Goal: Task Accomplishment & Management: Manage account settings

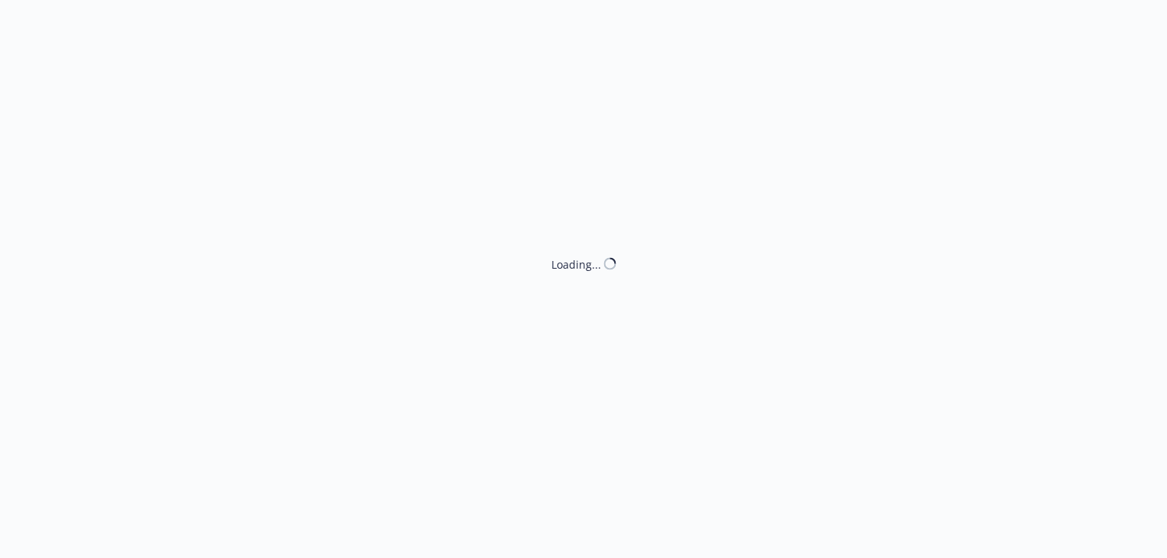
select select "DECLINED_BY_CARRIER"
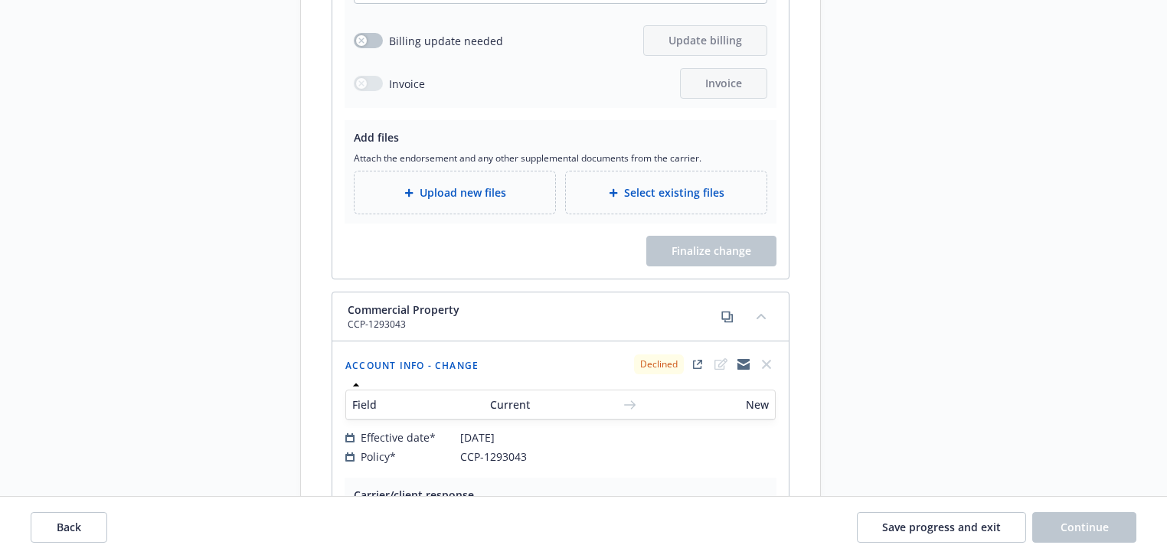
scroll to position [1287, 0]
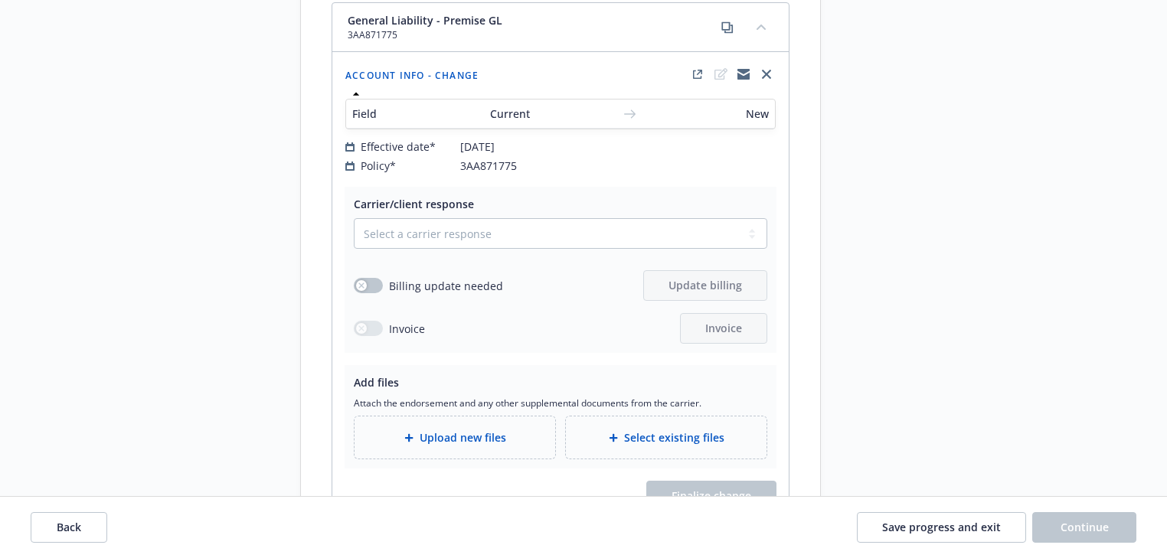
click at [862, 277] on div "Request details Updated by Melody Zhang on 07/31/2025, 3:06 PM 3939 Sepulveda B…" at bounding box center [959, 153] width 214 height 2686
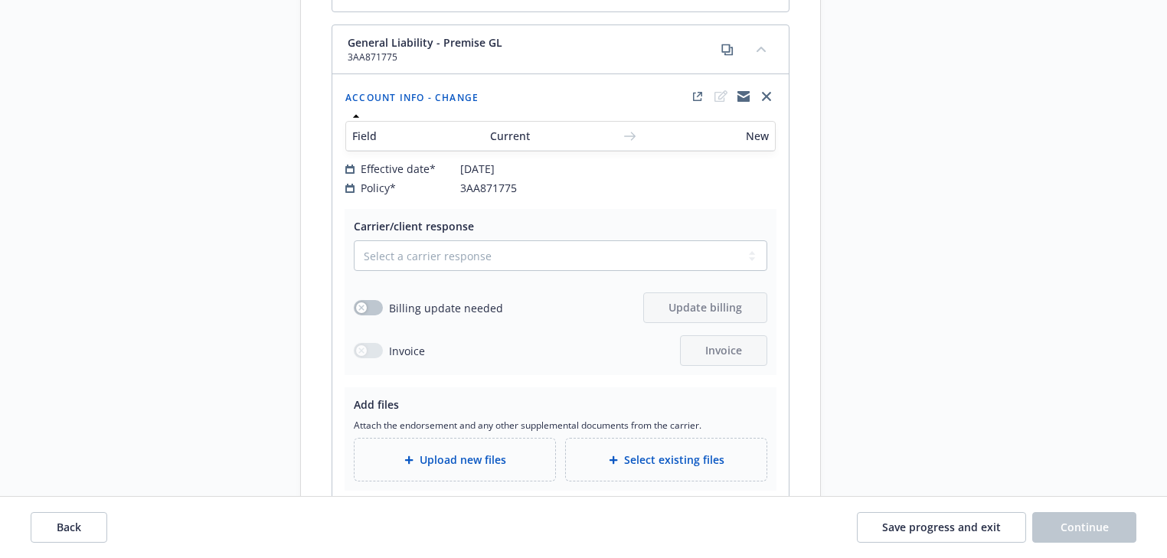
scroll to position [1269, 0]
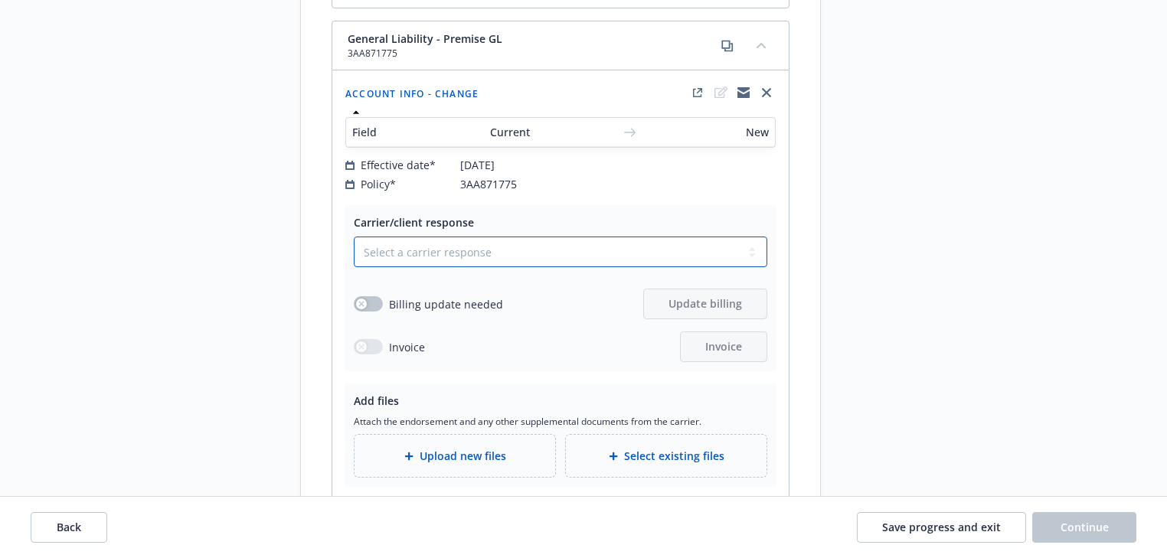
drag, startPoint x: 463, startPoint y: 234, endPoint x: 463, endPoint y: 245, distance: 10.7
click at [463, 237] on select "Select a carrier response Accepted Accepted with revision No endorsement needed…" at bounding box center [561, 252] width 414 height 31
select select "ACCEPTED"
click at [354, 237] on select "Select a carrier response Accepted Accepted with revision No endorsement needed…" at bounding box center [561, 252] width 414 height 31
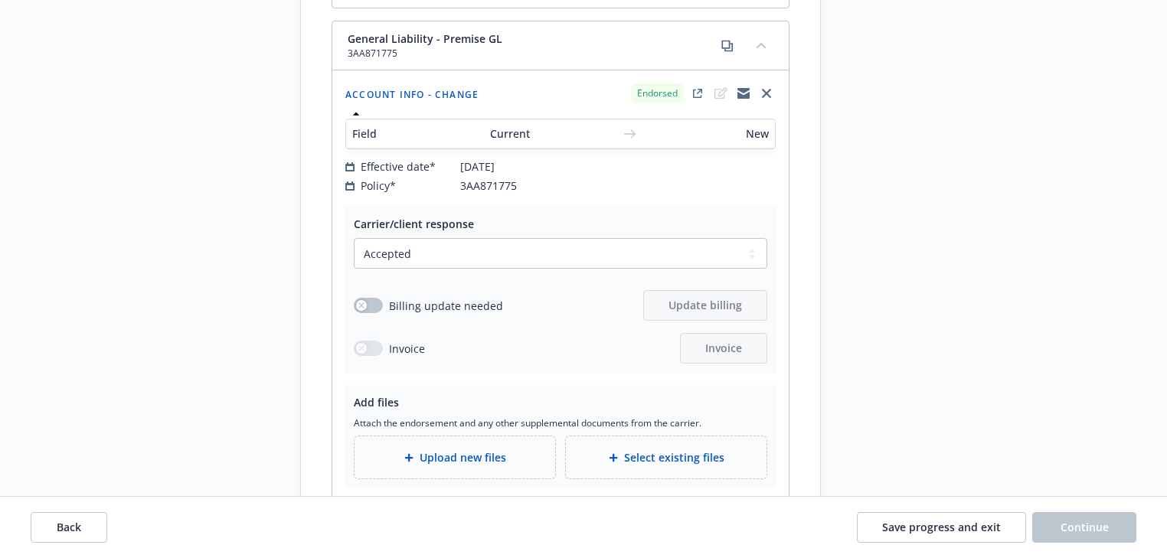
click at [876, 284] on div "Request details Updated by Melody Zhang on 07/31/2025, 3:06 PM 3939 Sepulveda B…" at bounding box center [959, 172] width 214 height 2687
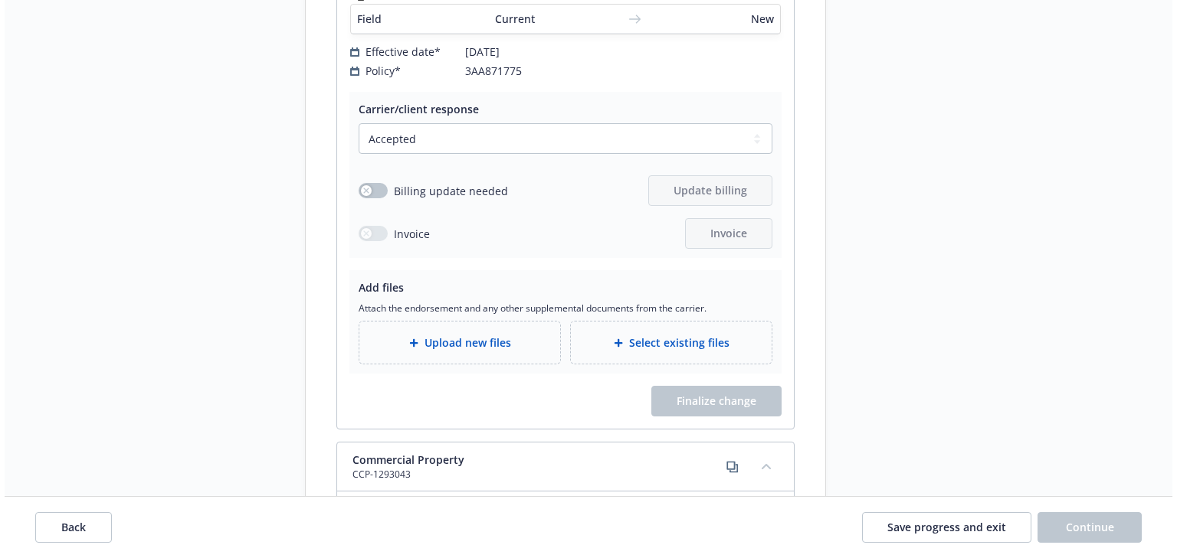
scroll to position [1391, 0]
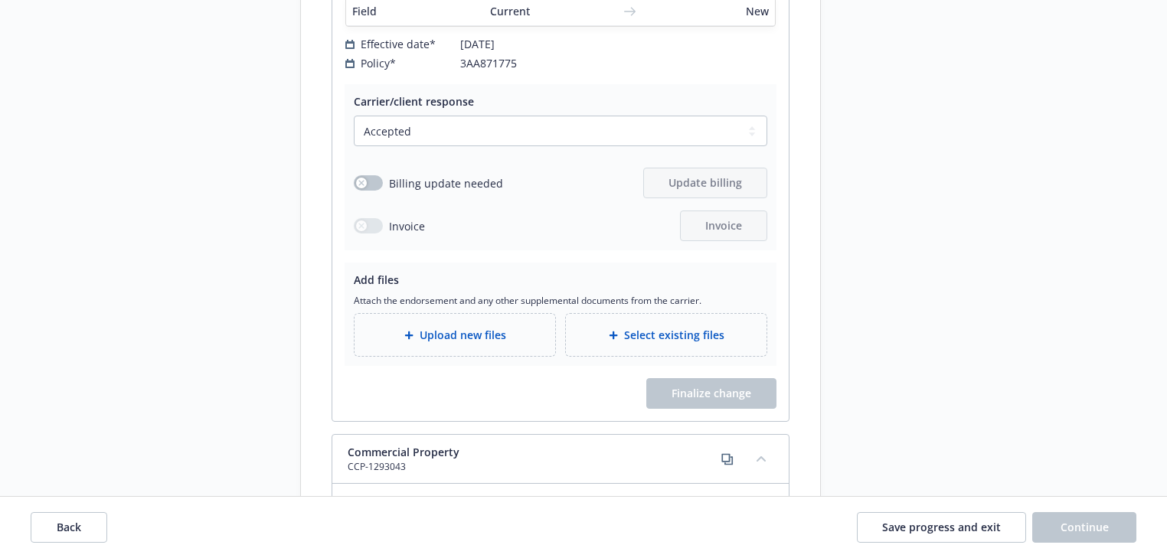
click at [493, 332] on div "Upload new files" at bounding box center [455, 335] width 201 height 42
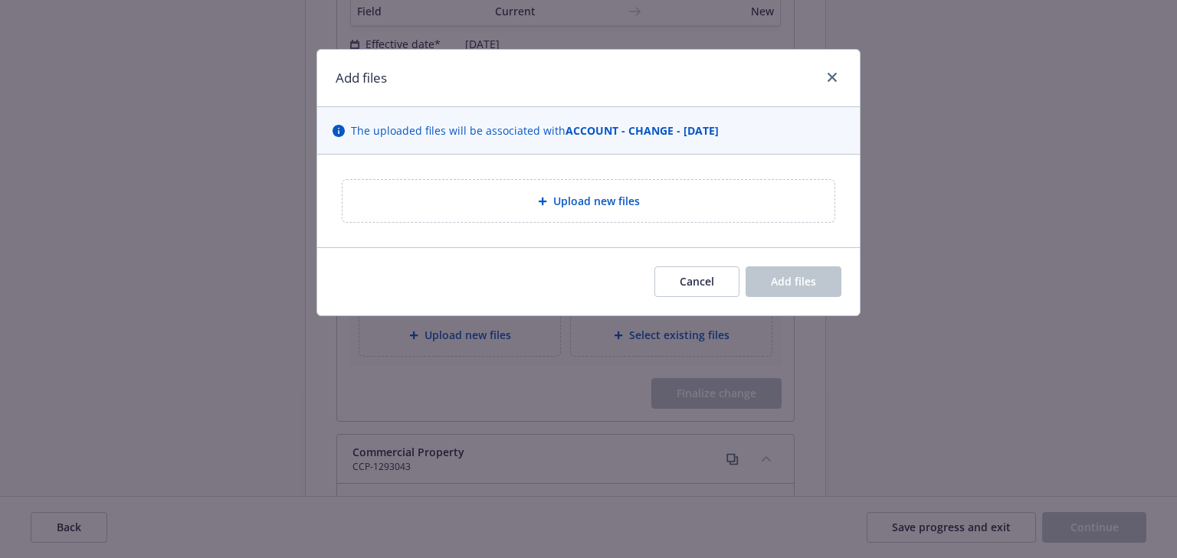
click at [538, 208] on div "Upload new files" at bounding box center [588, 201] width 467 height 18
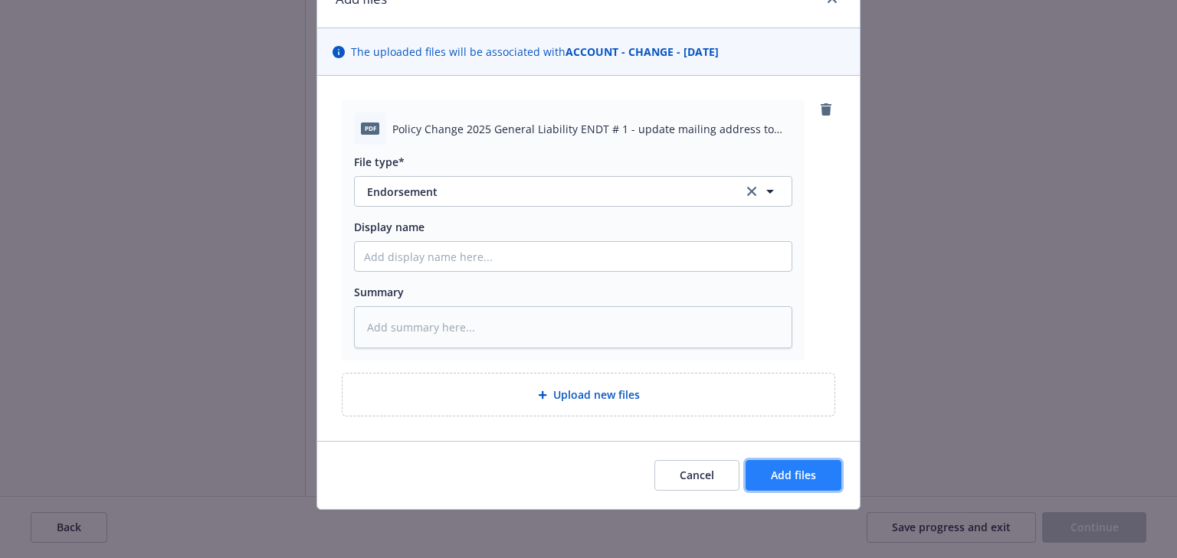
click at [793, 477] on span "Add files" at bounding box center [793, 475] width 45 height 15
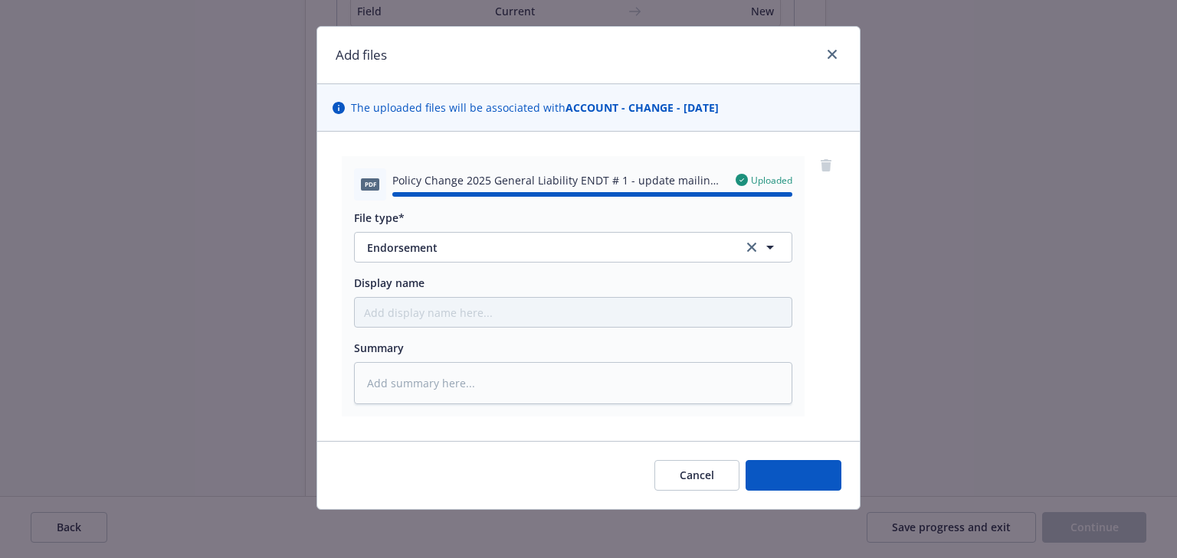
type textarea "x"
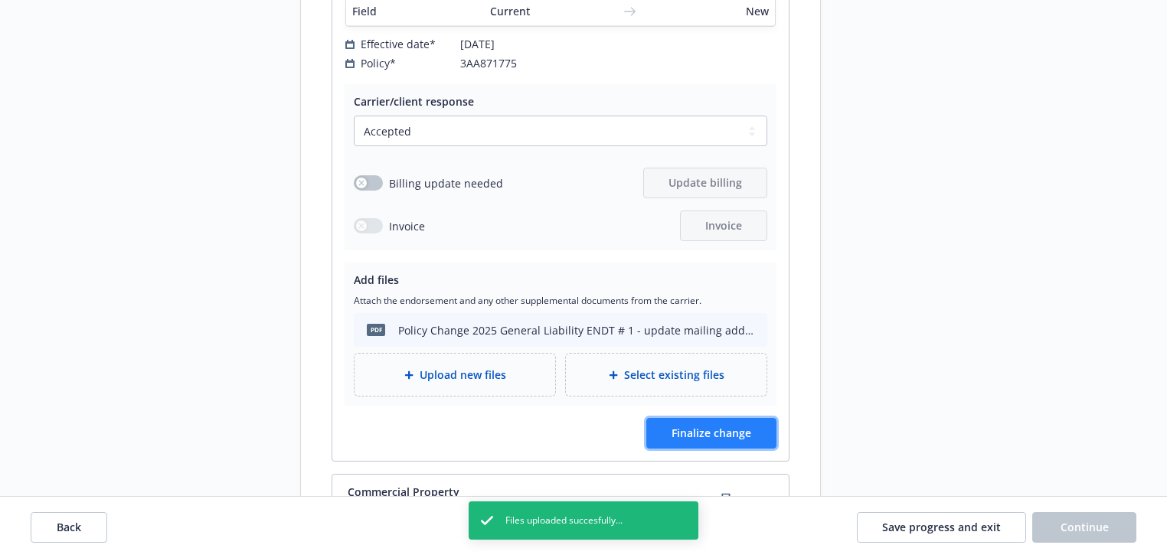
click at [726, 426] on span "Finalize change" at bounding box center [712, 433] width 80 height 15
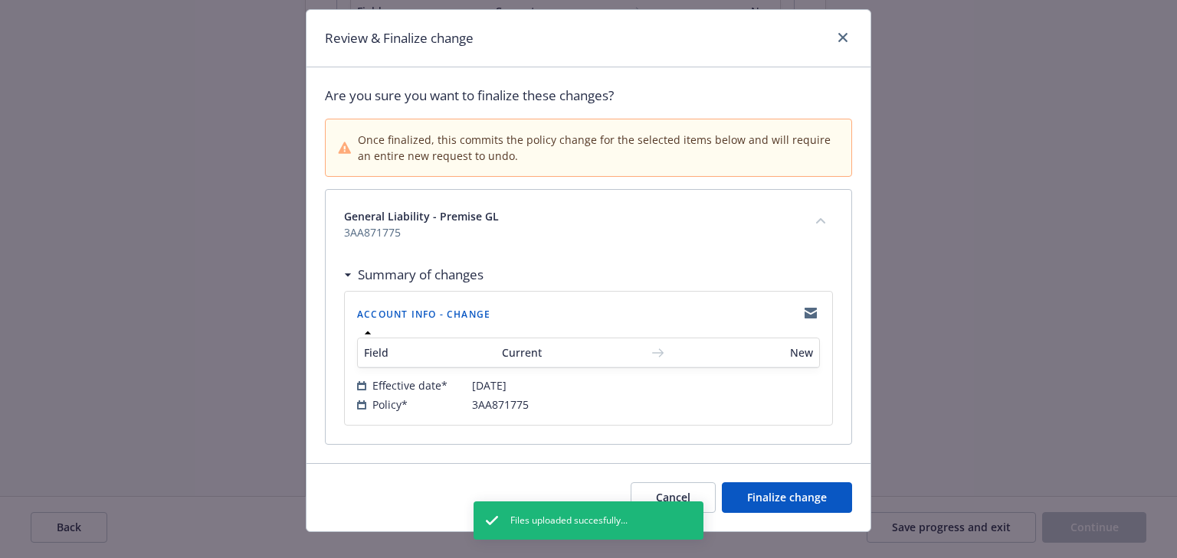
scroll to position [61, 0]
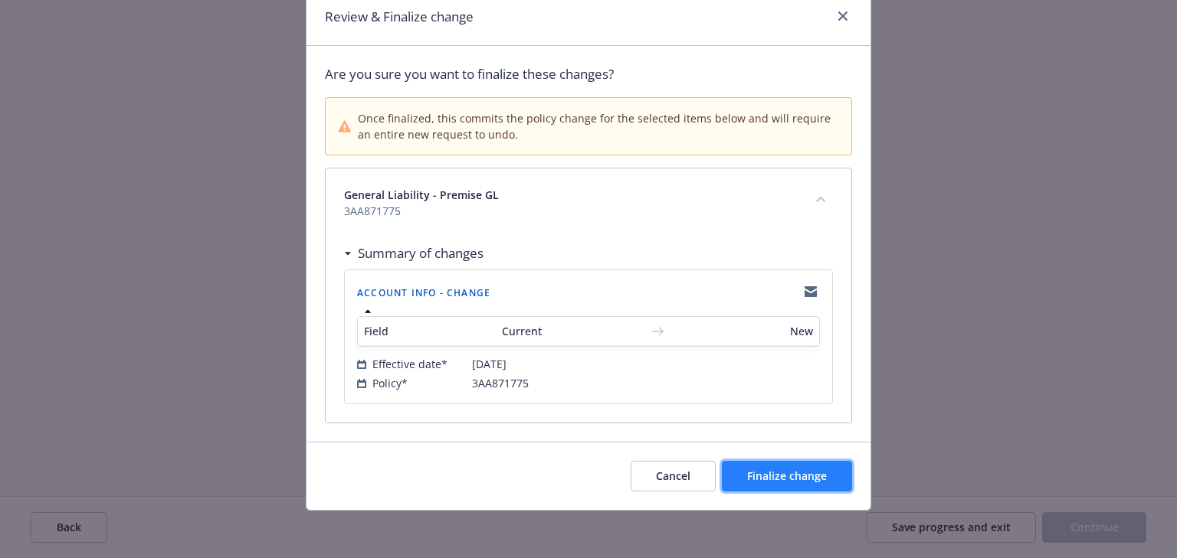
click at [787, 470] on span "Finalize change" at bounding box center [787, 476] width 80 height 15
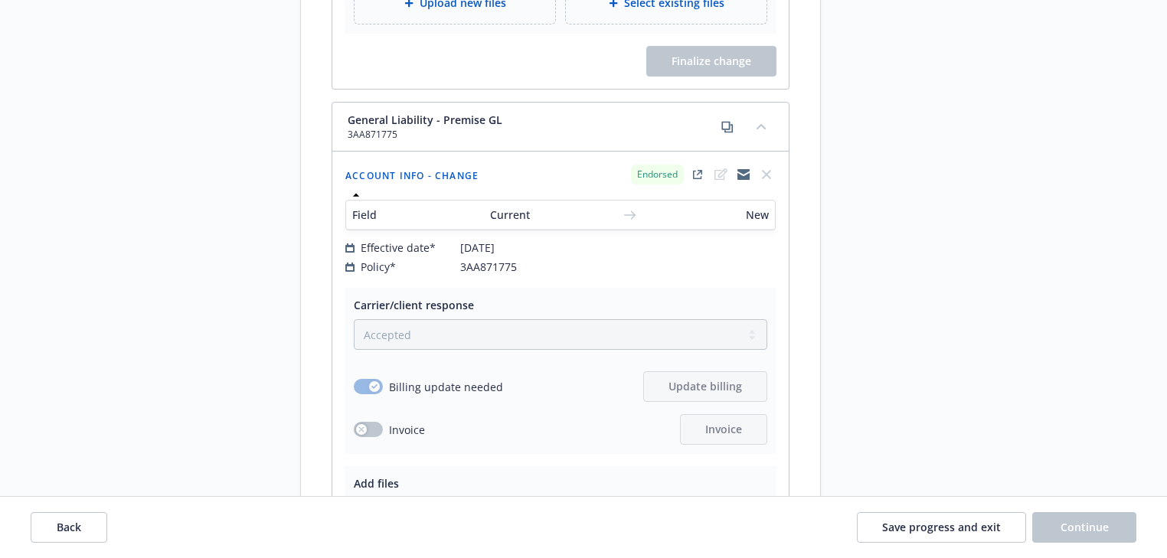
scroll to position [1146, 0]
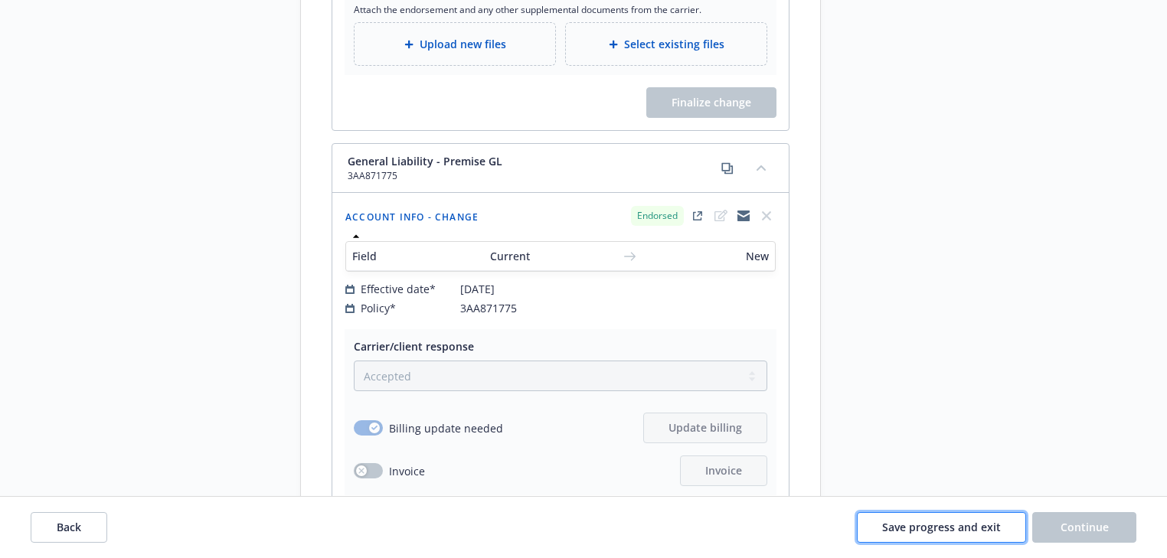
click at [939, 530] on span "Save progress and exit" at bounding box center [941, 527] width 119 height 15
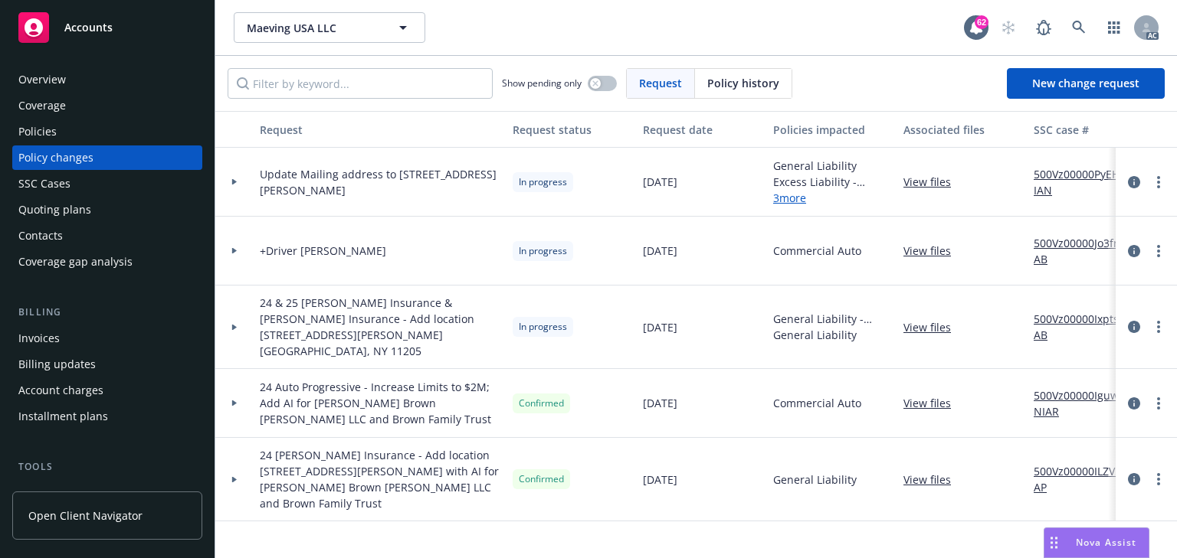
click at [38, 128] on div "Policies" at bounding box center [37, 131] width 38 height 25
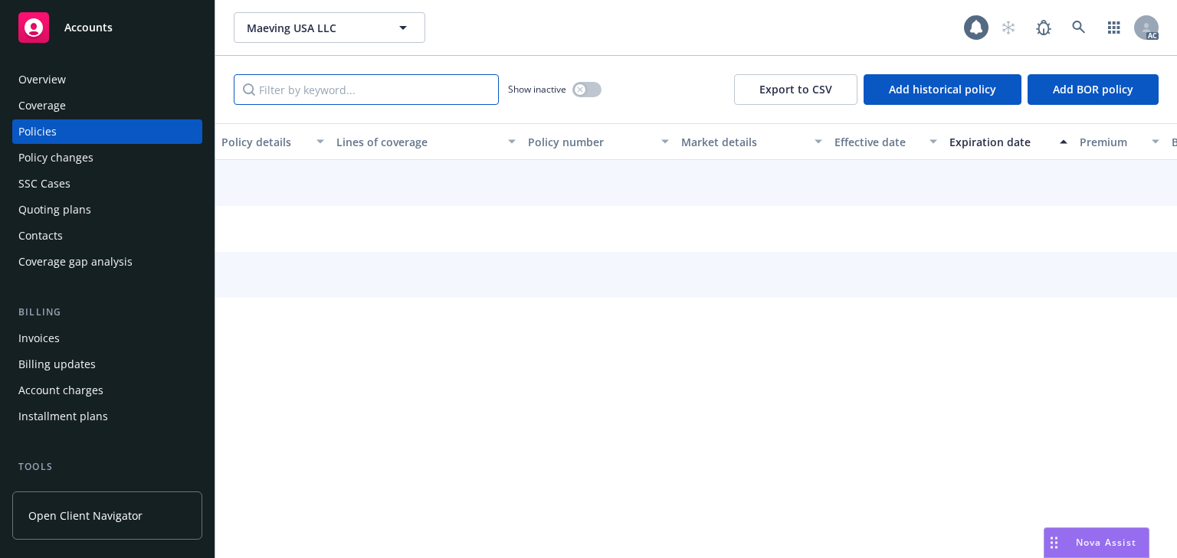
click at [301, 92] on input "Filter by keyword..." at bounding box center [366, 89] width 265 height 31
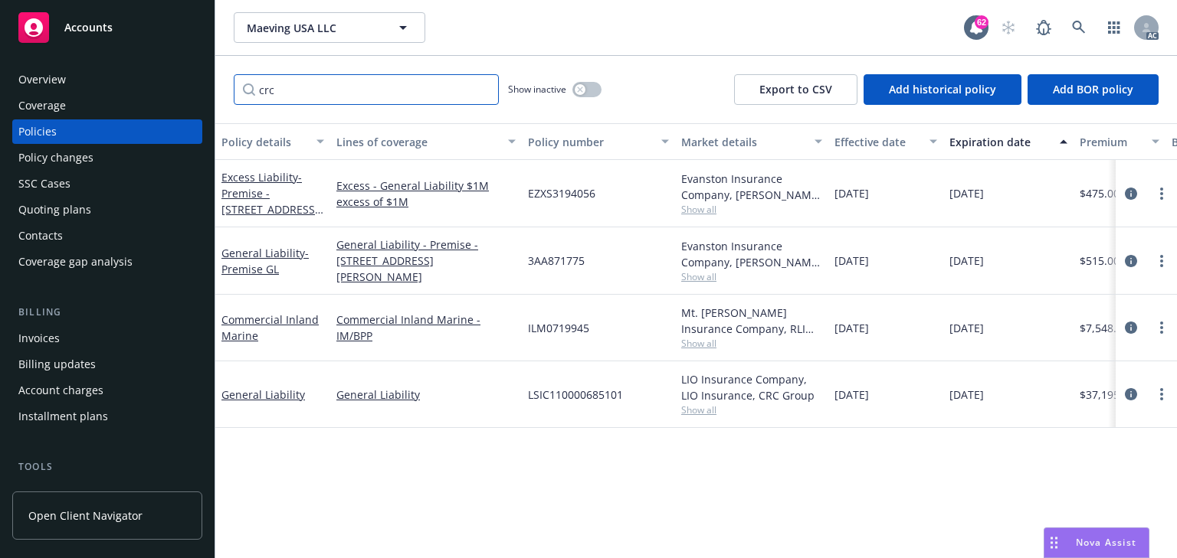
type input "crc"
click at [696, 207] on span "Show all" at bounding box center [751, 209] width 141 height 13
click at [617, 197] on div "EZXS3194056" at bounding box center [598, 193] width 153 height 67
click at [697, 276] on span "Show all" at bounding box center [751, 276] width 141 height 13
click at [627, 248] on div "3AA871775" at bounding box center [598, 261] width 153 height 67
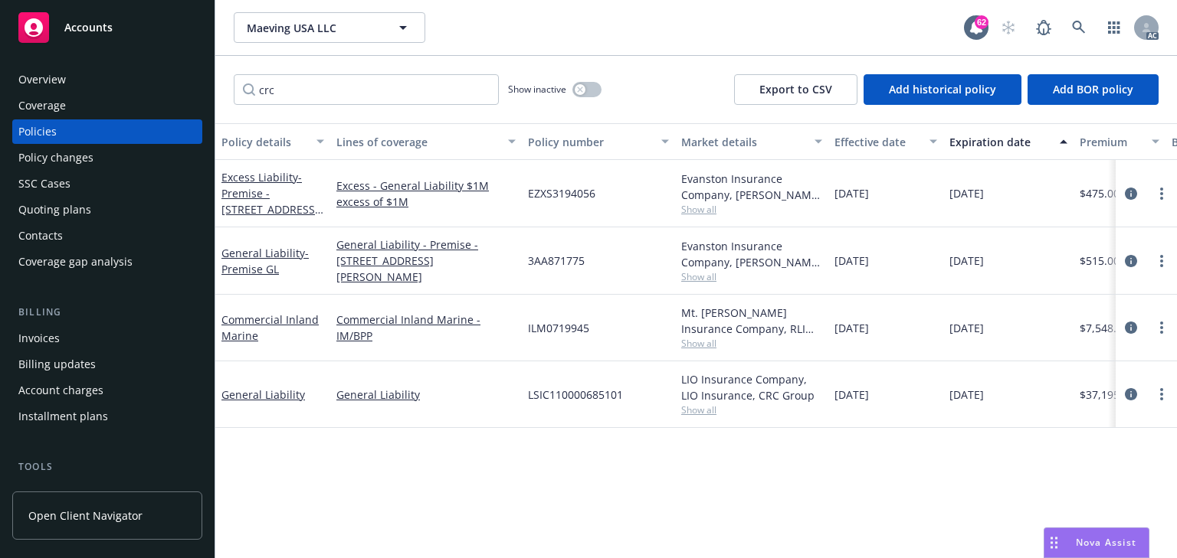
click at [686, 338] on span "Show all" at bounding box center [751, 343] width 141 height 13
click at [576, 325] on span "ILM0719945" at bounding box center [558, 328] width 61 height 16
click at [706, 405] on span "Show all" at bounding box center [751, 410] width 141 height 13
click at [476, 472] on div "Policy details Lines of coverage Policy number Market details Effective date Ex…" at bounding box center [695, 340] width 961 height 435
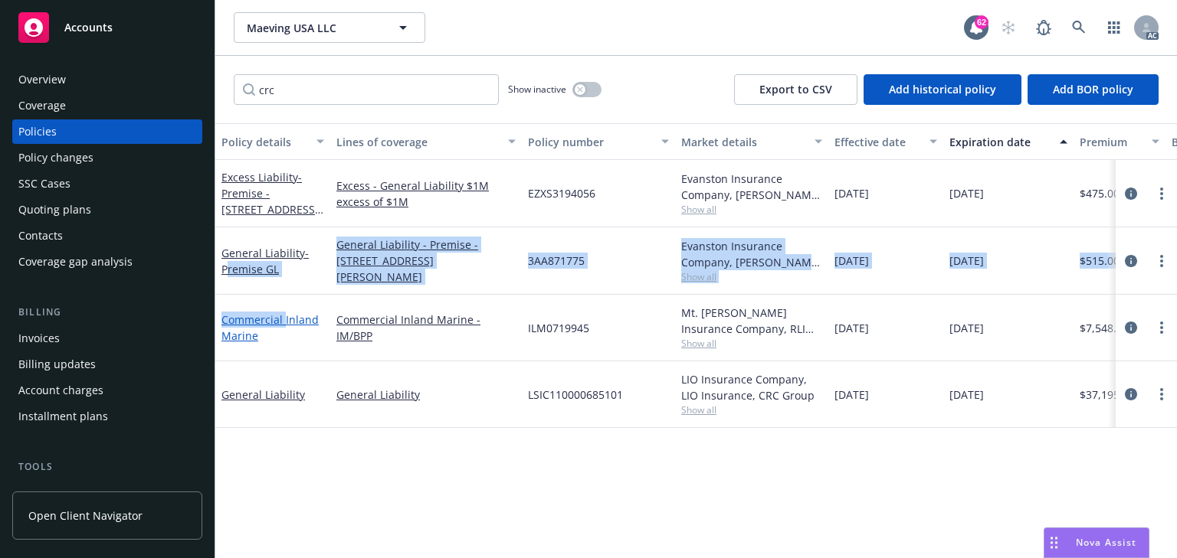
drag, startPoint x: 226, startPoint y: 292, endPoint x: 283, endPoint y: 313, distance: 61.1
click at [283, 313] on div "Excess Liability - Premise - 3939 Sepulveda Boulevard Excess - General Liabilit…" at bounding box center [954, 282] width 1478 height 245
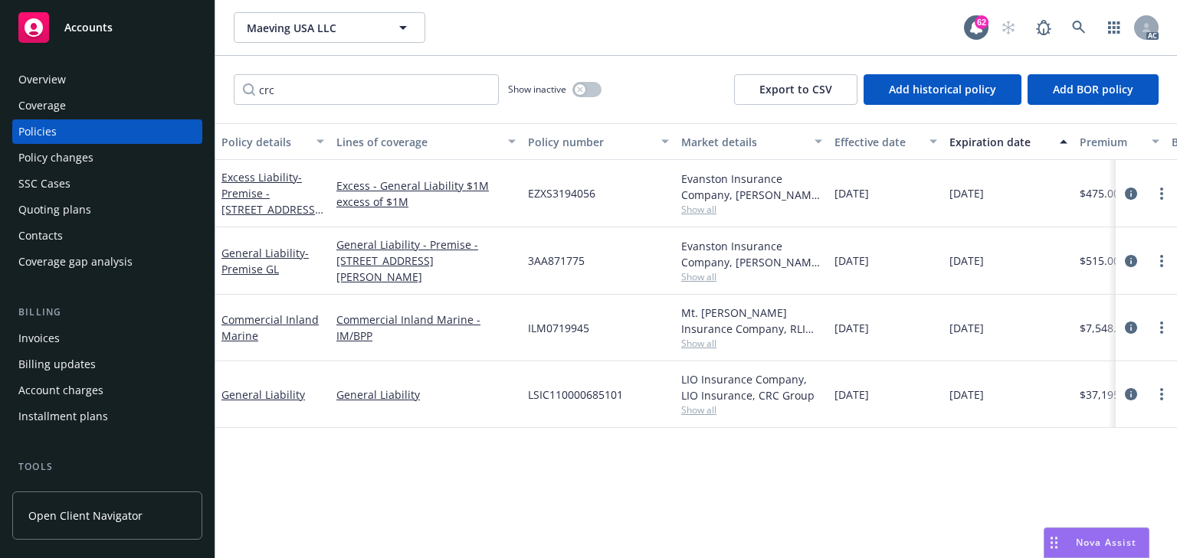
click at [295, 332] on div "Commercial Inland Marine" at bounding box center [272, 328] width 103 height 32
click at [542, 470] on div "Policy details Lines of coverage Policy number Market details Effective date Ex…" at bounding box center [695, 340] width 961 height 435
click at [1131, 327] on icon "circleInformation" at bounding box center [1131, 328] width 12 height 12
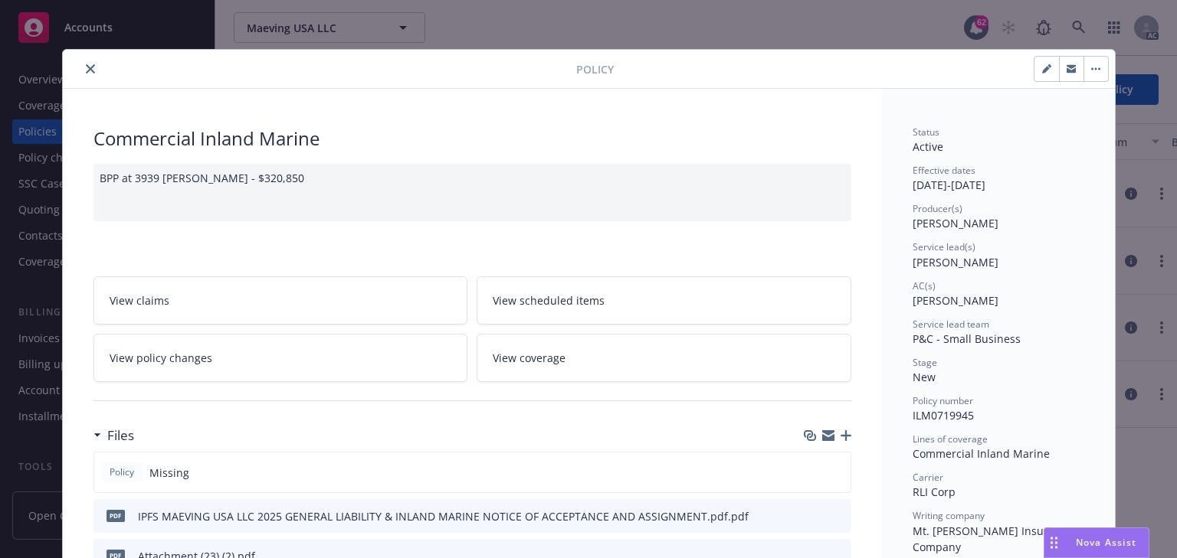
click at [273, 365] on link "View policy changes" at bounding box center [280, 358] width 375 height 48
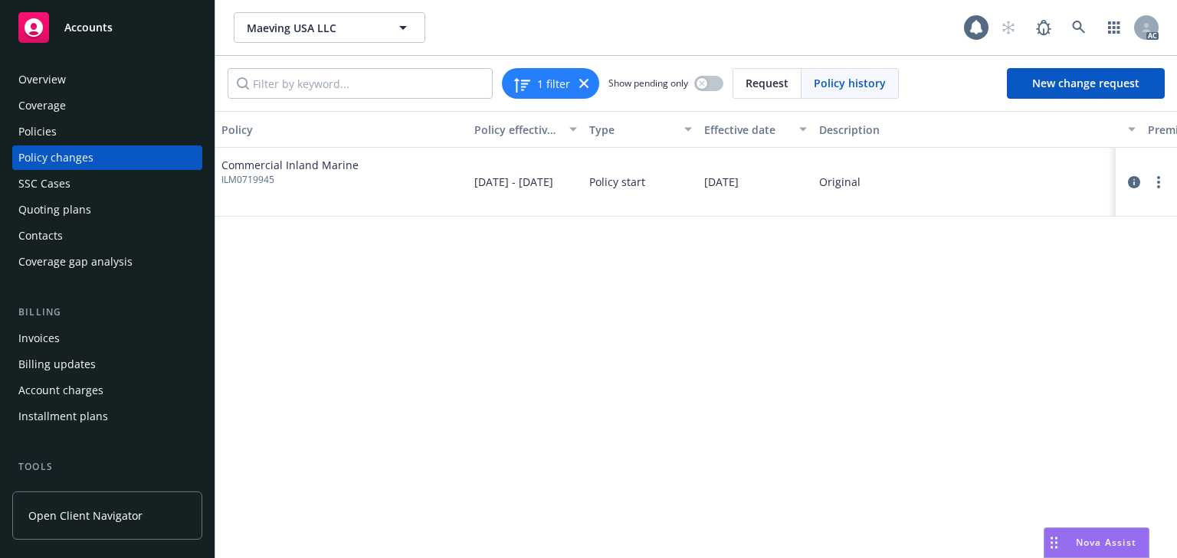
click at [357, 314] on div "Policy Policy effective dates Type Effective date Description Premium change An…" at bounding box center [695, 334] width 961 height 447
click at [1131, 184] on icon "circleInformation" at bounding box center [1134, 182] width 12 height 12
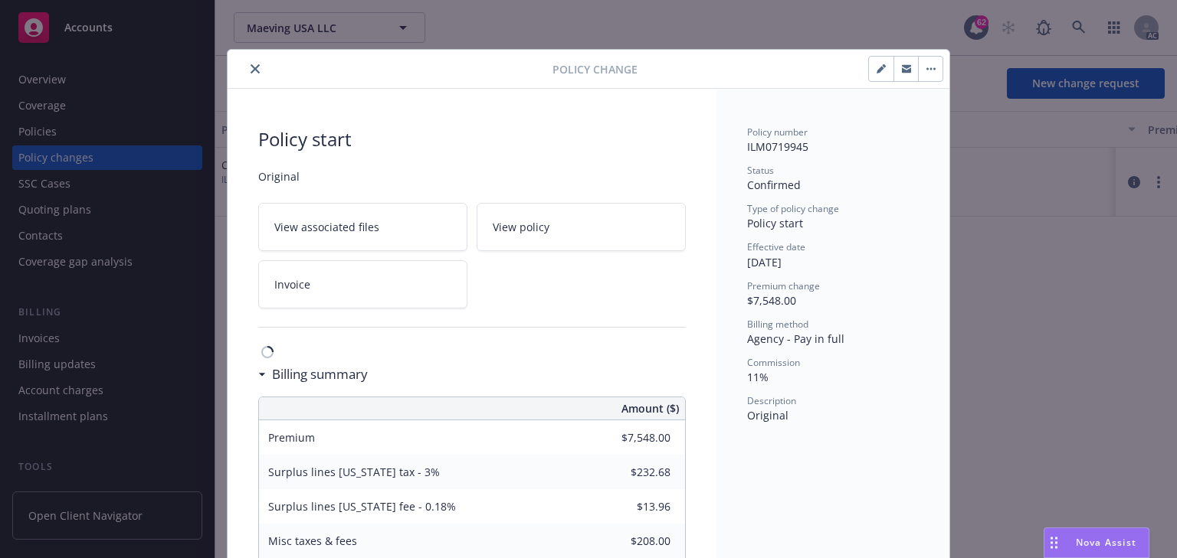
scroll to position [46, 0]
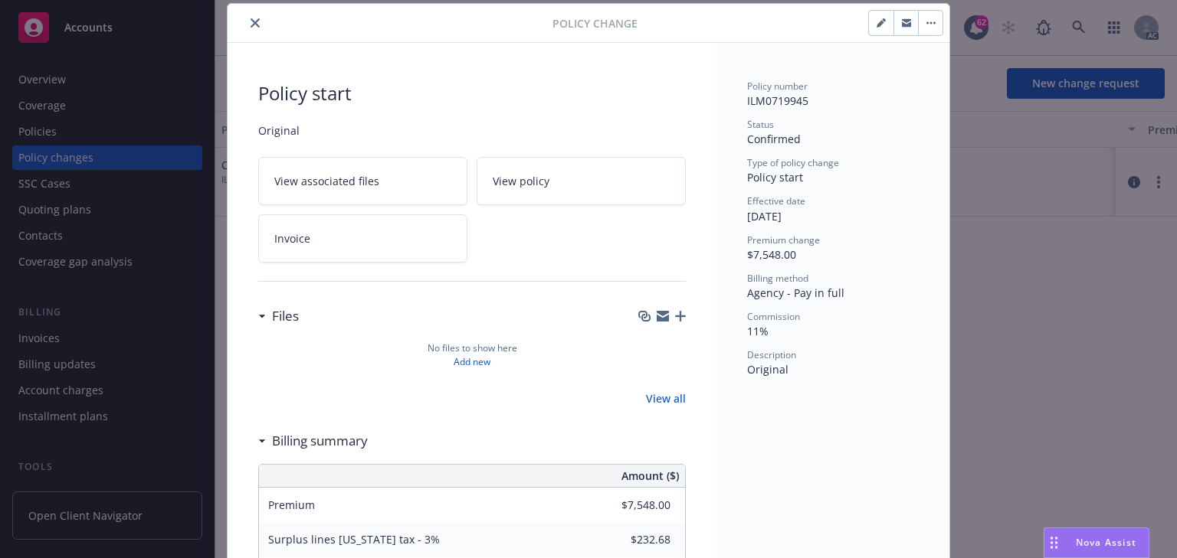
click at [250, 19] on icon "close" at bounding box center [254, 22] width 9 height 9
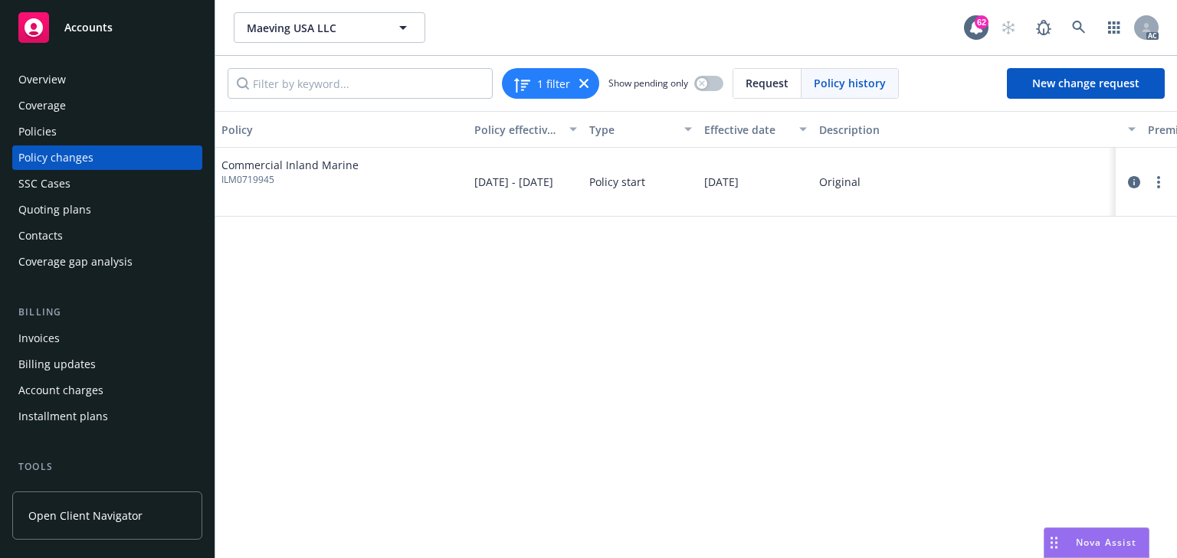
click at [91, 134] on div "Policies" at bounding box center [107, 131] width 178 height 25
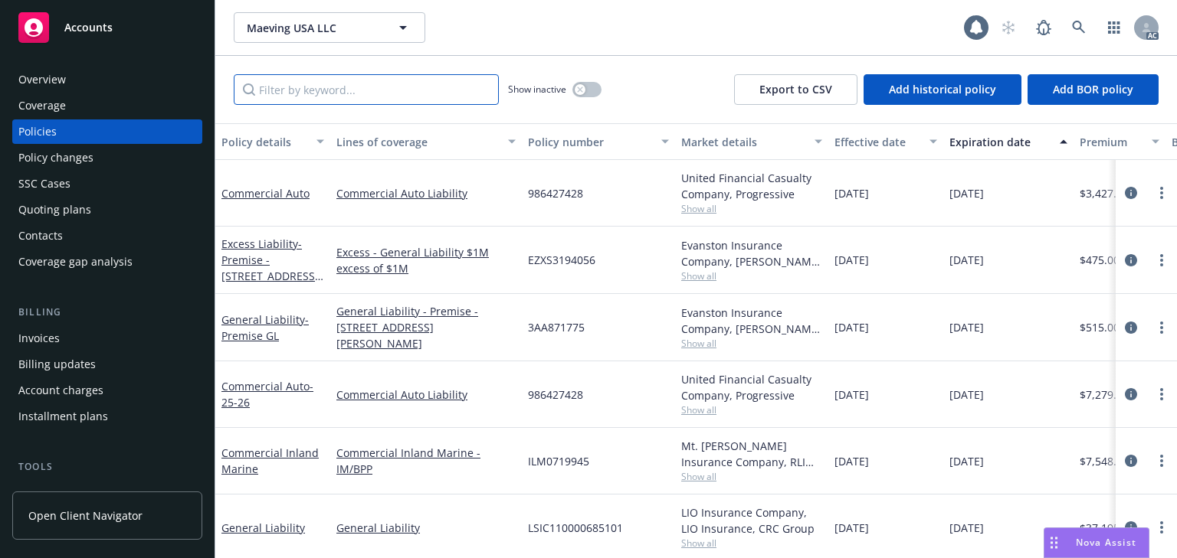
click at [364, 98] on input "Filter by keyword..." at bounding box center [366, 89] width 265 height 31
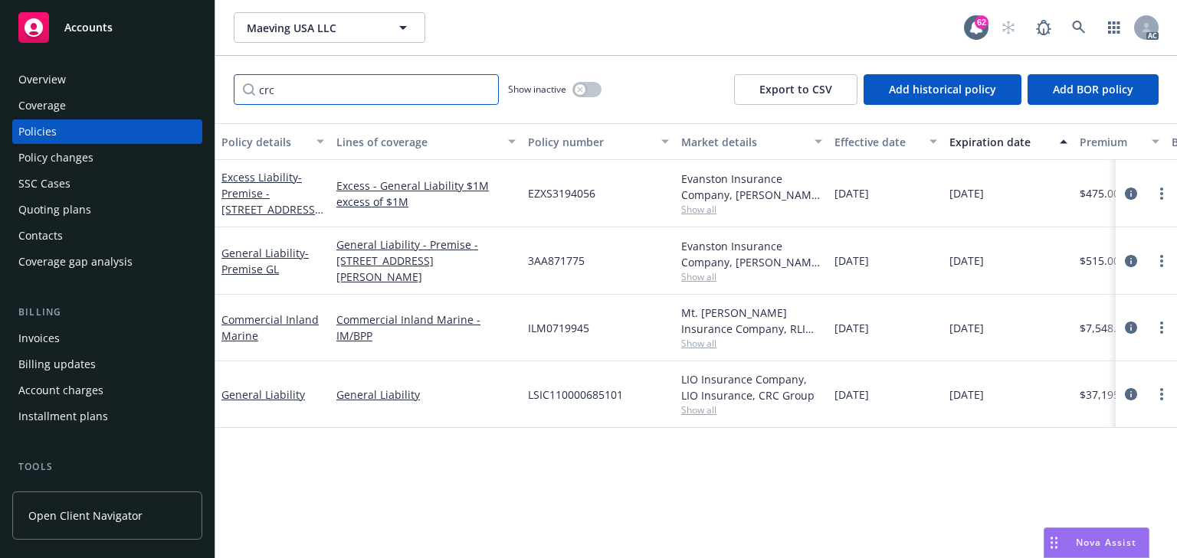
type input "crc"
click at [686, 341] on span "Show all" at bounding box center [751, 343] width 141 height 13
click at [1128, 325] on icon "circleInformation" at bounding box center [1131, 328] width 12 height 12
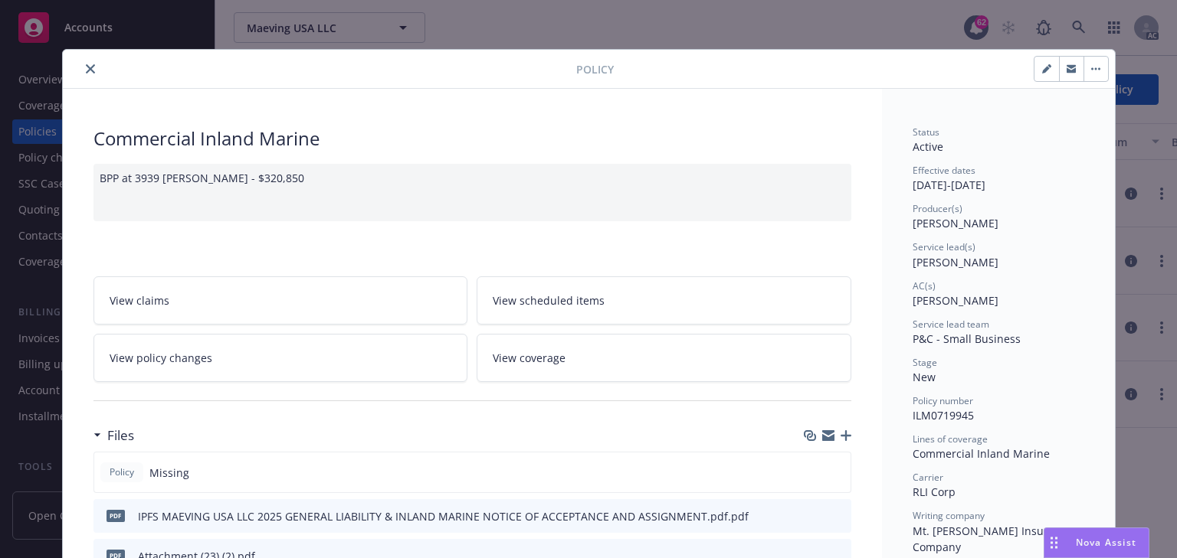
click at [81, 77] on button "close" at bounding box center [90, 69] width 18 height 18
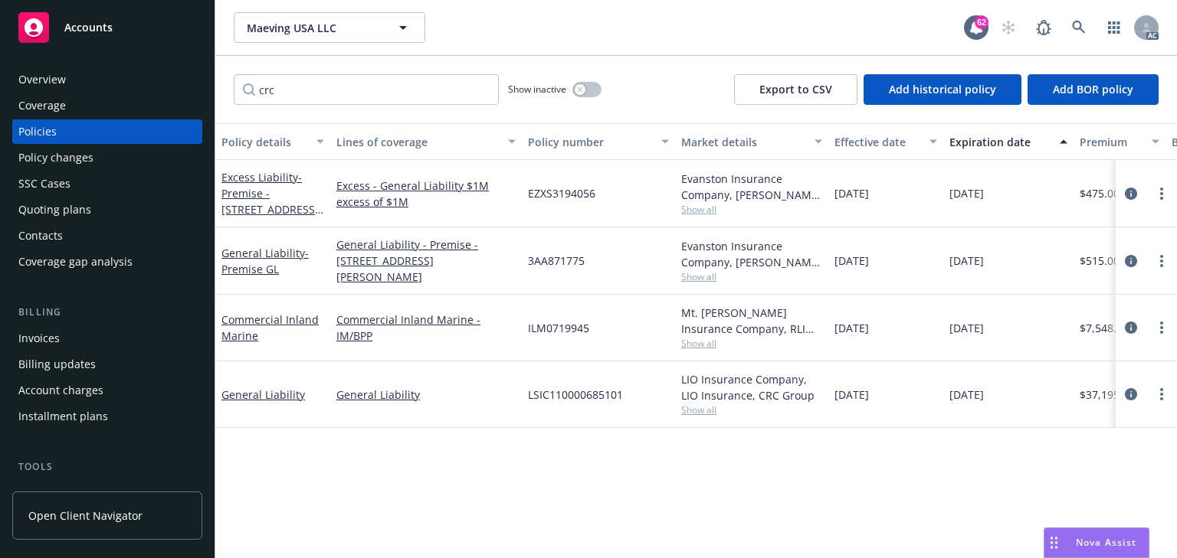
click at [81, 74] on div "Overview" at bounding box center [107, 79] width 178 height 25
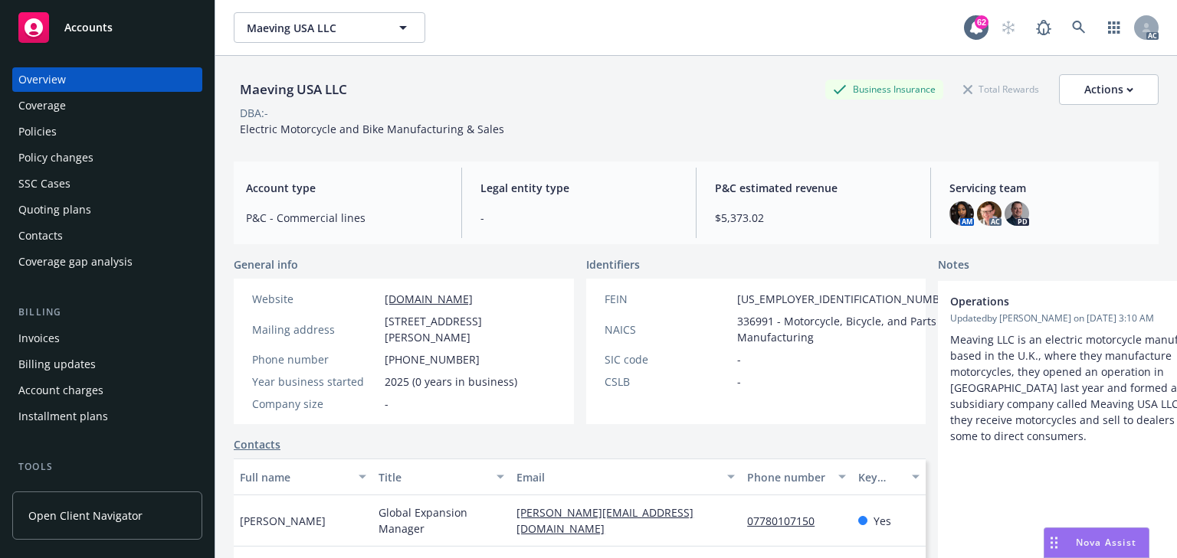
click at [79, 129] on div "Policies" at bounding box center [107, 131] width 178 height 25
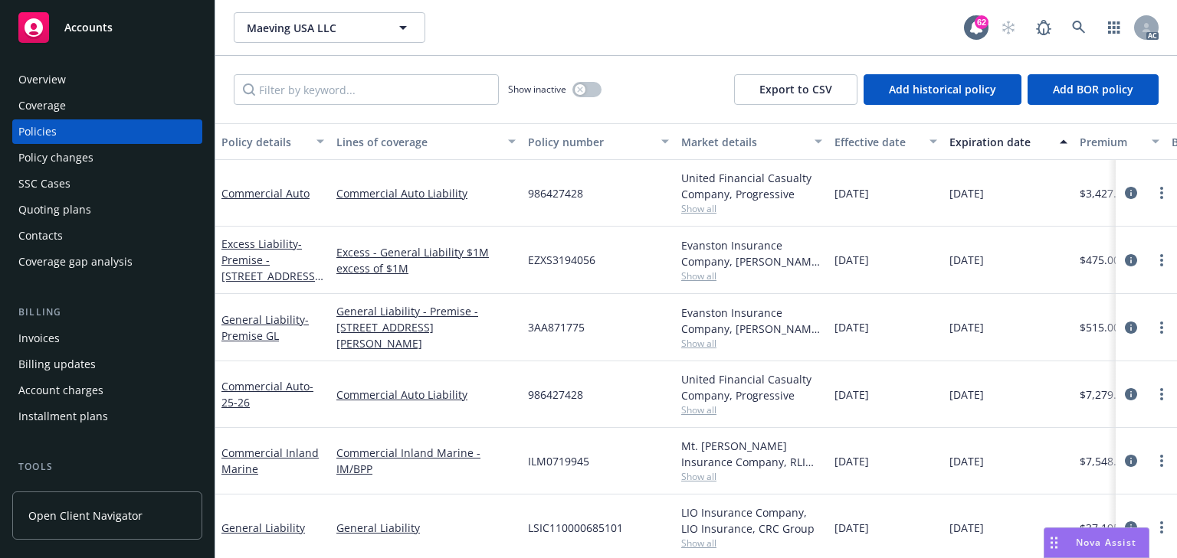
click at [76, 162] on div "Policy changes" at bounding box center [55, 158] width 75 height 25
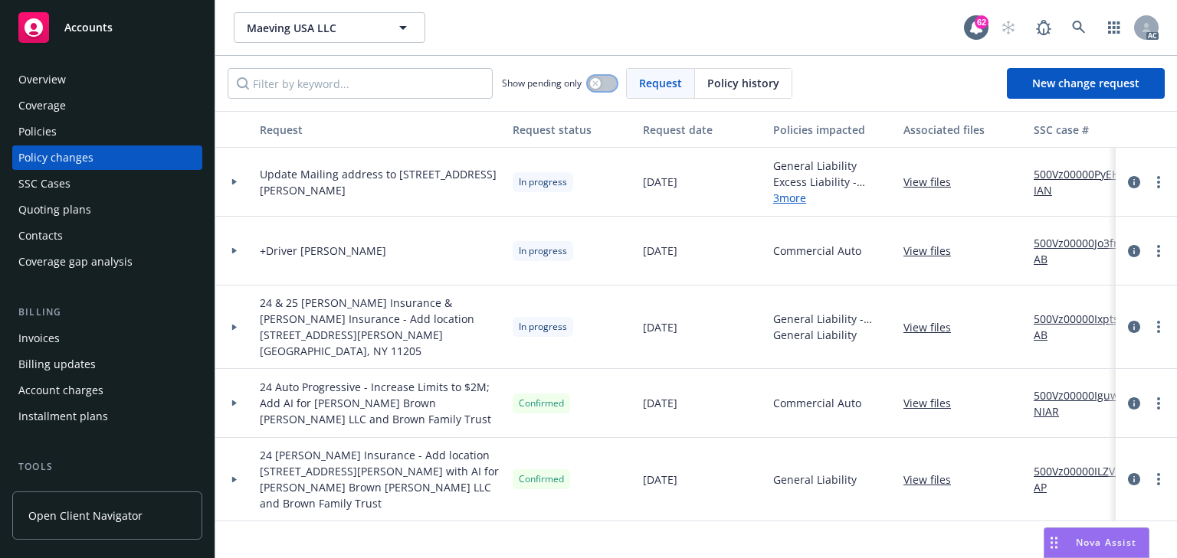
click at [611, 82] on button "button" at bounding box center [602, 83] width 29 height 15
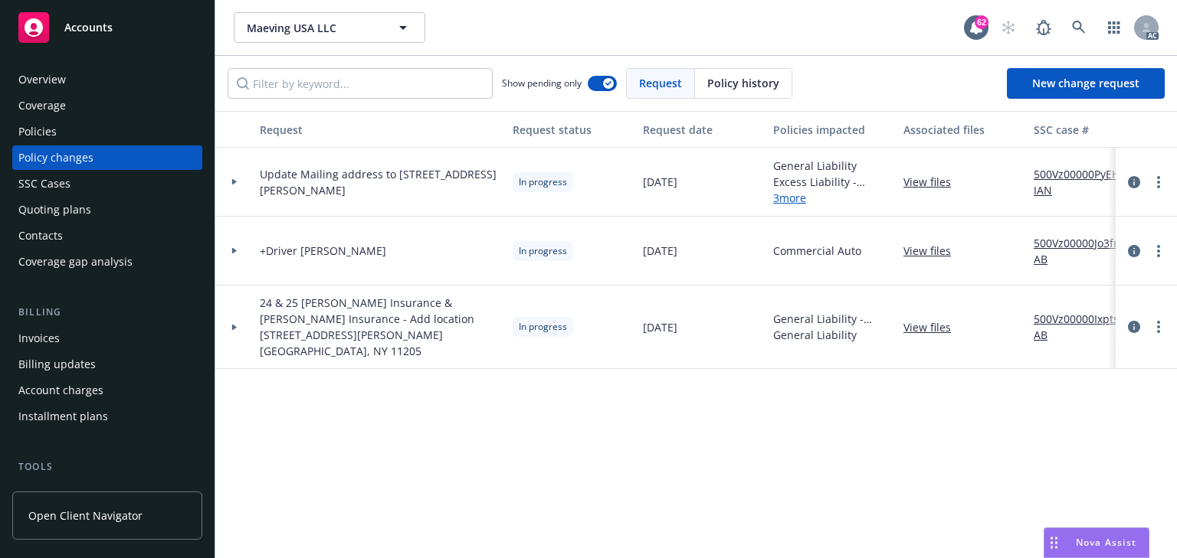
click at [235, 181] on icon at bounding box center [234, 182] width 5 height 6
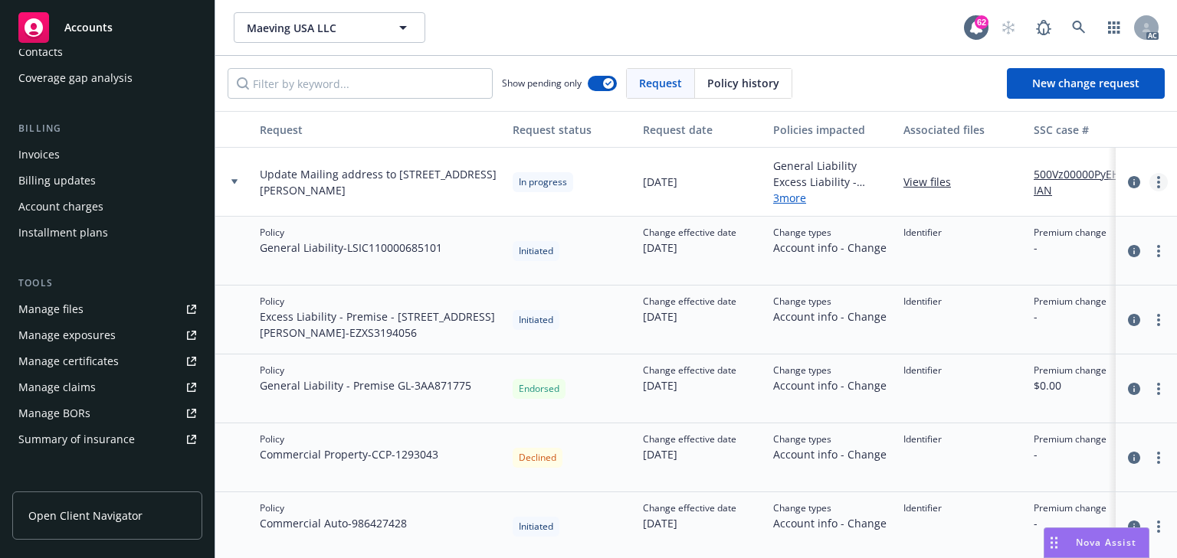
click at [1157, 181] on circle "more" at bounding box center [1158, 182] width 3 height 3
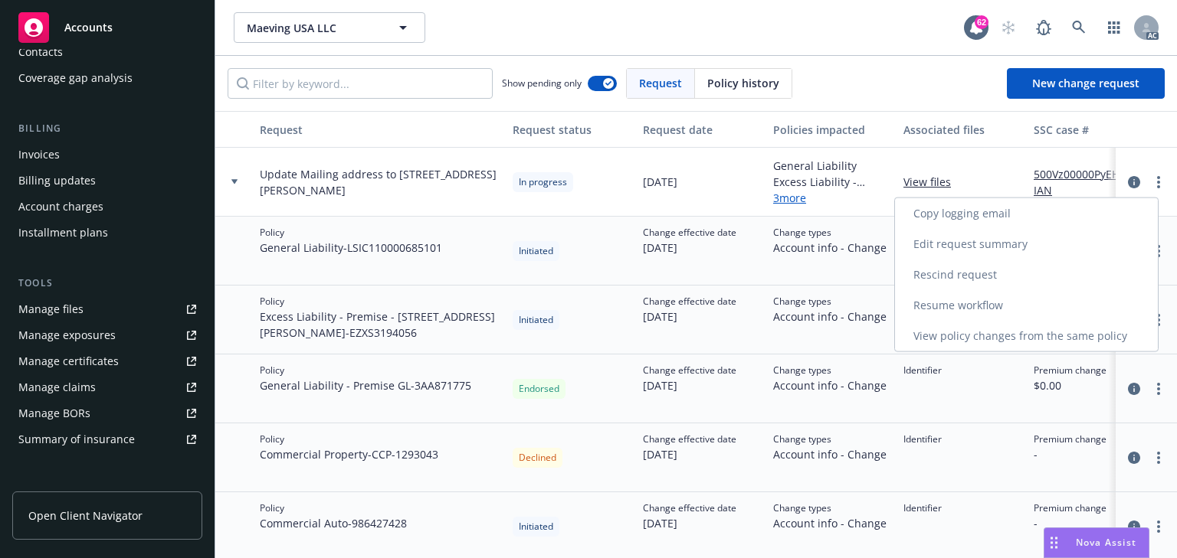
click at [982, 308] on link "Resume workflow" at bounding box center [1026, 305] width 263 height 31
select select "ACCEPTED"
select select "DECLINED_BY_CARRIER"
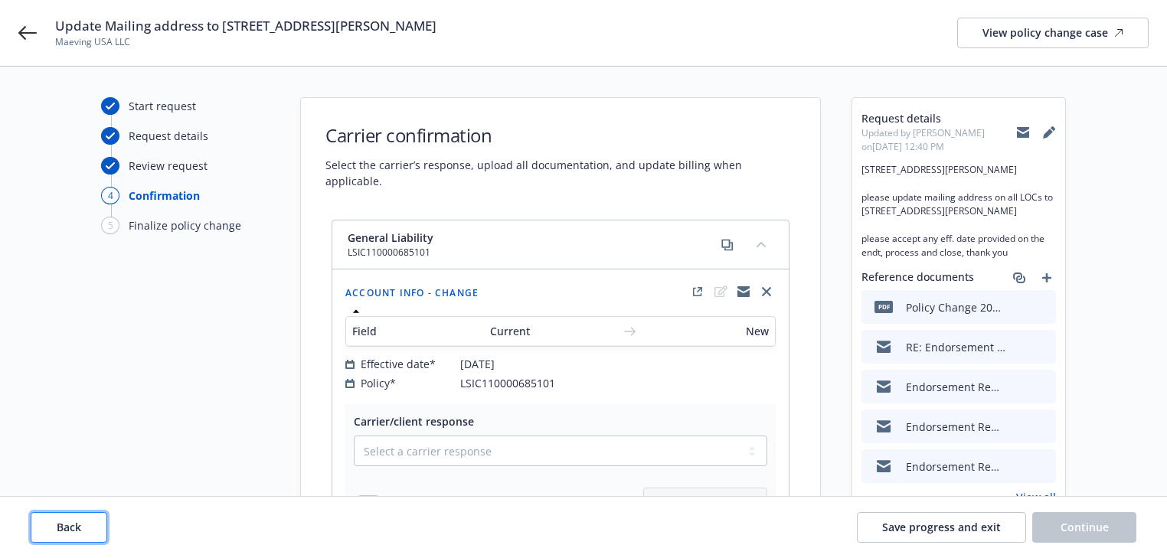
click at [67, 524] on span "Back" at bounding box center [69, 527] width 25 height 15
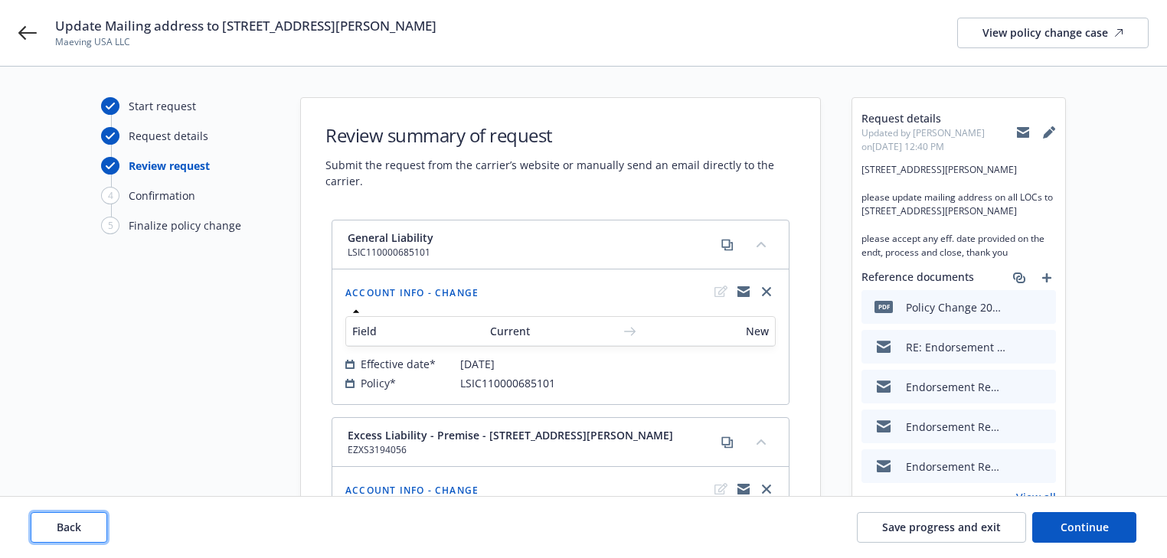
click at [67, 524] on span "Back" at bounding box center [69, 527] width 25 height 15
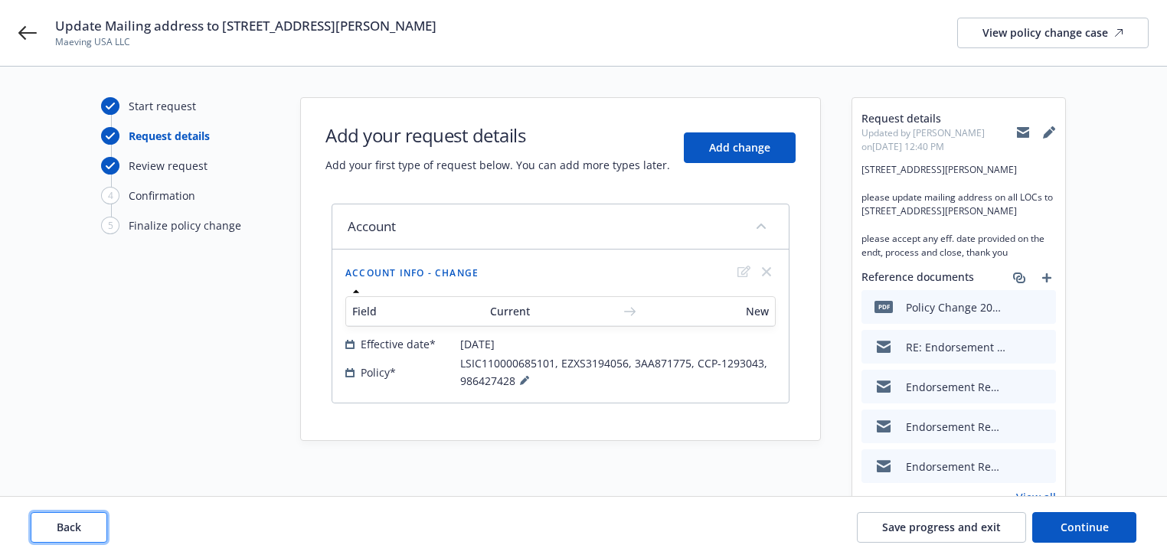
click at [67, 524] on span "Back" at bounding box center [69, 527] width 25 height 15
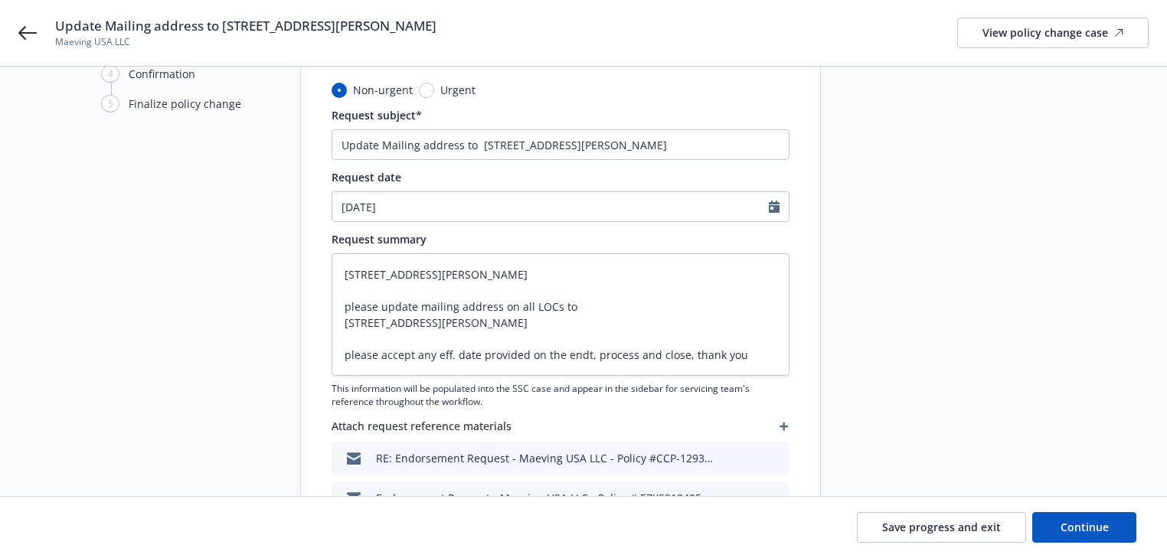
scroll to position [123, 0]
click at [1069, 520] on span "Continue" at bounding box center [1085, 527] width 48 height 15
type textarea "x"
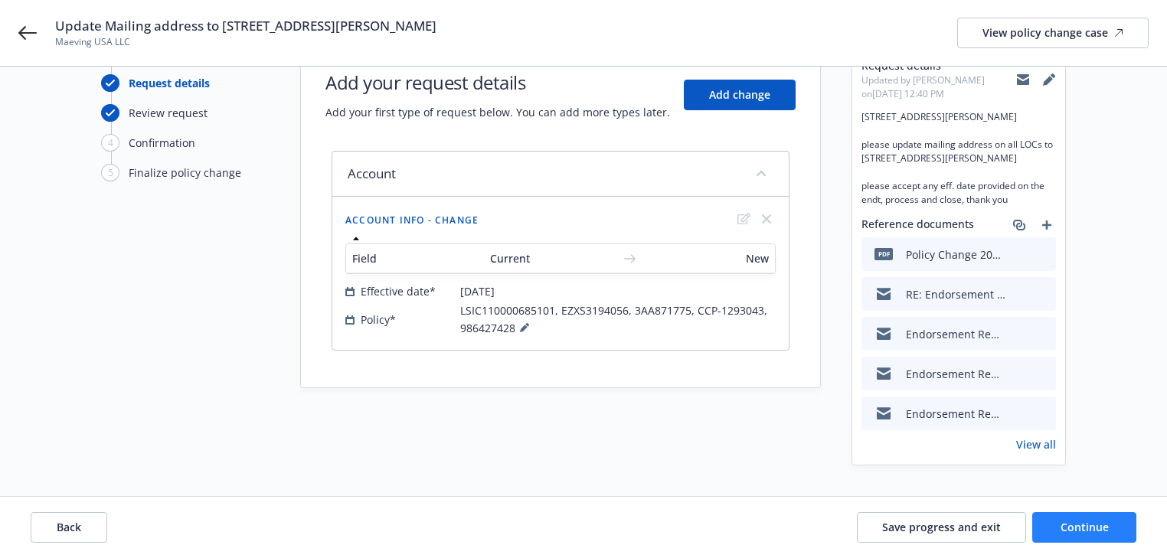
scroll to position [0, 0]
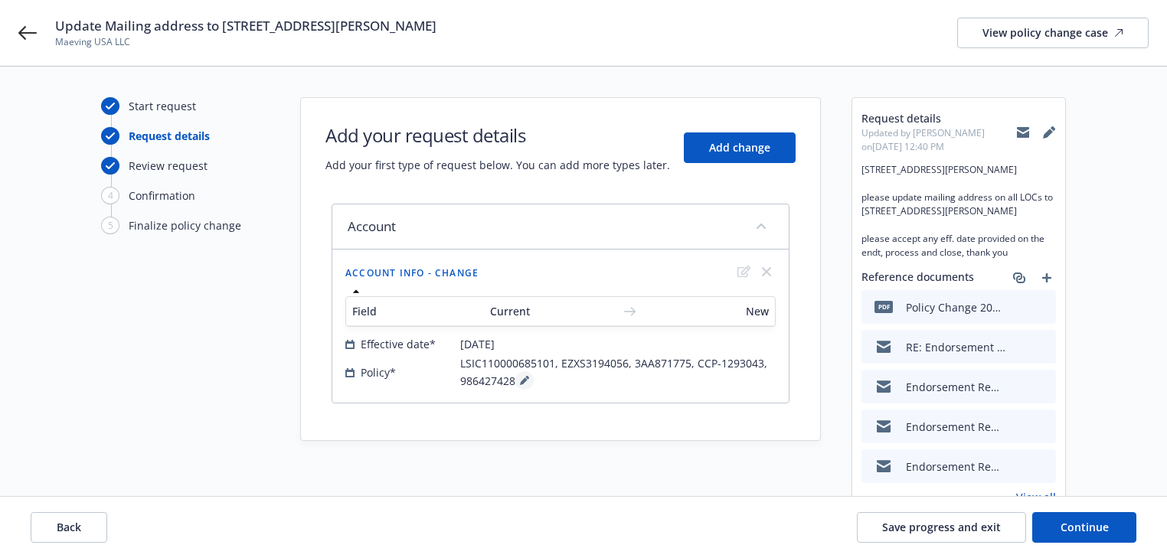
click at [523, 380] on icon at bounding box center [524, 382] width 8 height 8
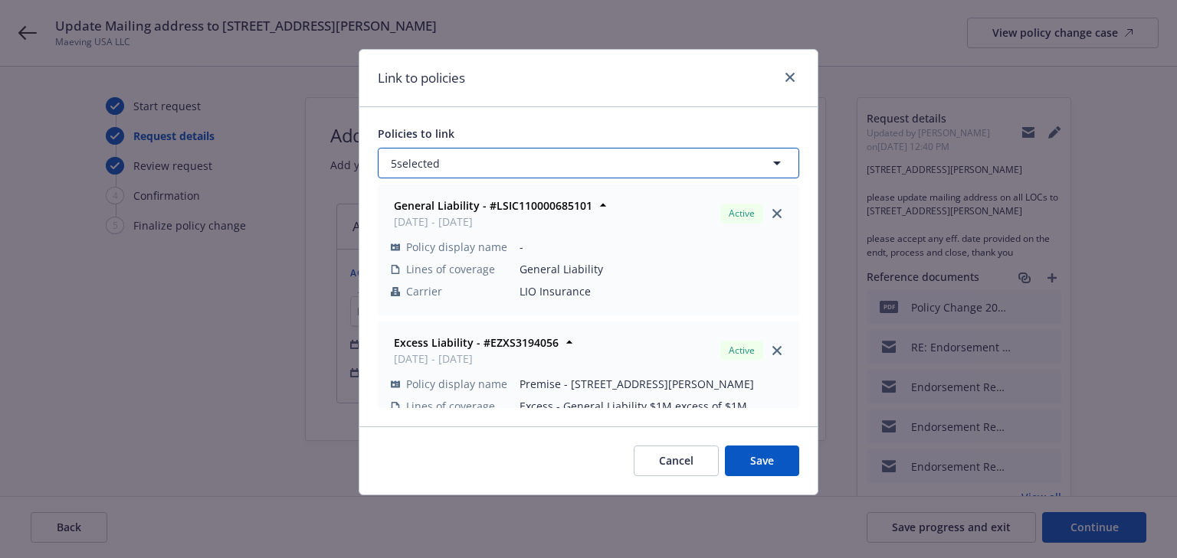
click at [481, 160] on button "5 selected" at bounding box center [588, 163] width 421 height 31
select select "ACTIVE"
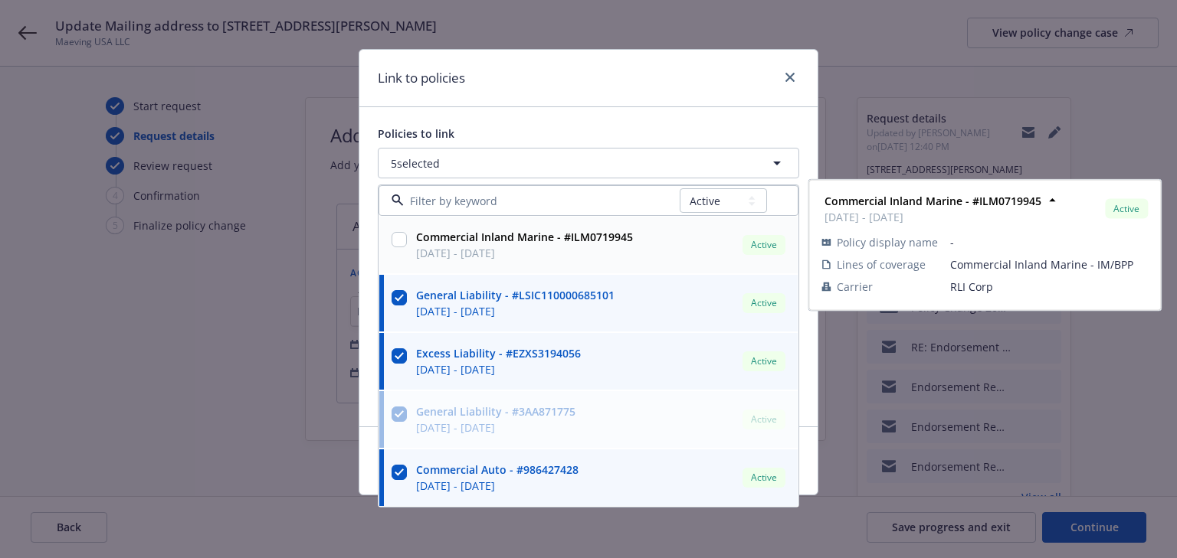
click at [395, 242] on input "checkbox" at bounding box center [398, 239] width 15 height 15
checkbox input "true"
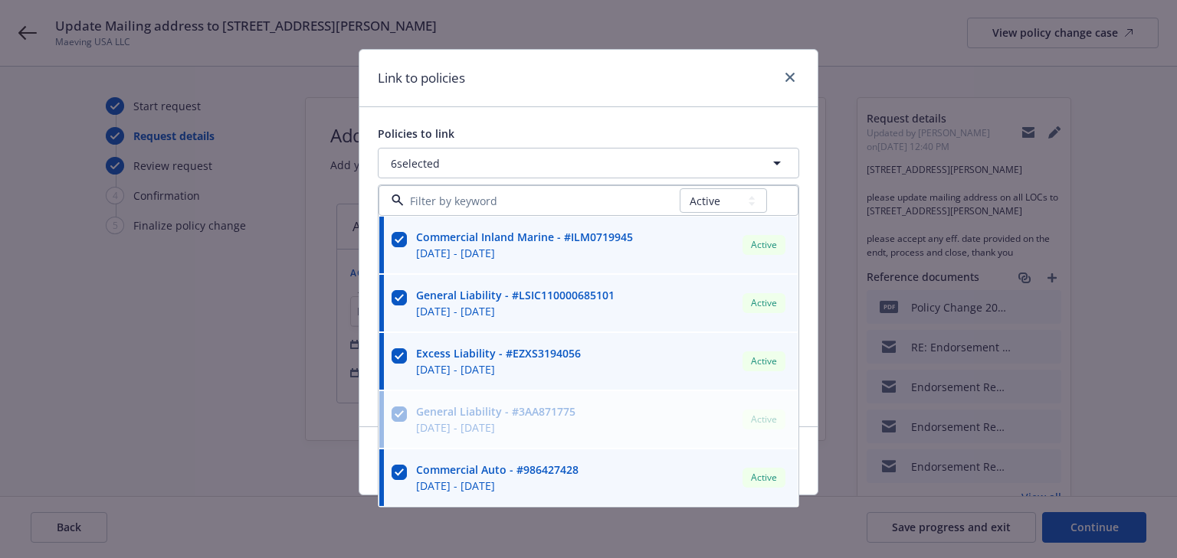
click at [689, 127] on div "Policies to link" at bounding box center [588, 134] width 421 height 16
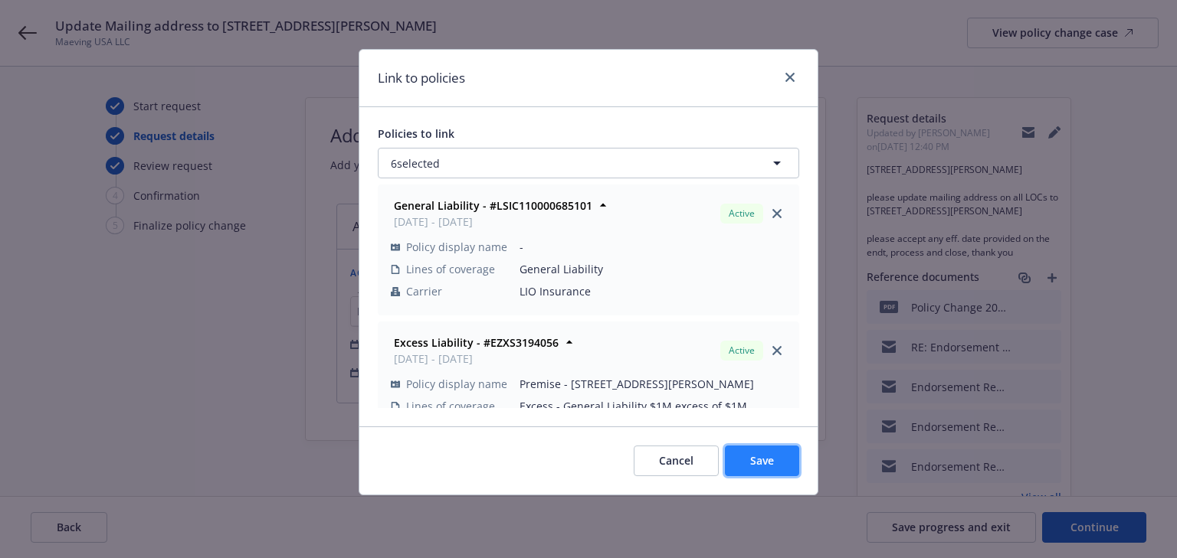
click at [778, 449] on button "Save" at bounding box center [762, 461] width 74 height 31
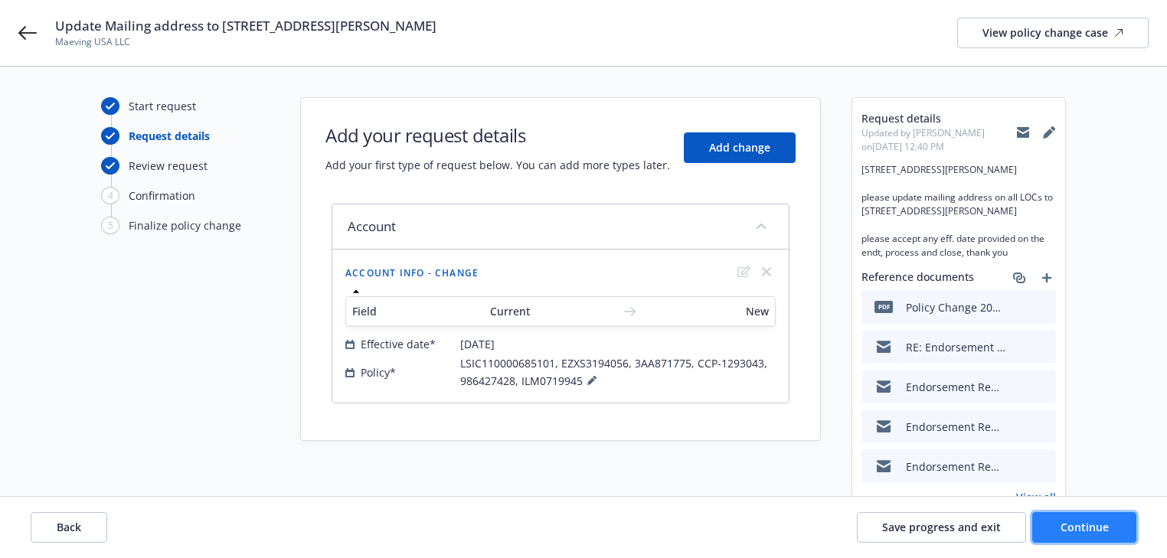
click at [1082, 527] on span "Continue" at bounding box center [1085, 527] width 48 height 15
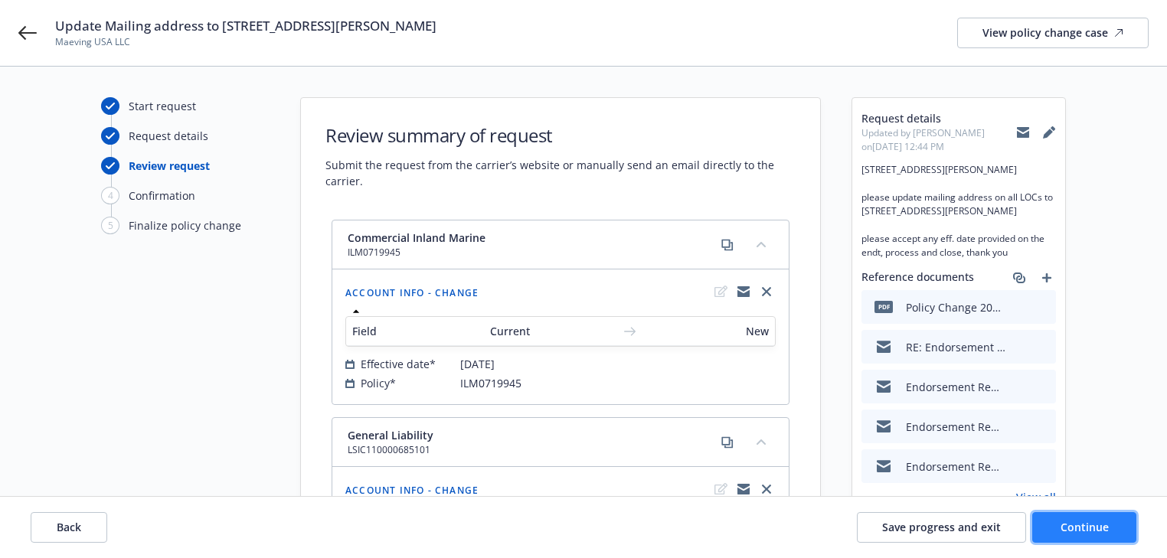
click at [1082, 527] on span "Continue" at bounding box center [1085, 527] width 48 height 15
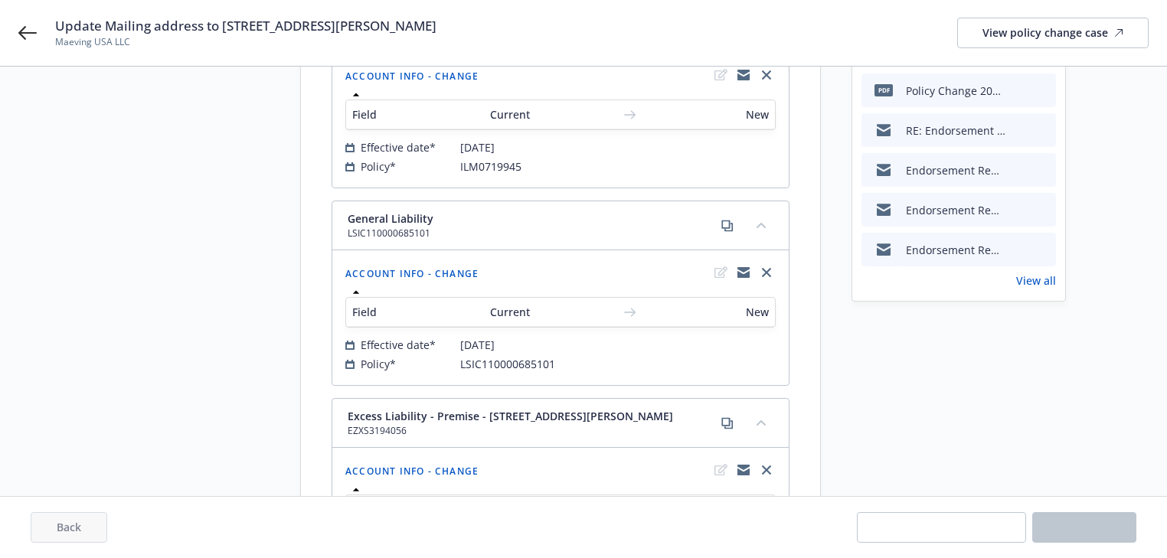
scroll to position [245, 0]
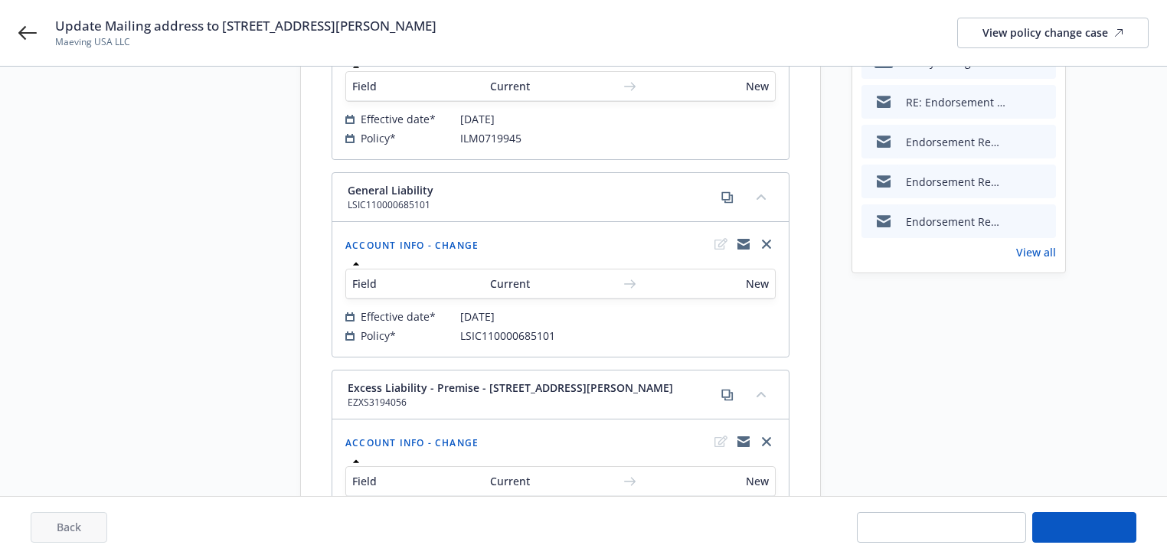
select select "ACCEPTED"
select select "DECLINED_BY_CARRIER"
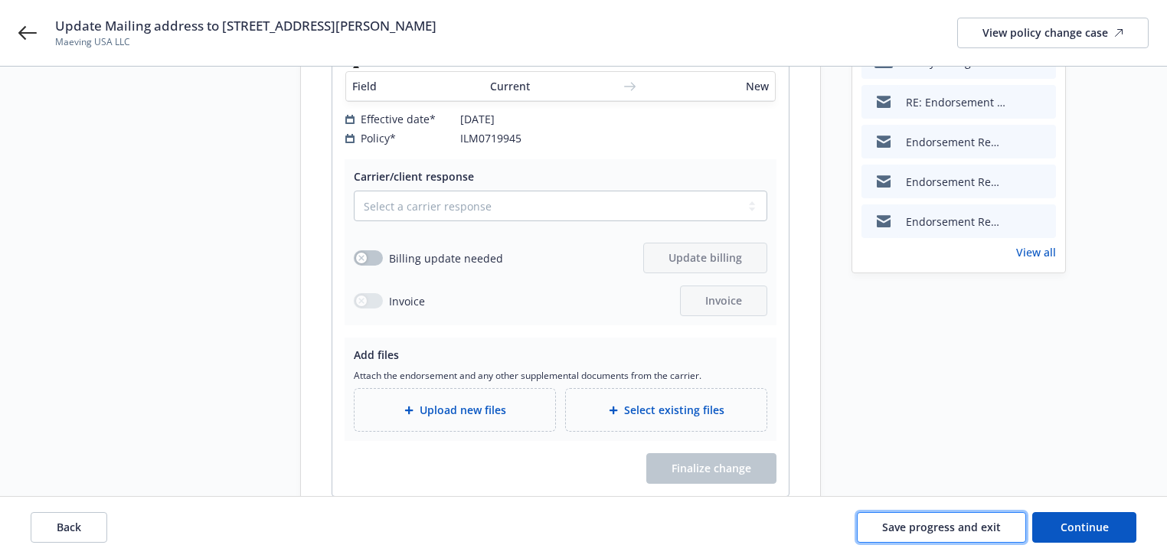
click at [898, 534] on span "Save progress and exit" at bounding box center [941, 527] width 119 height 15
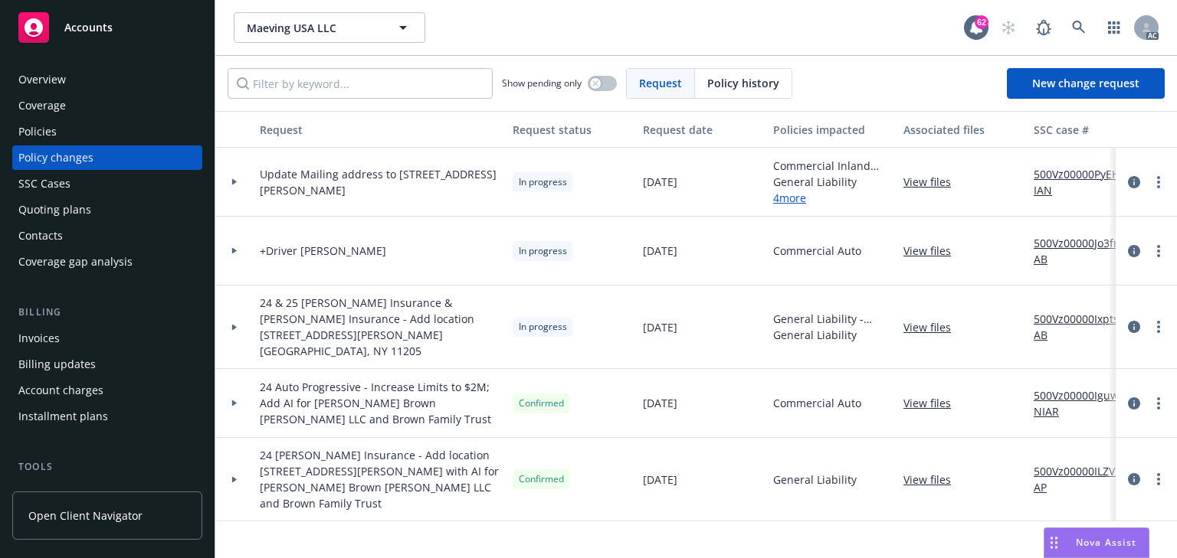
click at [76, 142] on div "Policies" at bounding box center [107, 131] width 178 height 25
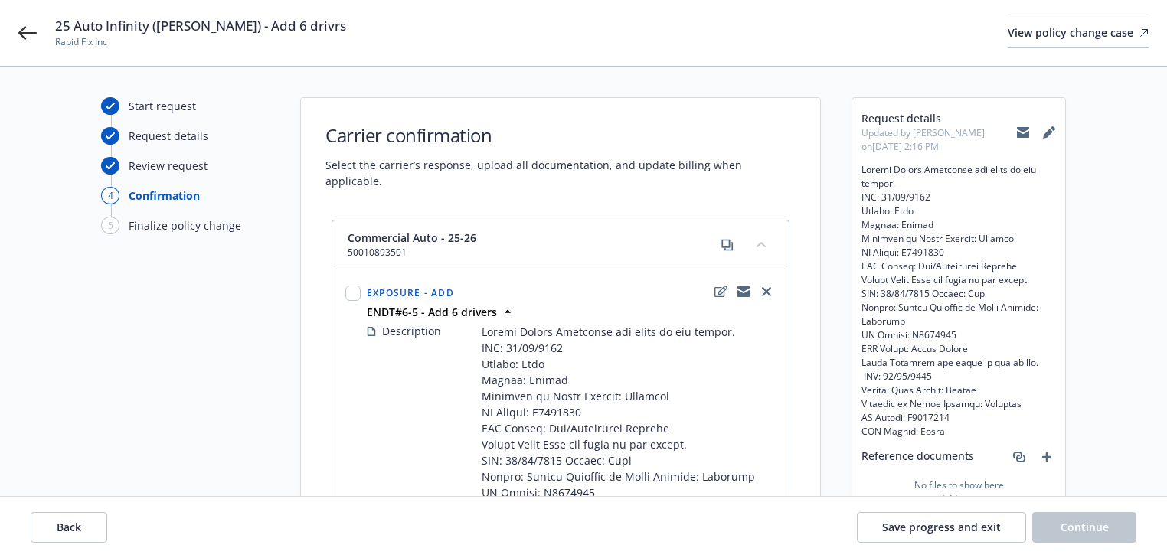
click at [1026, 133] on icon at bounding box center [1023, 133] width 12 height 7
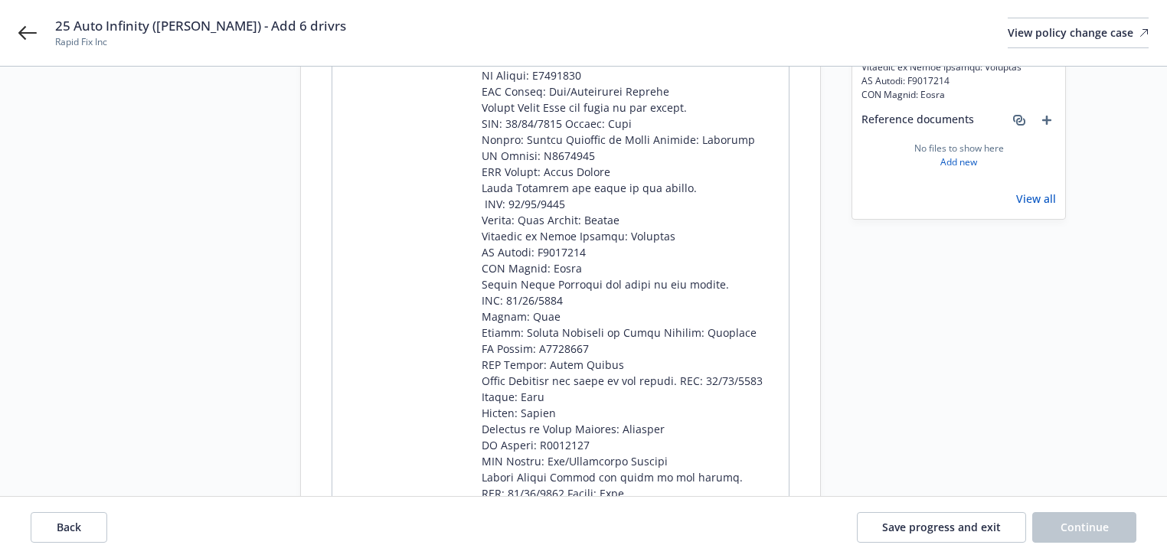
scroll to position [429, 0]
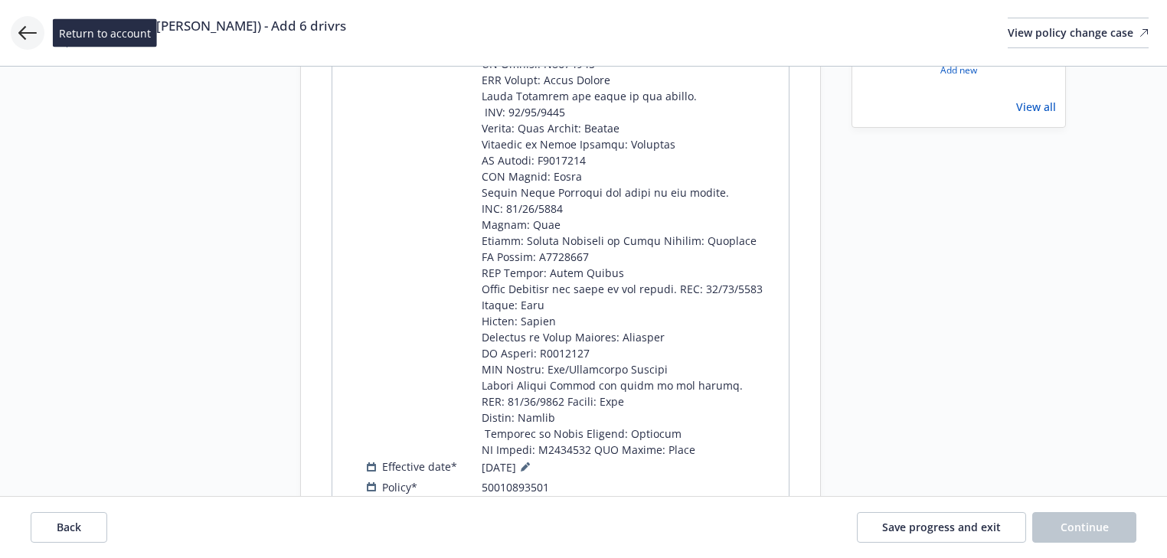
click at [34, 36] on icon at bounding box center [27, 33] width 18 height 18
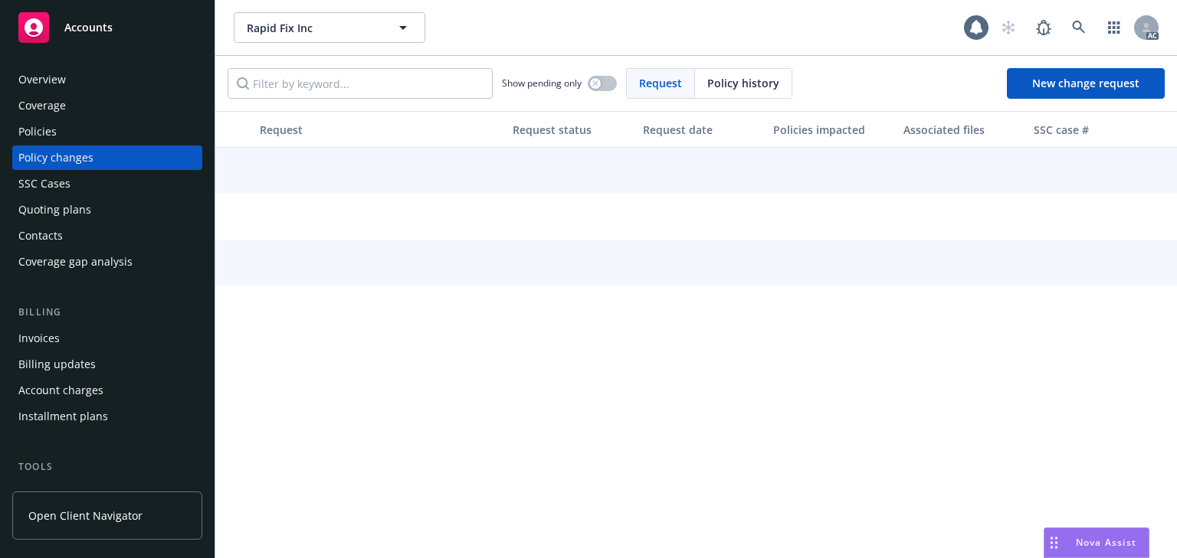
click at [59, 133] on div "Policies" at bounding box center [107, 131] width 178 height 25
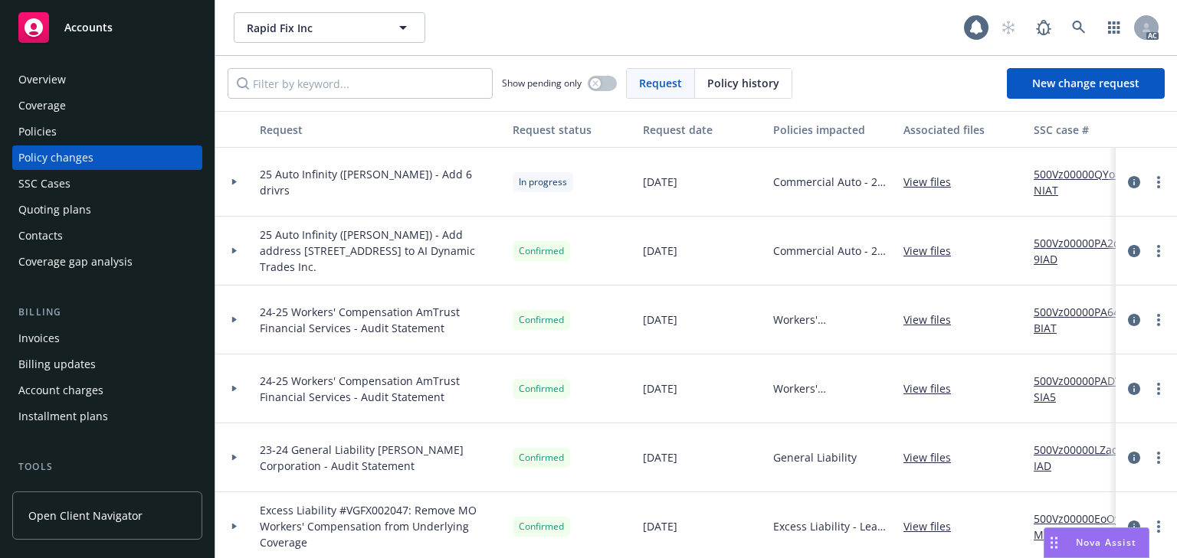
click at [59, 133] on div "Policies" at bounding box center [107, 131] width 178 height 25
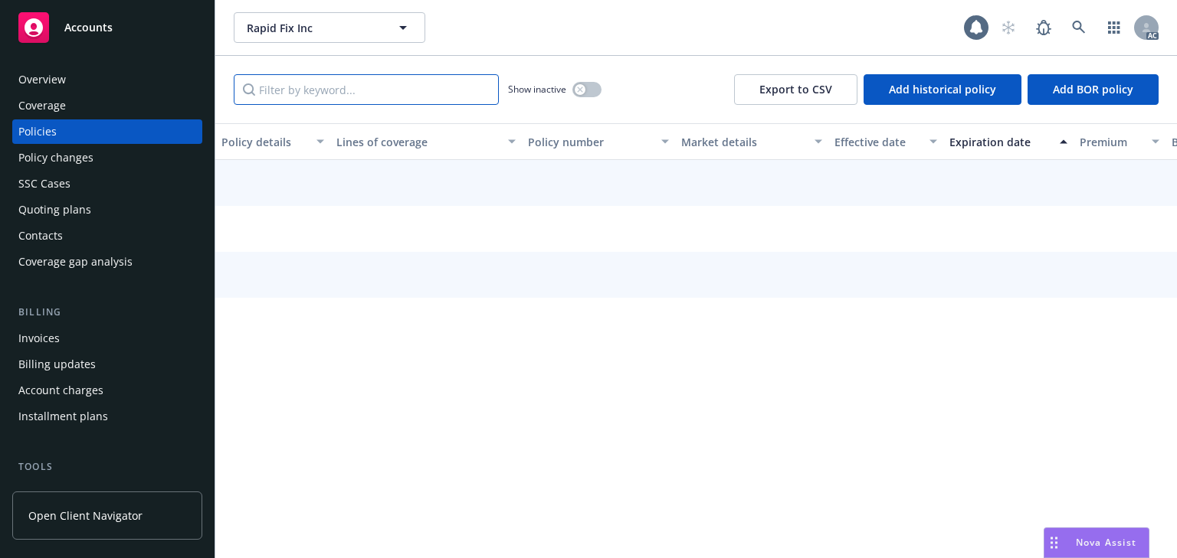
click at [337, 100] on input "Filter by keyword..." at bounding box center [366, 89] width 265 height 31
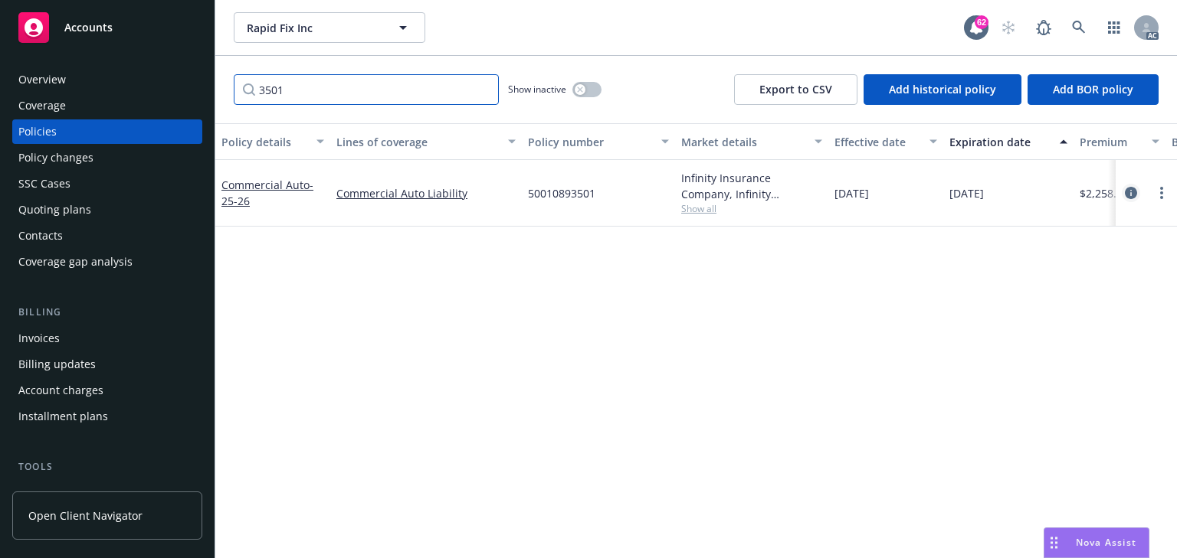
type input "3501"
click at [1131, 195] on icon "circleInformation" at bounding box center [1131, 193] width 12 height 12
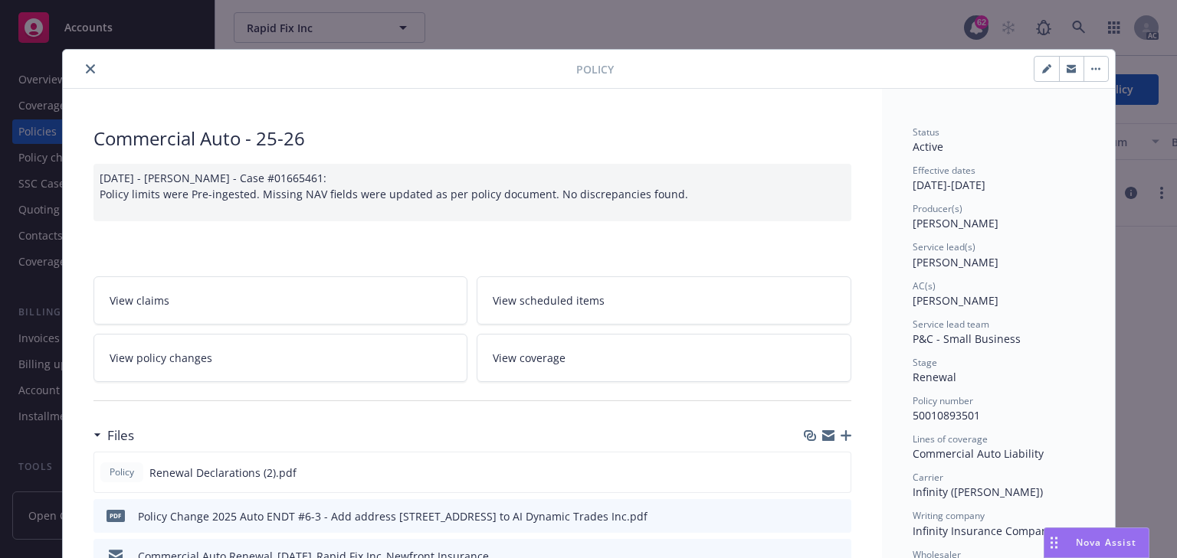
scroll to position [46, 0]
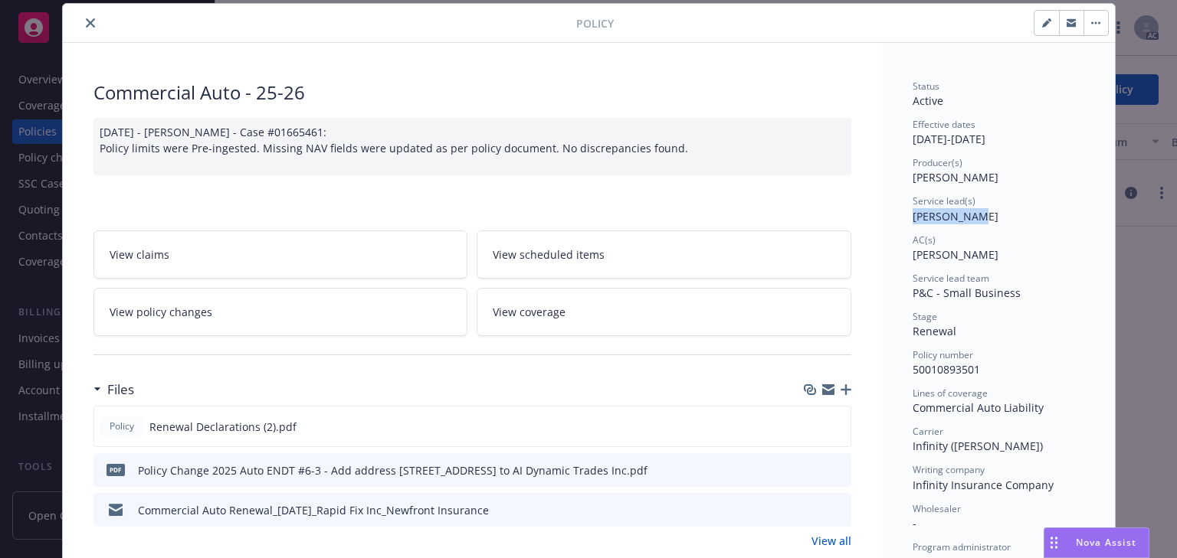
drag, startPoint x: 905, startPoint y: 217, endPoint x: 968, endPoint y: 217, distance: 63.6
copy span "Daniel Camp"
click at [938, 368] on span "50010893501" at bounding box center [945, 369] width 67 height 15
copy span "50010893501"
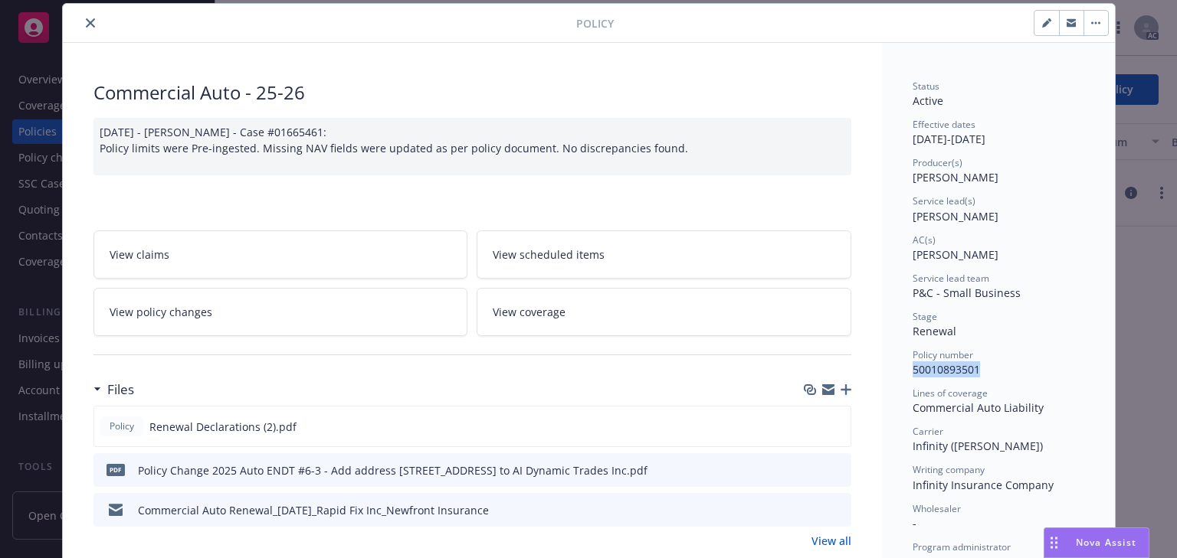
drag, startPoint x: 909, startPoint y: 368, endPoint x: 980, endPoint y: 367, distance: 71.3
click at [980, 367] on div "Policy number 50010893501" at bounding box center [998, 363] width 172 height 29
click at [163, 295] on link "View policy changes" at bounding box center [280, 312] width 375 height 48
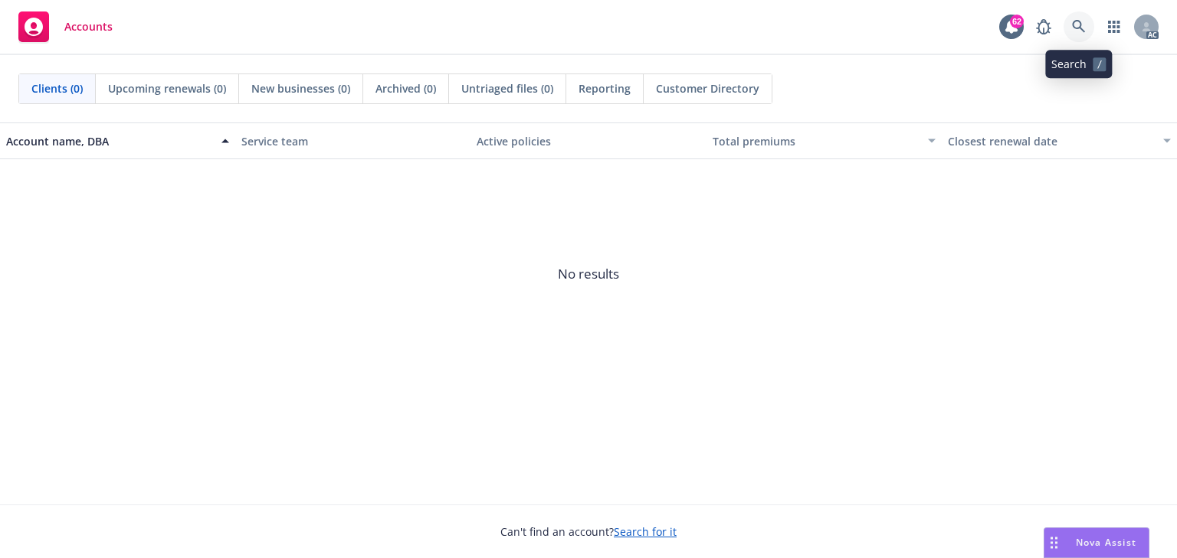
click at [1069, 20] on link at bounding box center [1078, 26] width 31 height 31
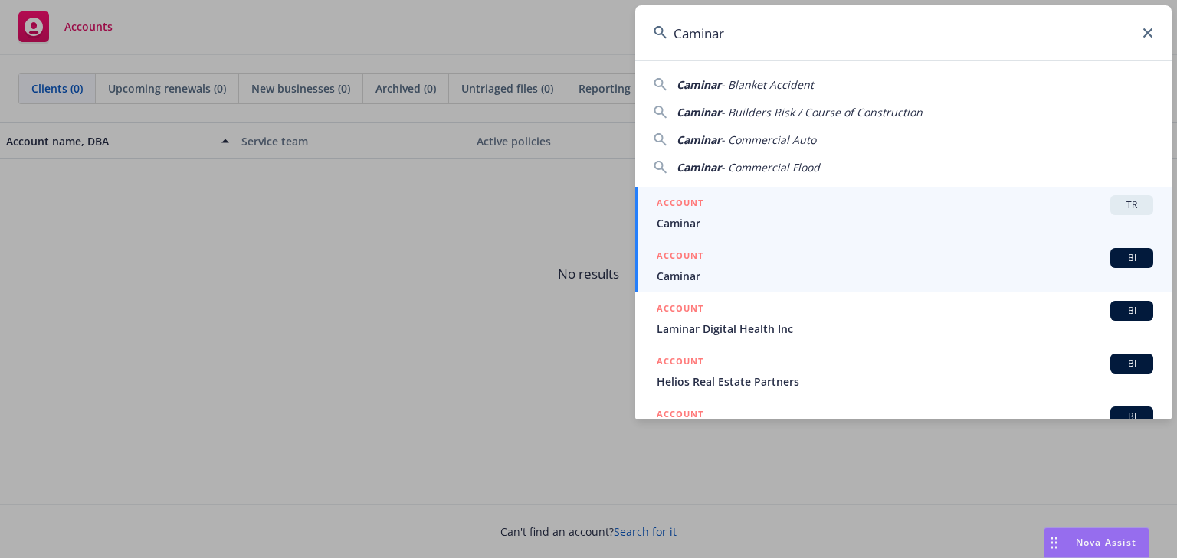
type input "Caminar"
click at [736, 264] on div "ACCOUNT BI" at bounding box center [904, 258] width 496 height 20
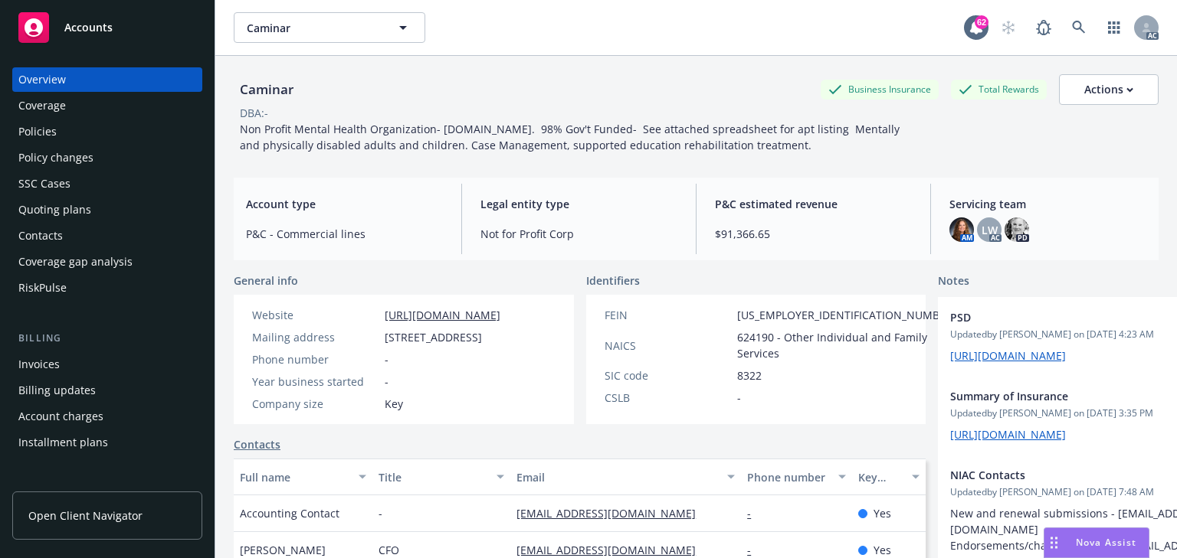
click at [25, 119] on div "Overview Coverage Policies Policy changes SSC Cases Quoting plans Contacts Cove…" at bounding box center [107, 183] width 190 height 233
click at [33, 139] on div "Policies" at bounding box center [37, 131] width 38 height 25
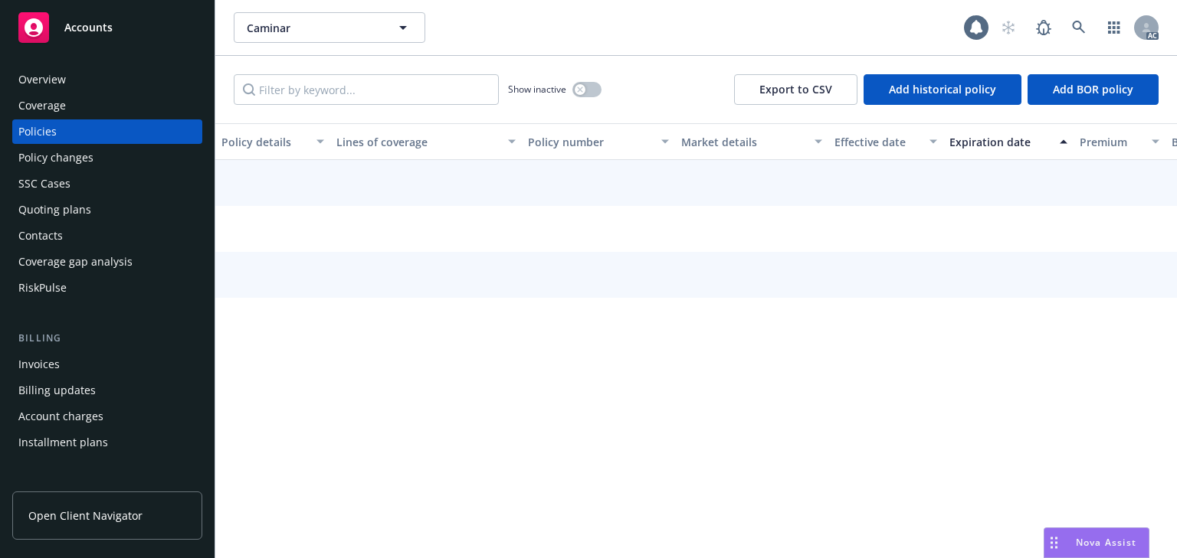
click at [57, 159] on div "Policy changes" at bounding box center [55, 158] width 75 height 25
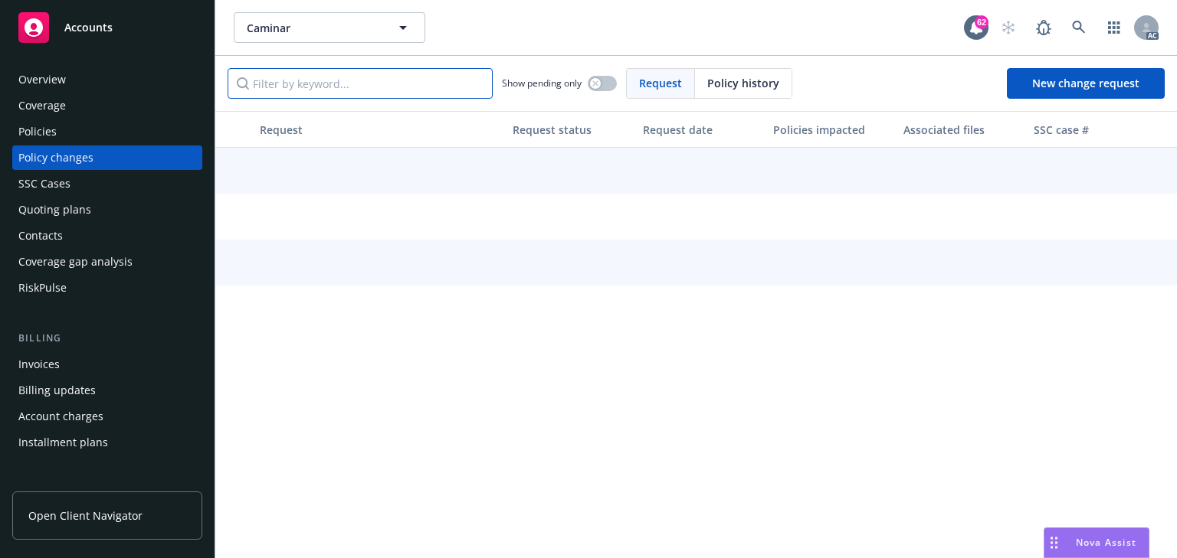
click at [349, 92] on input "Filter by keyword..." at bounding box center [360, 83] width 265 height 31
paste input "Add driver [PERSON_NAME]"
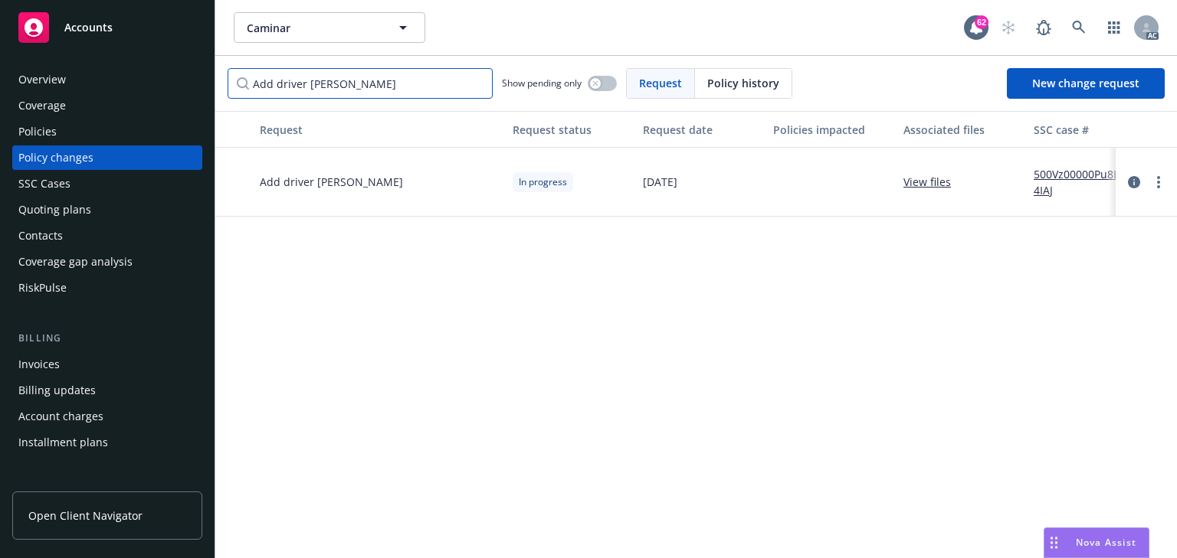
type input "Add driver [PERSON_NAME]"
click at [928, 184] on link "View files" at bounding box center [933, 182] width 60 height 16
click at [56, 129] on div "Policies" at bounding box center [107, 131] width 178 height 25
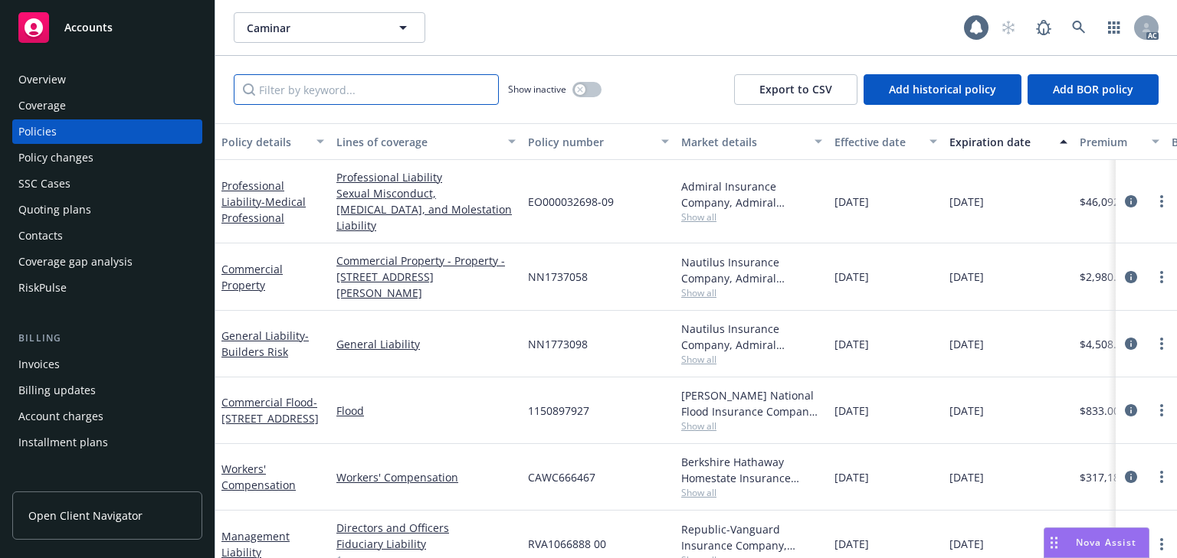
click at [358, 83] on input "Filter by keyword..." at bounding box center [366, 89] width 265 height 31
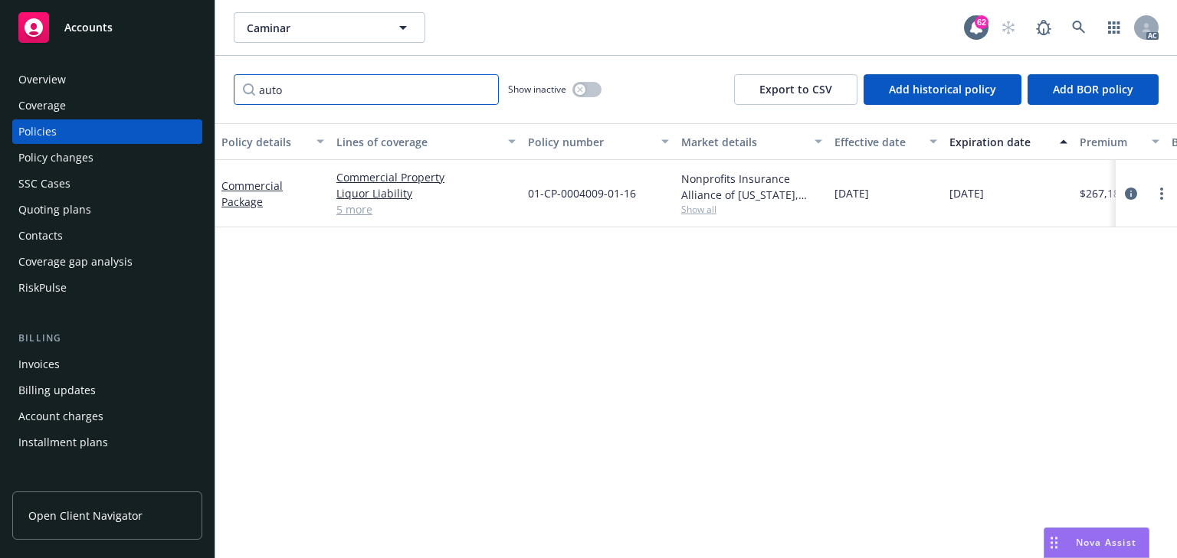
type input "auto"
click at [699, 201] on div "Nonprofits Insurance Alliance of [US_STATE], Inc., Nonprofits Insurance Allianc…" at bounding box center [751, 187] width 141 height 32
click at [699, 211] on span "Show all" at bounding box center [751, 209] width 141 height 13
click at [92, 159] on div "Policy changes" at bounding box center [107, 158] width 178 height 25
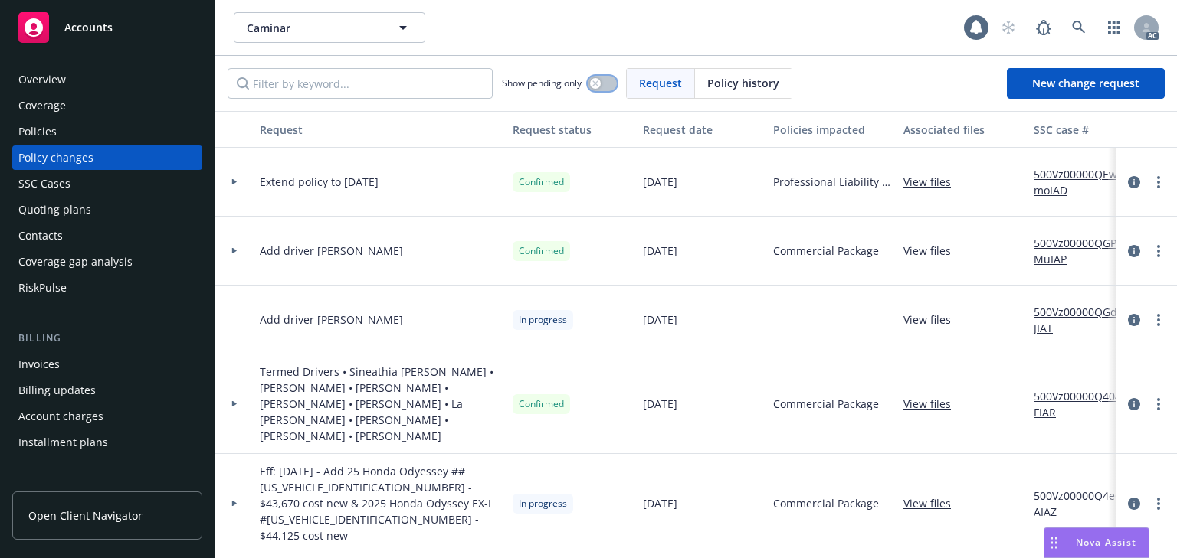
click at [595, 90] on button "button" at bounding box center [602, 83] width 29 height 15
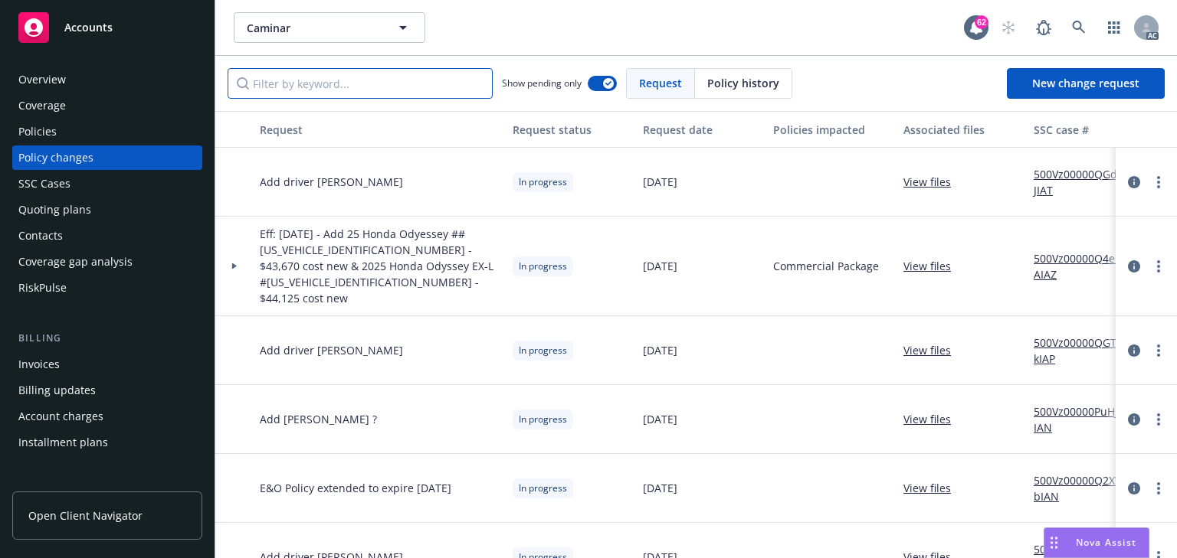
click at [312, 98] on input "Filter by keyword..." at bounding box center [360, 83] width 265 height 31
paste input "Add driver [PERSON_NAME]"
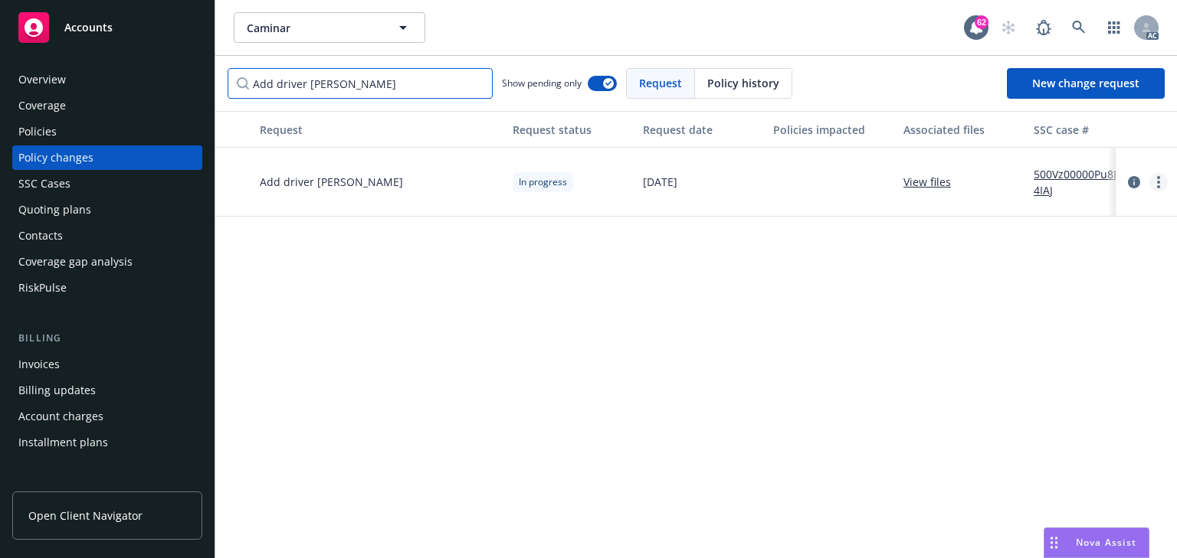
type input "Add driver [PERSON_NAME]"
click at [1162, 177] on link "more" at bounding box center [1158, 182] width 18 height 18
click at [982, 298] on link "Resume workflow" at bounding box center [1035, 305] width 263 height 31
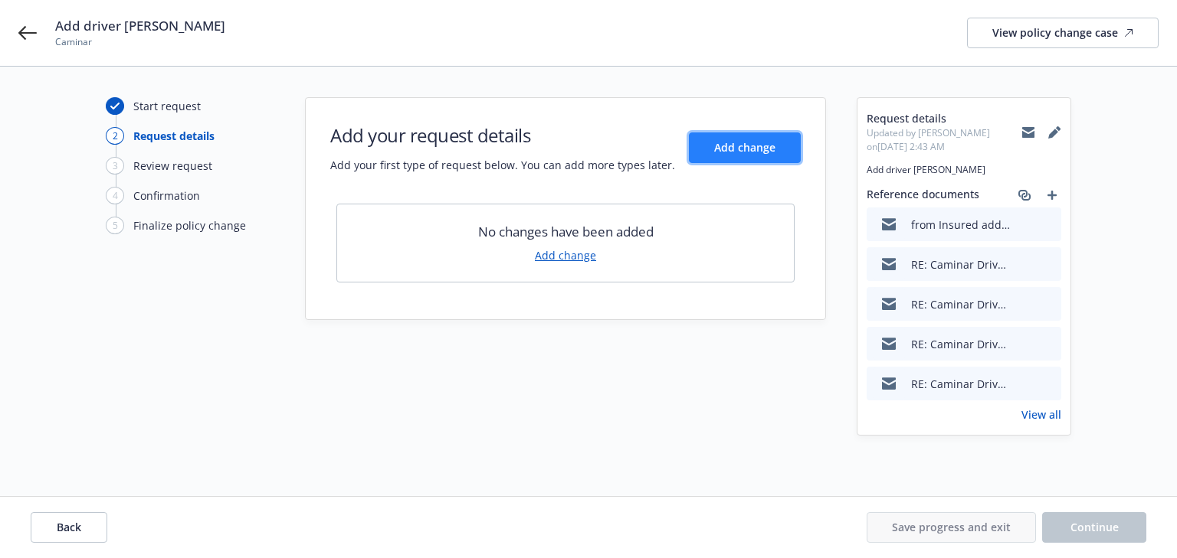
click at [747, 147] on span "Add change" at bounding box center [744, 147] width 61 height 15
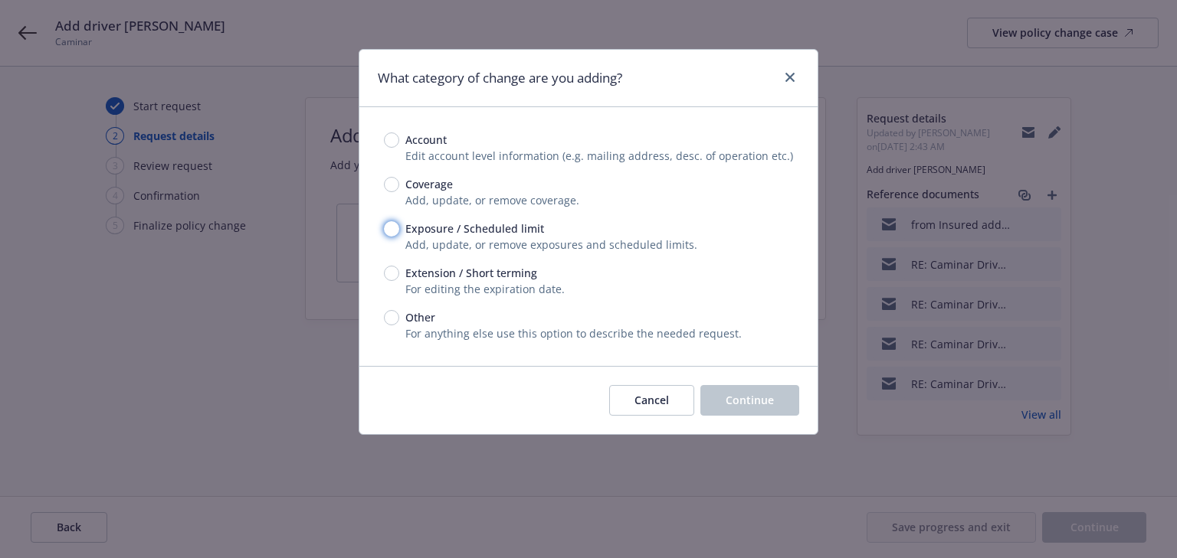
click at [394, 227] on input "Exposure / Scheduled limit" at bounding box center [391, 228] width 15 height 15
radio input "true"
click at [782, 406] on button "Continue" at bounding box center [749, 400] width 99 height 31
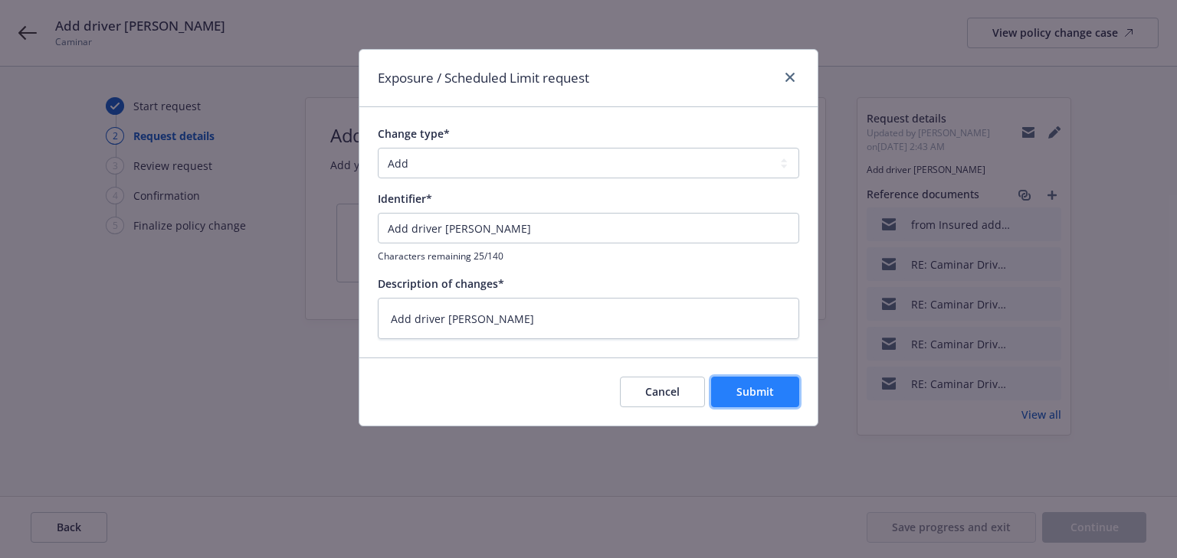
click at [745, 393] on span "Submit" at bounding box center [755, 392] width 38 height 15
type textarea "x"
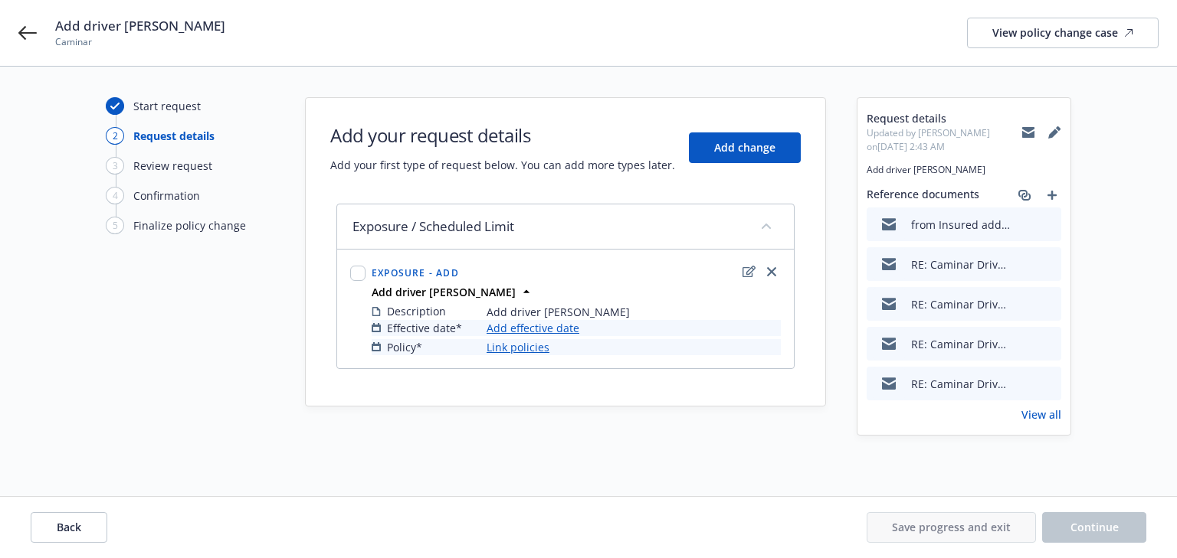
click at [552, 328] on link "Add effective date" at bounding box center [532, 328] width 93 height 16
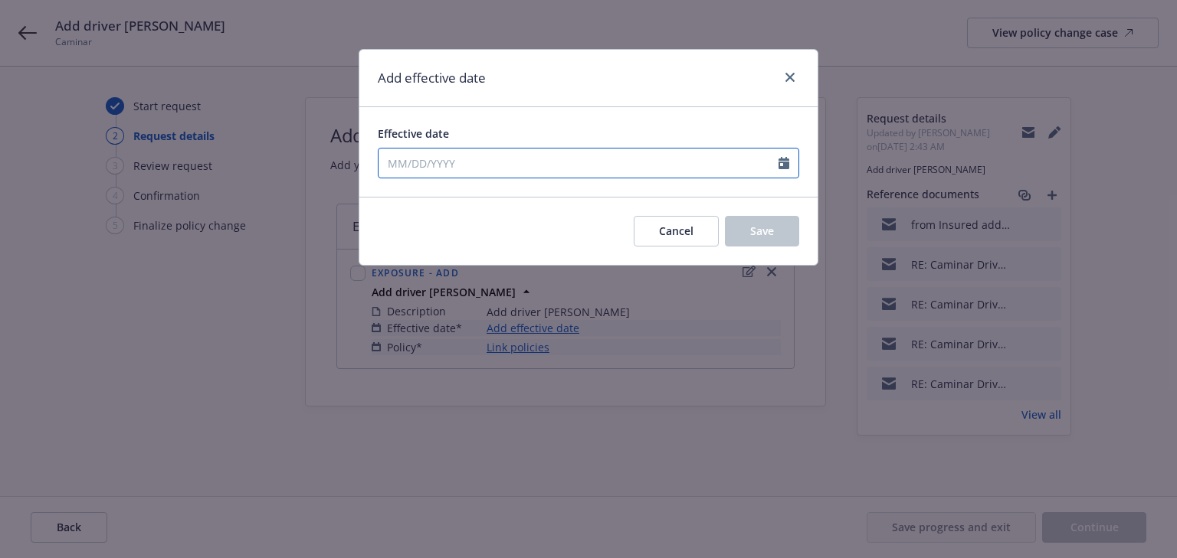
drag, startPoint x: 496, startPoint y: 169, endPoint x: 489, endPoint y: 165, distance: 8.3
click at [496, 169] on input "Effective date" at bounding box center [578, 163] width 400 height 29
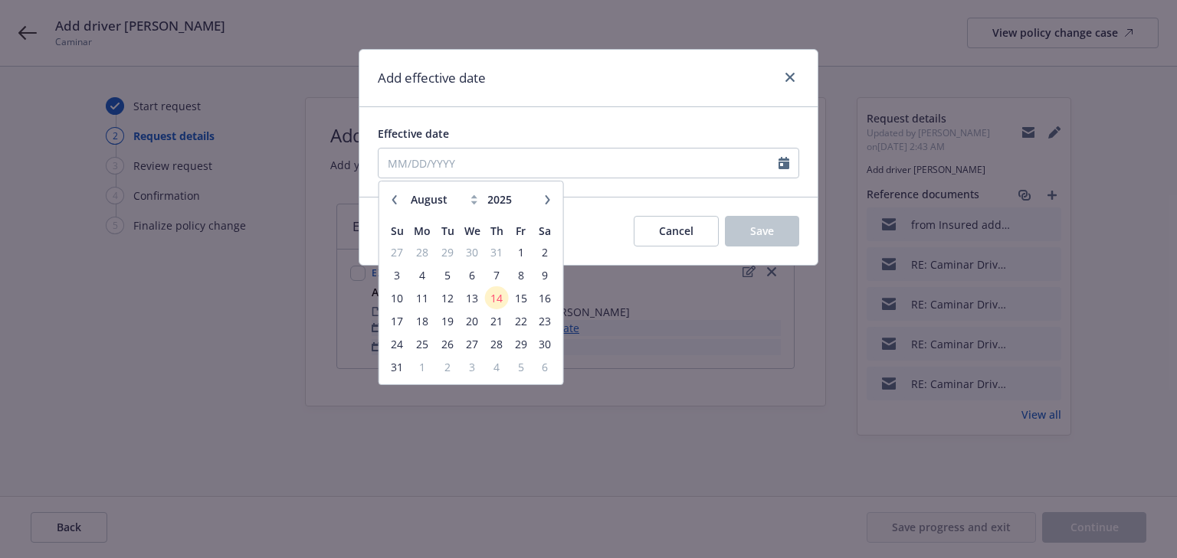
click at [392, 200] on icon "button" at bounding box center [394, 199] width 5 height 9
select select "7"
click at [426, 339] on span "28" at bounding box center [422, 344] width 23 height 19
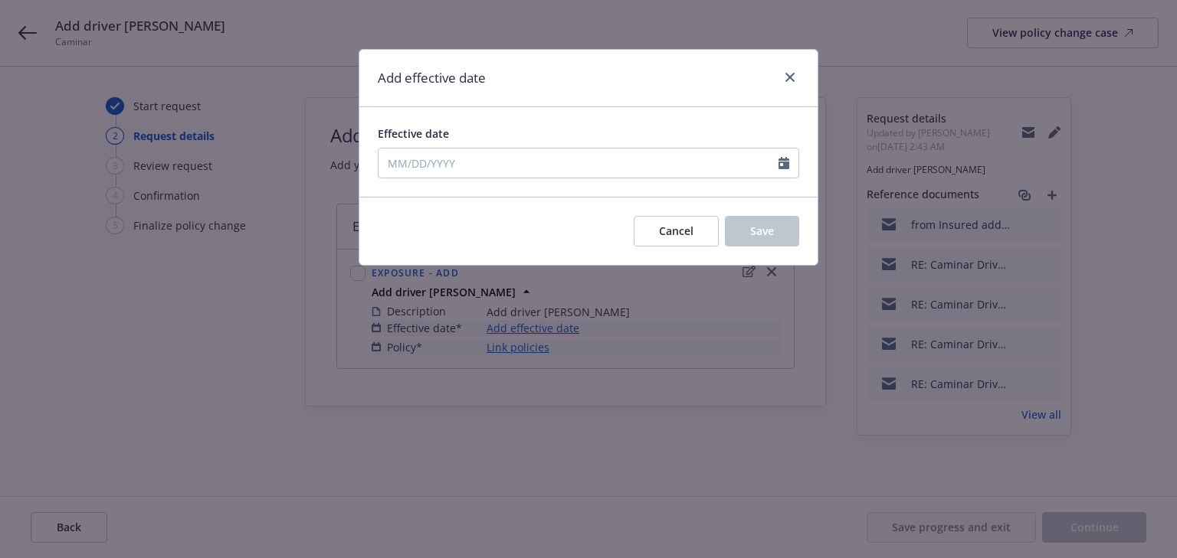
type input "07/28/2025"
click at [745, 228] on button "Save" at bounding box center [762, 231] width 74 height 31
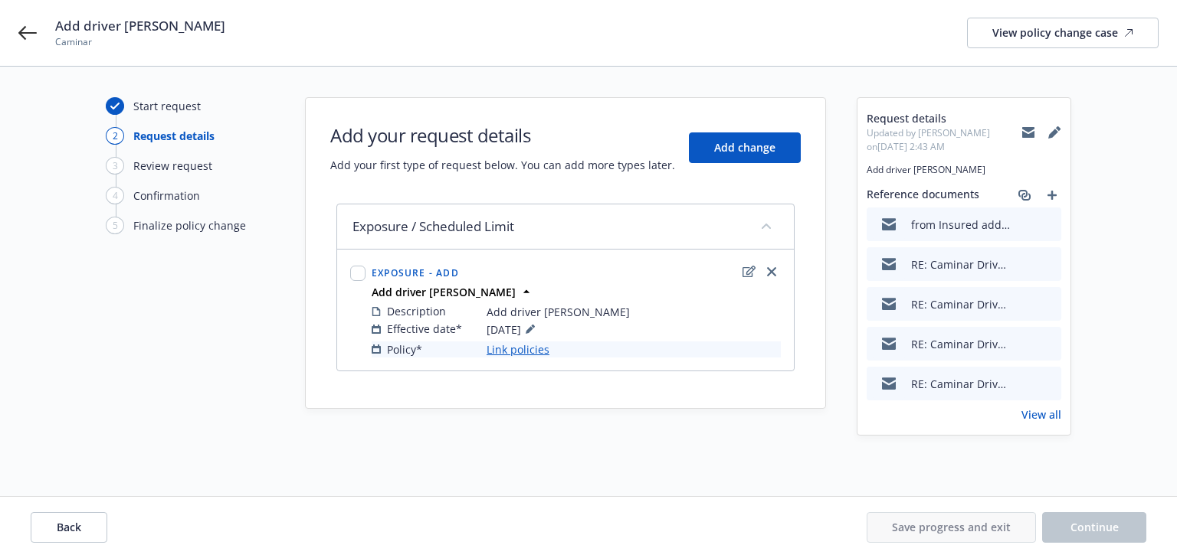
click at [530, 355] on link "Link policies" at bounding box center [517, 350] width 63 height 16
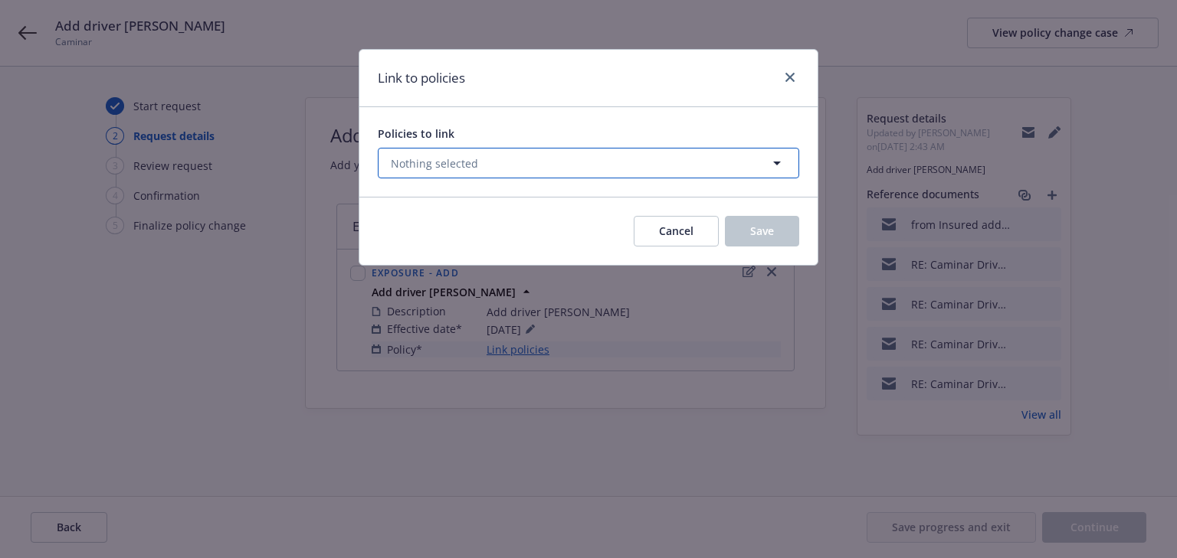
click at [458, 162] on span "Nothing selected" at bounding box center [434, 164] width 87 height 16
select select "ACTIVE"
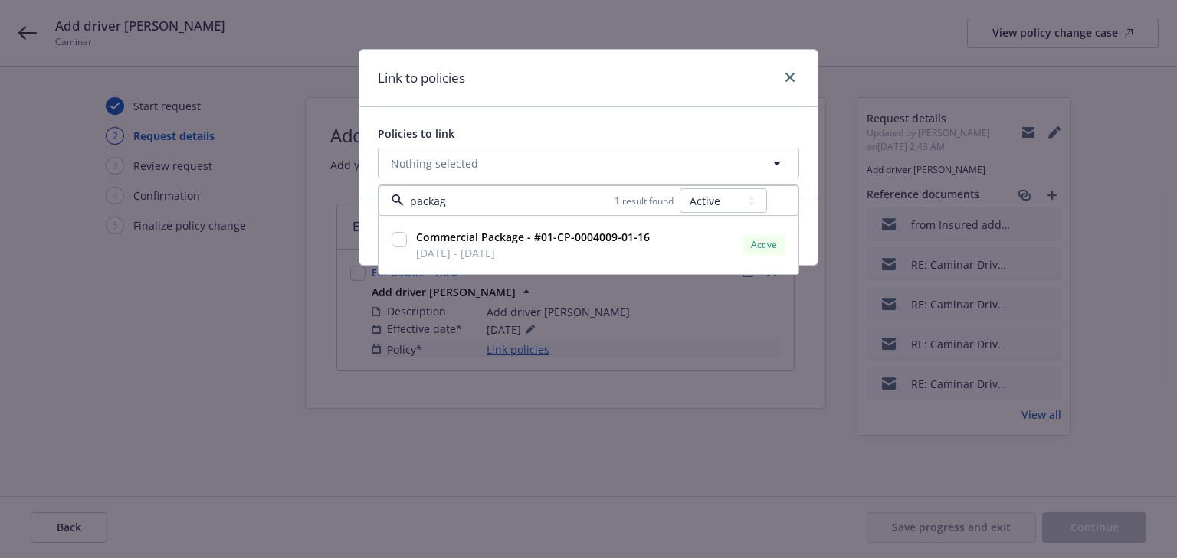
type input "package"
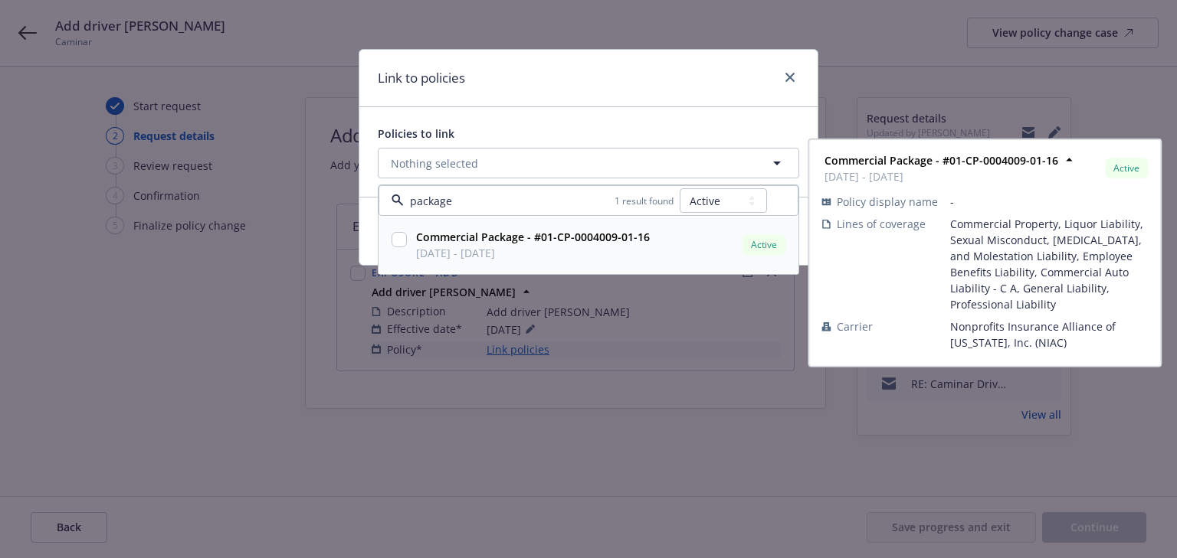
click at [389, 239] on div at bounding box center [398, 245] width 21 height 38
checkbox input "true"
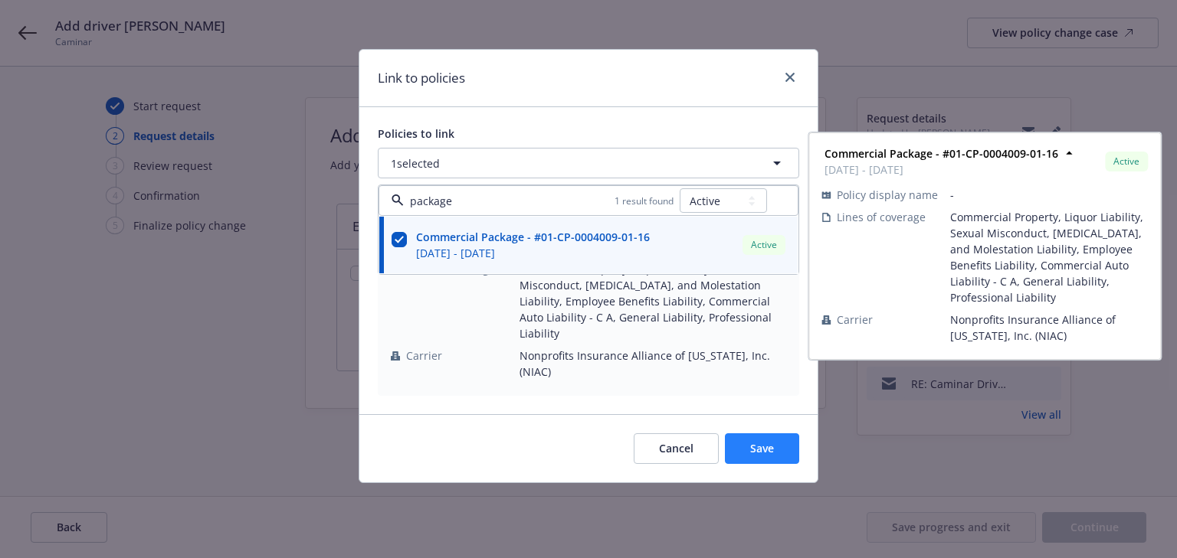
type input "package"
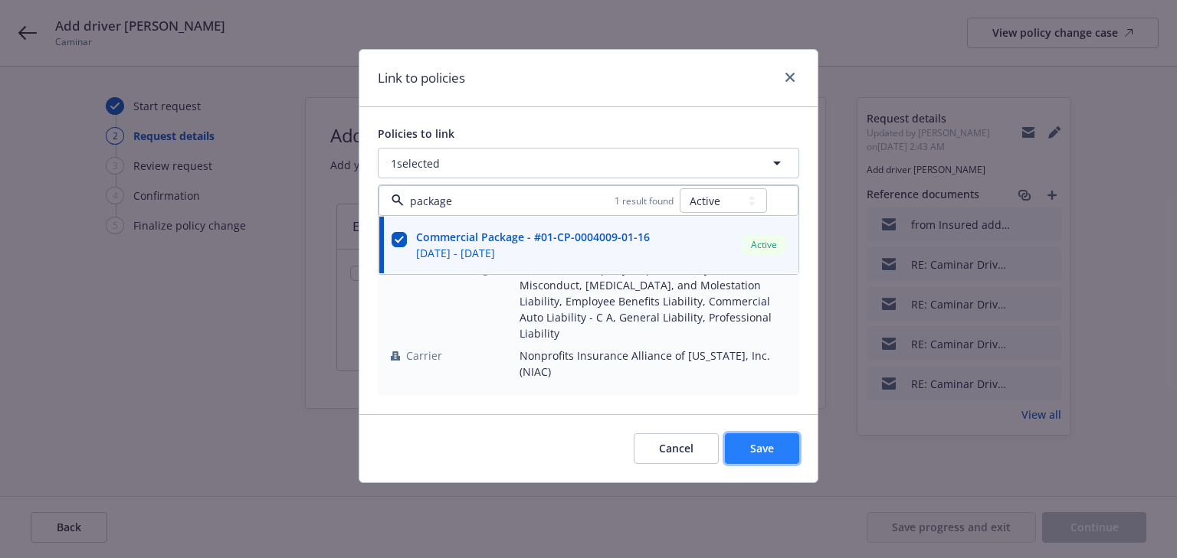
click at [767, 441] on span "Save" at bounding box center [762, 448] width 24 height 15
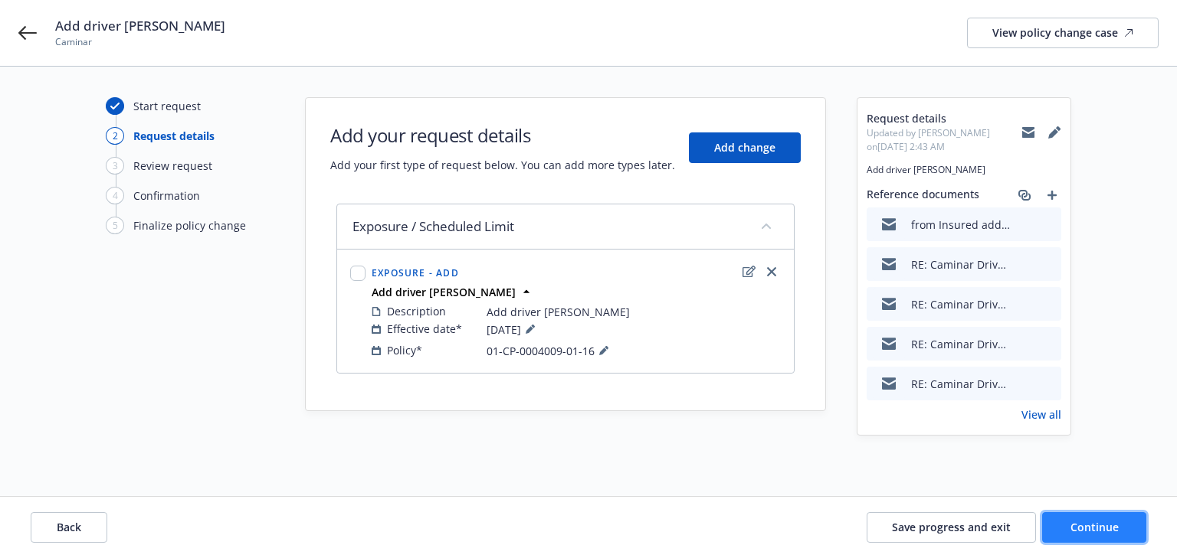
click at [1097, 535] on button "Continue" at bounding box center [1094, 527] width 104 height 31
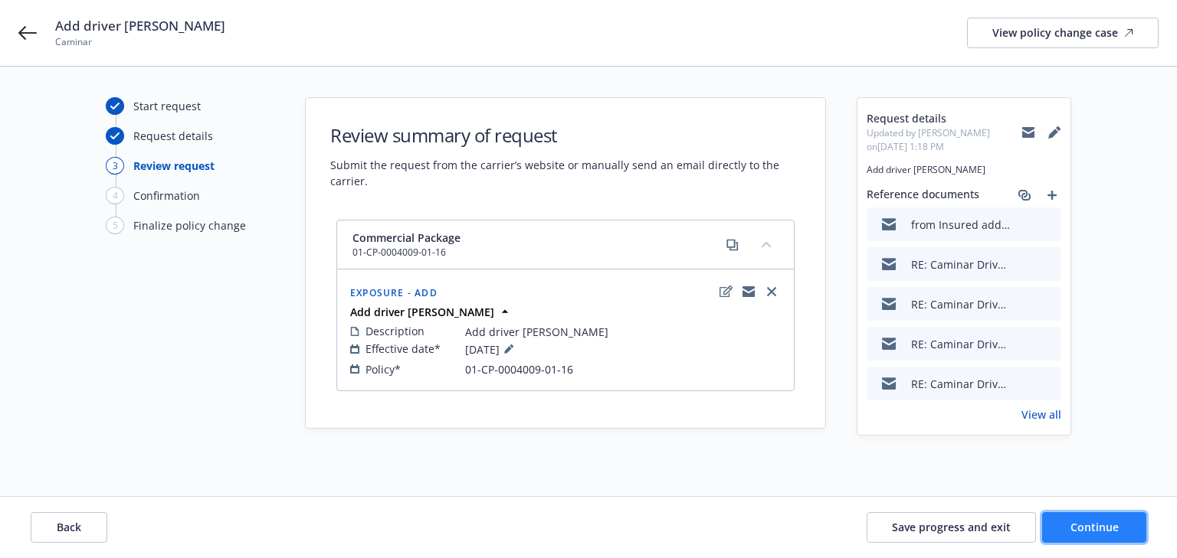
click at [1097, 535] on button "Continue" at bounding box center [1094, 527] width 104 height 31
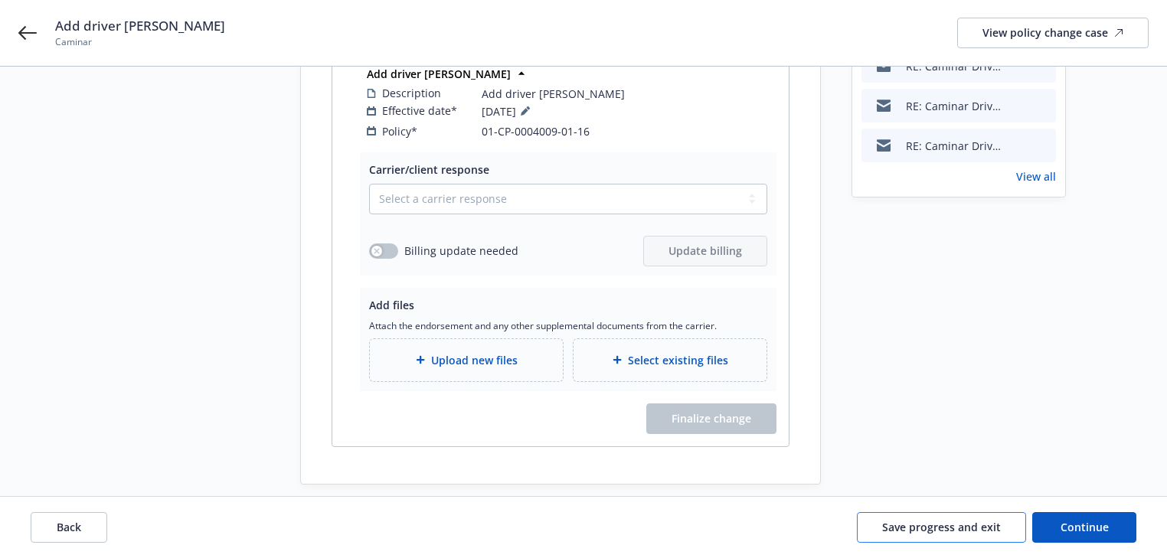
scroll to position [239, 0]
click at [972, 526] on span "Save progress and exit" at bounding box center [941, 527] width 119 height 15
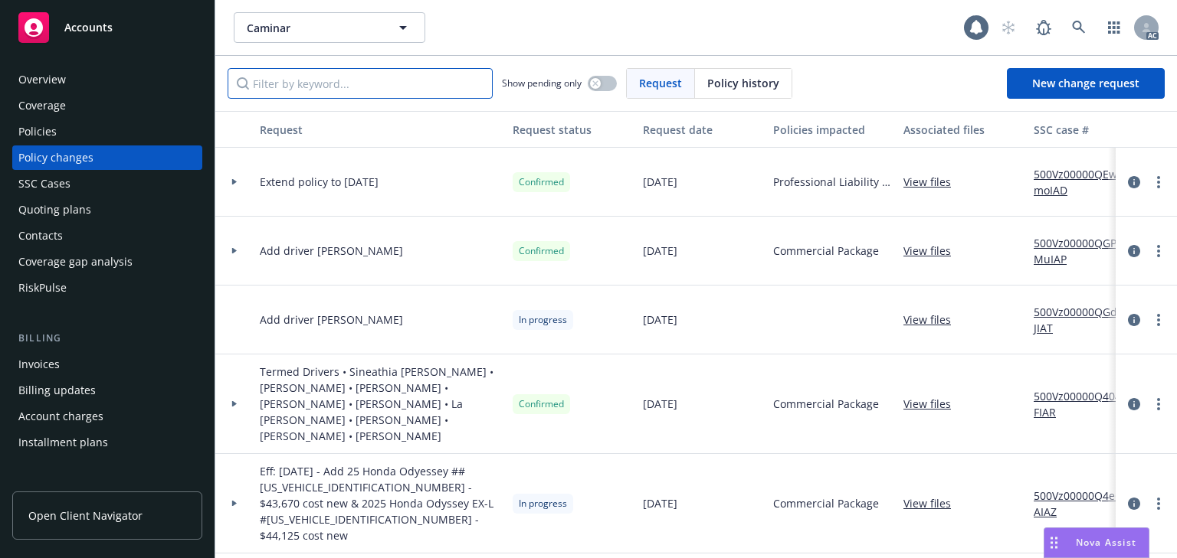
click at [288, 86] on input "Filter by keyword..." at bounding box center [360, 83] width 265 height 31
paste input "Add driver Freda Beltran"
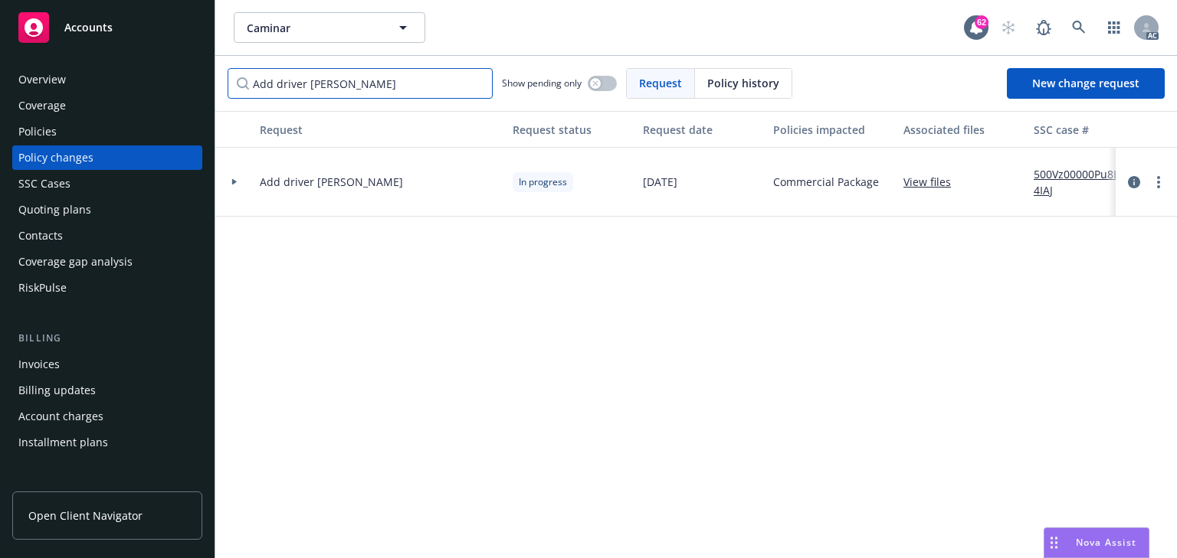
type input "Add driver Freda Beltran"
click at [1083, 172] on link "500Vz00000Pu8B4IAJ" at bounding box center [1084, 182] width 103 height 32
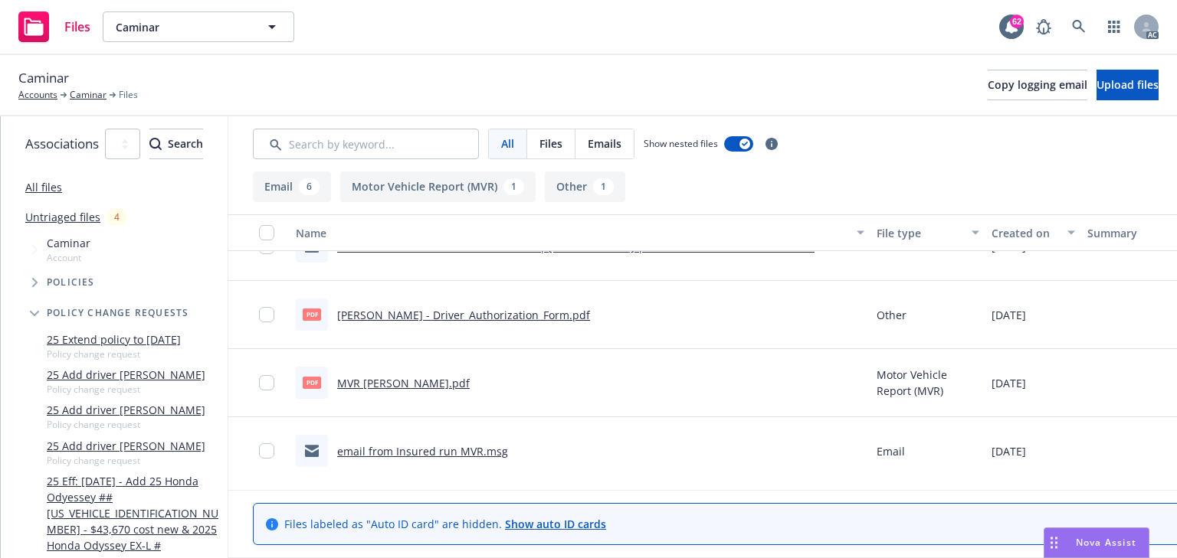
scroll to position [312, 0]
click at [470, 375] on link "MVR Freda Beltran.pdf" at bounding box center [403, 380] width 133 height 15
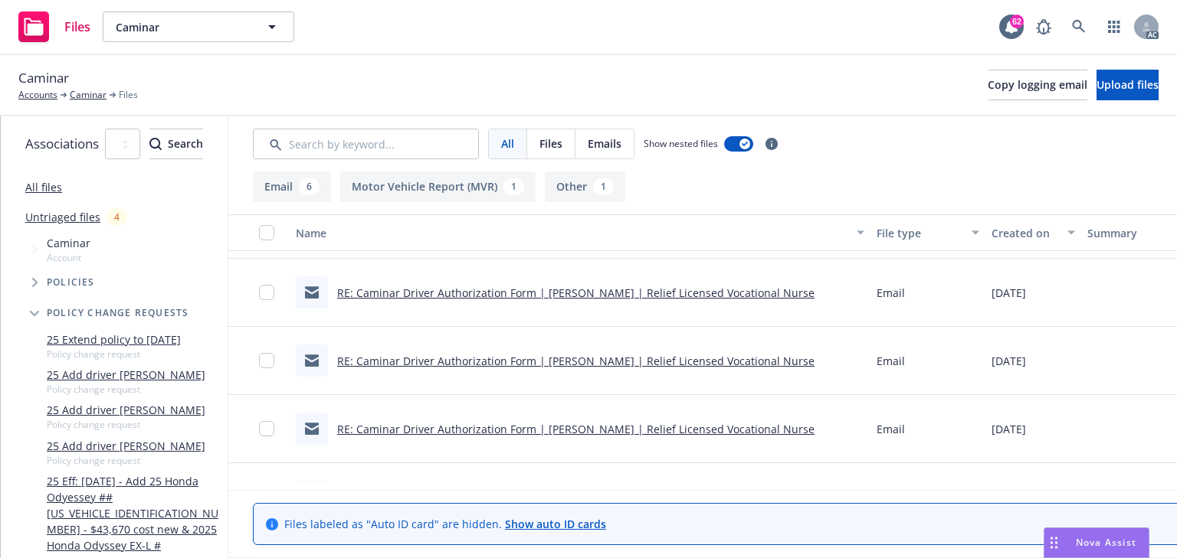
scroll to position [128, 0]
click at [657, 440] on div "RE: Caminar Driver Authorization Form | [PERSON_NAME] | Relief Licensed Vocatio…" at bounding box center [555, 430] width 519 height 32
click at [658, 432] on link "RE: Caminar Driver Authorization Form | [PERSON_NAME] | Relief Licensed Vocatio…" at bounding box center [575, 430] width 477 height 15
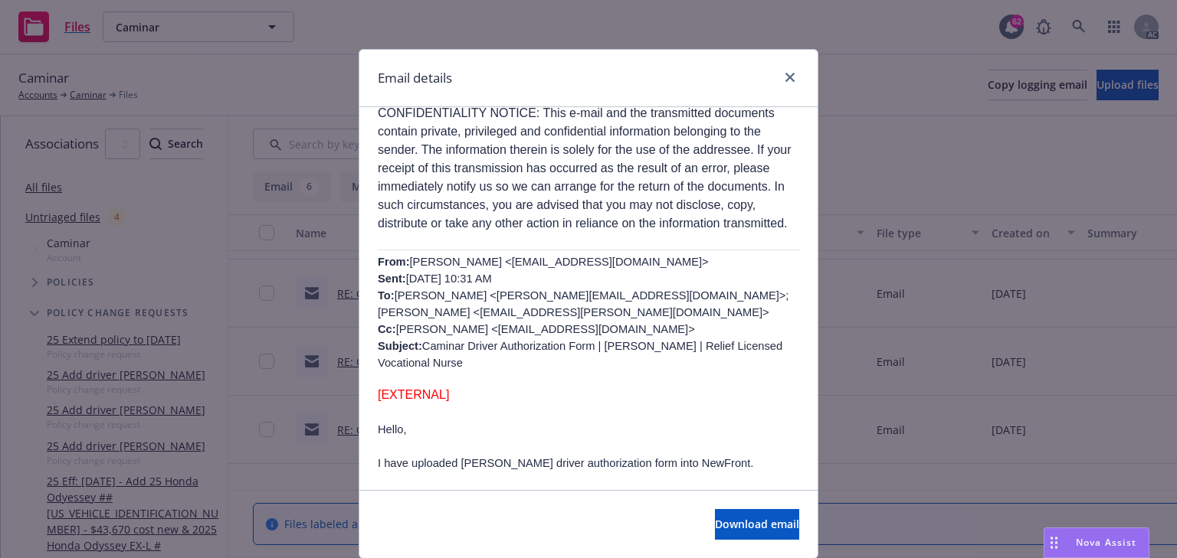
scroll to position [613, 0]
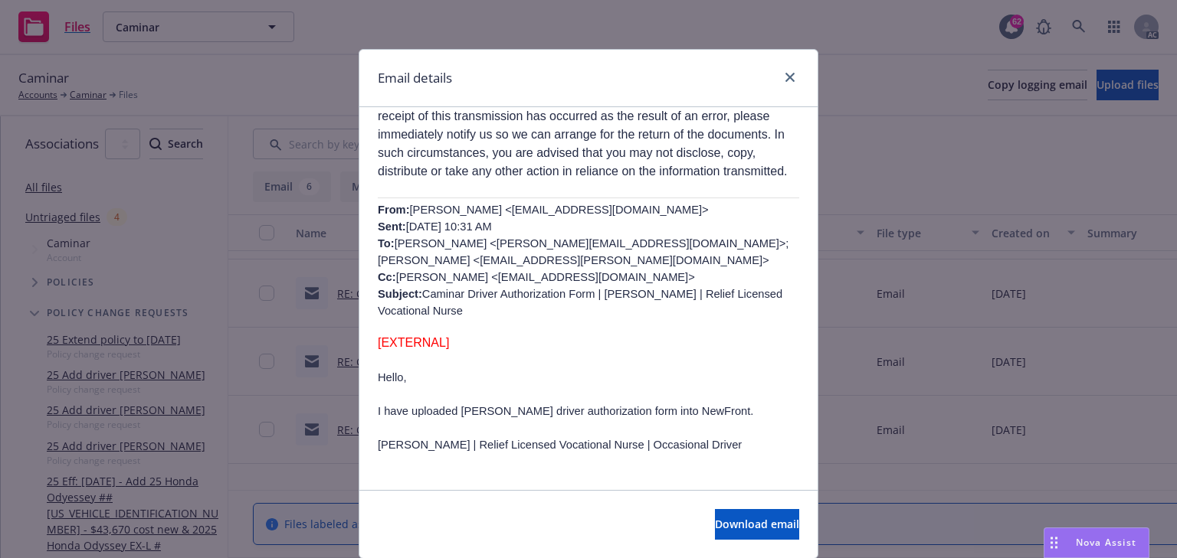
click at [794, 59] on div "Email details" at bounding box center [588, 78] width 458 height 57
click at [791, 72] on link "close" at bounding box center [790, 77] width 18 height 18
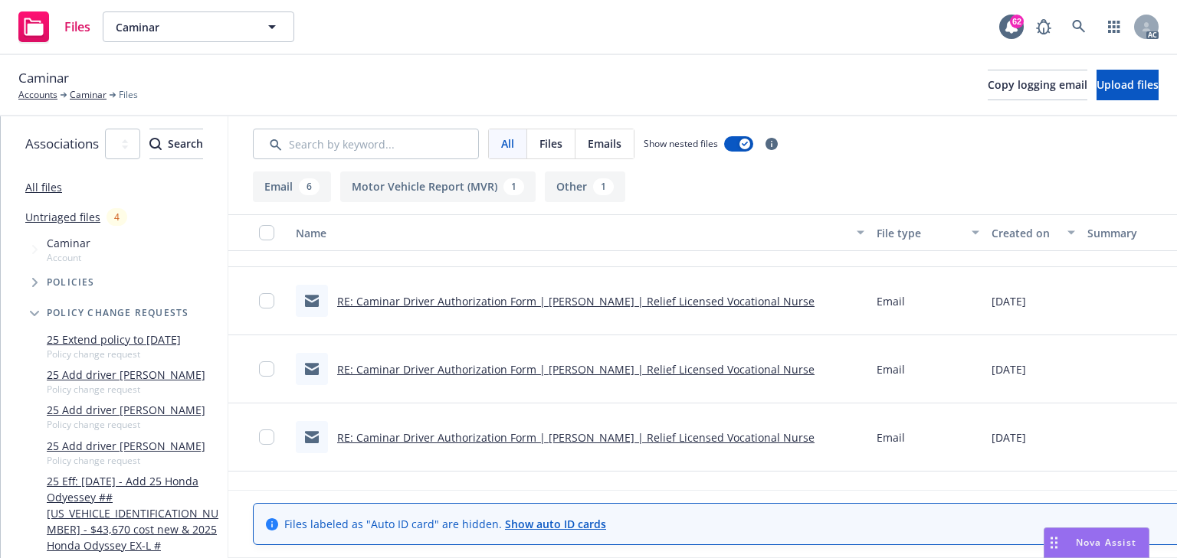
scroll to position [66, 0]
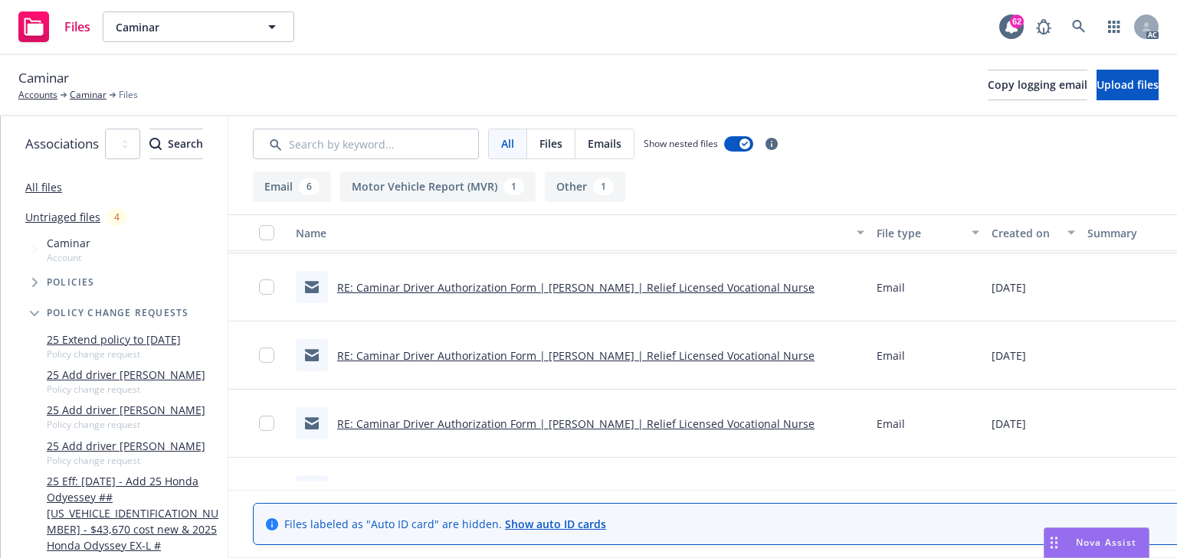
click at [746, 417] on link "RE: Caminar Driver Authorization Form | [PERSON_NAME] | Relief Licensed Vocatio…" at bounding box center [575, 424] width 477 height 15
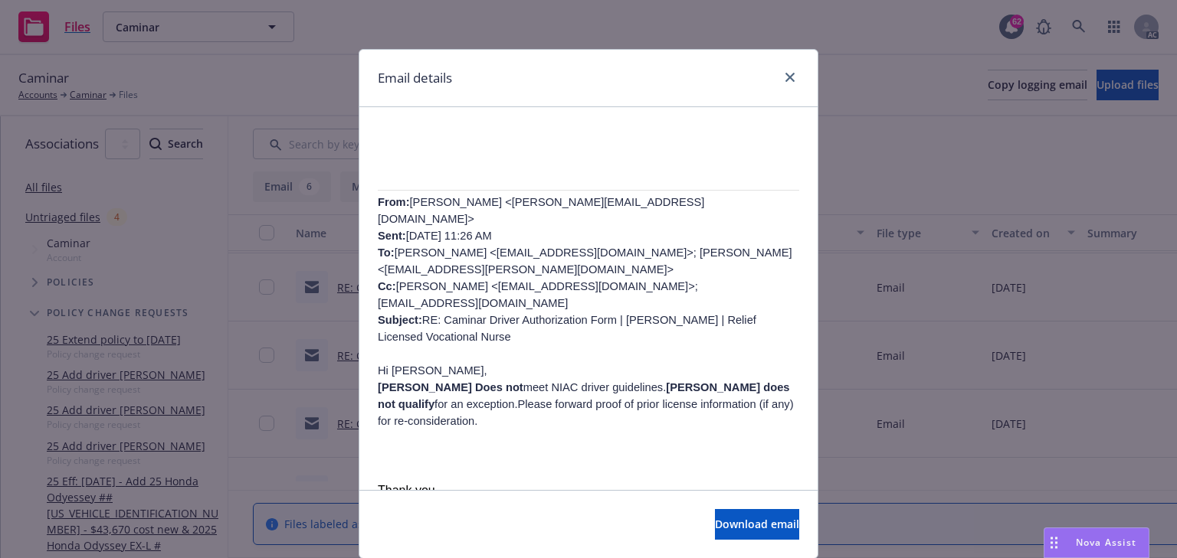
scroll to position [552, 0]
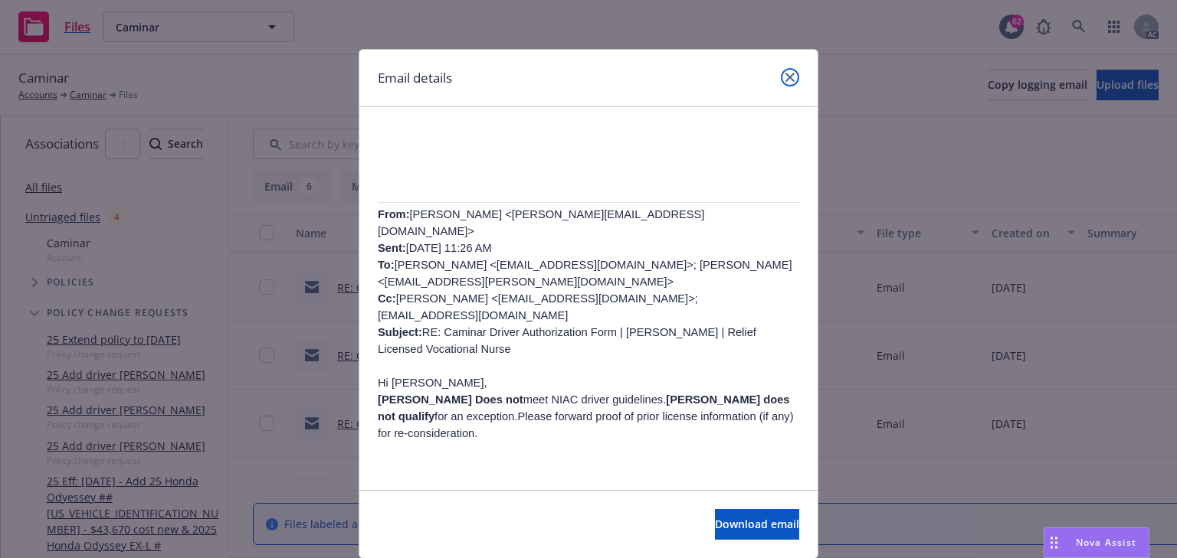
drag, startPoint x: 781, startPoint y: 77, endPoint x: 781, endPoint y: 107, distance: 29.9
click at [785, 77] on icon "close" at bounding box center [789, 77] width 9 height 9
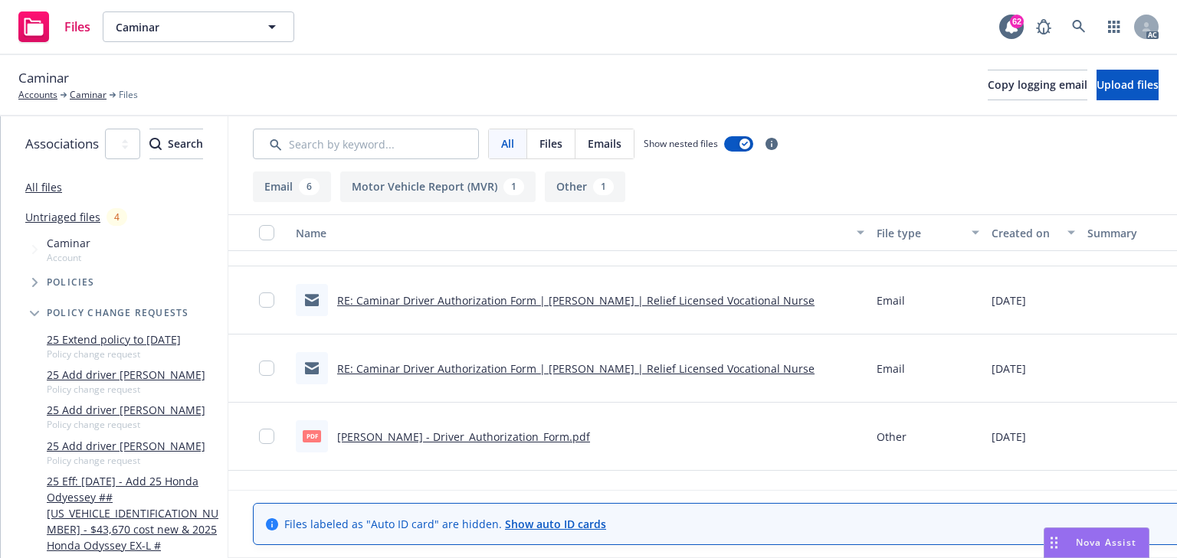
scroll to position [127, 0]
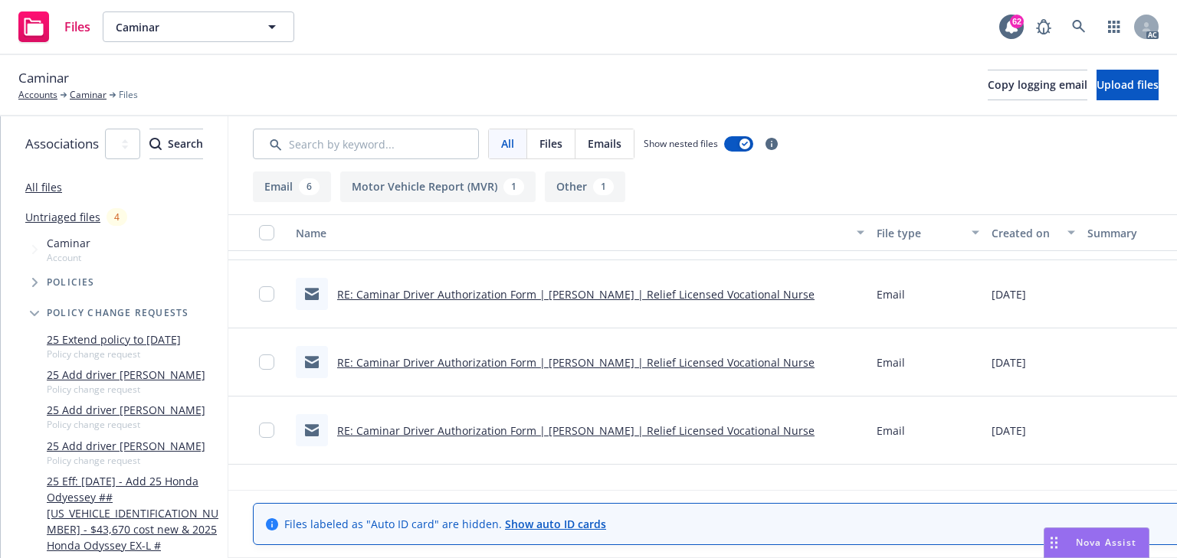
click at [644, 297] on link "RE: Caminar Driver Authorization Form | Freda Beltran | Relief Licensed Vocatio…" at bounding box center [575, 294] width 477 height 15
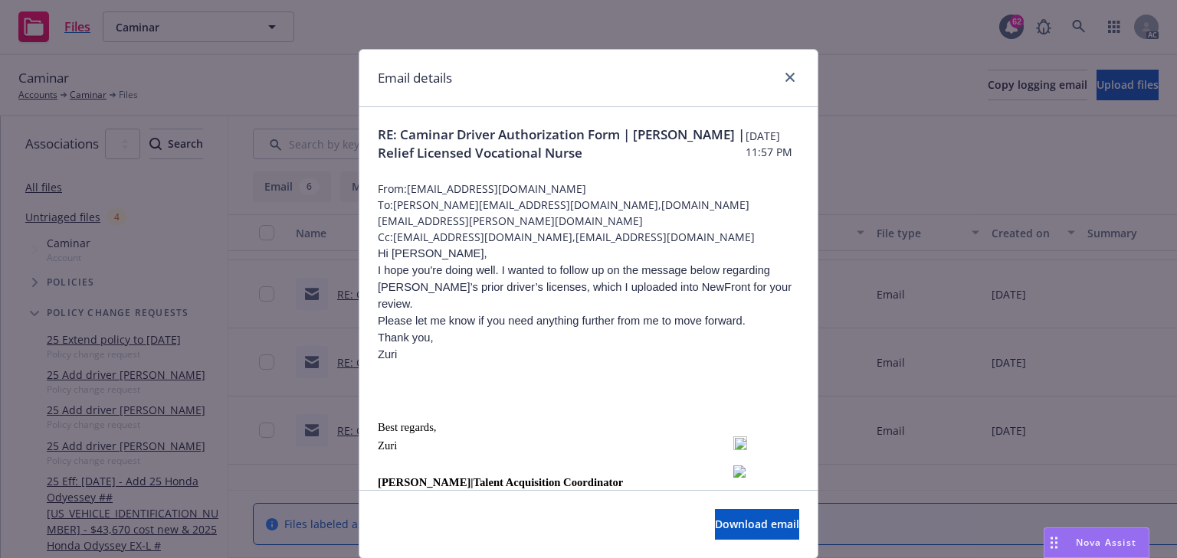
click at [473, 380] on p at bounding box center [588, 388] width 421 height 17
click at [789, 77] on icon "close" at bounding box center [789, 77] width 9 height 9
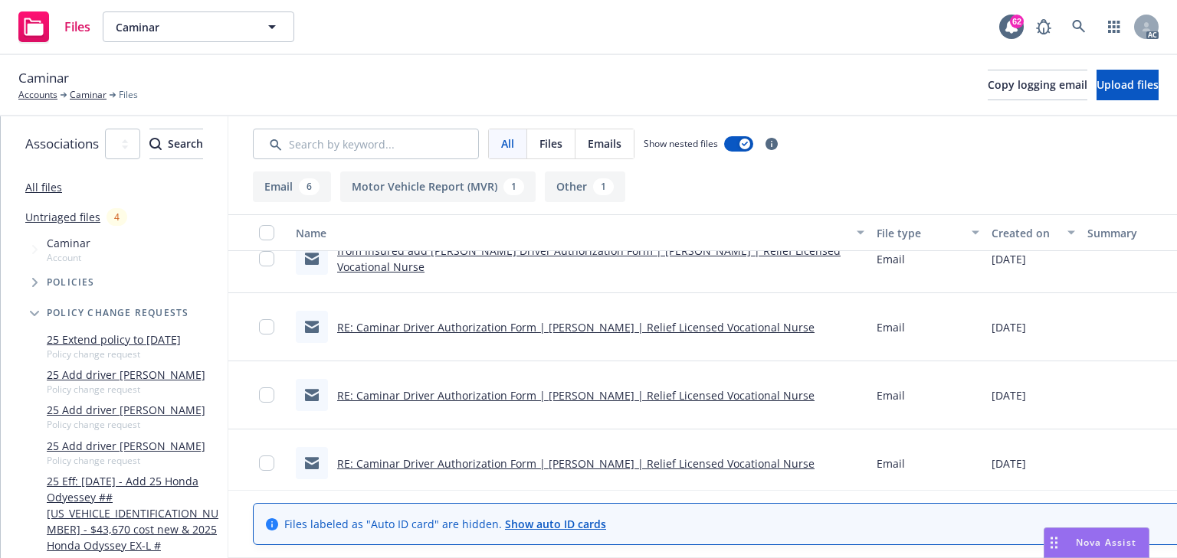
scroll to position [5, 0]
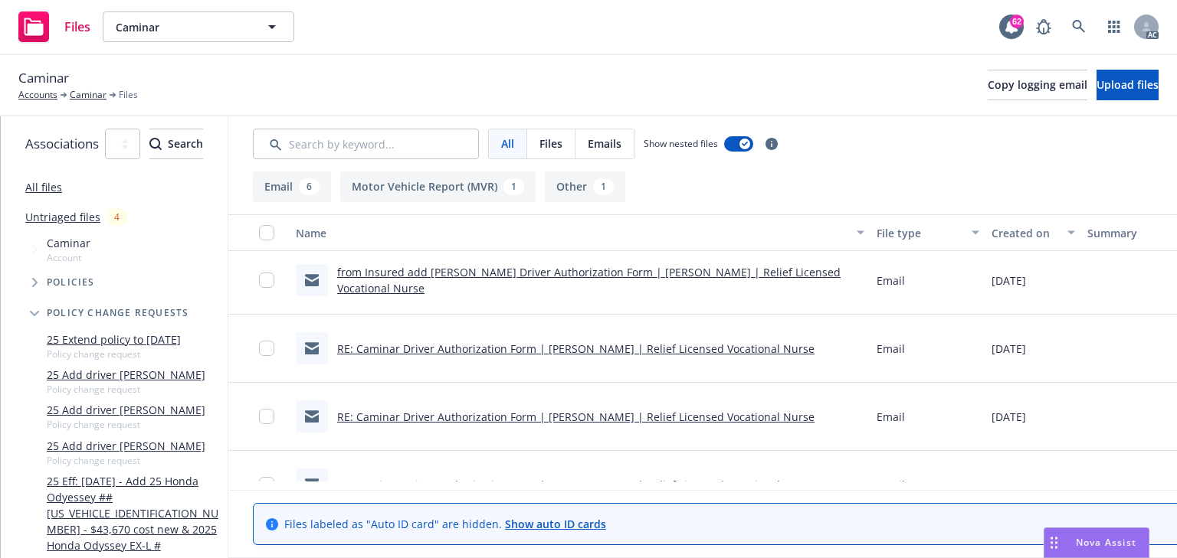
click at [705, 355] on link "RE: Caminar Driver Authorization Form | Freda Beltran | Relief Licensed Vocatio…" at bounding box center [575, 349] width 477 height 15
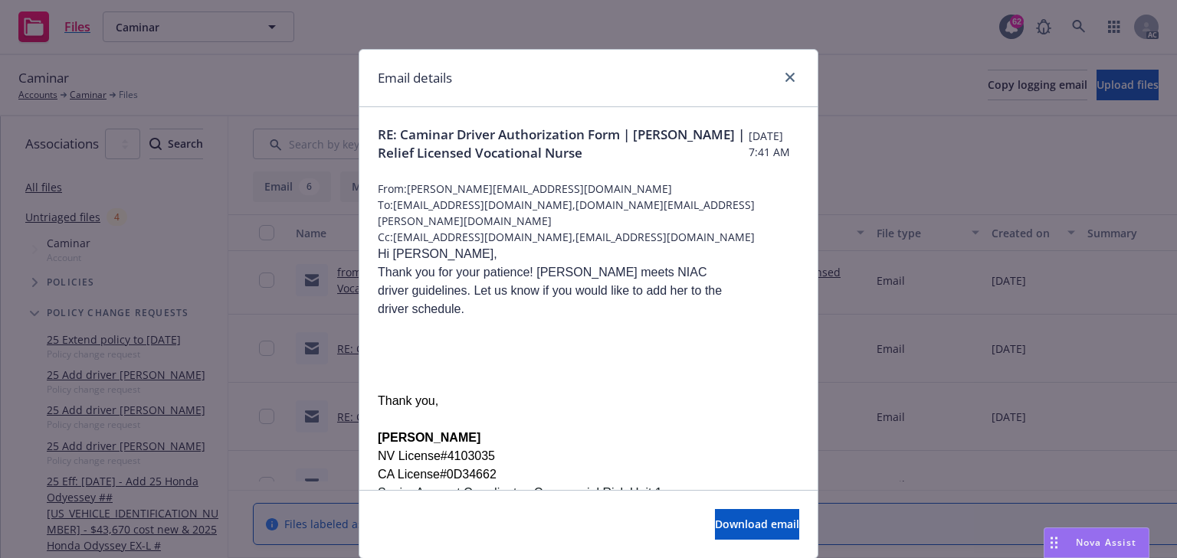
click at [693, 355] on p at bounding box center [588, 364] width 421 height 18
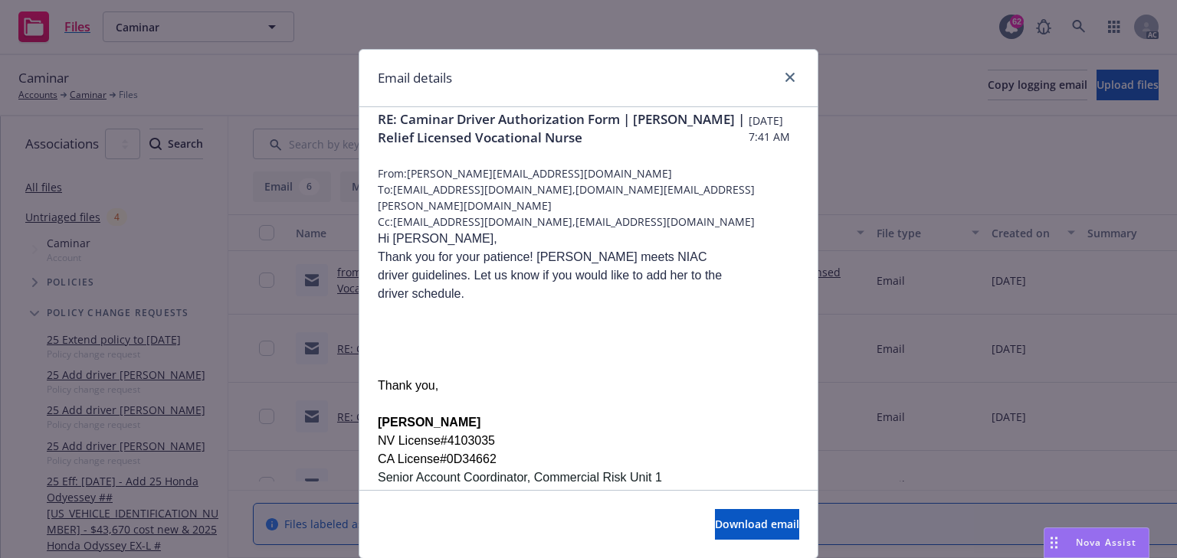
scroll to position [0, 0]
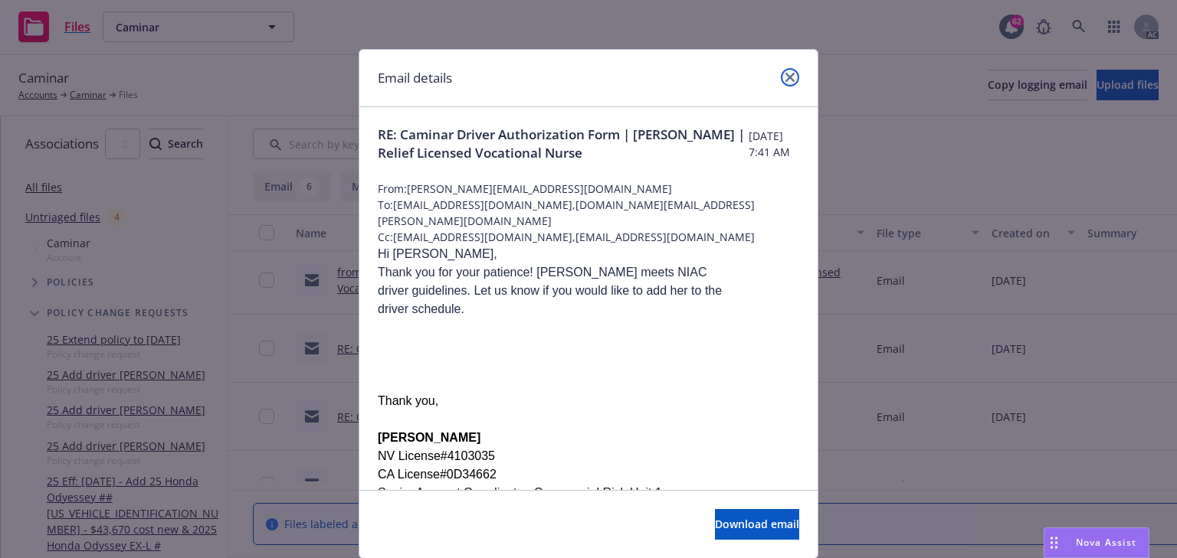
click at [781, 74] on link "close" at bounding box center [790, 77] width 18 height 18
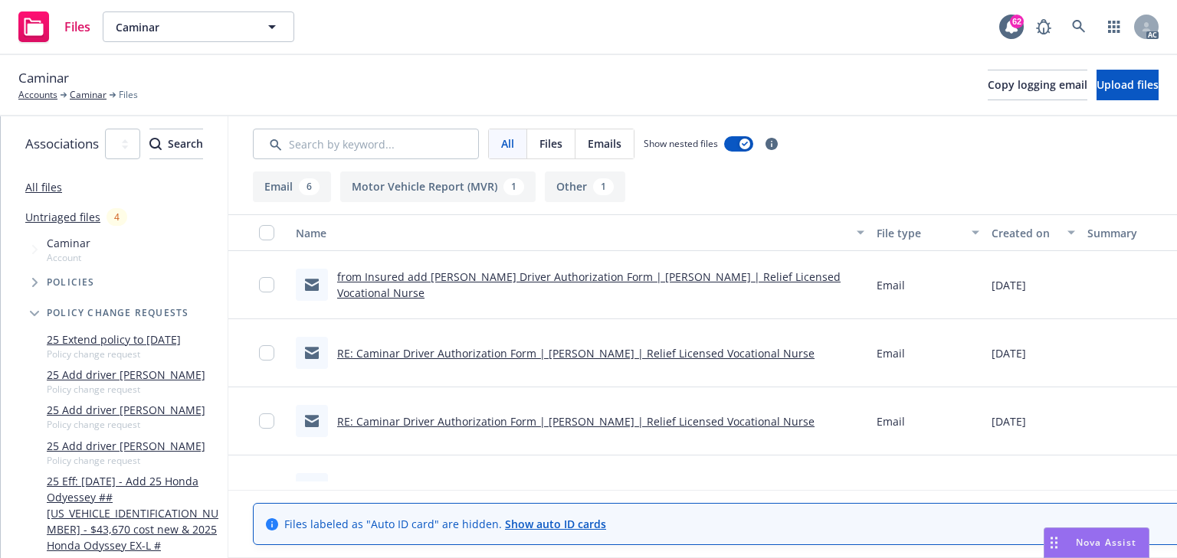
click at [709, 273] on link "from Insured add Freda Caminar Driver Authorization Form | Freda Beltran | Reli…" at bounding box center [588, 285] width 503 height 31
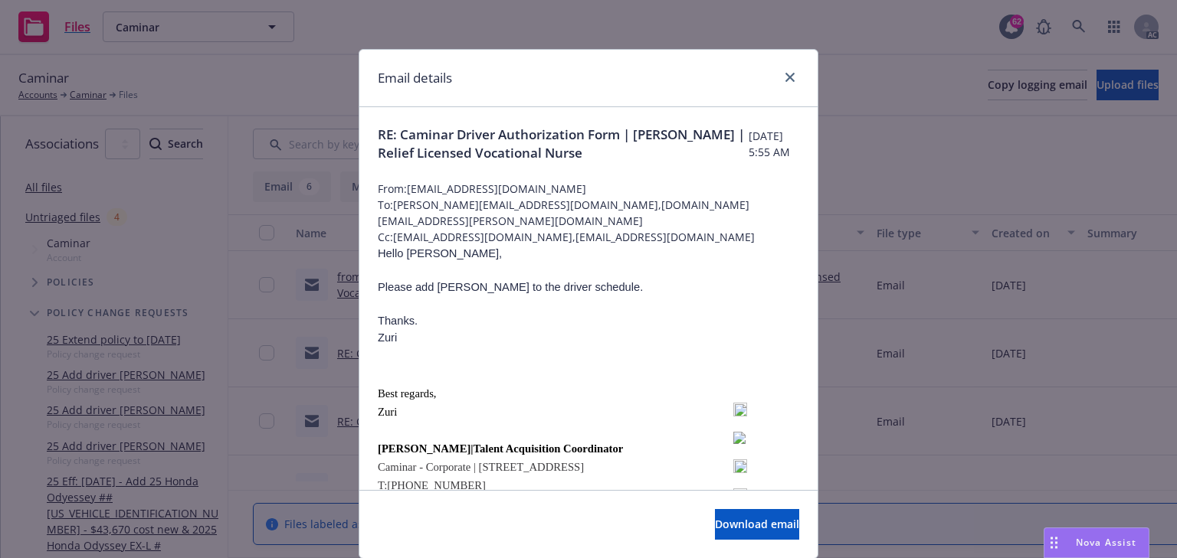
click at [709, 273] on p at bounding box center [588, 270] width 421 height 17
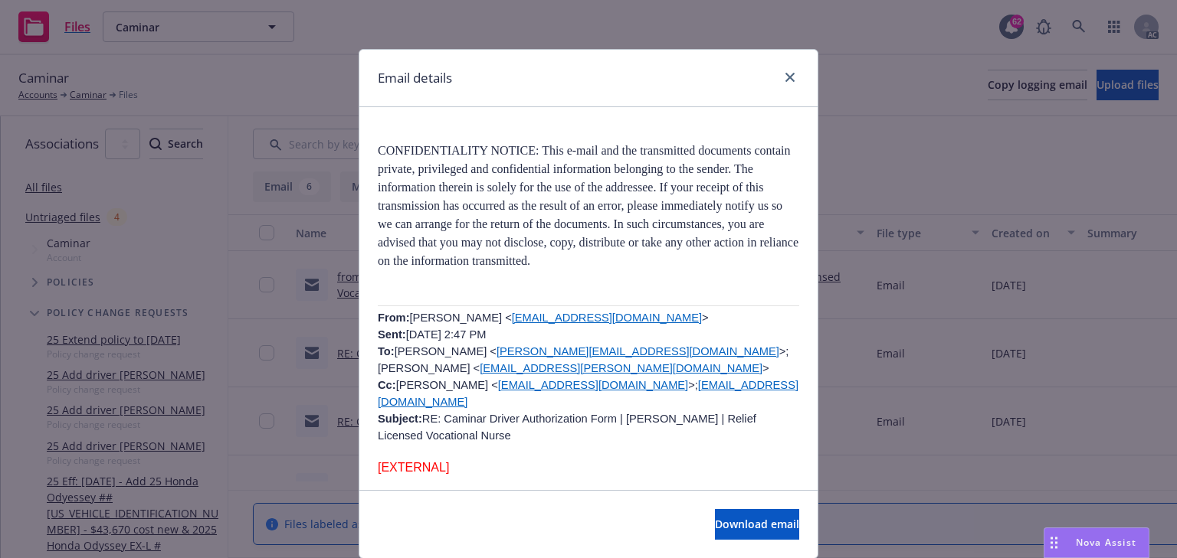
scroll to position [1655, 0]
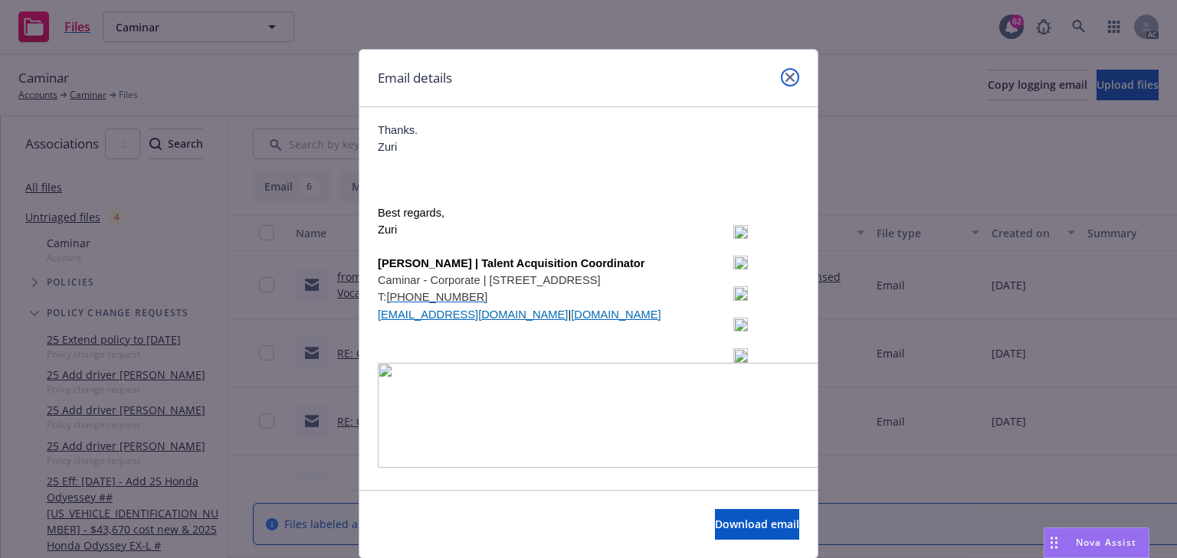
drag, startPoint x: 784, startPoint y: 74, endPoint x: 457, endPoint y: 113, distance: 329.5
click at [785, 74] on icon "close" at bounding box center [789, 77] width 9 height 9
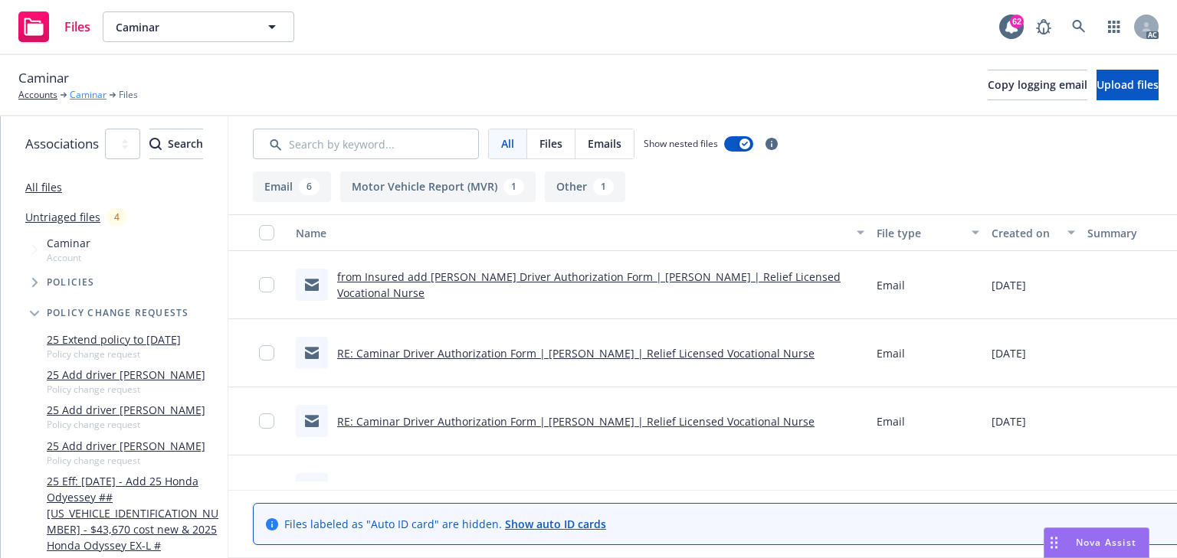
click at [86, 93] on link "Caminar" at bounding box center [88, 95] width 37 height 14
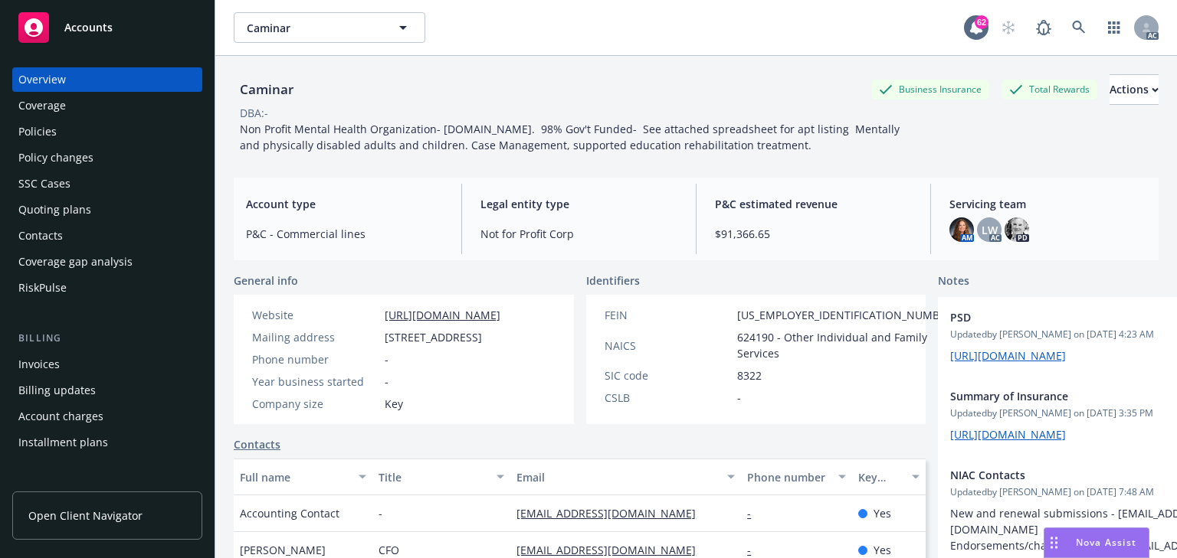
click at [67, 127] on div "Policies" at bounding box center [107, 131] width 178 height 25
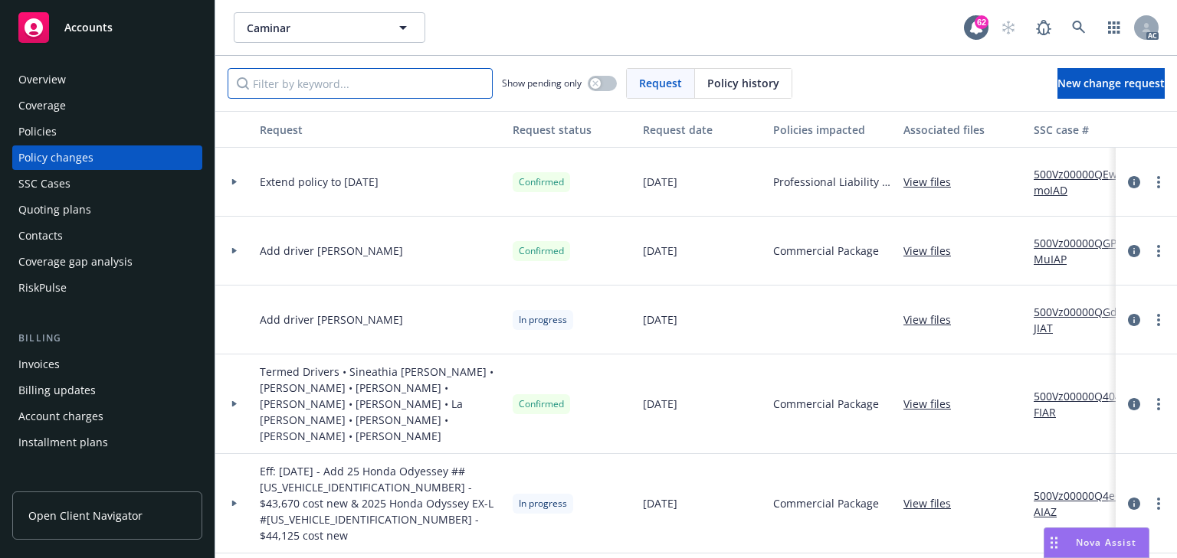
click at [336, 83] on input "Filter by keyword..." at bounding box center [360, 83] width 265 height 31
click at [308, 88] on input "Filter by keyword..." at bounding box center [360, 83] width 265 height 31
paste input "dd driver Freda Beltr"
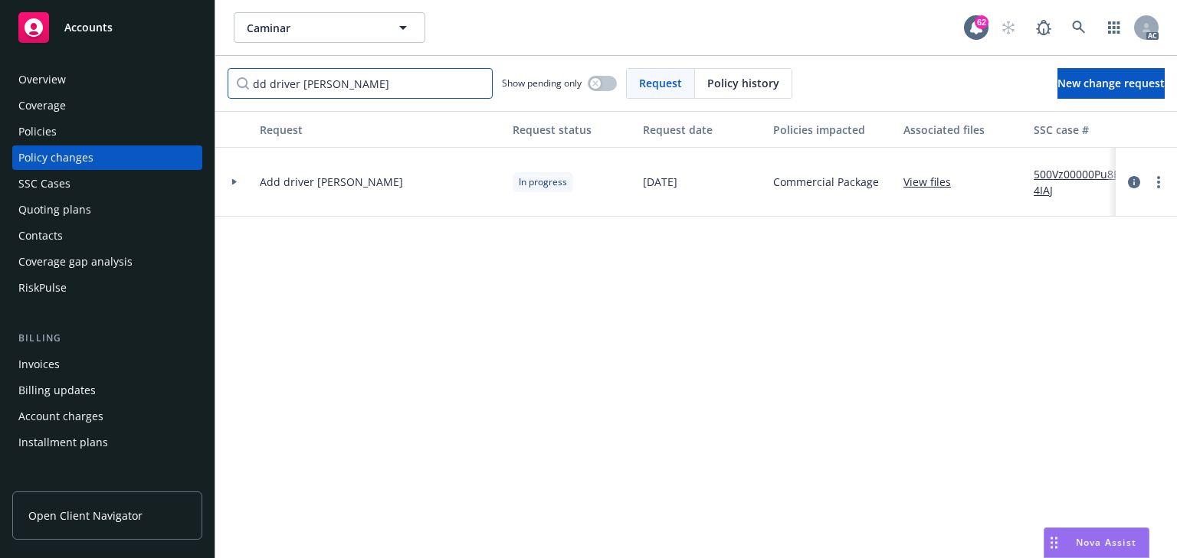
type input "dd driver Freda Beltr"
click at [1079, 172] on link "500Vz00000Pu8B4IAJ" at bounding box center [1084, 182] width 103 height 32
click at [234, 183] on icon at bounding box center [234, 181] width 6 height 5
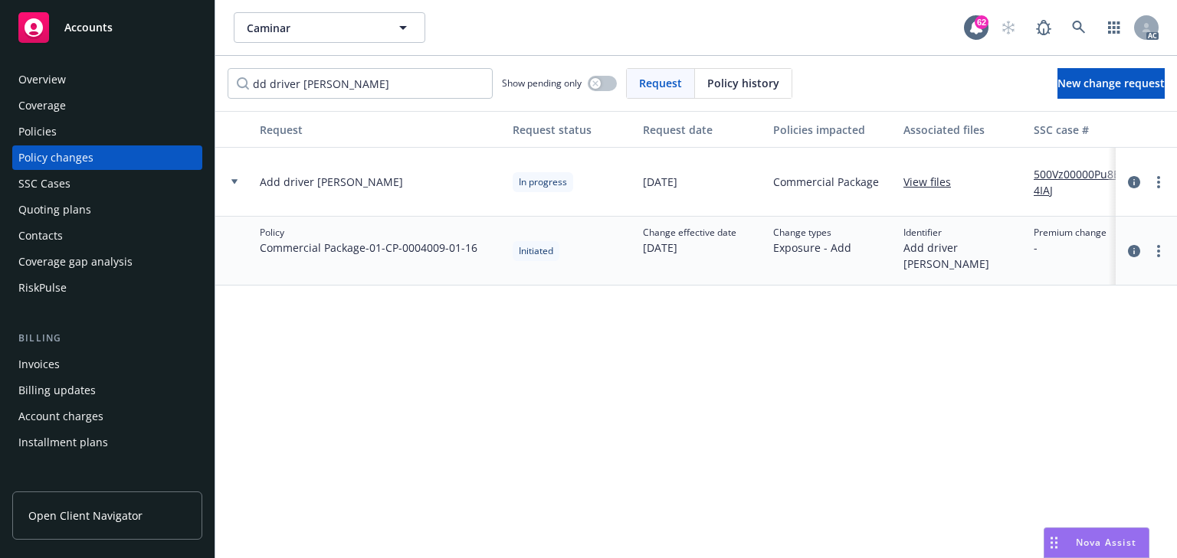
copy span "01-CP-0004009-01-16"
drag, startPoint x: 370, startPoint y: 248, endPoint x: 479, endPoint y: 249, distance: 108.8
click at [479, 248] on div "Policy Commercial Package - 01-CP-0004009-01-16" at bounding box center [380, 251] width 253 height 69
click at [671, 362] on div "Request Request status Request date Policies impacted Associated files SSC case…" at bounding box center [695, 334] width 961 height 447
click at [727, 372] on div "Request Request status Request date Policies impacted Associated files SSC case…" at bounding box center [695, 334] width 961 height 447
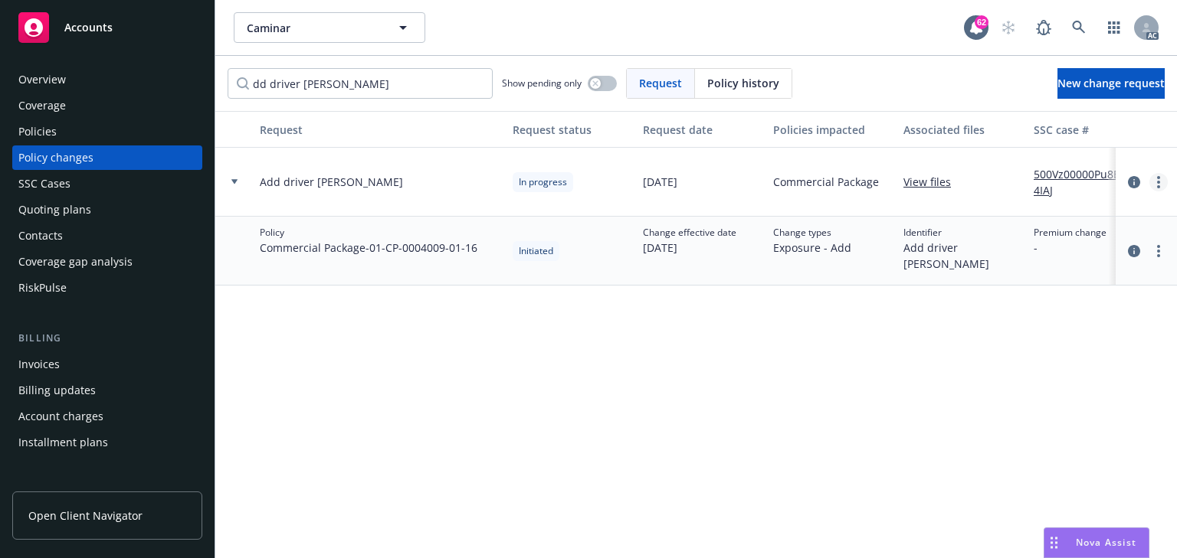
click at [1158, 182] on circle "more" at bounding box center [1158, 182] width 3 height 3
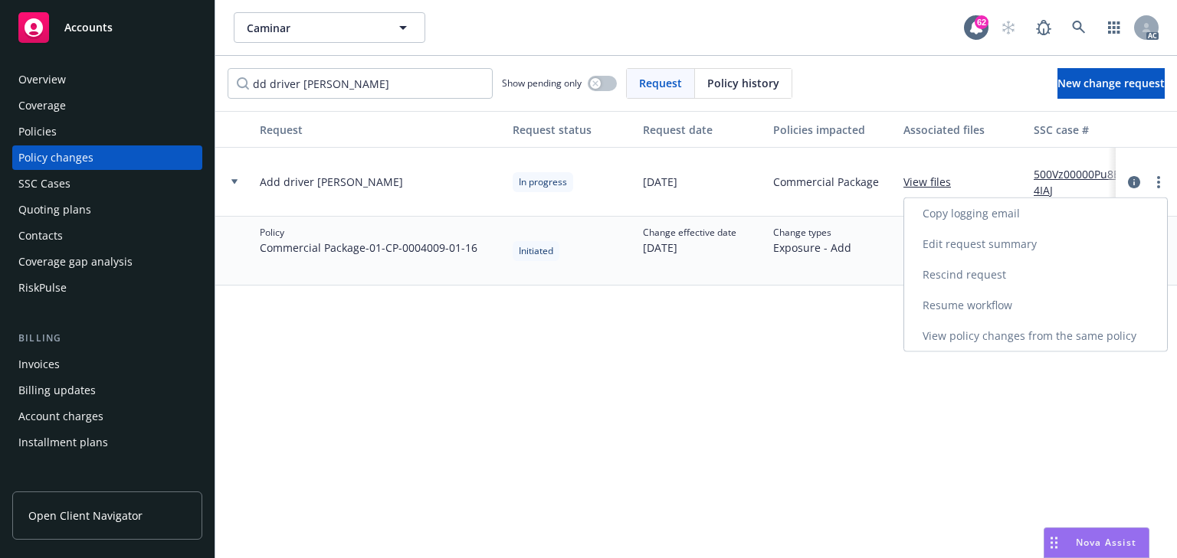
click at [1011, 218] on link "Copy logging email" at bounding box center [1035, 213] width 263 height 31
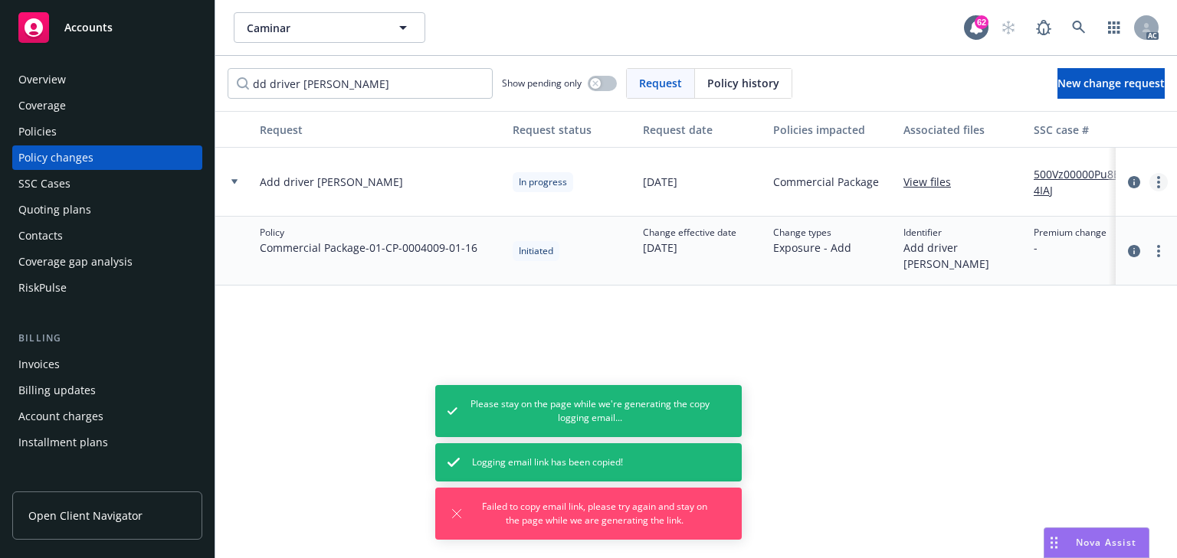
click at [1157, 181] on circle "more" at bounding box center [1158, 182] width 3 height 3
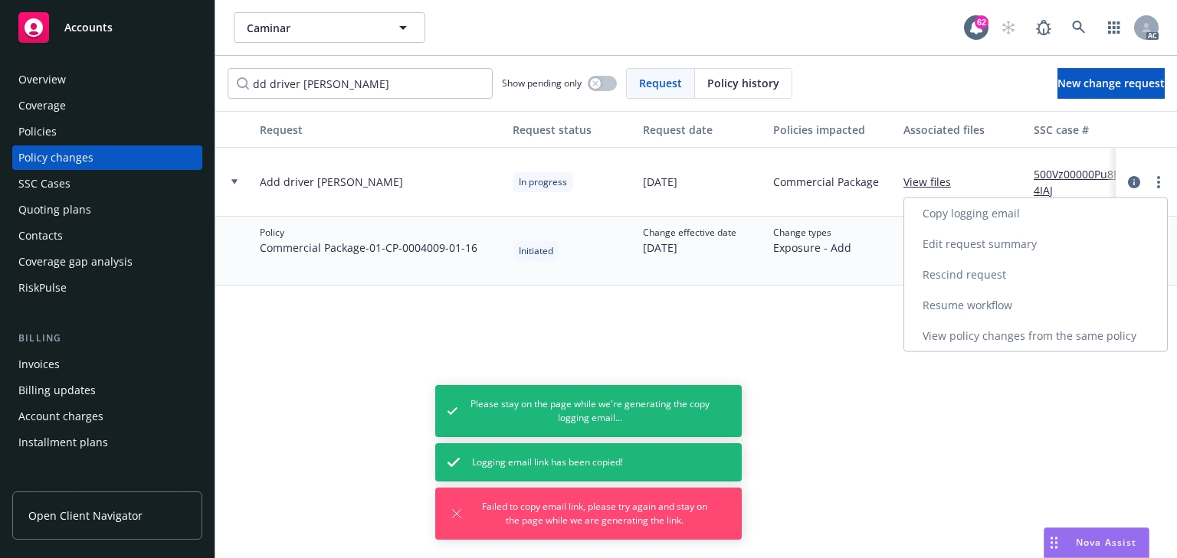
click at [991, 219] on link "Copy logging email" at bounding box center [1035, 213] width 263 height 31
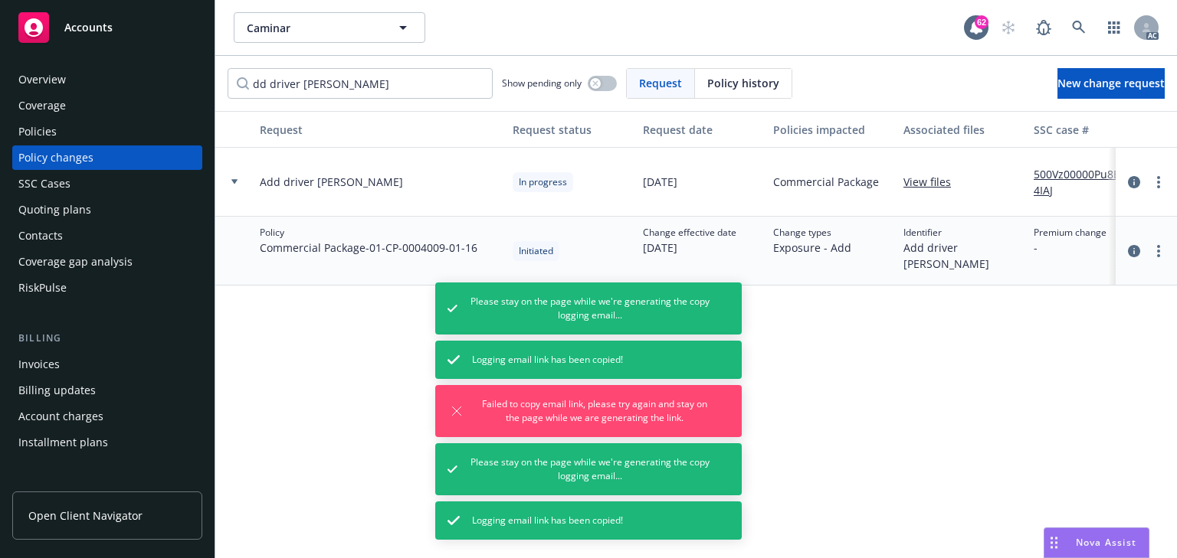
click at [380, 398] on div "Request Request status Request date Policies impacted Associated files SSC case…" at bounding box center [695, 334] width 961 height 447
click at [55, 133] on div "Policies" at bounding box center [37, 131] width 38 height 25
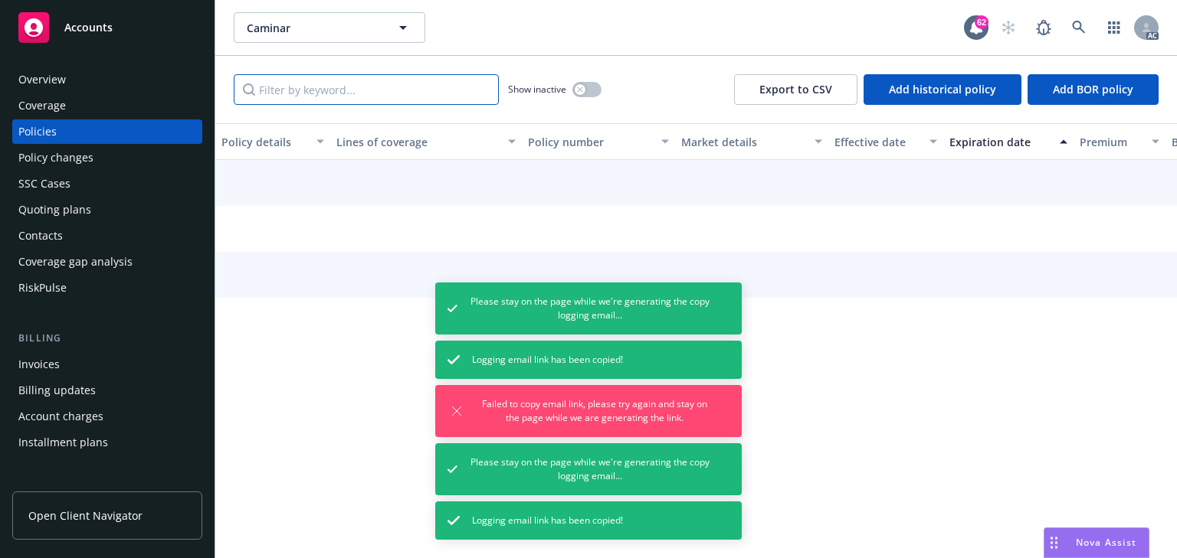
click at [325, 86] on input "Filter by keyword..." at bounding box center [366, 89] width 265 height 31
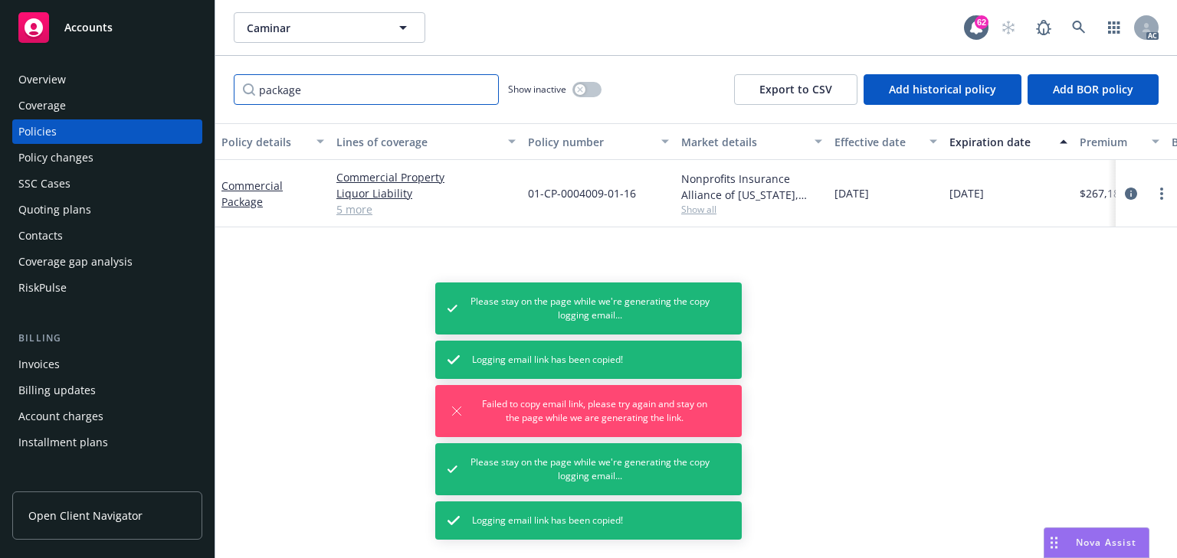
type input "package"
drag, startPoint x: 362, startPoint y: 276, endPoint x: 352, endPoint y: 227, distance: 49.9
click at [362, 273] on div "Policy details Lines of coverage Policy number Market details Effective date Ex…" at bounding box center [695, 340] width 961 height 435
click at [353, 218] on div "Commercial Property Liquor Liability Sexual Misconduct, Physical Abuse, and Mol…" at bounding box center [426, 193] width 192 height 67
click at [353, 213] on link "5 more" at bounding box center [425, 209] width 179 height 16
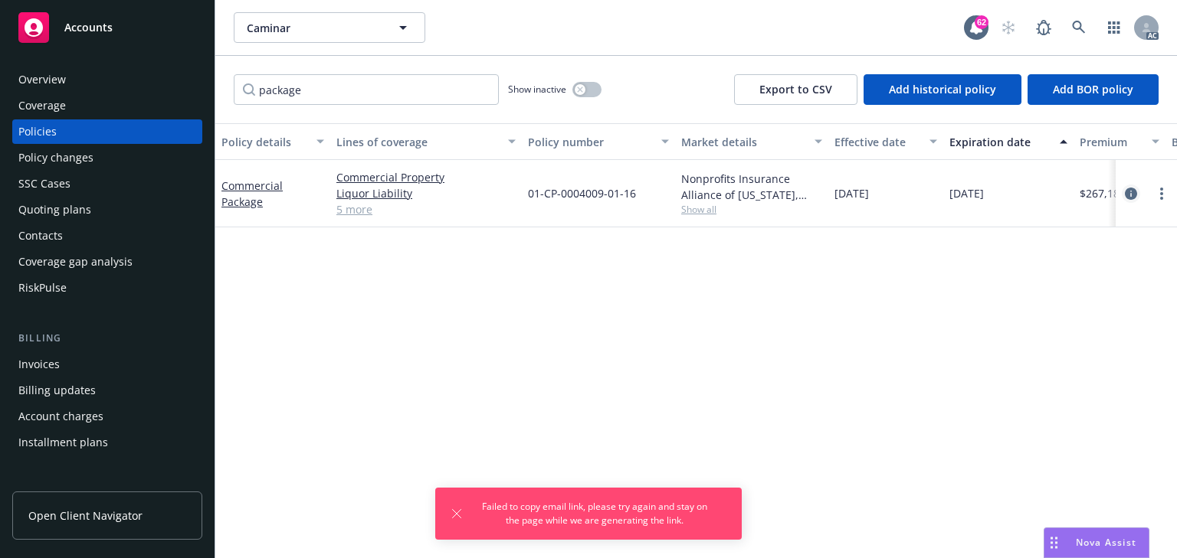
click at [1127, 188] on icon "circleInformation" at bounding box center [1131, 194] width 12 height 12
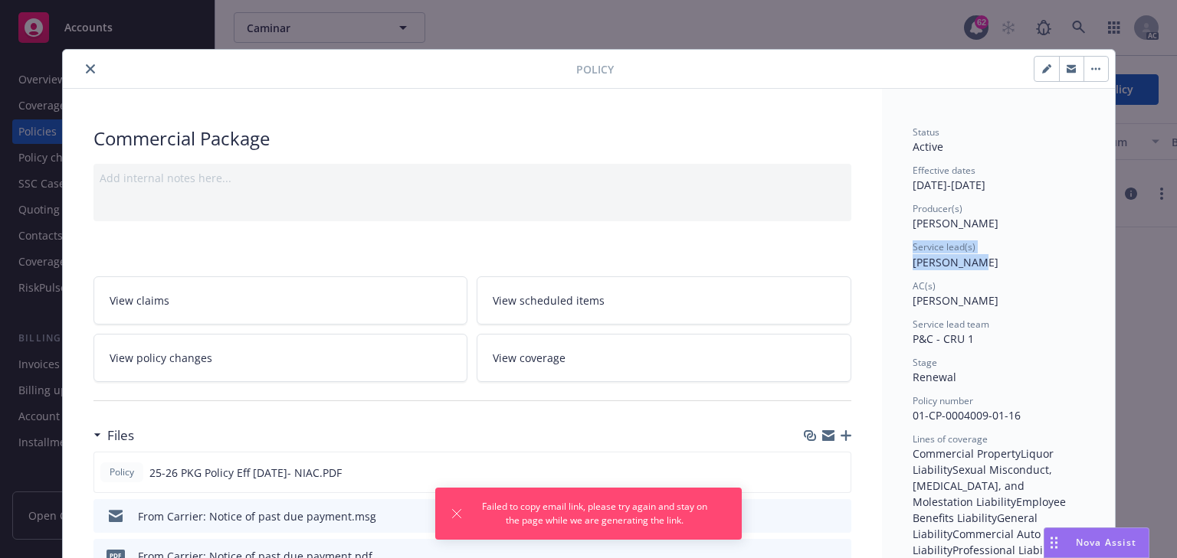
drag, startPoint x: 902, startPoint y: 251, endPoint x: 979, endPoint y: 257, distance: 77.6
drag, startPoint x: 890, startPoint y: 279, endPoint x: 895, endPoint y: 272, distance: 8.7
click at [958, 260] on span "Jenn Hyland" at bounding box center [955, 262] width 86 height 15
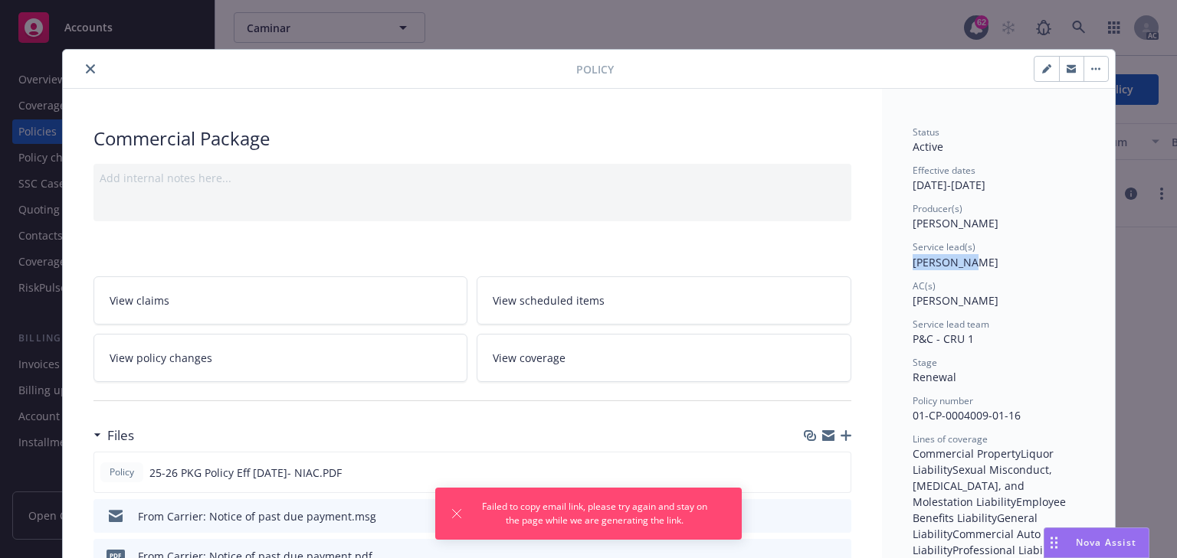
copy span "Jenn Hylan"
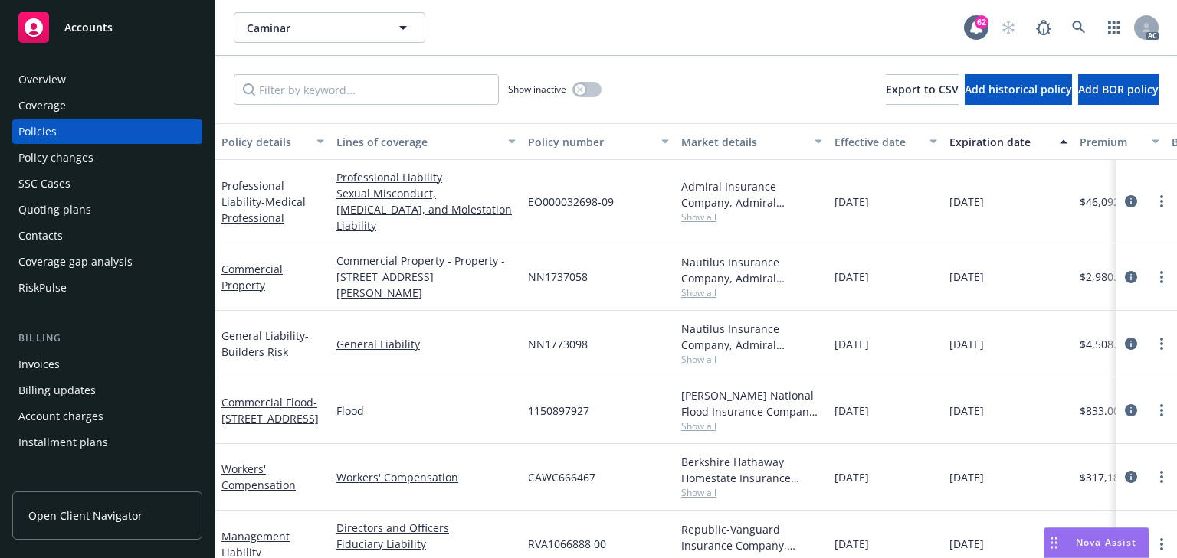
click at [90, 162] on div "Policy changes" at bounding box center [55, 158] width 75 height 25
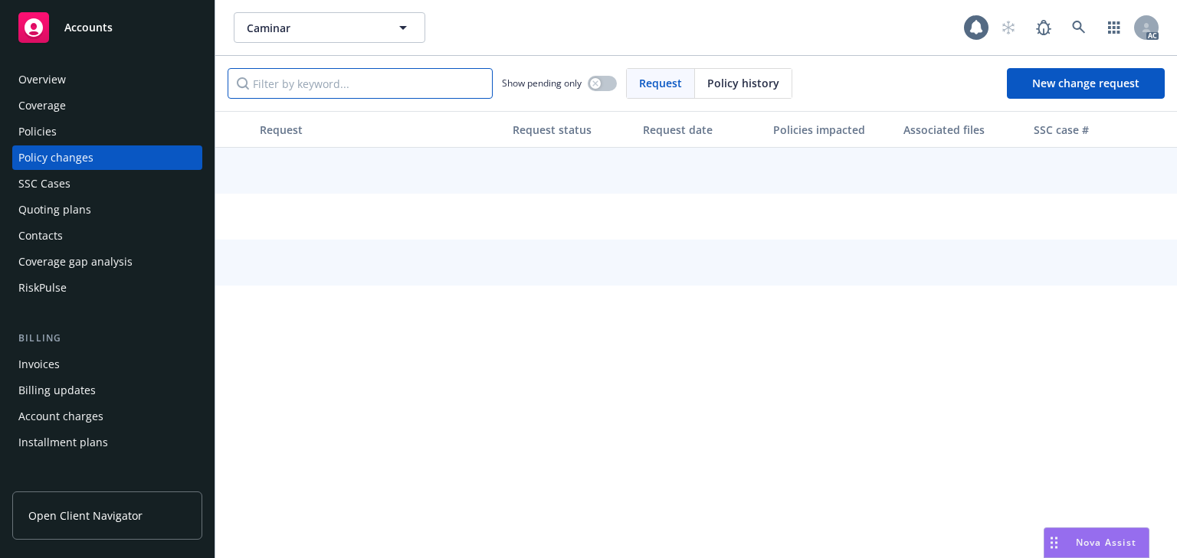
click at [329, 90] on input "Filter by keyword..." at bounding box center [360, 83] width 265 height 31
paste input "Add driver Freda Beltran"
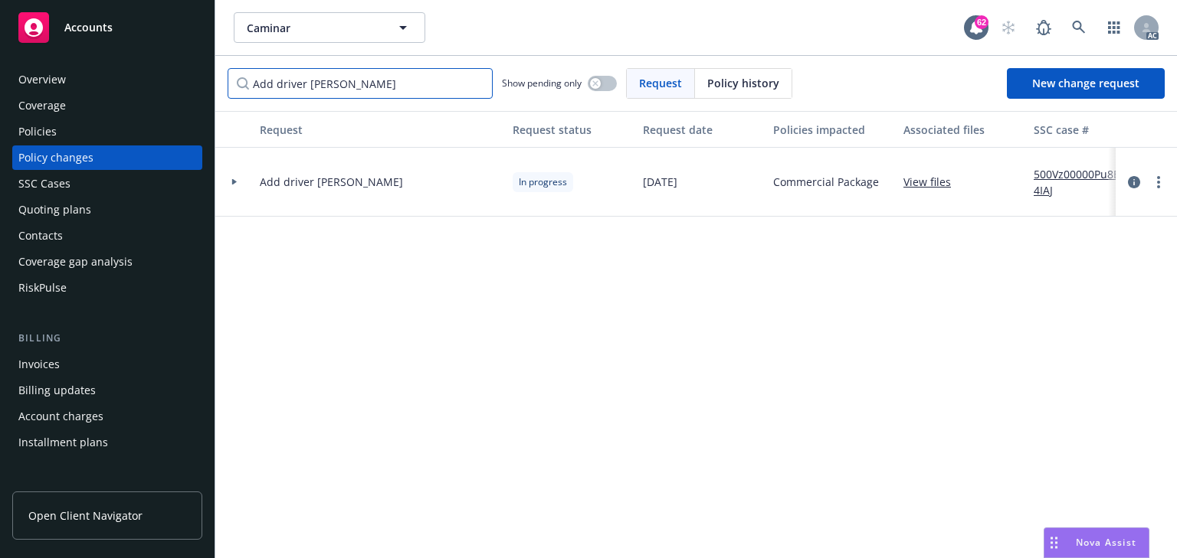
type input "Add driver Freda Beltran"
click at [93, 129] on div "Policies" at bounding box center [107, 131] width 178 height 25
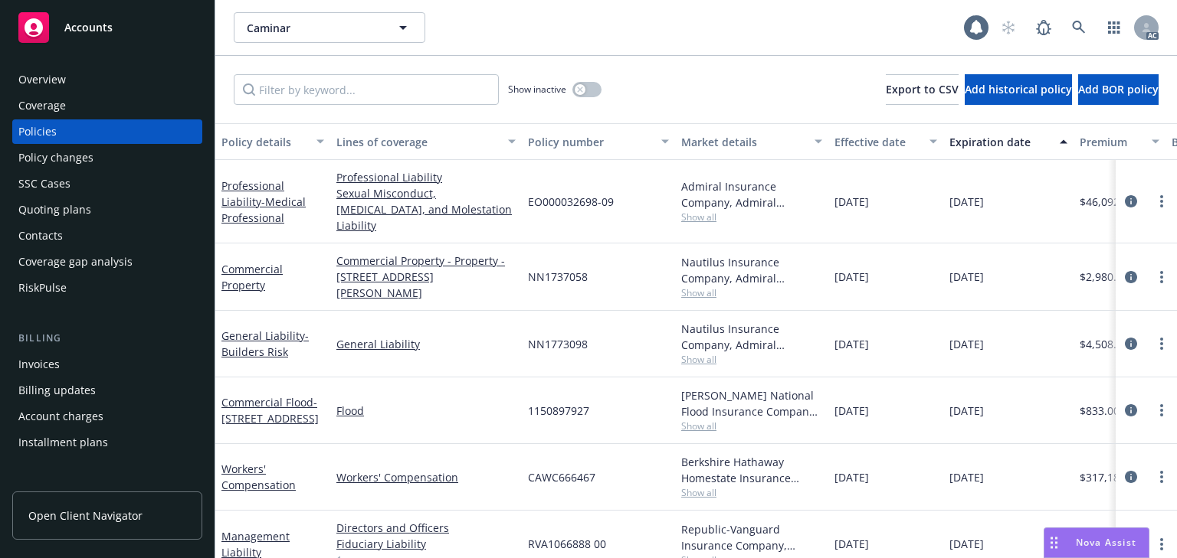
click at [67, 154] on div "Policy changes" at bounding box center [55, 158] width 75 height 25
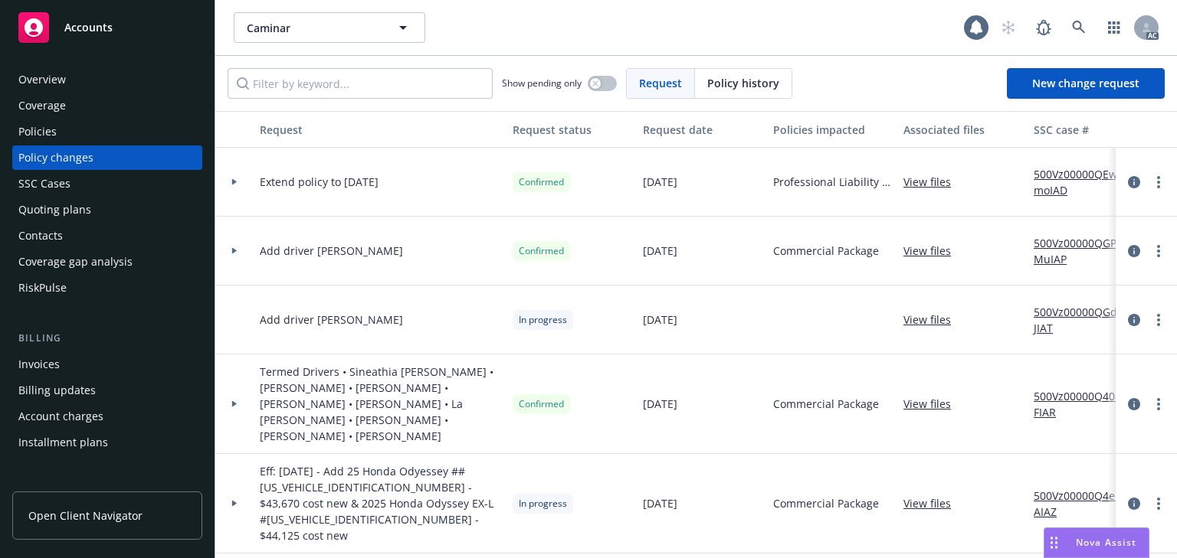
click at [309, 100] on div "Show pending only Request Policy history New change request" at bounding box center [695, 83] width 961 height 55
click at [306, 83] on input "Filter by keyword..." at bounding box center [360, 83] width 265 height 31
paste input "Add driver Freda Beltran"
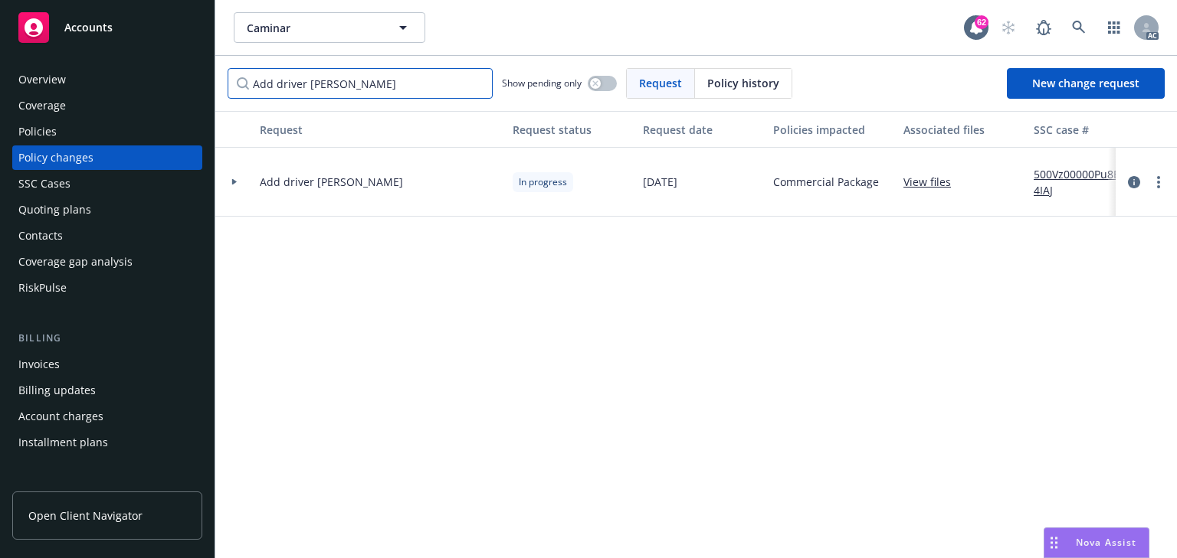
type input "Add driver Freda Beltran"
click at [947, 181] on link "View files" at bounding box center [933, 182] width 60 height 16
click at [234, 178] on div at bounding box center [234, 182] width 38 height 69
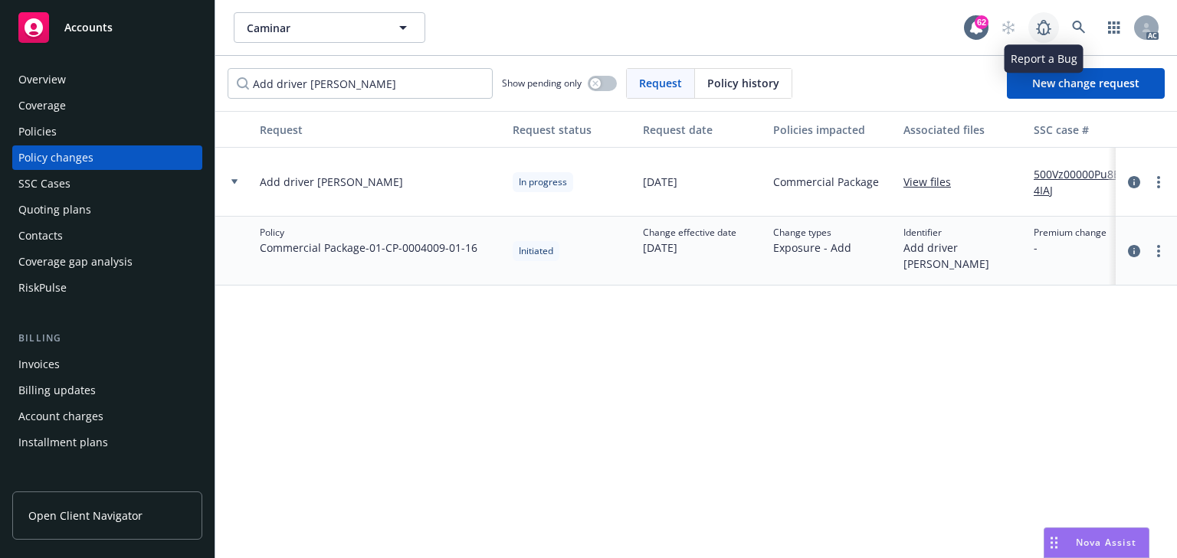
click at [1057, 31] on link at bounding box center [1043, 27] width 31 height 31
click at [1079, 28] on icon at bounding box center [1078, 27] width 13 height 13
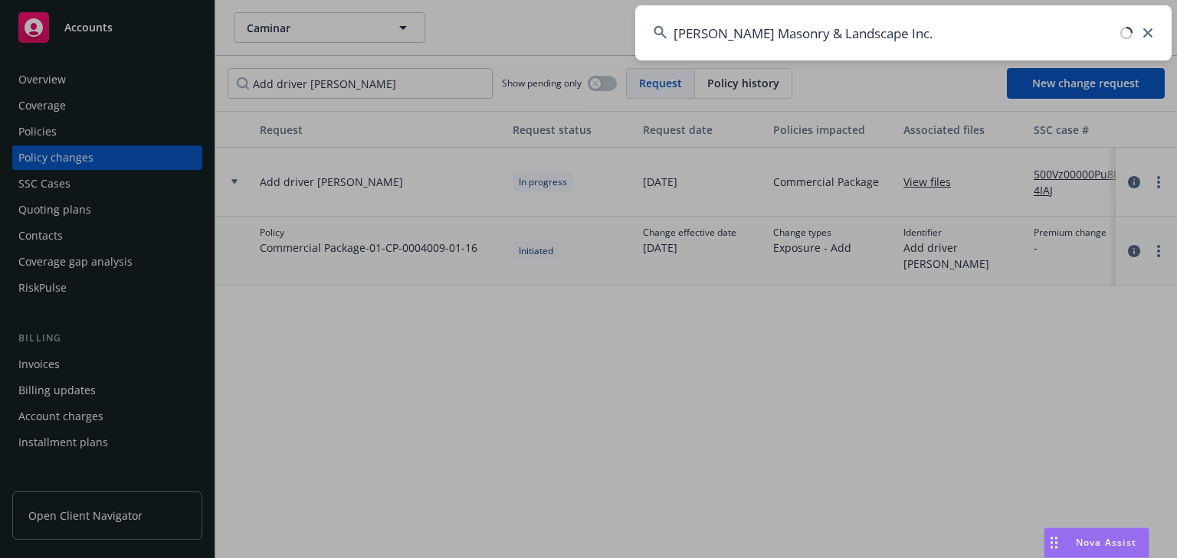
type input "Mark Langer Masonry & Landscape Inc."
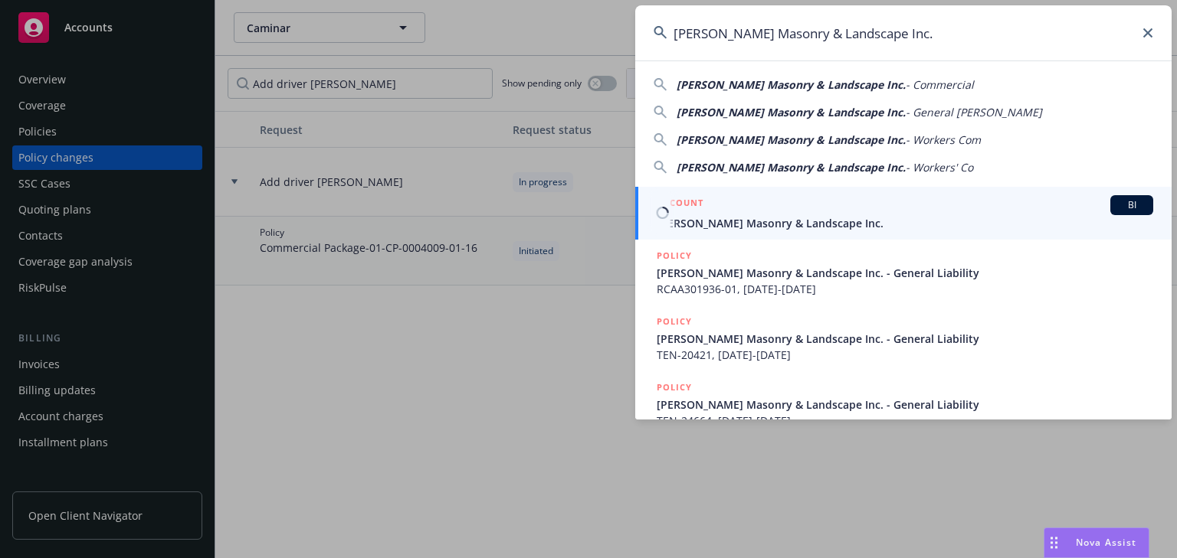
click at [702, 215] on span "Mark Langer Masonry & Landscape Inc." at bounding box center [904, 223] width 496 height 16
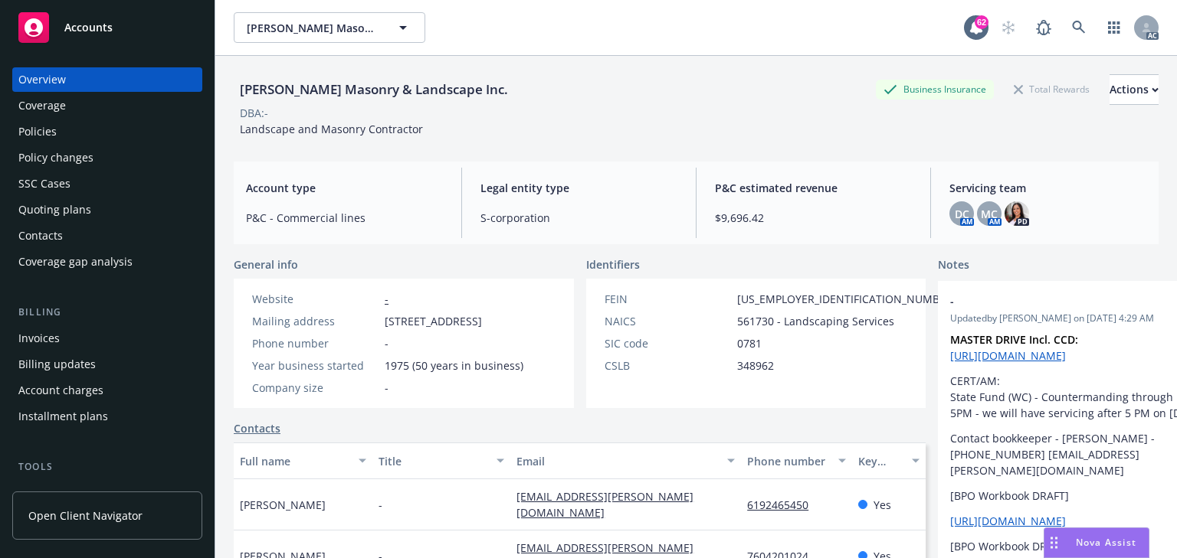
click at [44, 131] on div "Policies" at bounding box center [37, 131] width 38 height 25
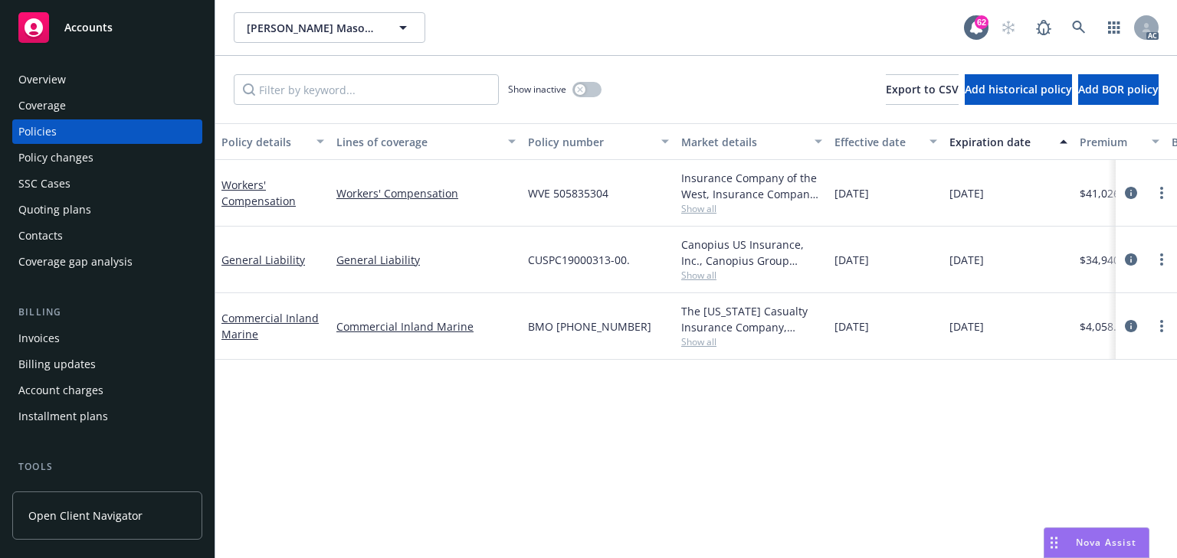
click at [93, 162] on div "Policy changes" at bounding box center [107, 158] width 178 height 25
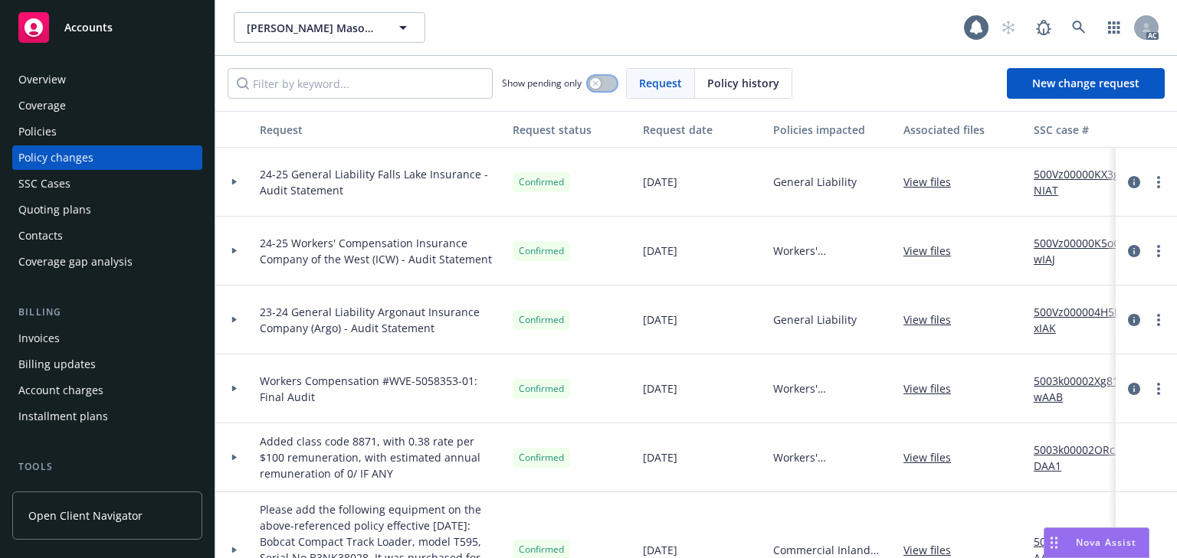
click at [605, 90] on button "button" at bounding box center [602, 83] width 29 height 15
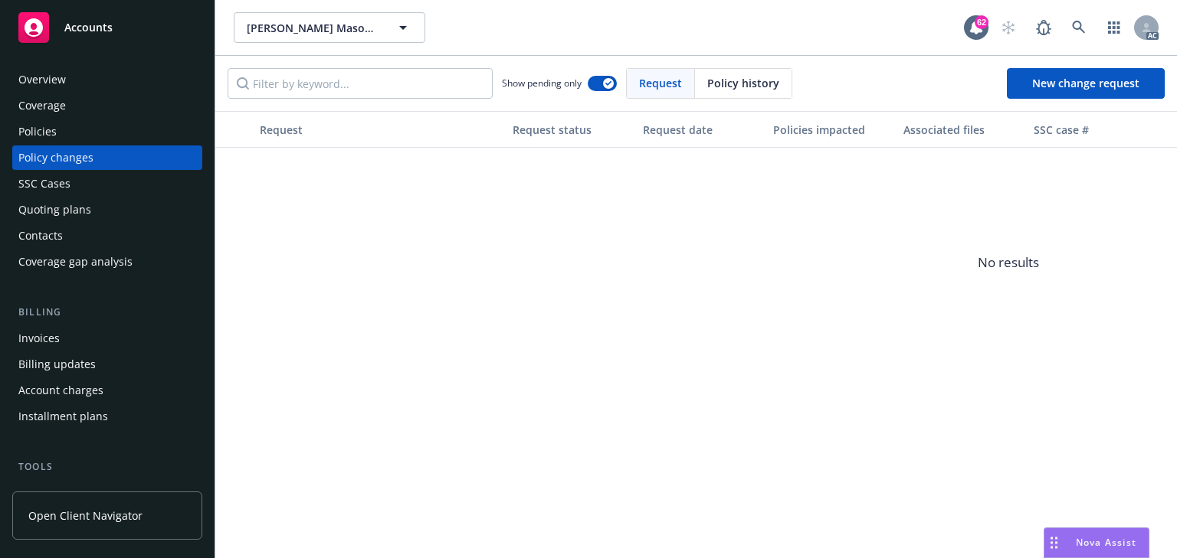
click at [74, 123] on div "Policies" at bounding box center [107, 131] width 178 height 25
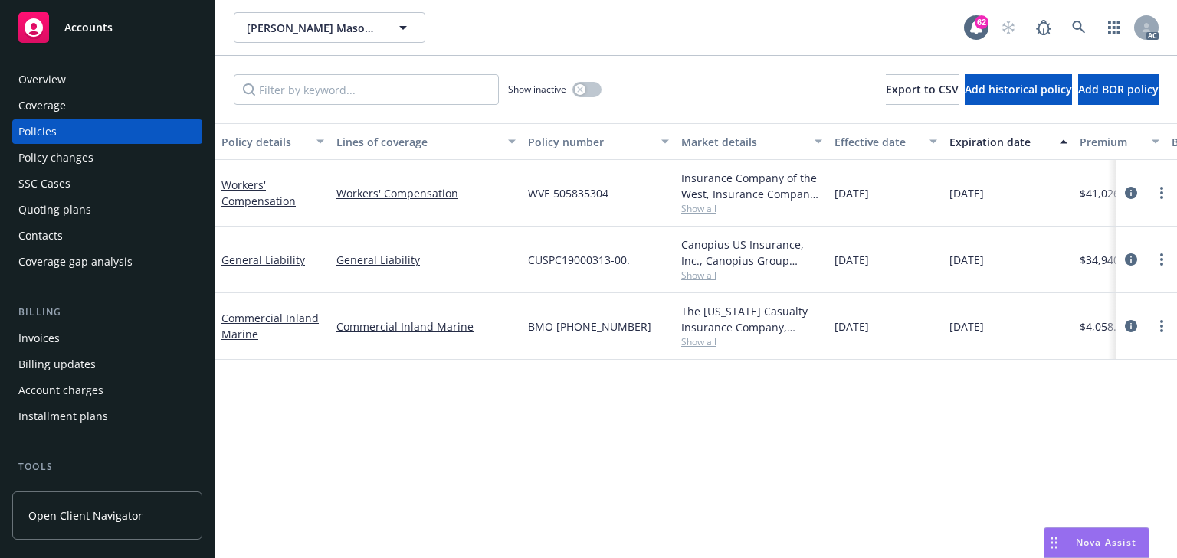
click at [712, 341] on span "Show all" at bounding box center [751, 342] width 141 height 13
click at [1132, 324] on icon "circleInformation" at bounding box center [1131, 326] width 12 height 12
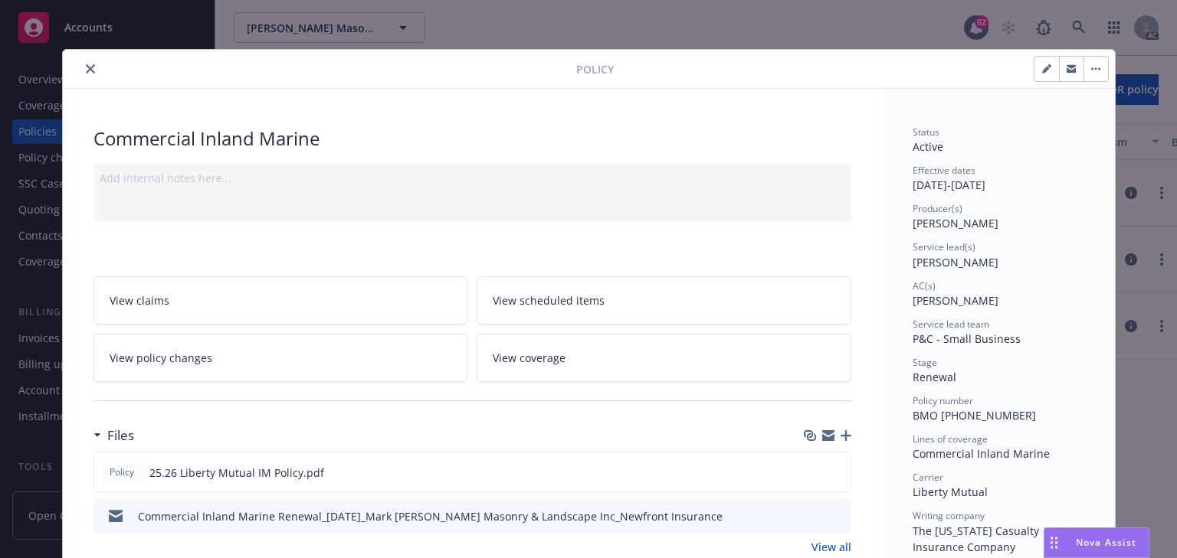
click at [312, 367] on link "View policy changes" at bounding box center [280, 358] width 375 height 48
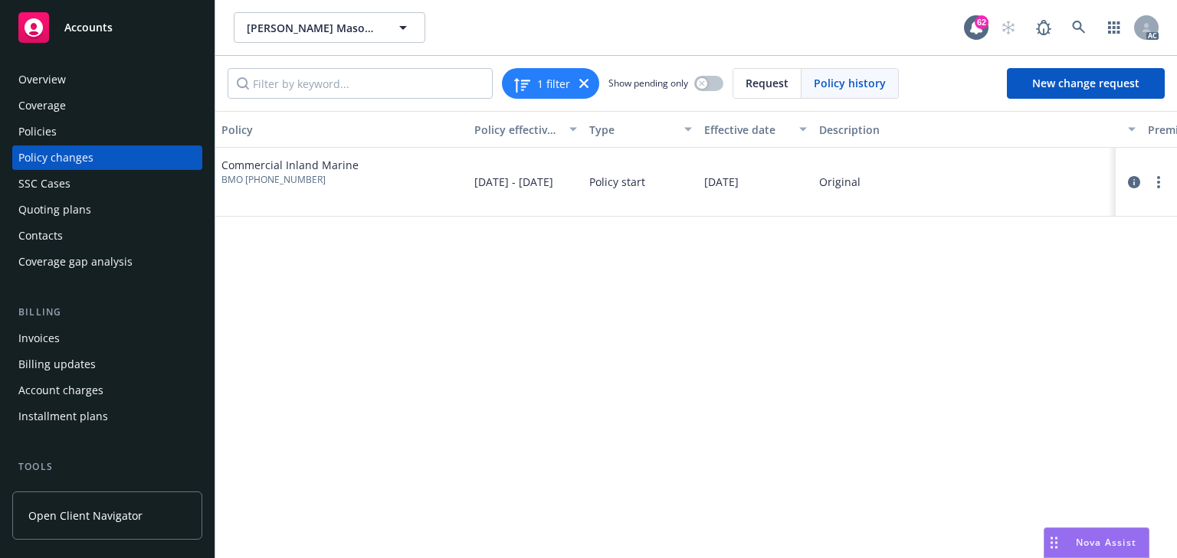
click at [56, 127] on div "Policies" at bounding box center [107, 131] width 178 height 25
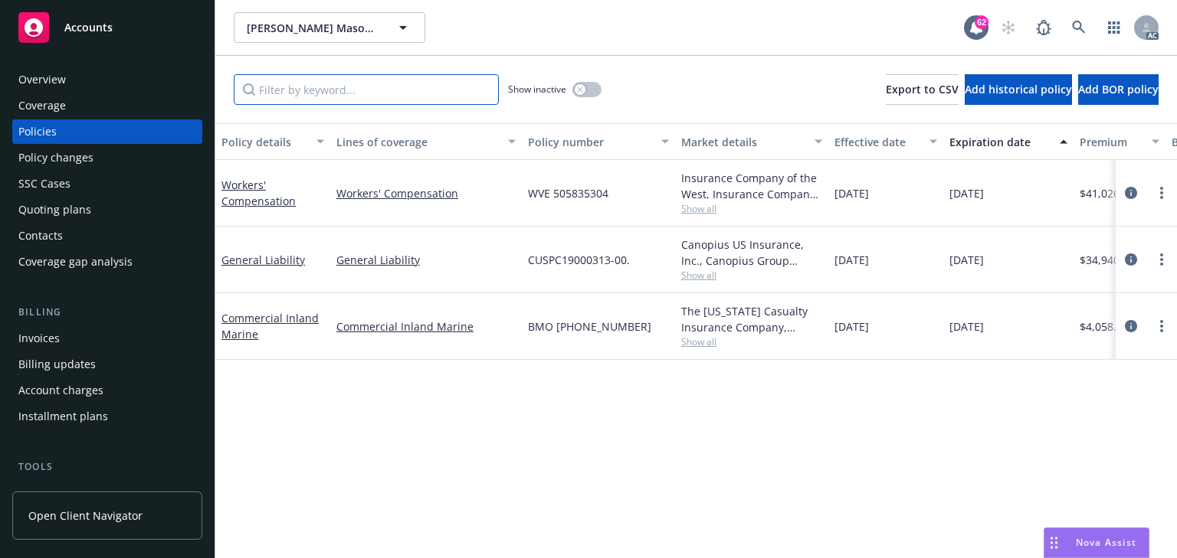
click at [368, 98] on input "Filter by keyword..." at bounding box center [366, 89] width 265 height 31
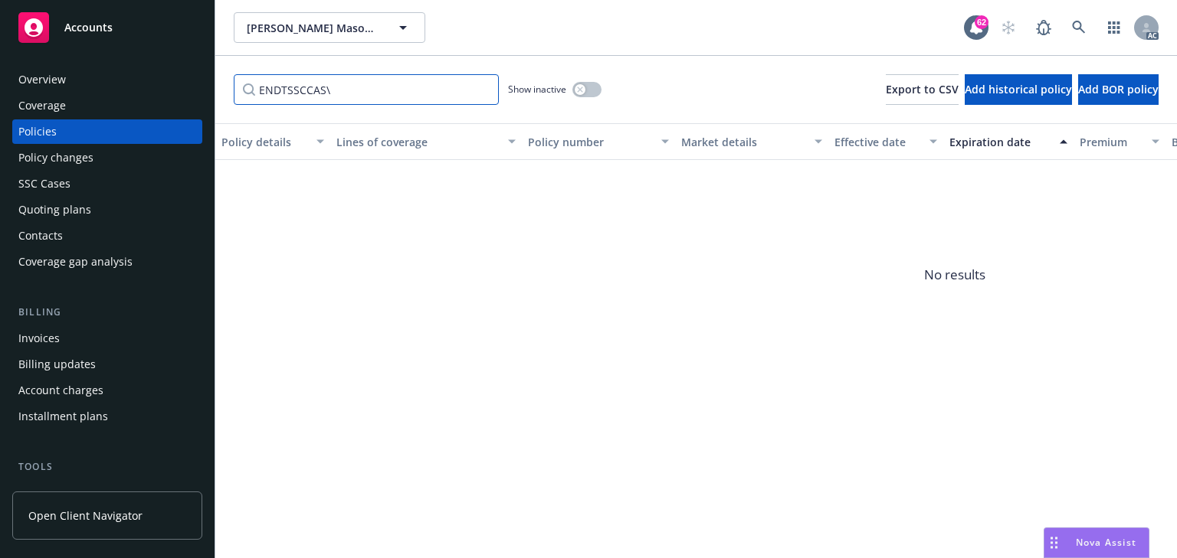
type input "ENDTSSCCAS"
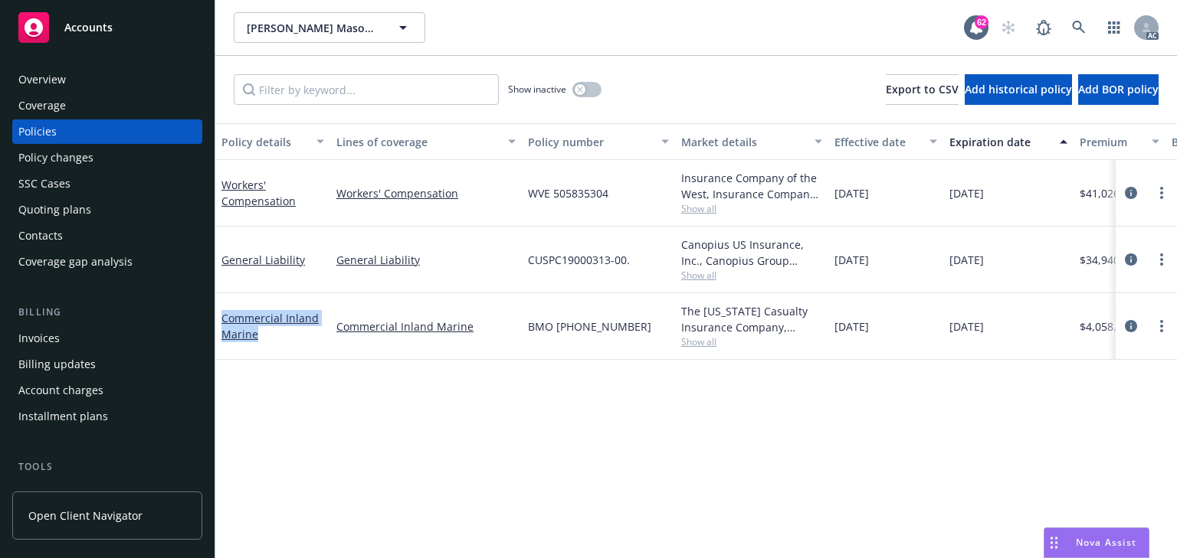
drag, startPoint x: 222, startPoint y: 303, endPoint x: 257, endPoint y: 330, distance: 44.7
click at [257, 330] on div "Commercial Inland Marine" at bounding box center [272, 326] width 115 height 67
copy link "Commercial Inland Marine"
click at [283, 100] on input "Filter by keyword..." at bounding box center [366, 89] width 265 height 31
paste input "Commercial Inland Marine"
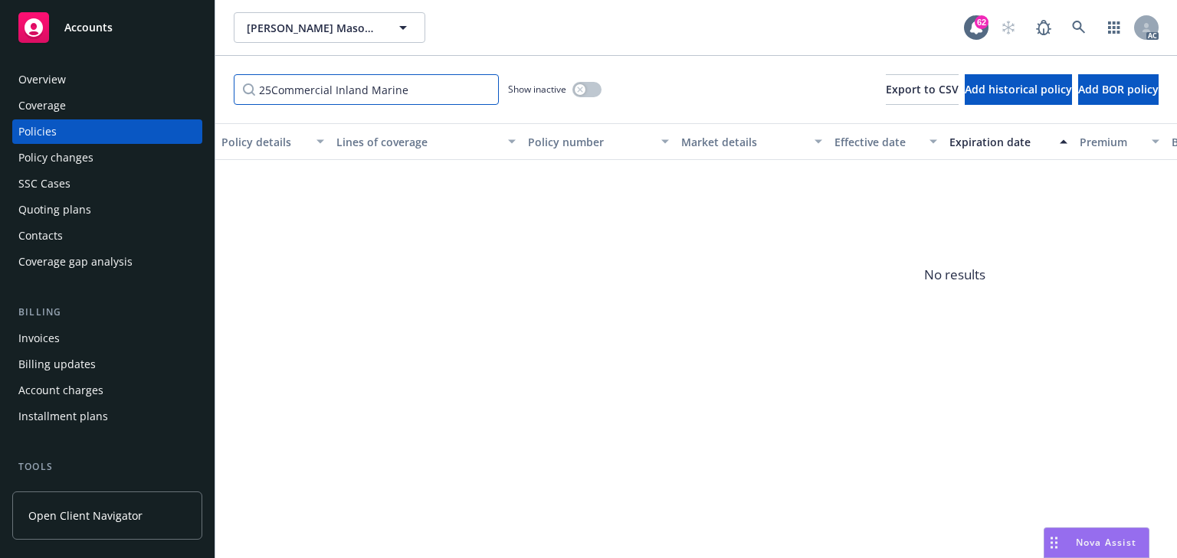
click at [270, 89] on input "25Commercial Inland Marine" at bounding box center [366, 89] width 265 height 31
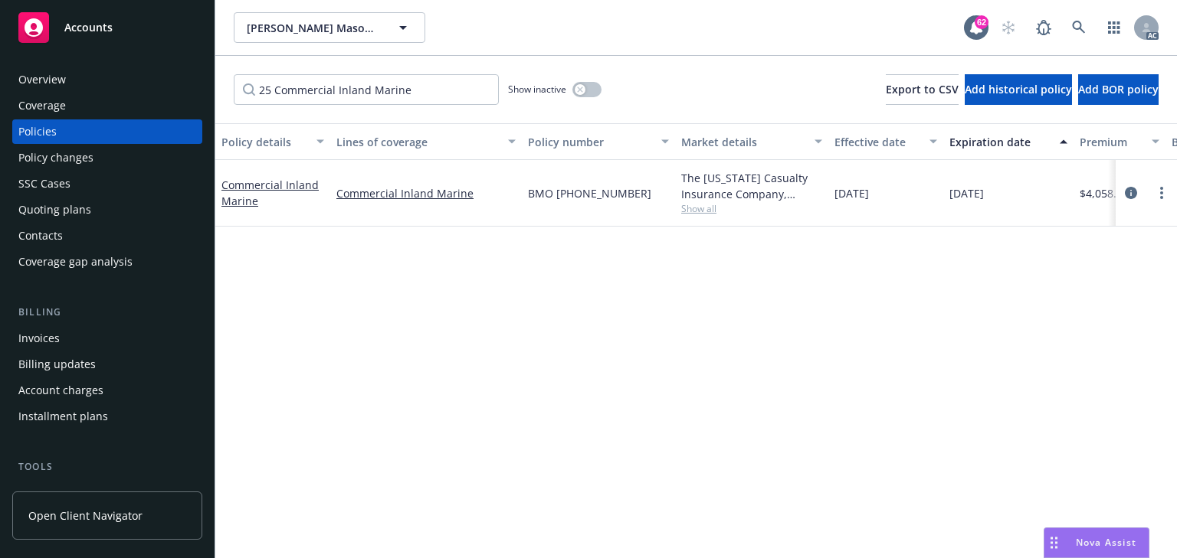
click at [689, 208] on span "Show all" at bounding box center [751, 208] width 141 height 13
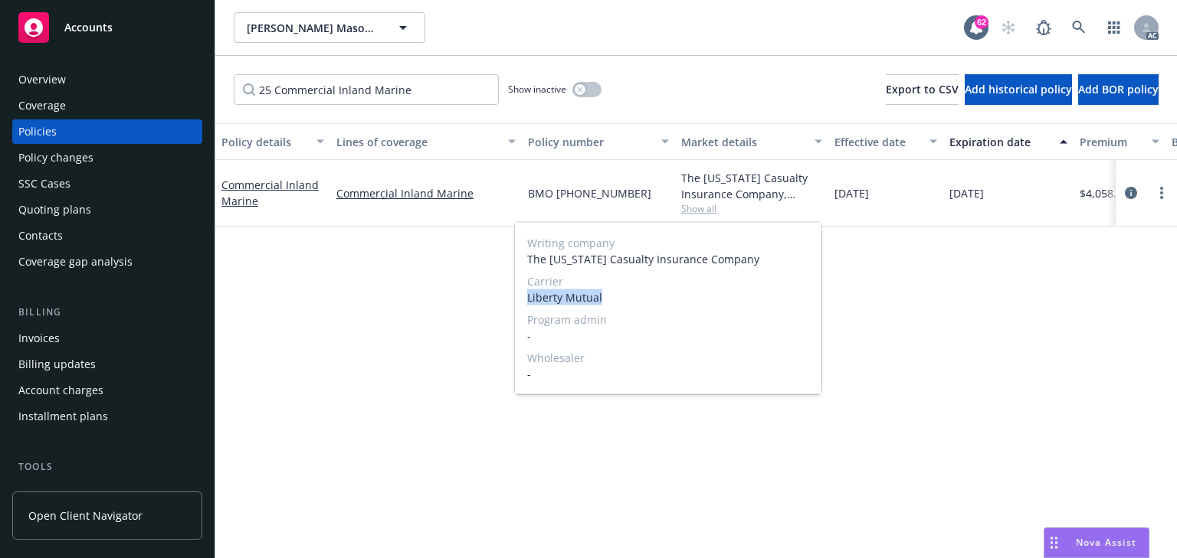
drag, startPoint x: 522, startPoint y: 298, endPoint x: 618, endPoint y: 299, distance: 95.8
click at [618, 299] on div "Writing company The Ohio Casualty Insurance Company Carrier Liberty Mutual Prog…" at bounding box center [668, 309] width 306 height 172
copy span "Liberty Mutual"
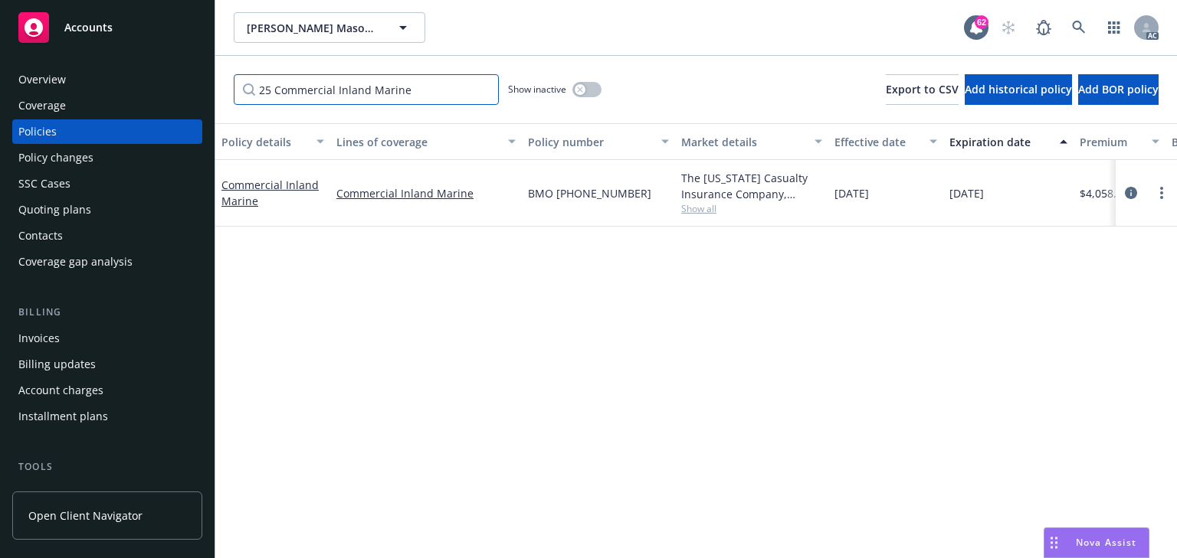
click at [444, 99] on input "25 Commercial Inland Marine" at bounding box center [366, 89] width 265 height 31
paste input "Liberty Mutual"
type input "25 Commercial Inland Marine Liberty Mutual -"
drag, startPoint x: 489, startPoint y: 290, endPoint x: 502, endPoint y: 282, distance: 15.5
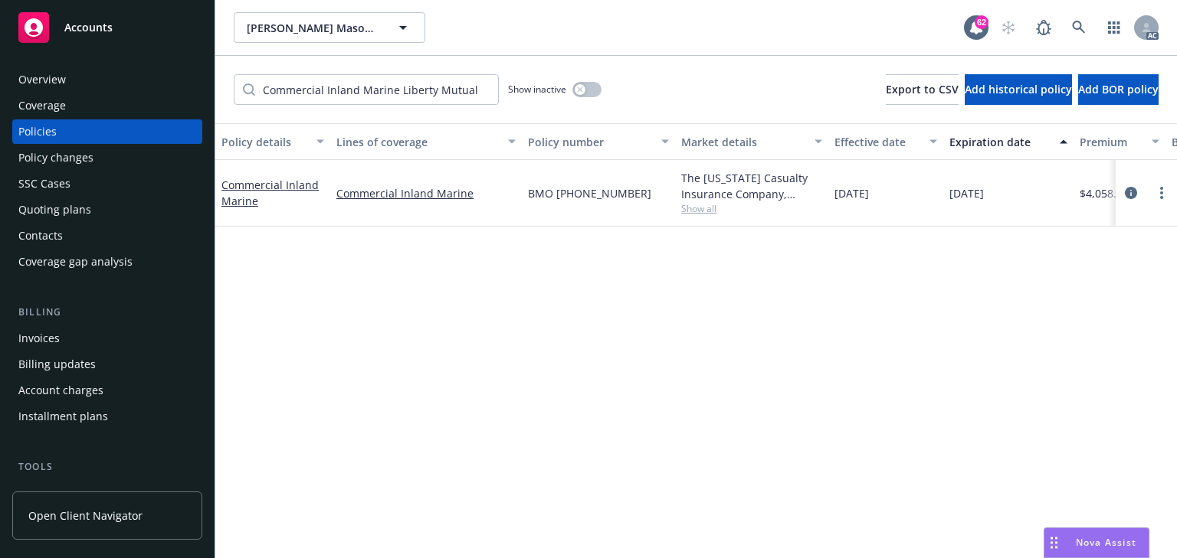
click at [490, 290] on div "Policy details Lines of coverage Policy number Market details Effective date Ex…" at bounding box center [695, 340] width 961 height 435
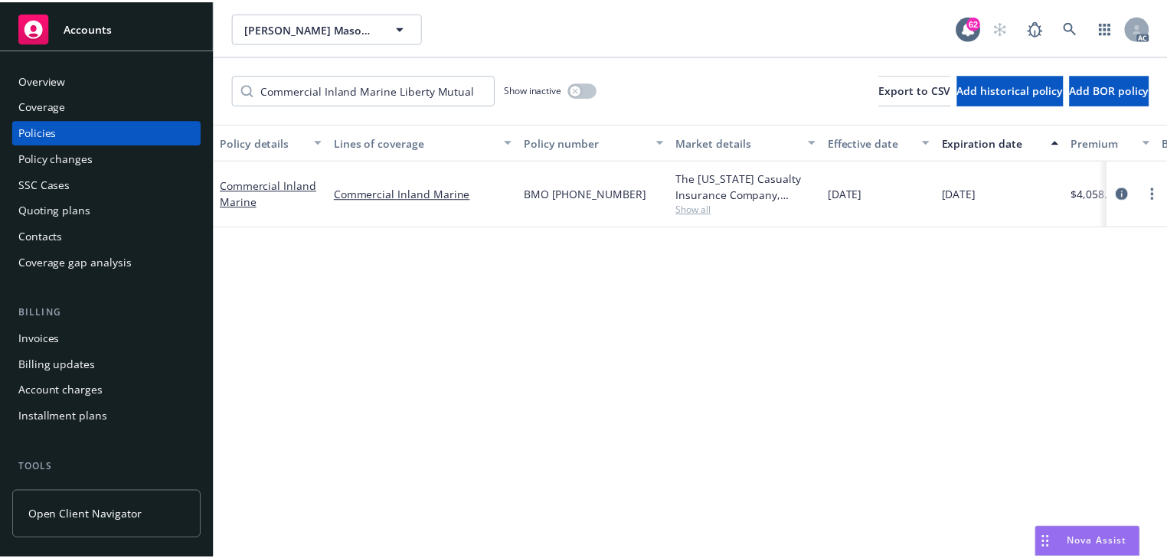
scroll to position [0, 0]
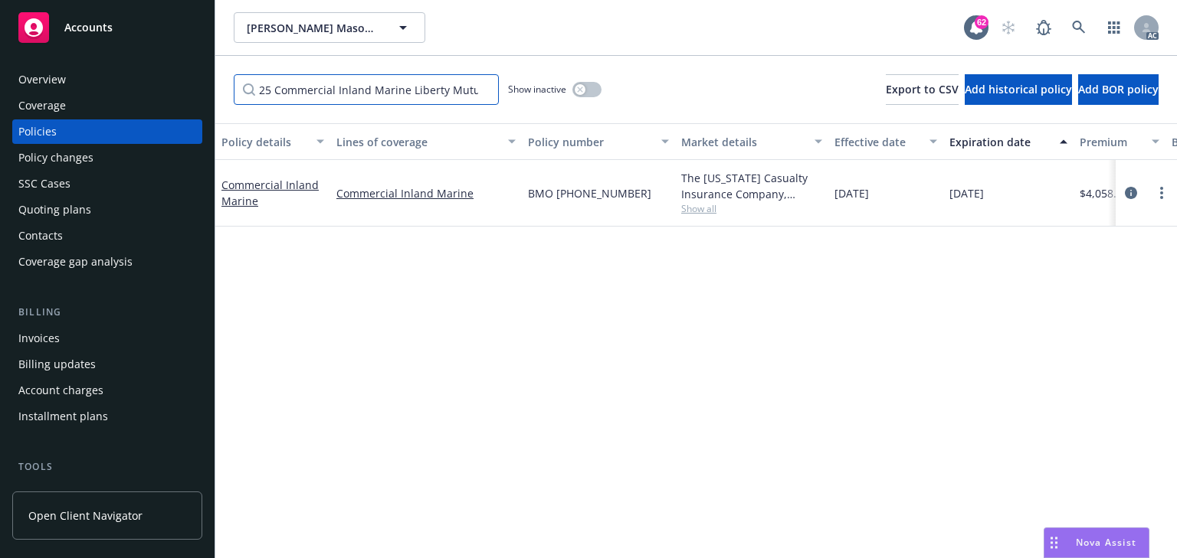
click at [484, 92] on input "25 Commercial Inland Marine Liberty Mutual -" at bounding box center [366, 89] width 265 height 31
click at [388, 81] on input "Filter by keyword..." at bounding box center [366, 89] width 265 height 31
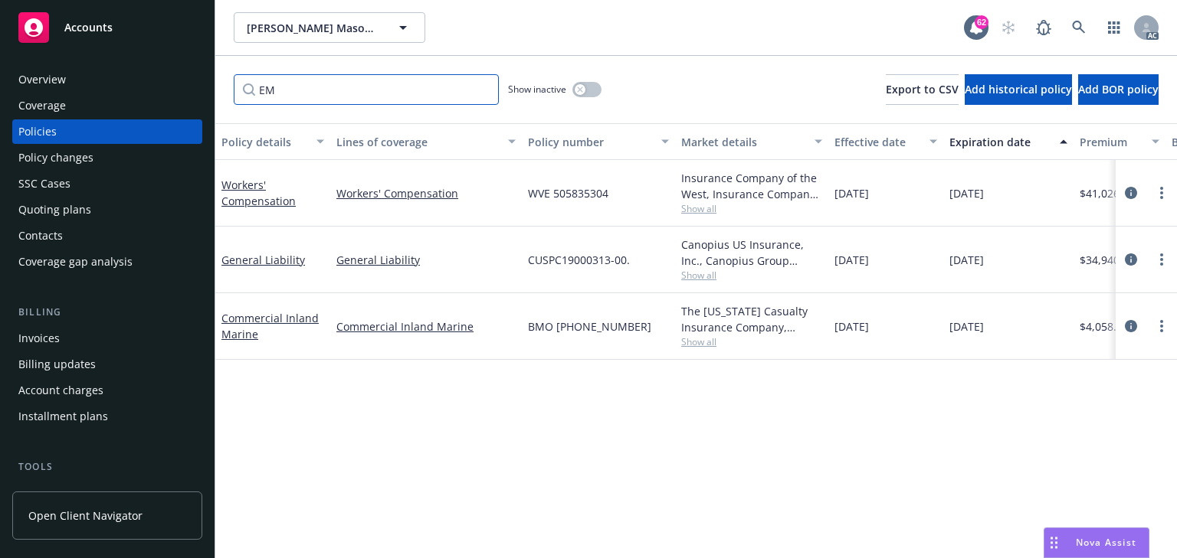
type input "E"
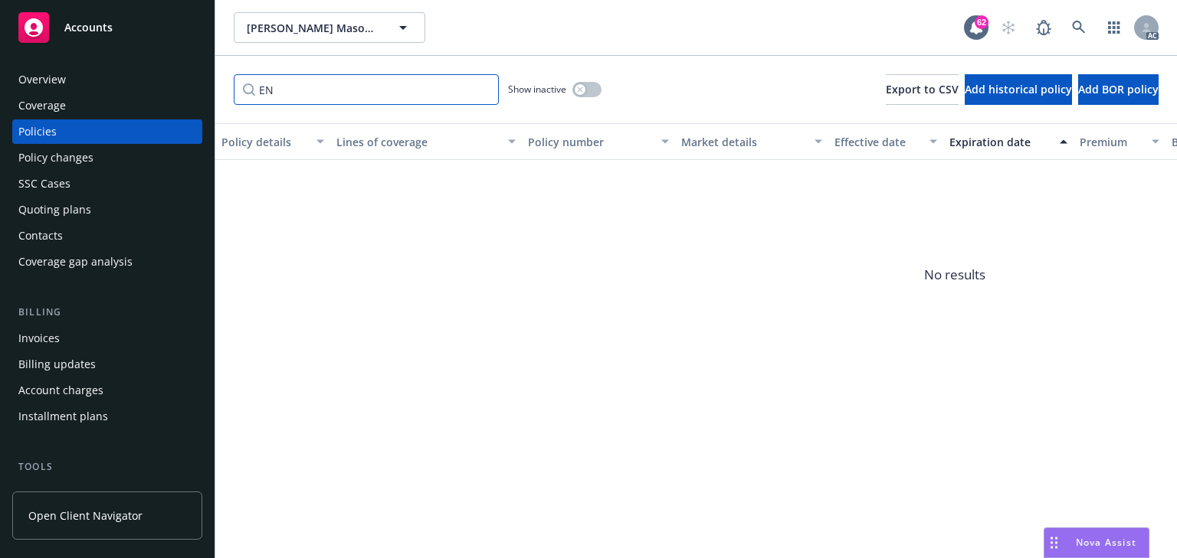
type input "E"
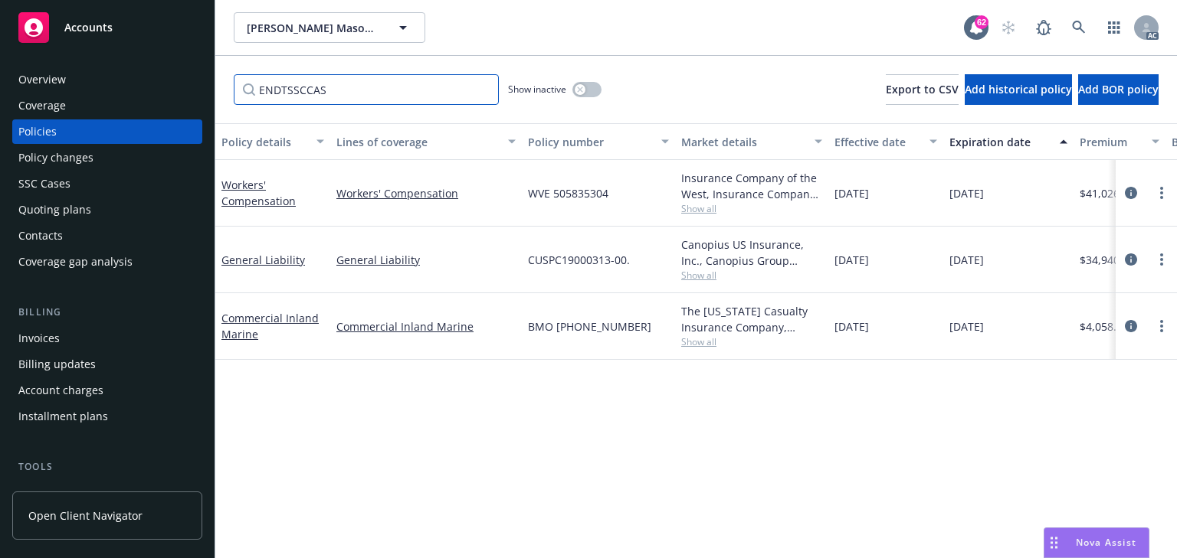
type input "ENDTSSCCASE"
type input "endtssccase"
click at [699, 336] on span "Show all" at bounding box center [751, 342] width 141 height 13
click at [93, 168] on div "Policy changes" at bounding box center [107, 158] width 178 height 25
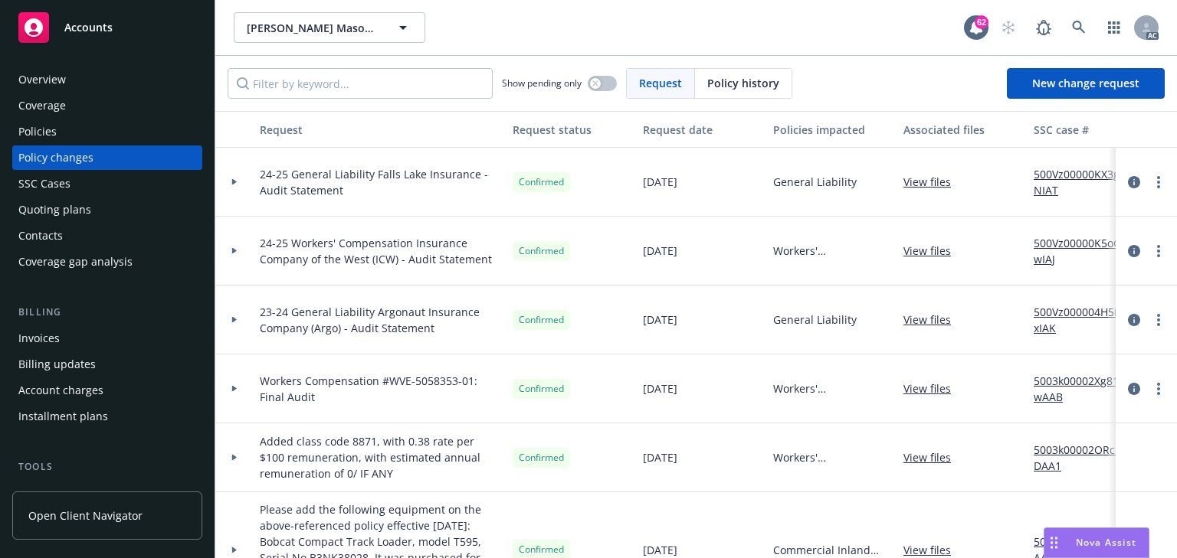
click at [1002, 99] on div "Show pending only Request Policy history New change request" at bounding box center [695, 83] width 961 height 55
click at [1056, 94] on link "New change request" at bounding box center [1086, 83] width 158 height 31
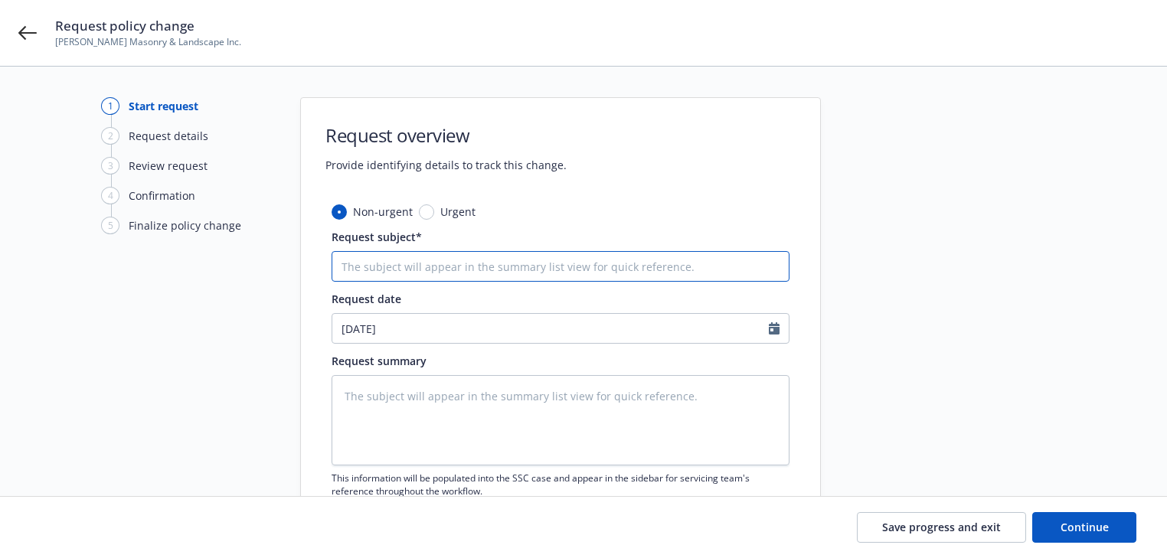
click at [418, 264] on input "Request subject*" at bounding box center [561, 266] width 458 height 31
paste input "25 Commercial Inland Marine Liberty Mutual -"
type textarea "x"
type input "25 Commercial Inland Marine Liberty Mutual -"
click at [718, 267] on input "25 Commercial Inland Marine Liberty Mutual -" at bounding box center [561, 266] width 458 height 31
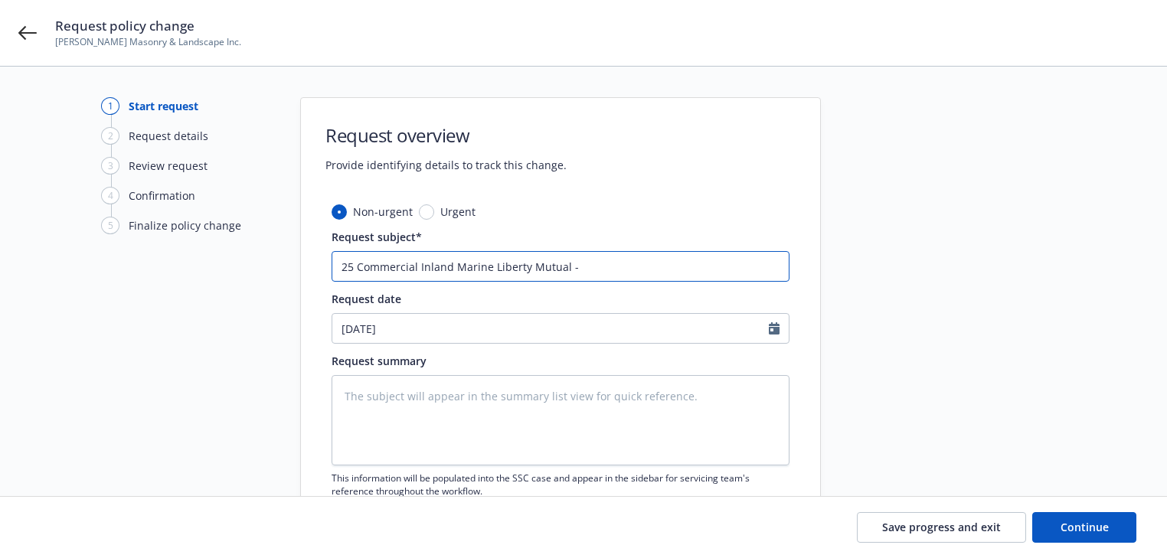
type textarea "x"
type input "25 Commercial Inland Marine Liberty Mutual - D"
type textarea "x"
type input "25 Commercial Inland Marine Liberty Mutual - De"
type textarea "x"
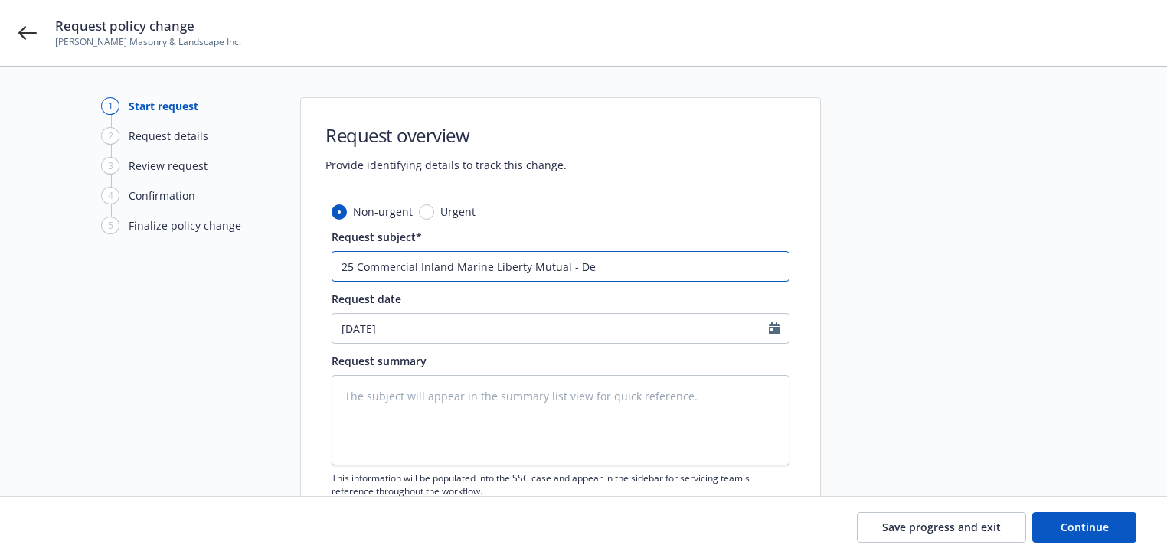
type input "25 Commercial Inland Marine Liberty Mutual - Del"
type textarea "x"
type input "25 Commercial Inland Marine Liberty Mutual - Dele"
type textarea "x"
type input "25 Commercial Inland Marine Liberty Mutual - Delet"
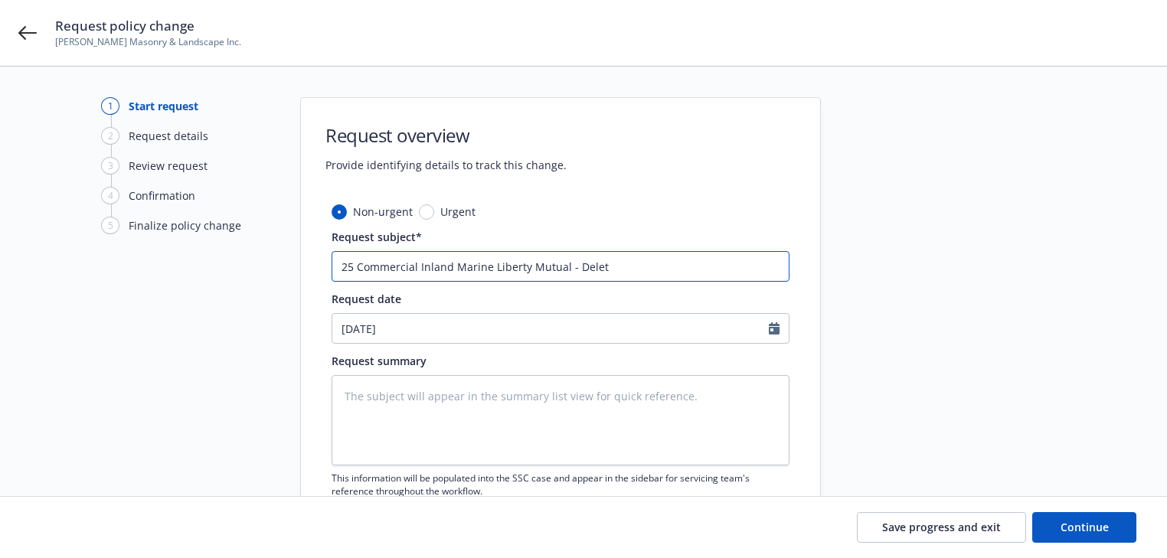
type textarea "x"
type input "25 Commercial Inland Marine Liberty Mutual - Delete"
type textarea "x"
type input "25 Commercial Inland Marine Liberty Mutual - Delete"
paste input "#2 JD Backhoe Loader 310 #3 T-30 Bobcat"
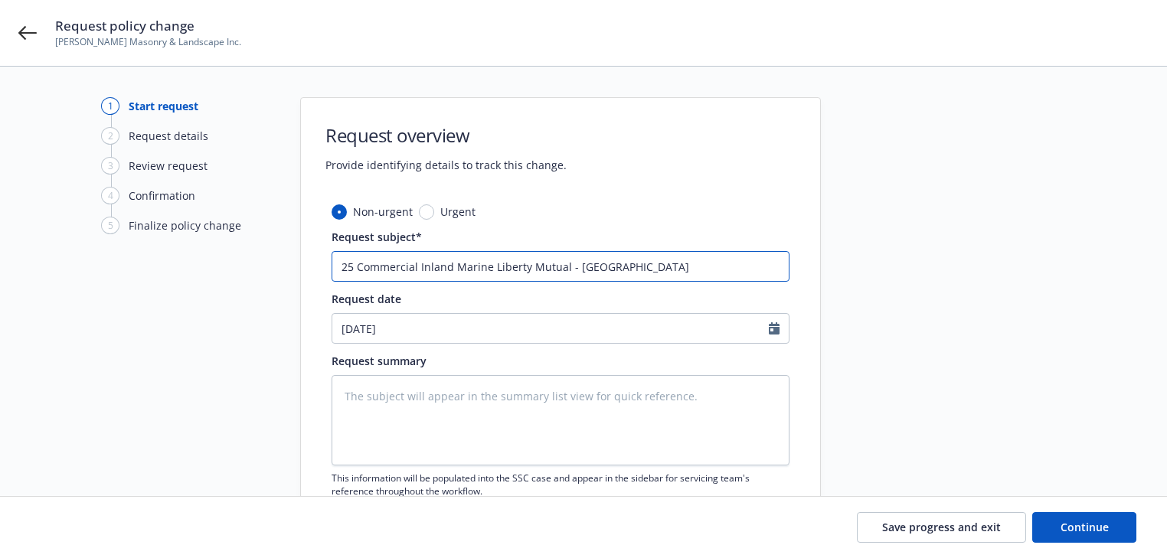
type textarea "x"
type input "25 Commercial Inland Marine Liberty Mutual - Delete #2 JD Backhoe Loader 310 #3…"
click at [705, 268] on input "25 Commercial Inland Marine Liberty Mutual - Delete #2 JD Backhoe Loader 310 #3…" at bounding box center [561, 266] width 458 height 31
type textarea "x"
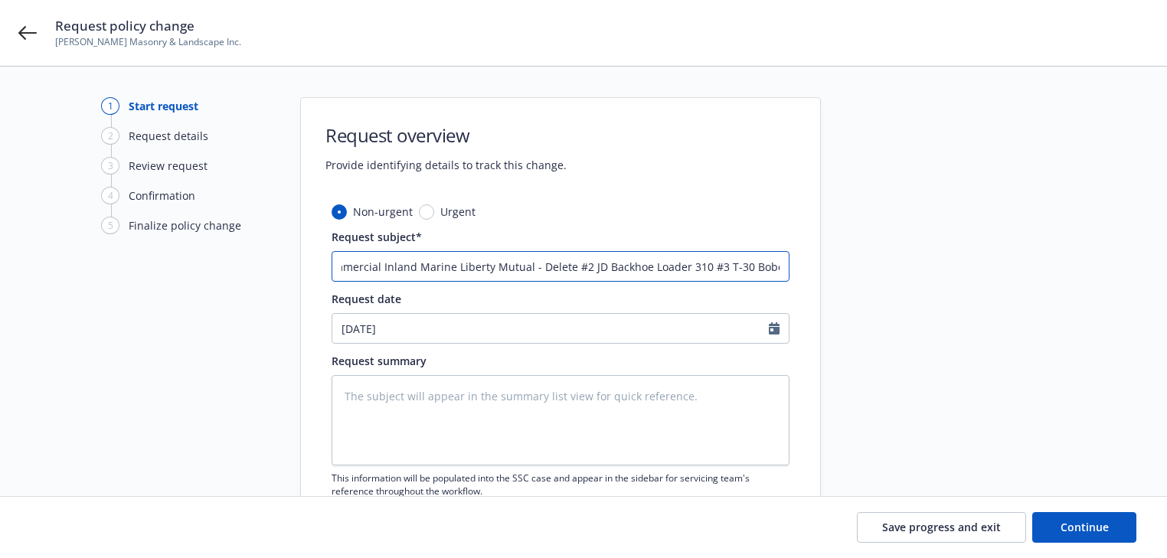
type input "25 Commercial Inland Marine Liberty Mutual - Delete #2 JD Backhoe Loader 310 a#…"
type textarea "x"
type input "25 Commercial Inland Marine Liberty Mutual - Delete #2 JD Backhoe Loader 310 an…"
type textarea "x"
type input "25 Commercial Inland Marine Liberty Mutual - Delete #2 JD Backhoe Loader 310 an…"
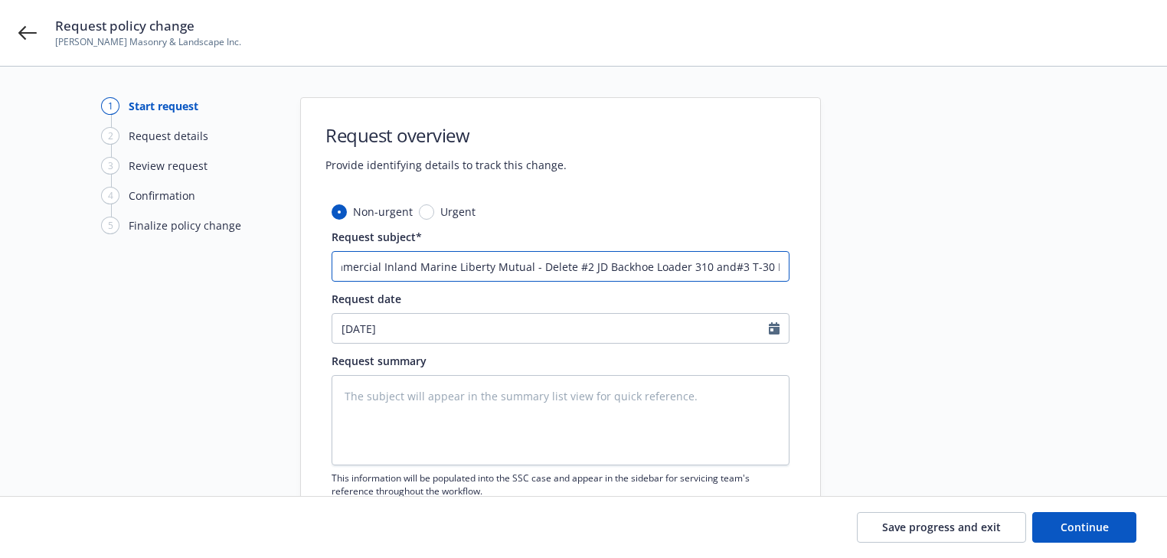
type textarea "x"
type input "25 Commercial Inland Marine Liberty Mutual - Delete #2 JD Backhoe Loader 310 an…"
click at [402, 416] on textarea at bounding box center [561, 420] width 458 height 90
paste textarea "Remove items #2 and #3 from IM policy effective inception (7/7/25)"
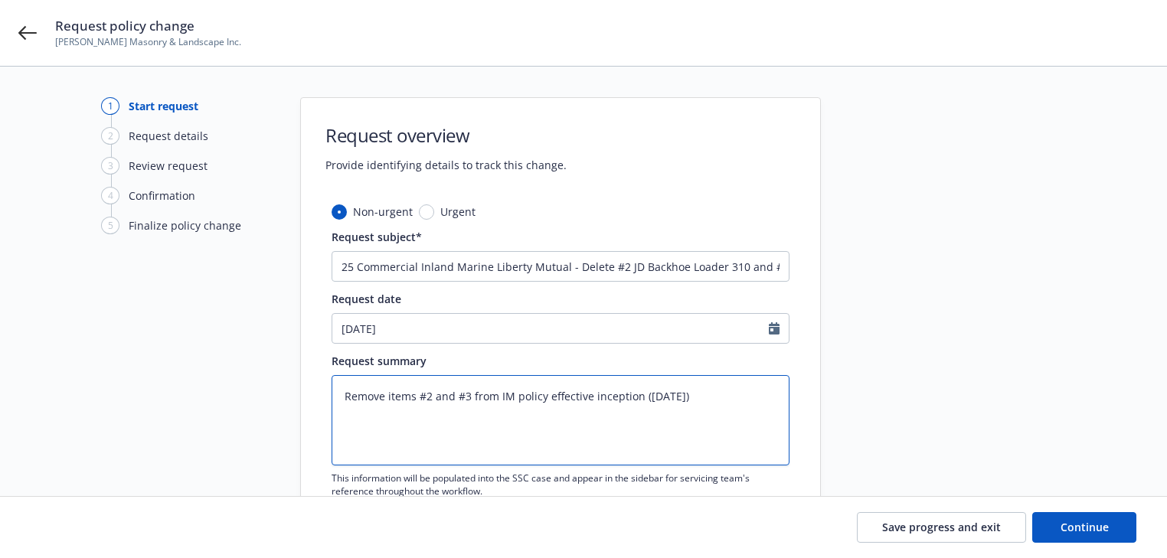
type textarea "x"
type textarea "Remove items #2 and #3 from IM policy effective inception (7/7/25)"
click at [720, 404] on textarea "Remove items #2 and #3 from IM policy effective inception (7/7/25)" at bounding box center [561, 420] width 458 height 90
type textarea "x"
type textarea "Remove items #2 and #3 from IM policy effective inception (7/7/25)"
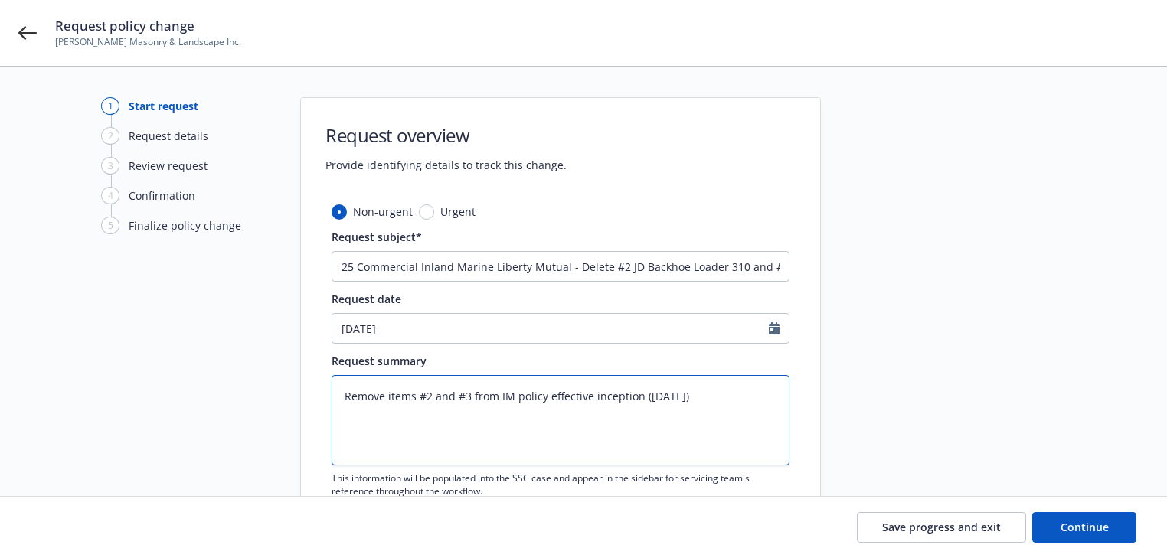
paste textarea "#2 JD Backhoe Loader 310 #3 T-30 Bobcat"
type textarea "x"
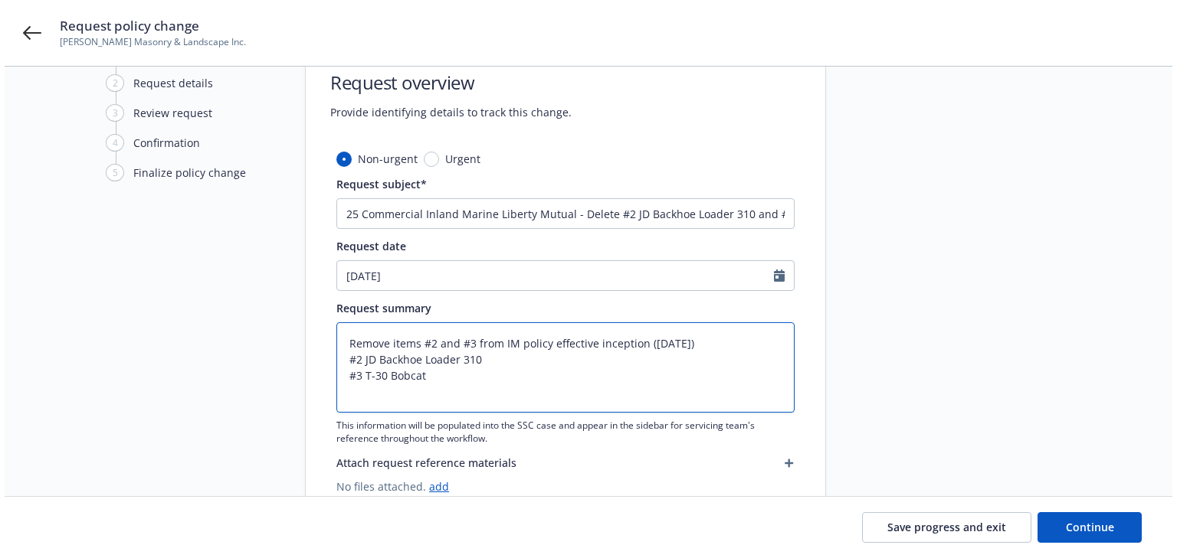
scroll to position [106, 0]
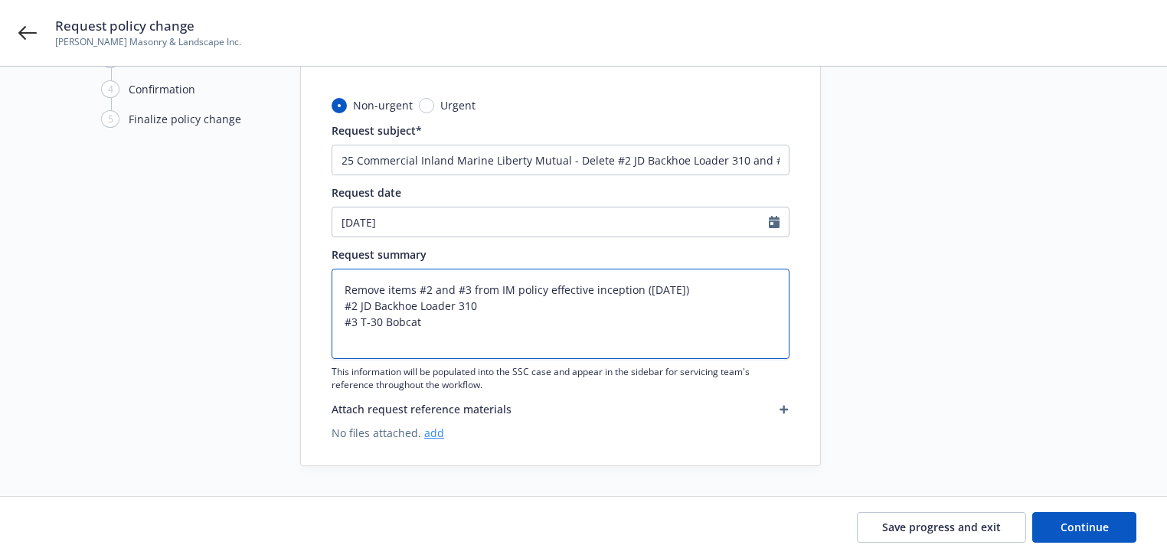
type textarea "Remove items #2 and #3 from IM policy effective inception (7/7/25) #2 JD Backho…"
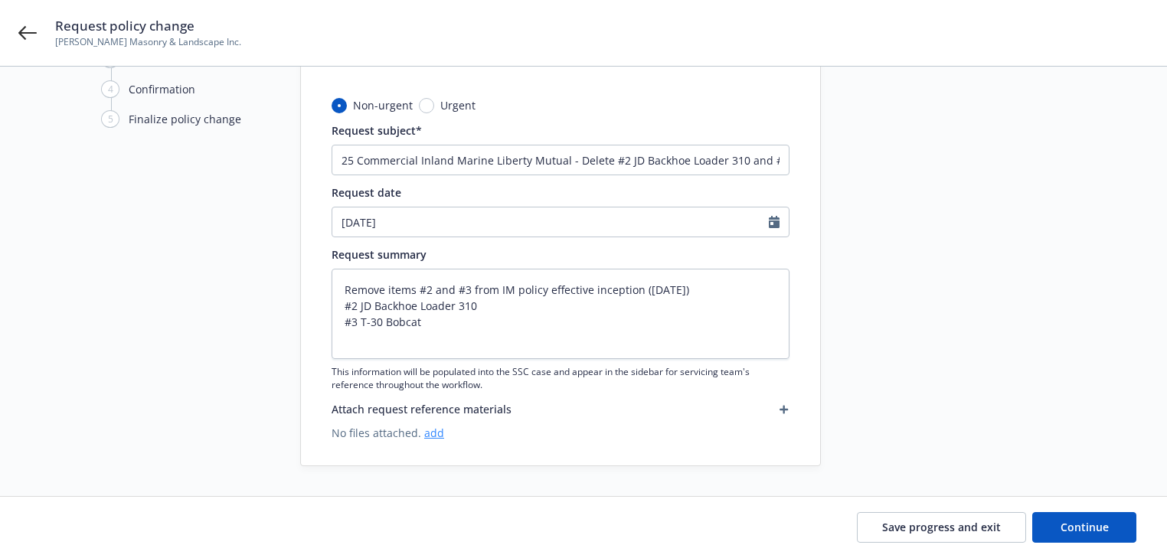
click at [427, 435] on link "add" at bounding box center [434, 433] width 20 height 15
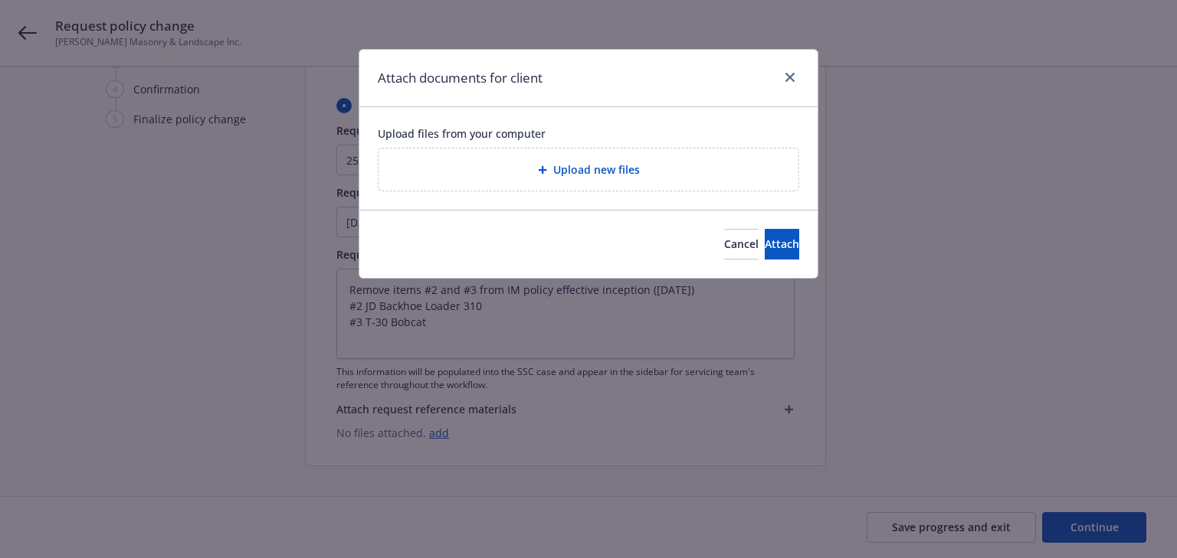
click at [619, 169] on span "Upload new files" at bounding box center [596, 170] width 87 height 16
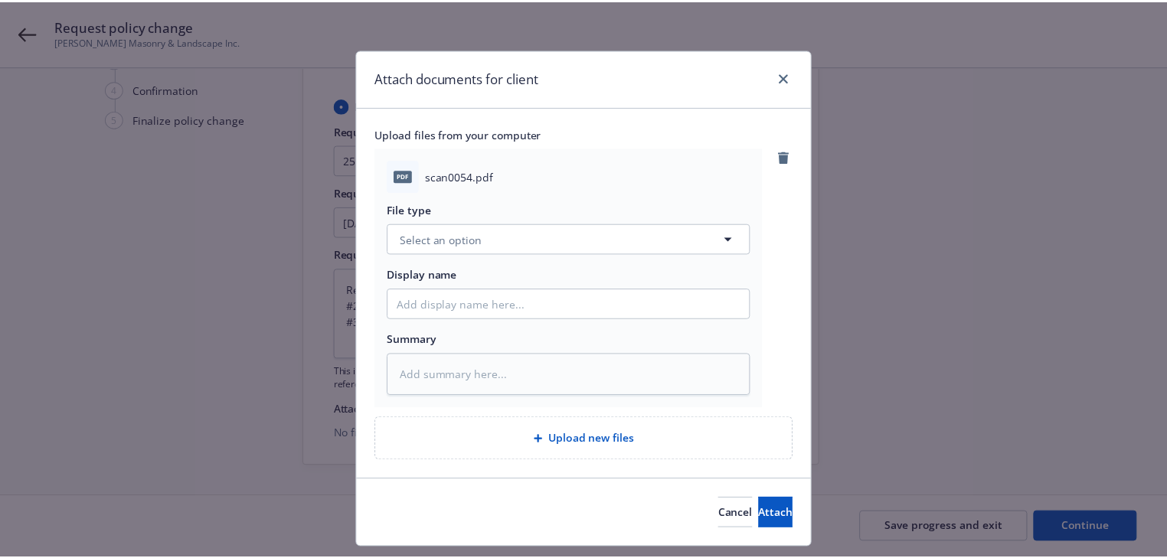
scroll to position [38, 0]
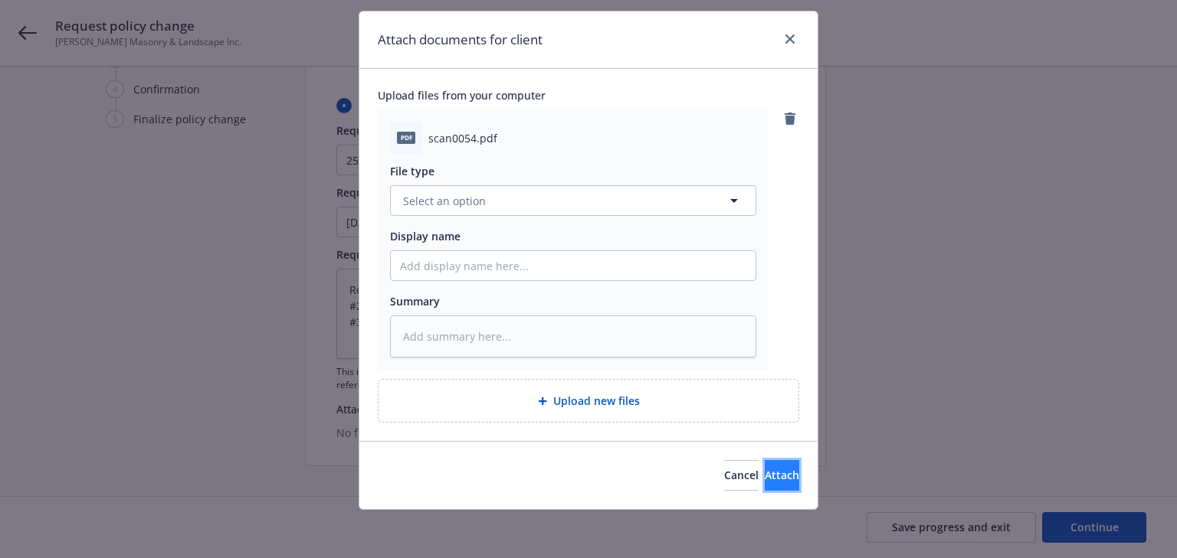
click at [770, 478] on button "Attach" at bounding box center [781, 475] width 34 height 31
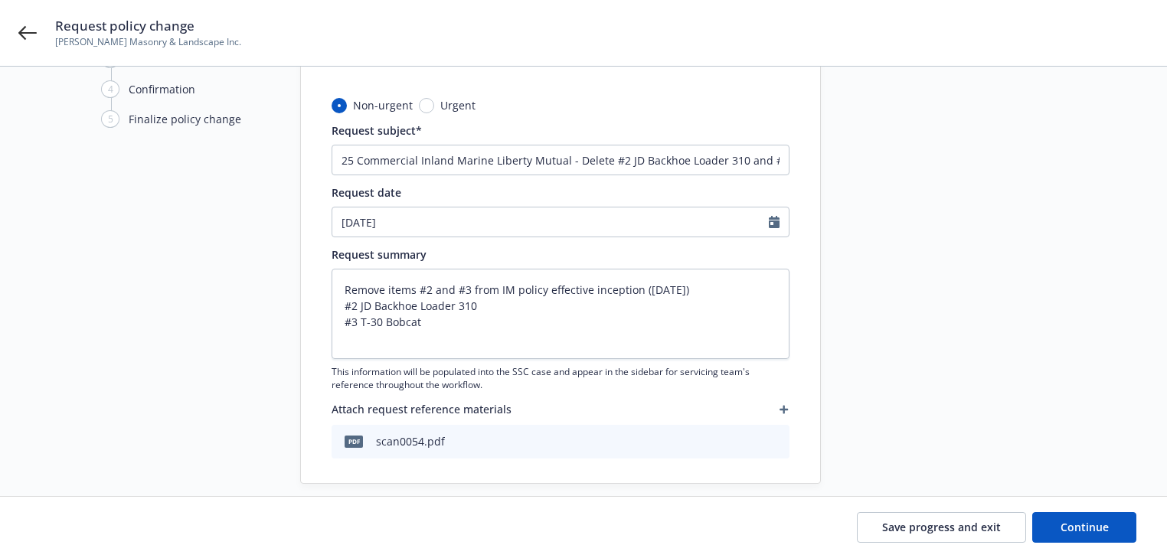
click at [1090, 472] on div "1 Start request 2 Request details 3 Review request 4 Confirmation 5 Finalize po…" at bounding box center [583, 237] width 1131 height 493
click at [1109, 529] on button "Continue" at bounding box center [1085, 527] width 104 height 31
type textarea "x"
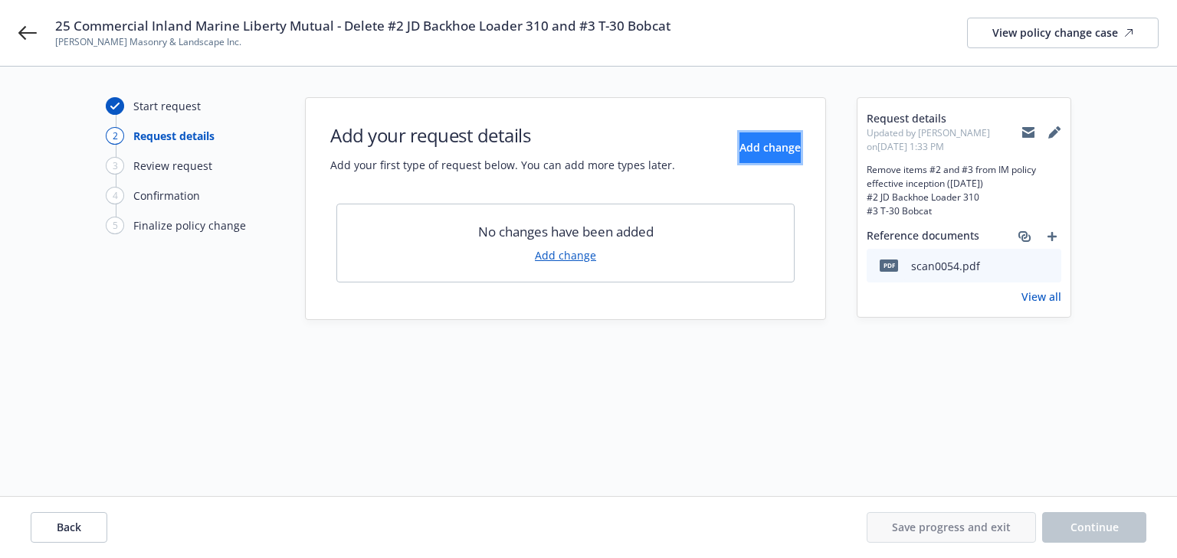
click at [739, 152] on span "Add change" at bounding box center [769, 147] width 61 height 15
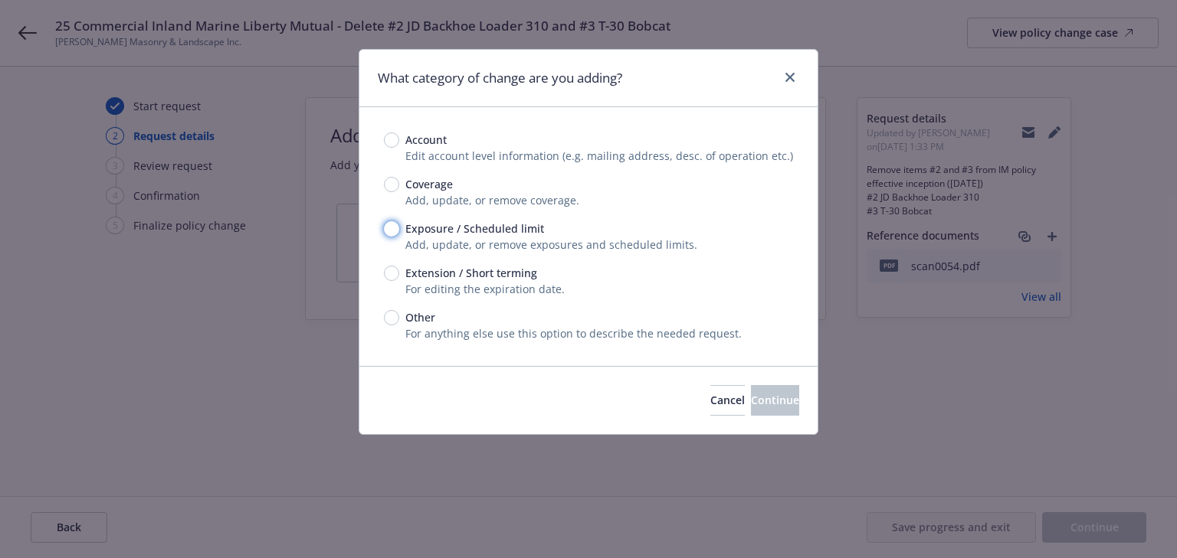
click at [393, 228] on input "Exposure / Scheduled limit" at bounding box center [391, 228] width 15 height 15
radio input "true"
click at [760, 397] on span "Continue" at bounding box center [775, 400] width 48 height 15
type textarea "x"
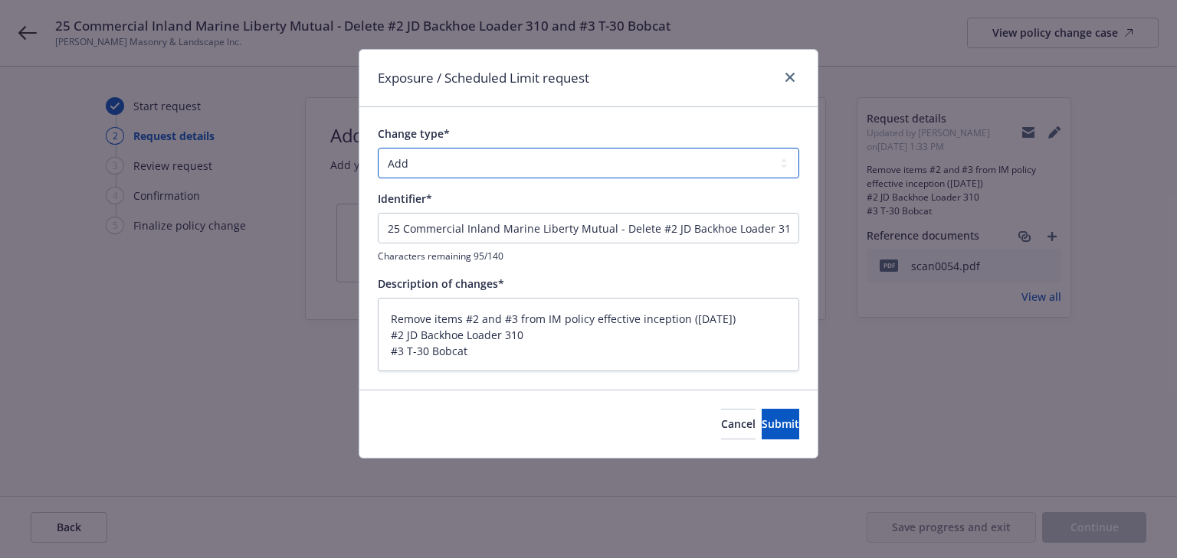
click at [473, 161] on select "Add Audit Change Remove" at bounding box center [588, 163] width 421 height 31
select select "REMOVE"
click at [378, 148] on select "Add Audit Change Remove" at bounding box center [588, 163] width 421 height 31
drag, startPoint x: 620, startPoint y: 228, endPoint x: -458, endPoint y: 207, distance: 1078.7
click at [0, 207] on html "25 Commercial Inland Marine Liberty Mutual - Delete #2 JD Backhoe Loader 310 an…" at bounding box center [588, 279] width 1177 height 558
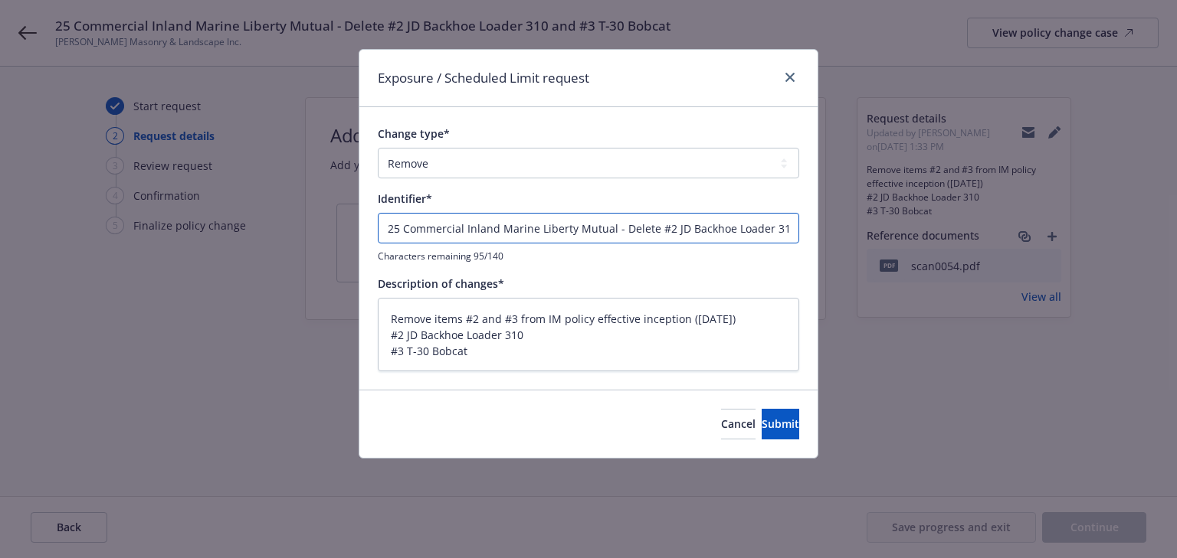
type textarea "x"
type input "Delete #2 JD Backhoe Loader 310 and #3 T-30 Bobcat"
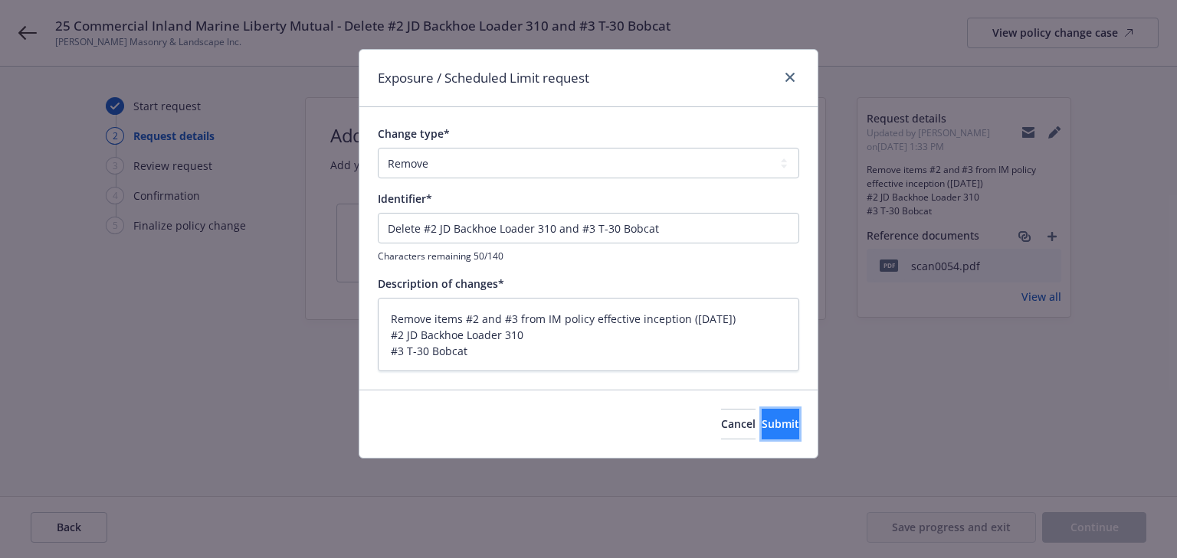
click at [761, 409] on button "Submit" at bounding box center [780, 424] width 38 height 31
type textarea "x"
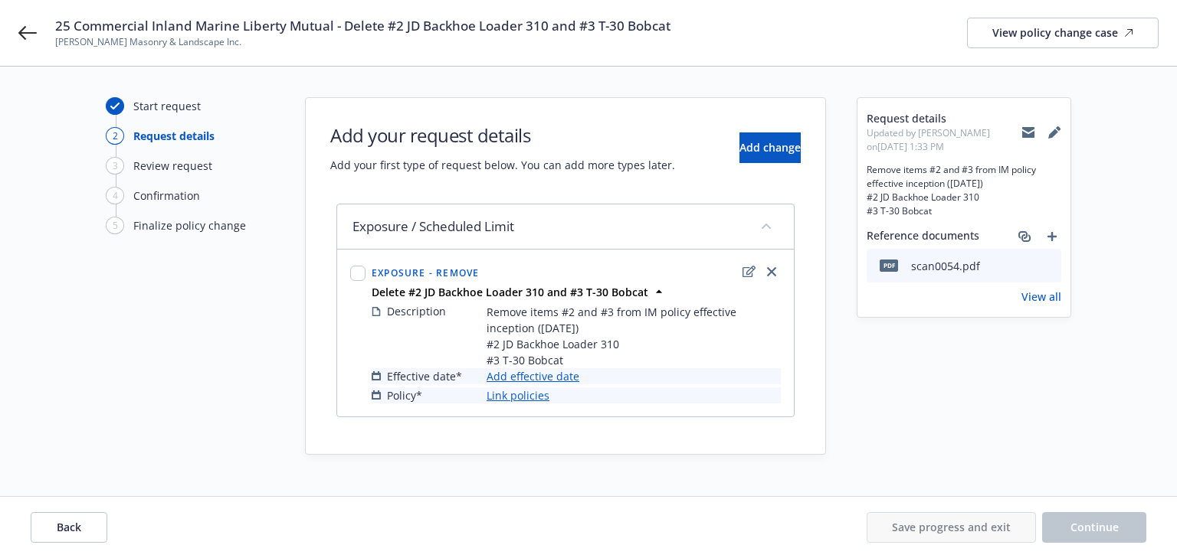
click at [558, 375] on link "Add effective date" at bounding box center [532, 376] width 93 height 16
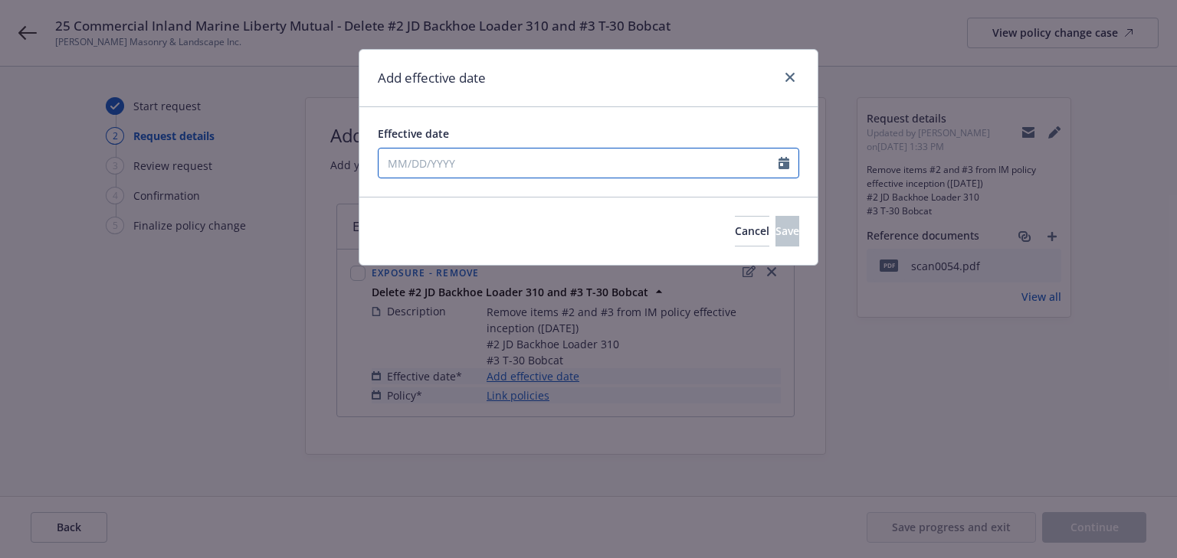
click at [490, 162] on input "Effective date" at bounding box center [578, 163] width 400 height 29
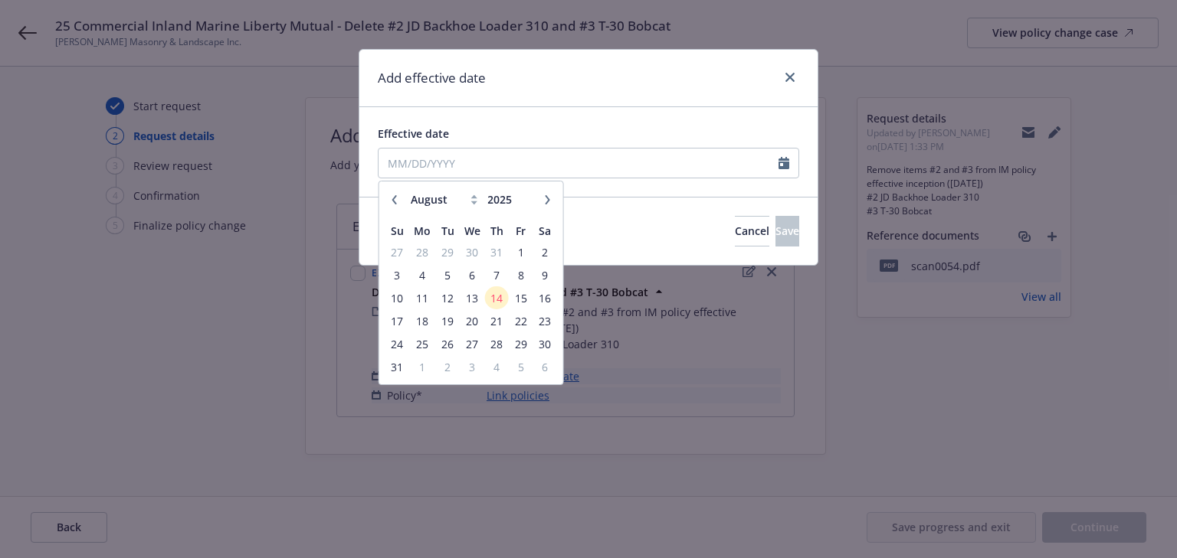
click at [400, 202] on button "button" at bounding box center [394, 200] width 18 height 18
select select "7"
click at [423, 274] on span "7" at bounding box center [422, 275] width 23 height 19
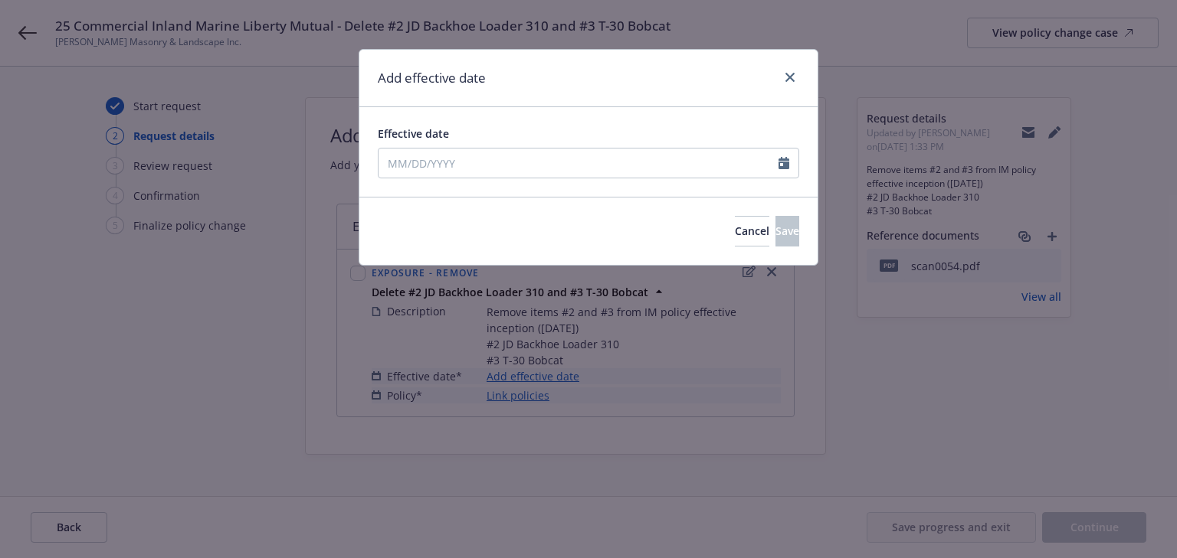
type input "07/07/2025"
click at [545, 129] on div "Effective date" at bounding box center [588, 134] width 421 height 16
click at [775, 240] on button "Save" at bounding box center [787, 231] width 24 height 31
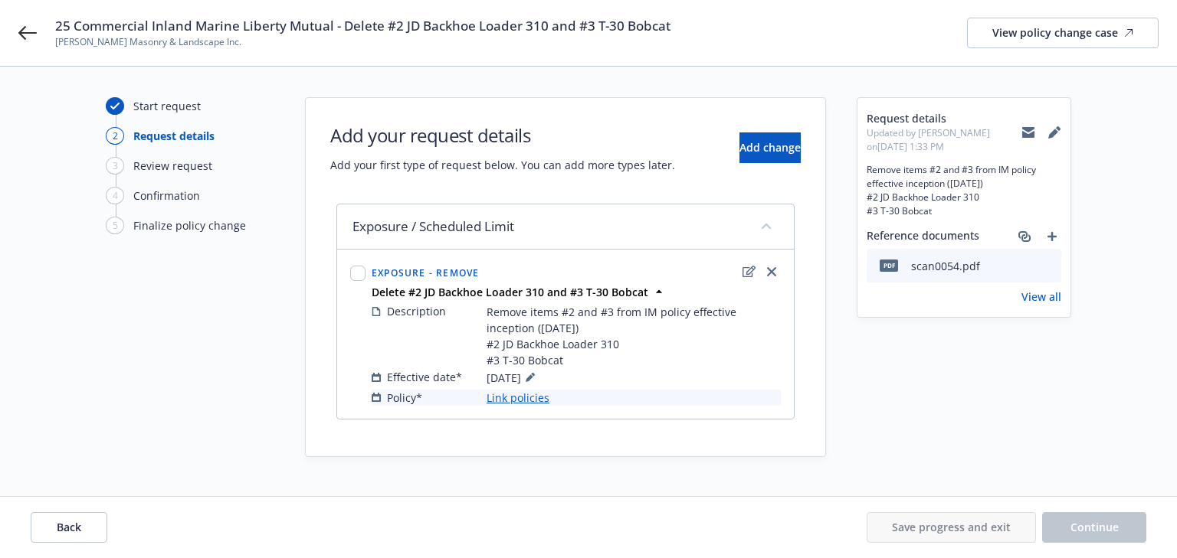
click at [528, 395] on link "Link policies" at bounding box center [517, 398] width 63 height 16
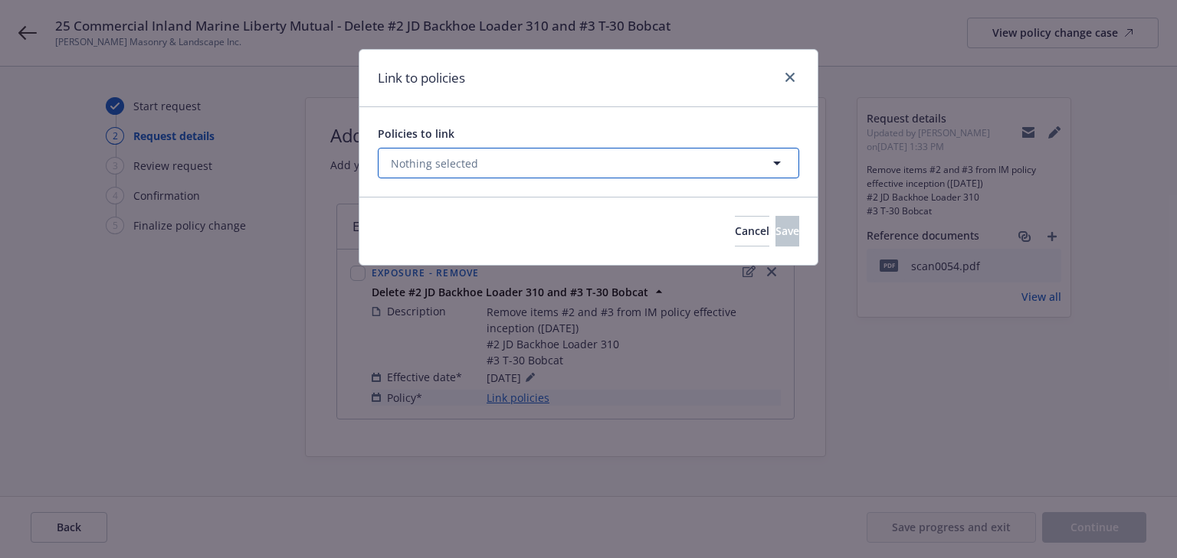
click at [457, 162] on span "Nothing selected" at bounding box center [434, 164] width 87 height 16
select select "ACTIVE"
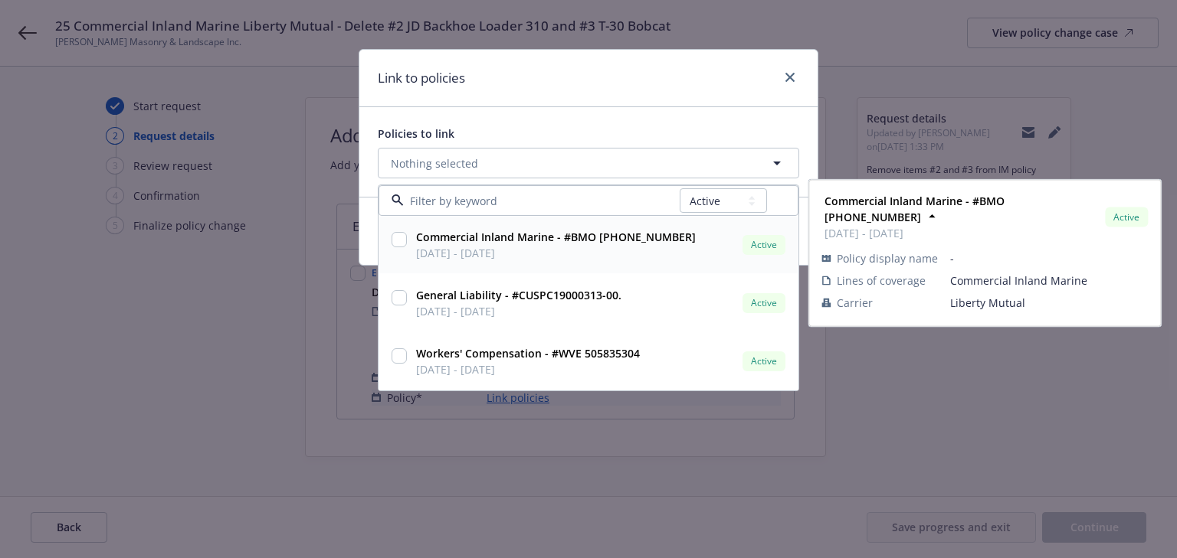
click at [398, 237] on input "checkbox" at bounding box center [398, 239] width 15 height 15
checkbox input "true"
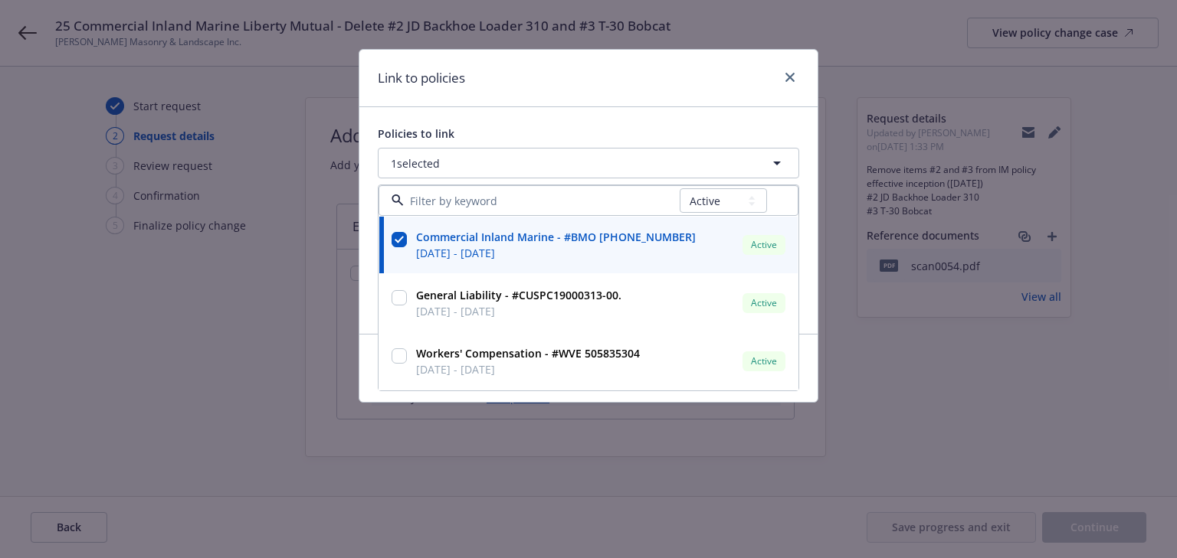
click at [542, 123] on div "Policies to link 1 selected All Active Upcoming Expired Cancelled Commercial In…" at bounding box center [588, 220] width 458 height 227
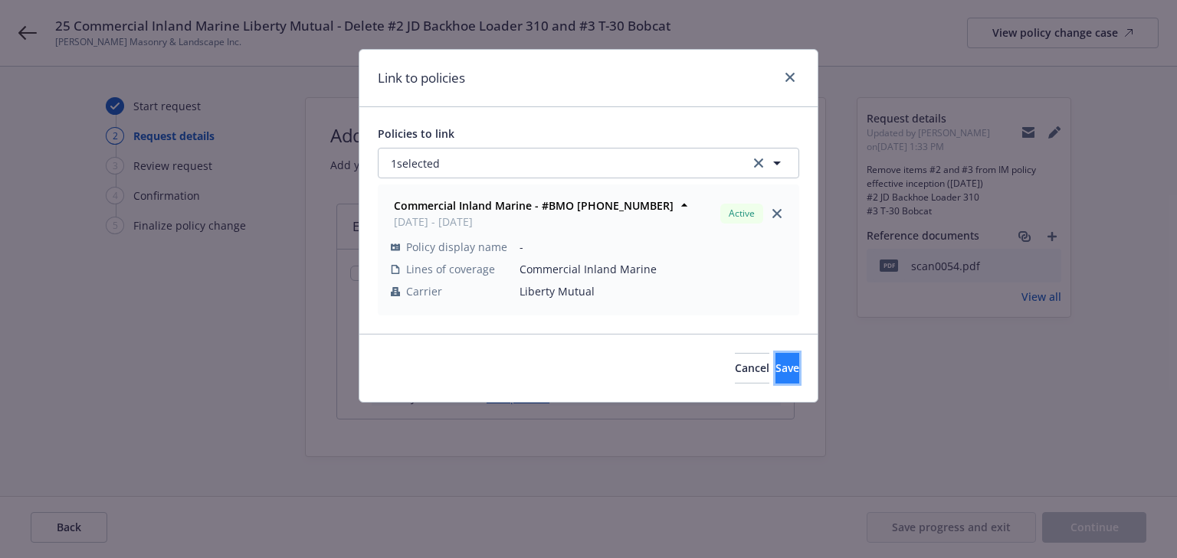
click at [775, 368] on span "Save" at bounding box center [787, 368] width 24 height 15
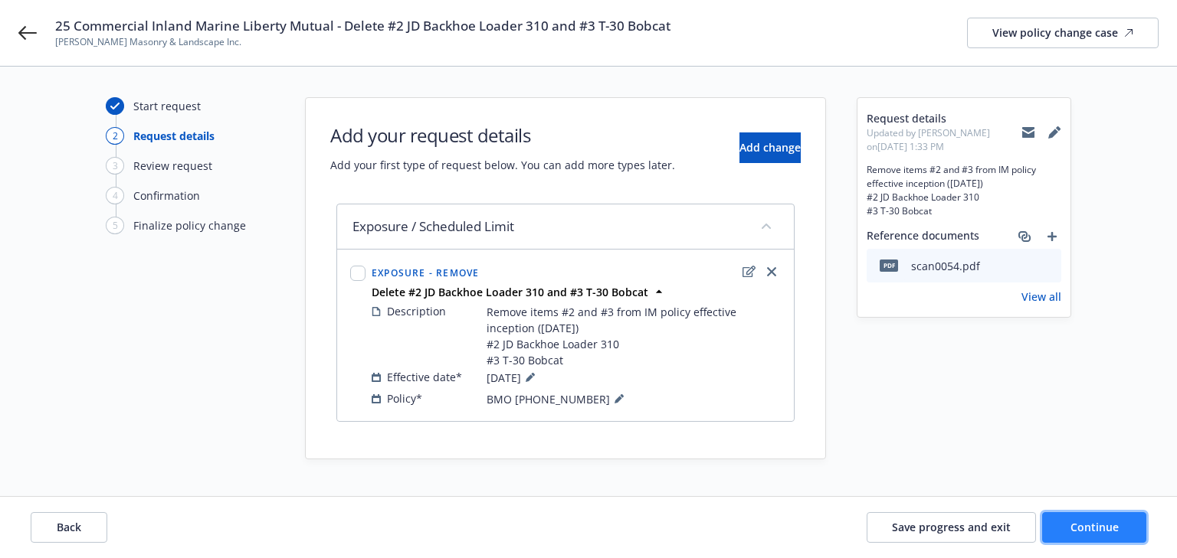
click at [1088, 524] on span "Continue" at bounding box center [1094, 527] width 48 height 15
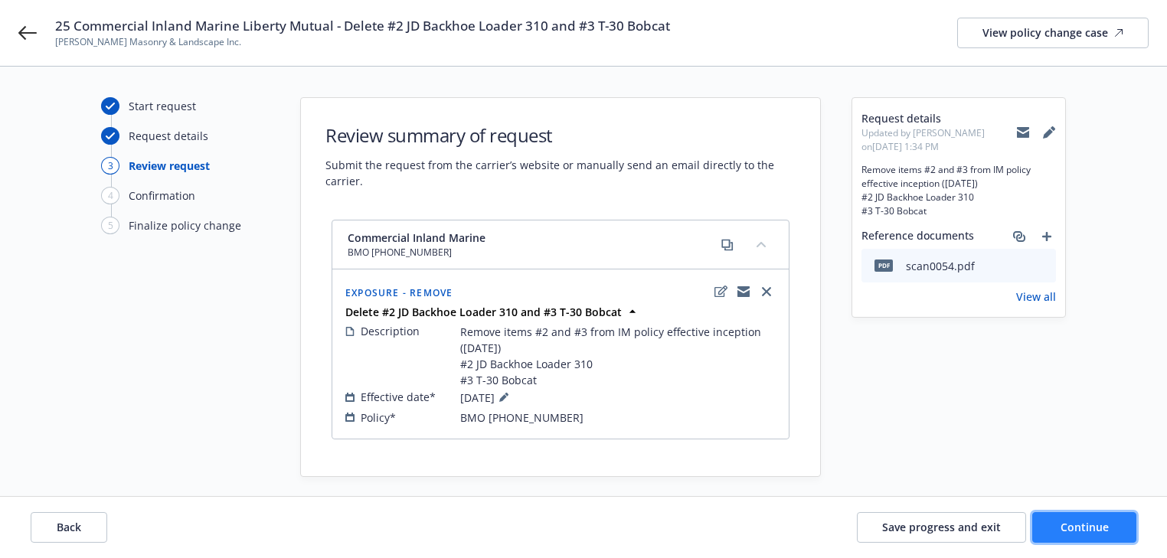
click at [1088, 524] on span "Continue" at bounding box center [1085, 527] width 48 height 15
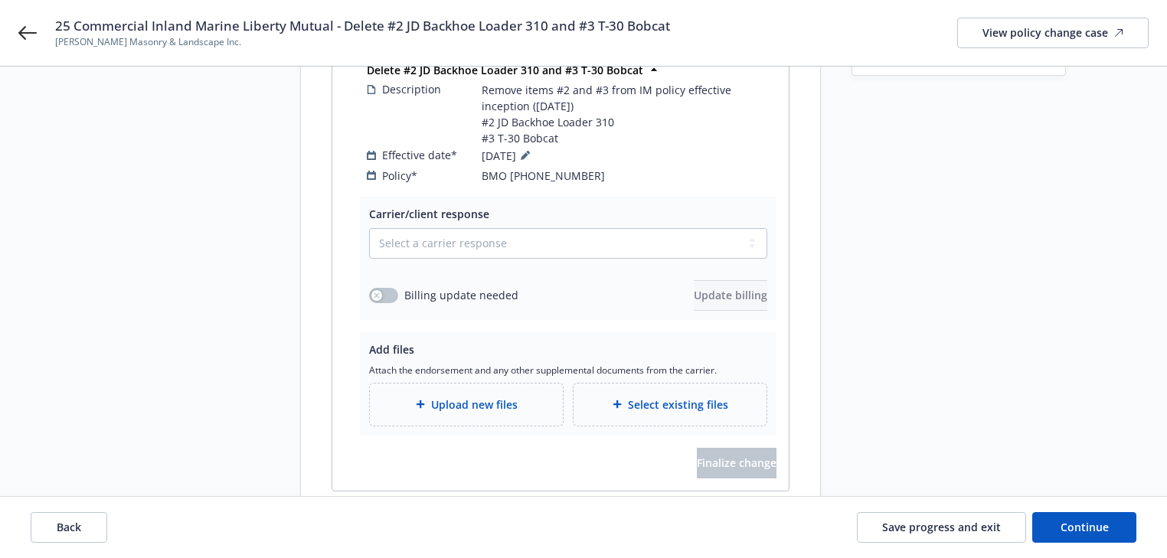
scroll to position [254, 0]
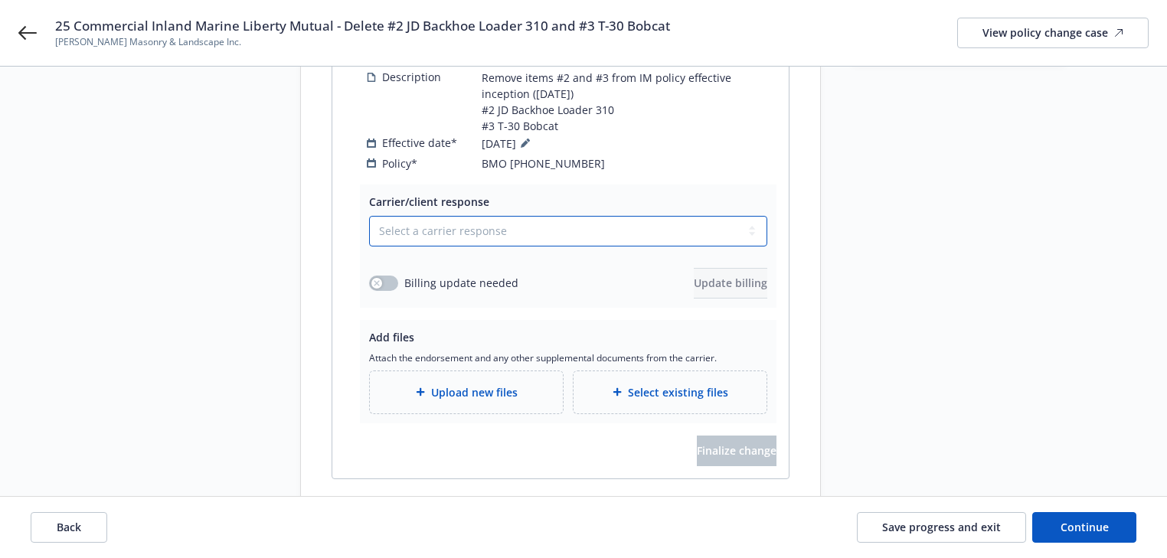
click at [506, 216] on select "Select a carrier response Accepted Accepted with revision No endorsement needed…" at bounding box center [568, 231] width 398 height 31
click at [846, 387] on div "Start request Request details Review request 4 Confirmation 5 Finalize policy c…" at bounding box center [583, 180] width 1131 height 674
click at [921, 530] on span "Save progress and exit" at bounding box center [941, 527] width 119 height 15
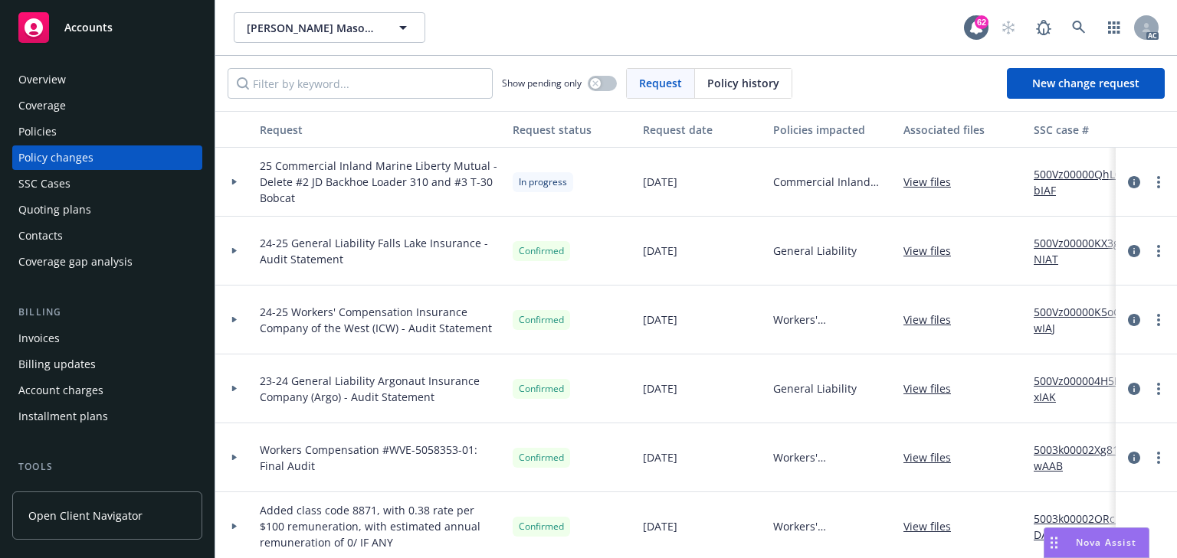
click at [233, 180] on icon at bounding box center [234, 182] width 5 height 6
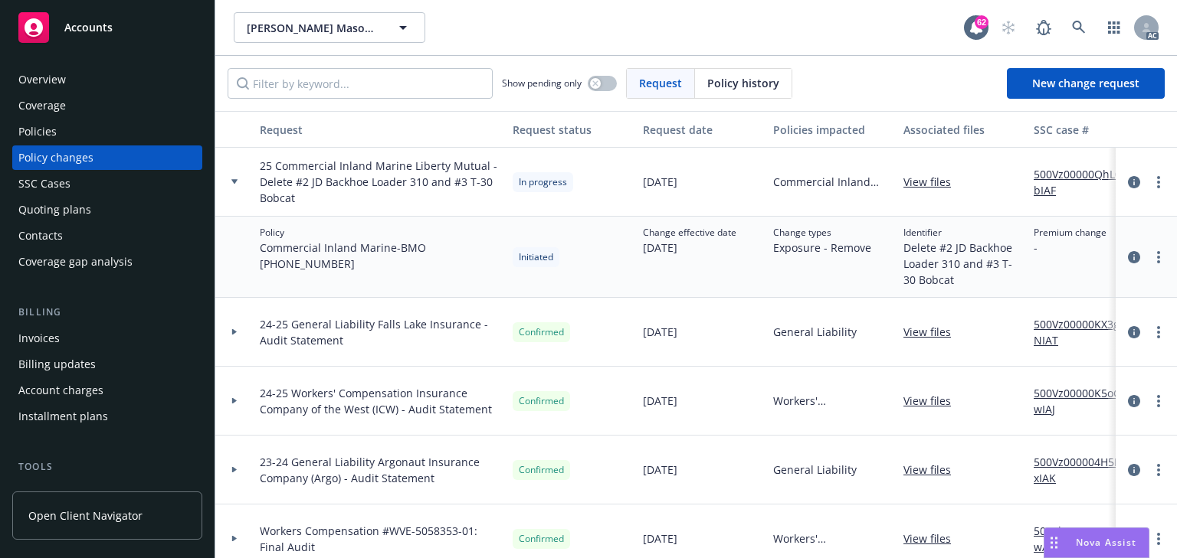
click at [1065, 174] on link "500Vz00000QhL0bIAF" at bounding box center [1084, 182] width 103 height 32
click at [601, 87] on button "button" at bounding box center [602, 83] width 29 height 15
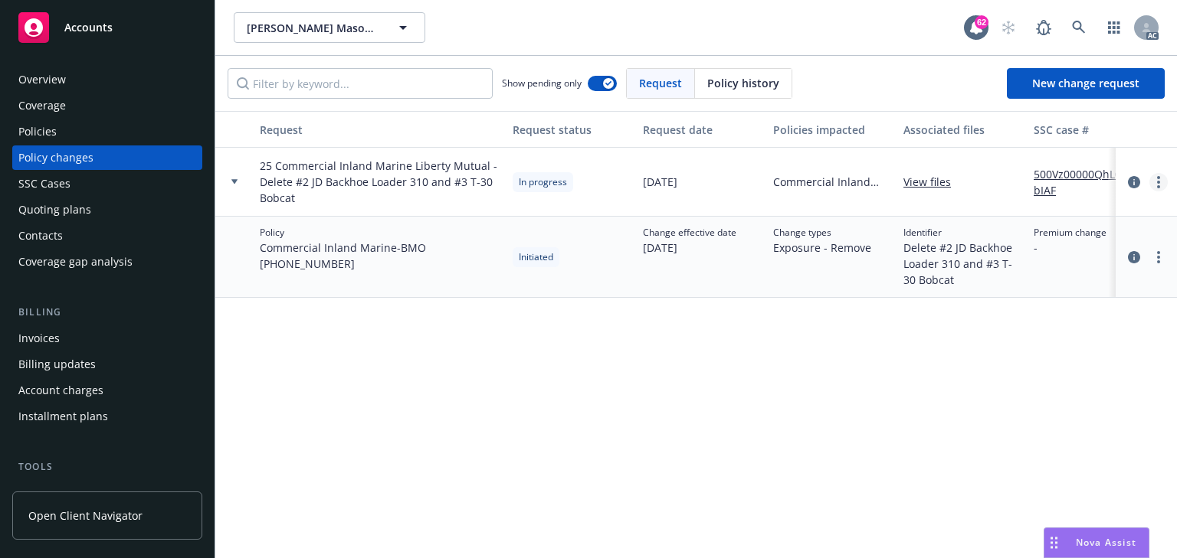
click at [1157, 178] on circle "more" at bounding box center [1158, 177] width 3 height 3
click at [966, 217] on link "Copy logging email" at bounding box center [1035, 213] width 263 height 31
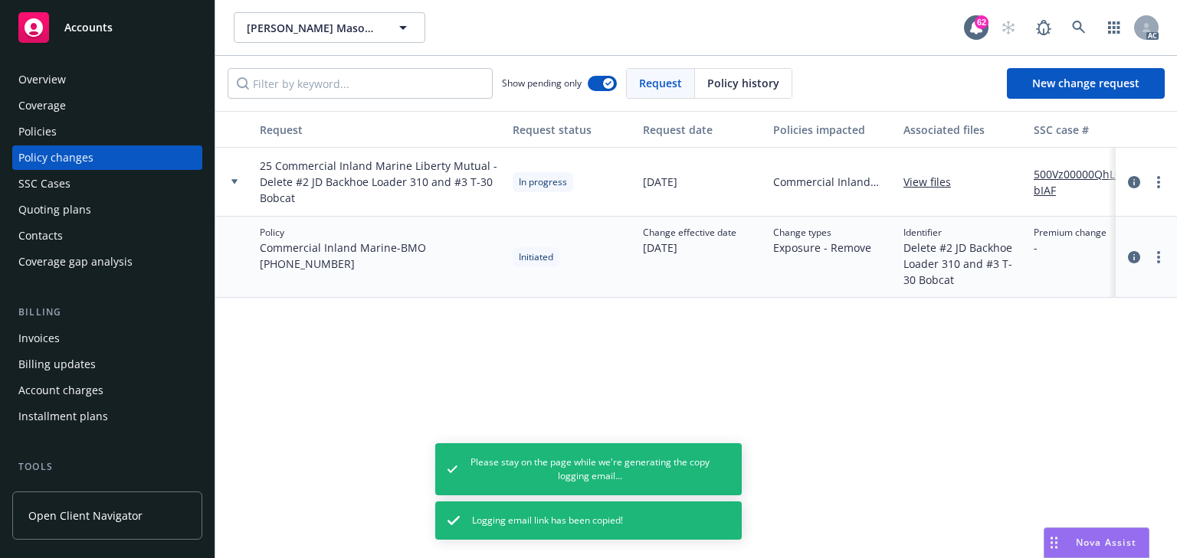
click at [54, 133] on div "Policies" at bounding box center [37, 131] width 38 height 25
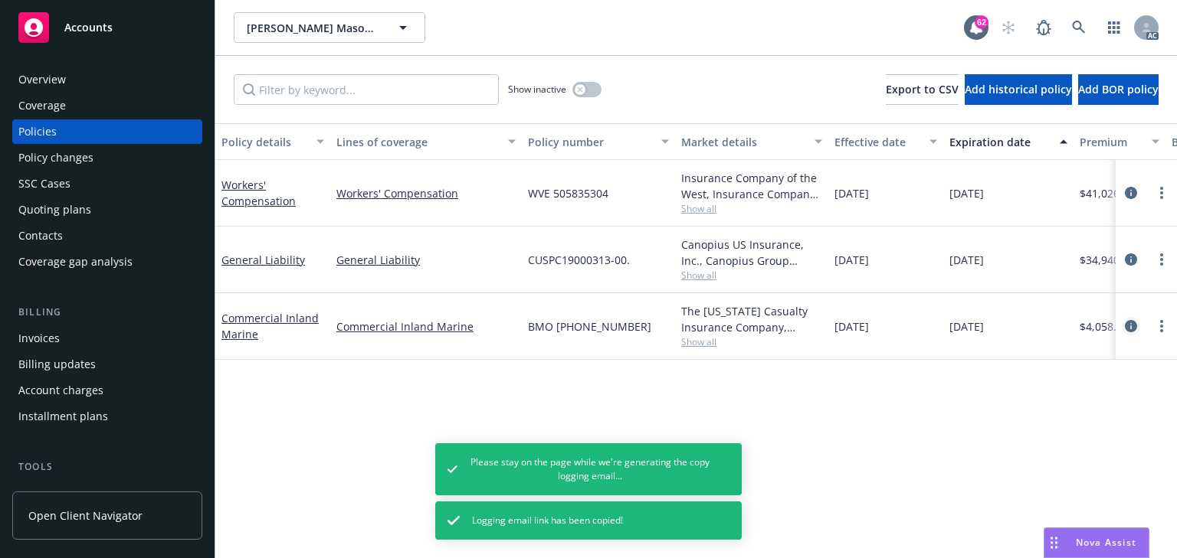
click at [1131, 323] on icon "circleInformation" at bounding box center [1131, 326] width 12 height 12
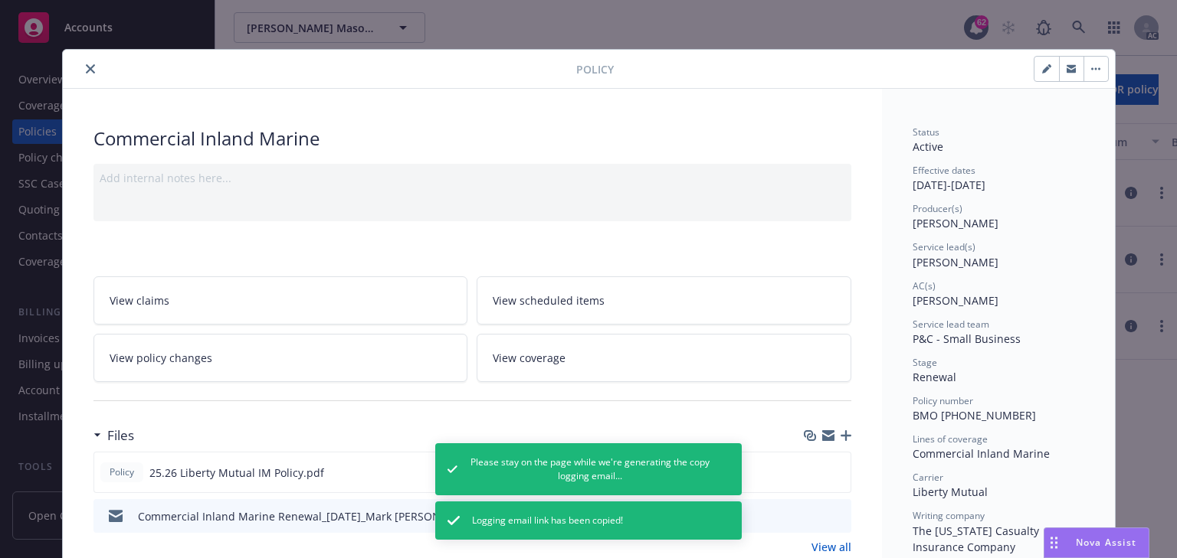
scroll to position [46, 0]
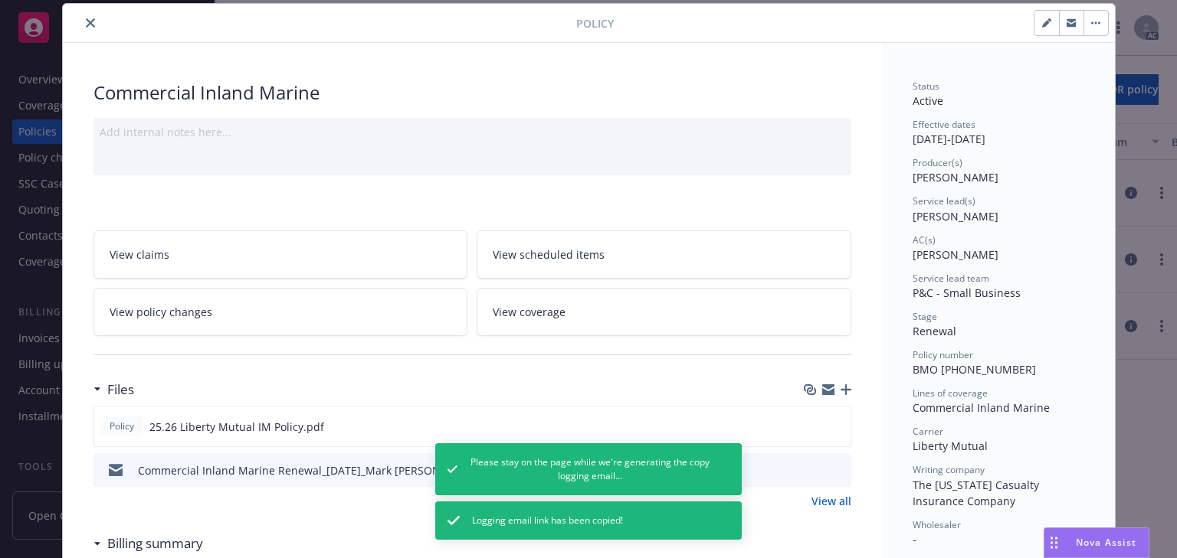
drag, startPoint x: 895, startPoint y: 216, endPoint x: 988, endPoint y: 221, distance: 93.6
copy span "Daniel Campbell"
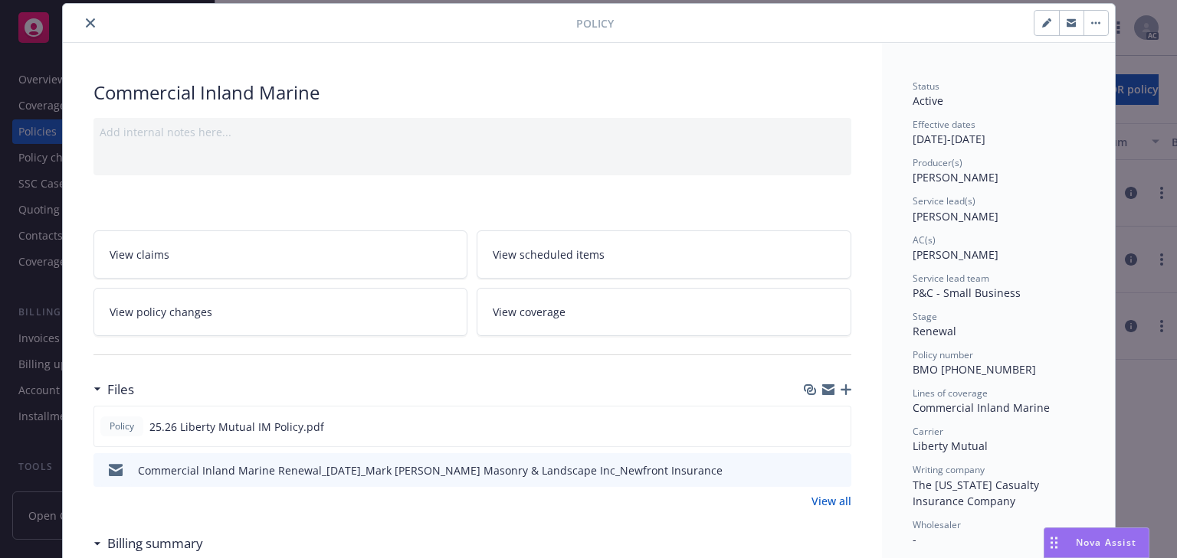
click at [1004, 286] on span "P&C - Small Business" at bounding box center [966, 293] width 108 height 15
drag, startPoint x: 912, startPoint y: 372, endPoint x: 1079, endPoint y: 372, distance: 167.0
click at [1079, 372] on div "Policy number BMO (26) 56 61 84 57" at bounding box center [998, 363] width 172 height 29
click at [957, 385] on div "Status Active Effective dates 07/07/2025 - 07/07/2026 Producer(s) Shantelle Cab…" at bounding box center [998, 448] width 172 height 737
drag, startPoint x: 908, startPoint y: 372, endPoint x: 1067, endPoint y: 369, distance: 158.6
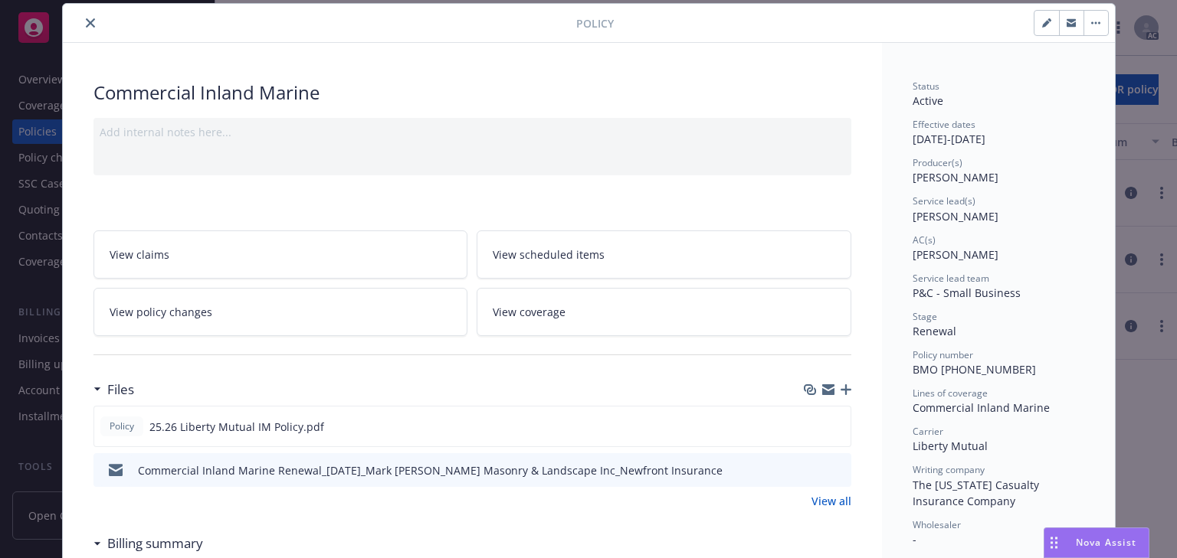
click at [1067, 369] on div "Policy number BMO (26) 56 61 84 57" at bounding box center [998, 363] width 172 height 29
copy span "BMO (26) 56 61 84 57"
click at [86, 25] on icon "close" at bounding box center [90, 22] width 9 height 9
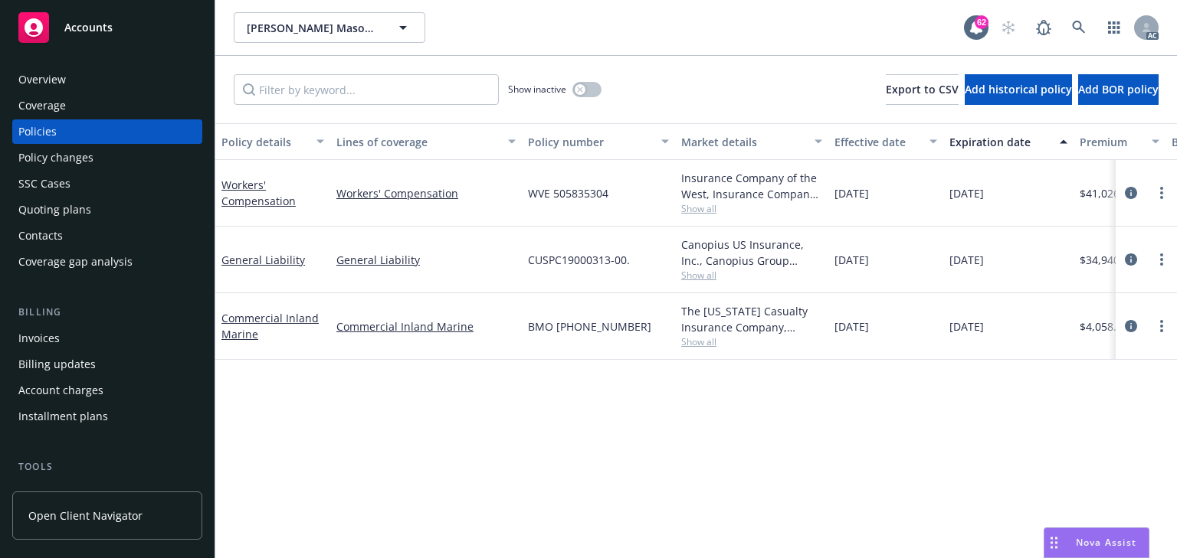
click at [98, 165] on div "Policy changes" at bounding box center [107, 158] width 178 height 25
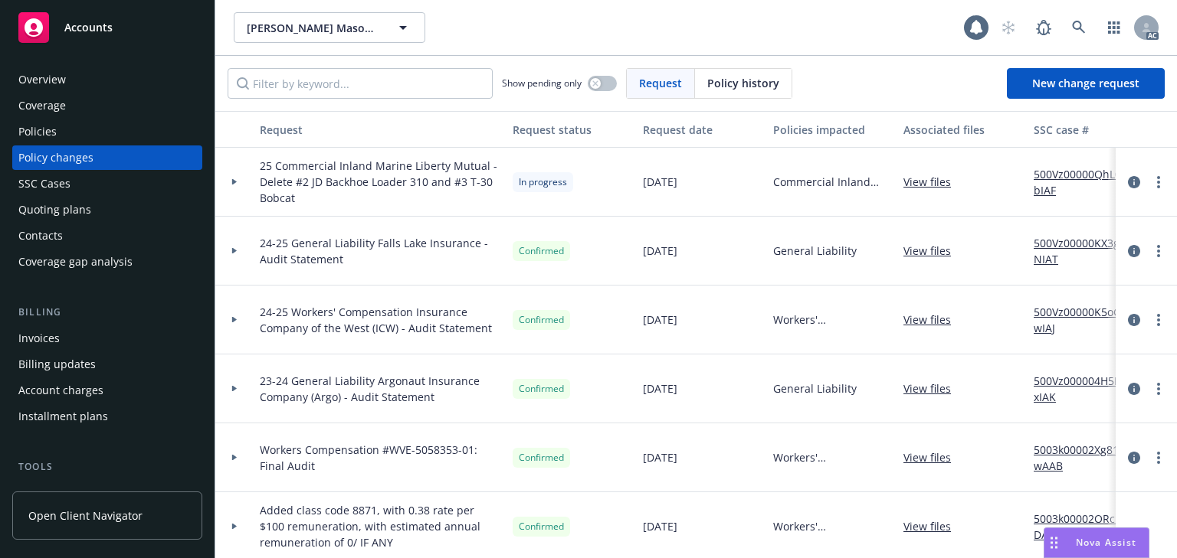
click at [234, 182] on icon at bounding box center [234, 182] width 5 height 6
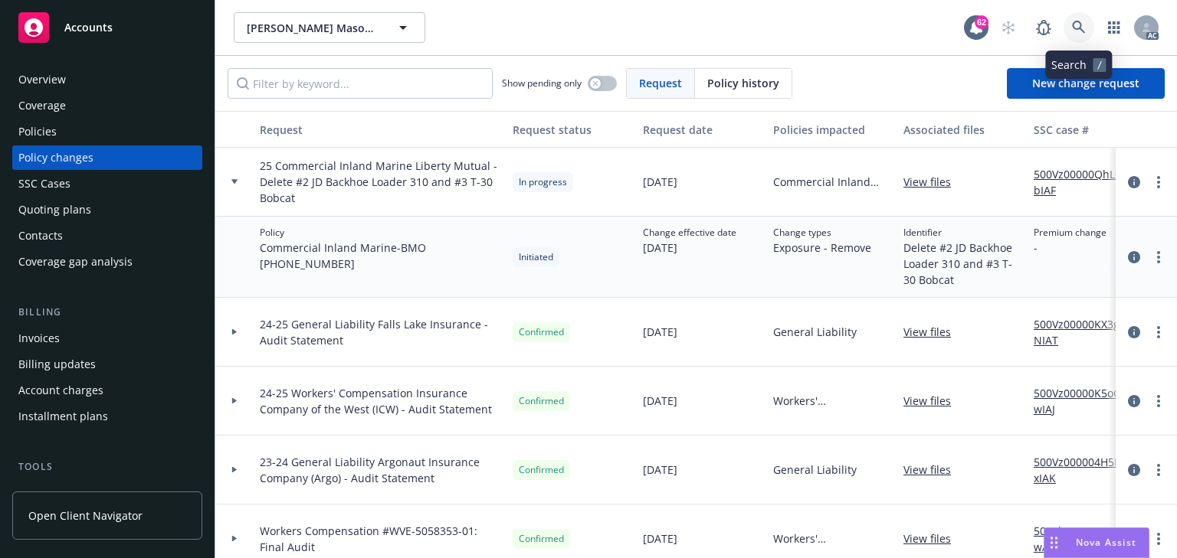
click at [1081, 21] on icon at bounding box center [1079, 28] width 14 height 14
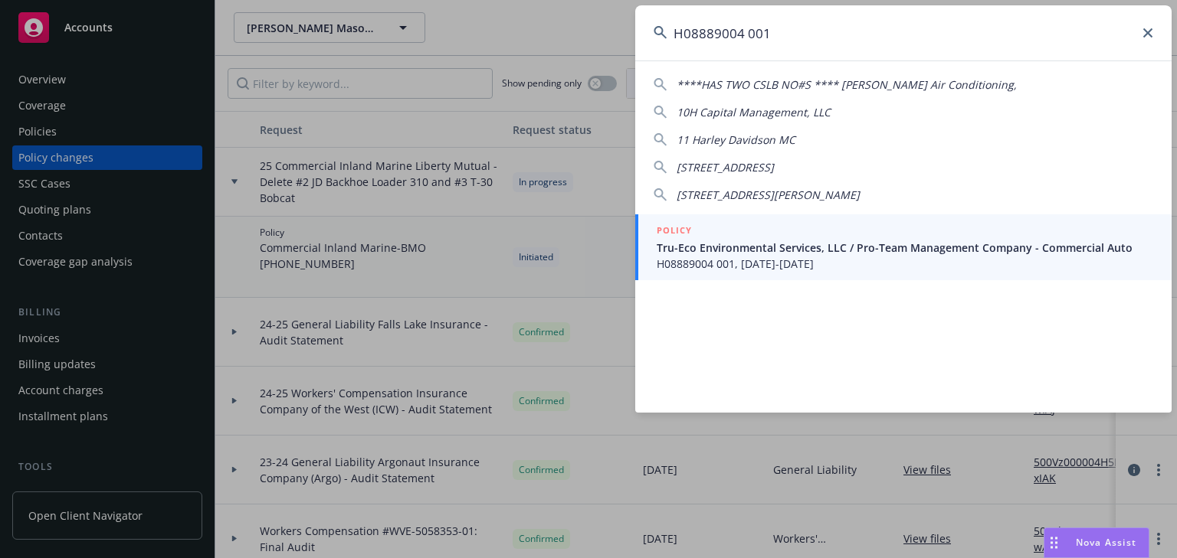
type input "H08889004 001"
click at [699, 254] on span "Tru-Eco Environmental Services, LLC / Pro-Team Management Company - Commercial …" at bounding box center [904, 248] width 496 height 16
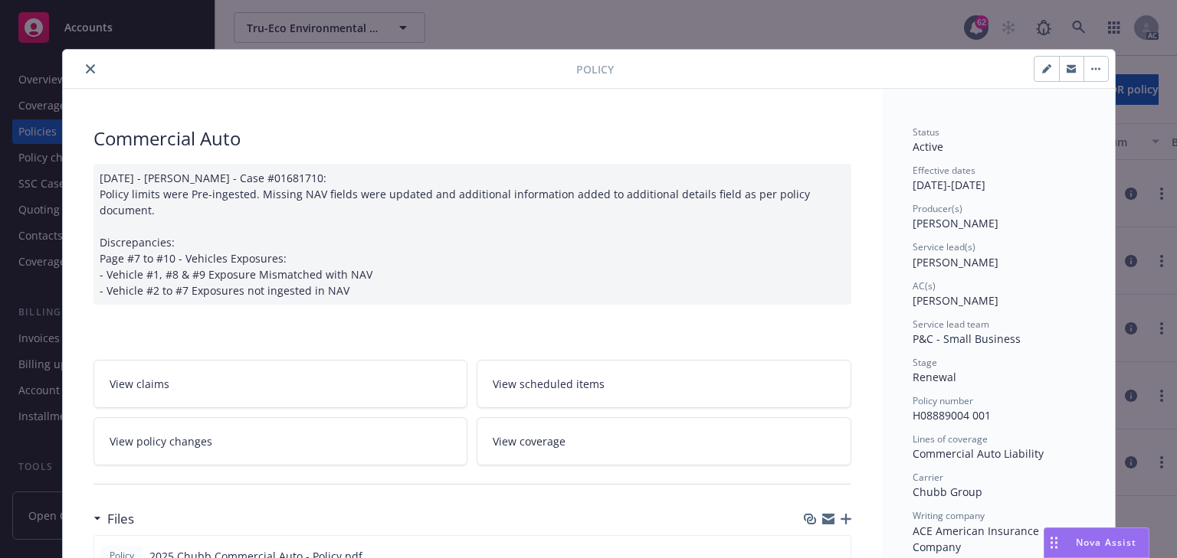
click at [329, 429] on link "View policy changes" at bounding box center [280, 441] width 375 height 48
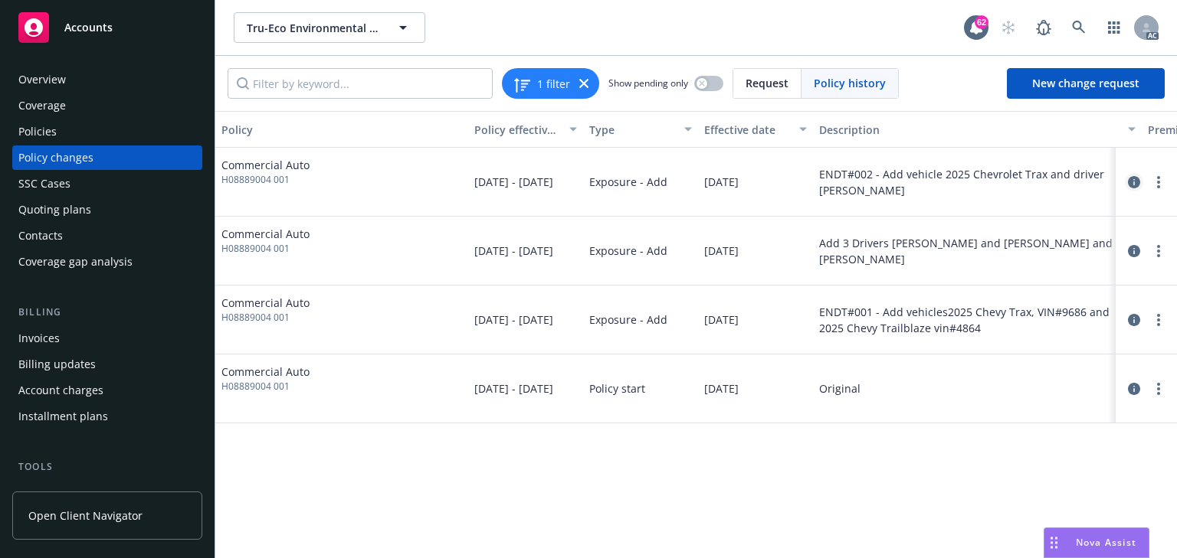
click at [1132, 181] on icon "circleInformation" at bounding box center [1134, 182] width 12 height 12
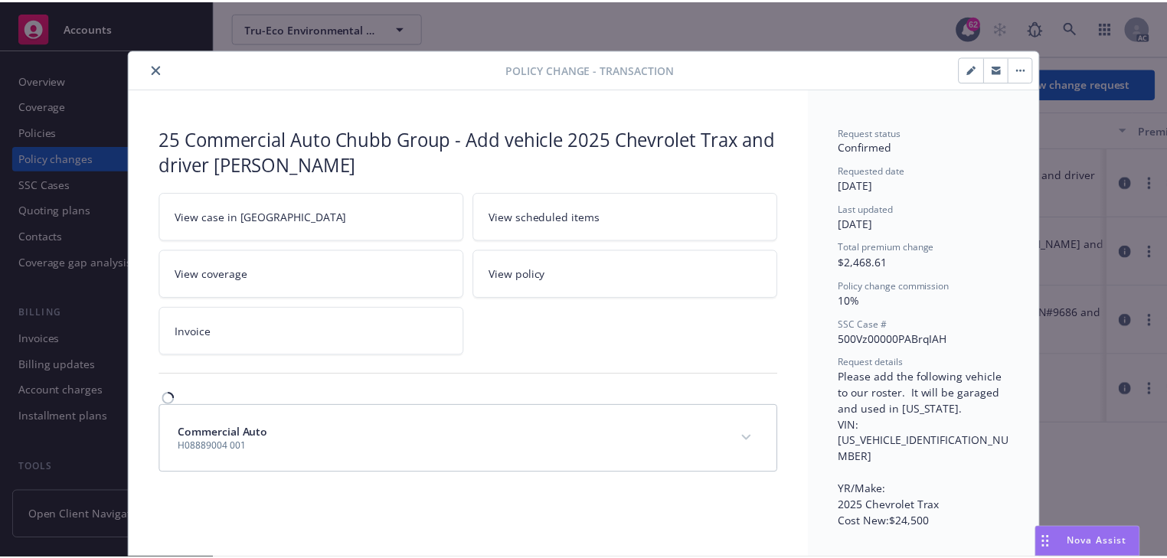
scroll to position [46, 0]
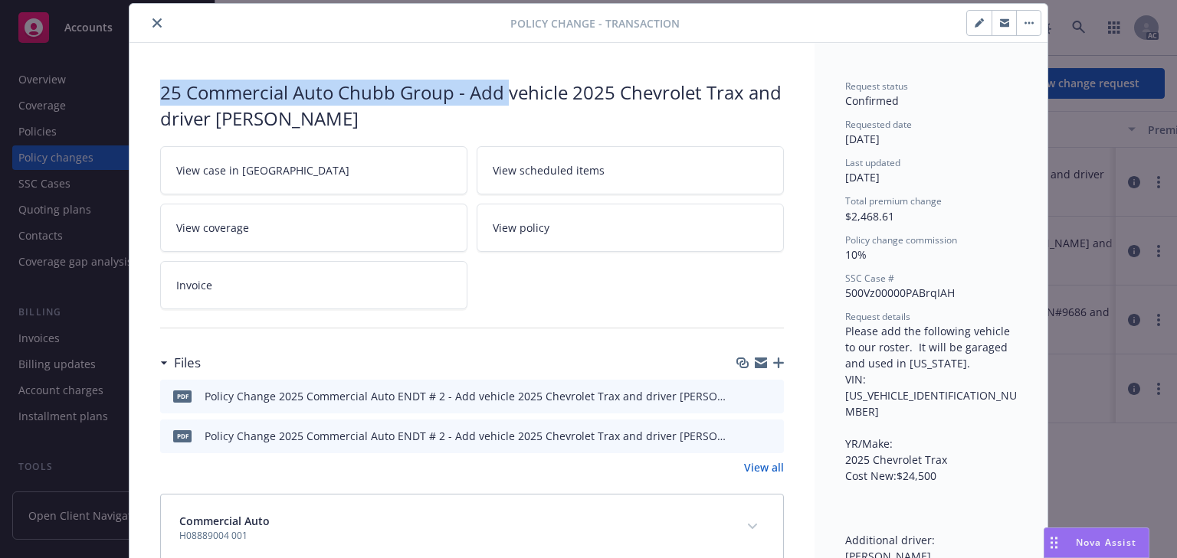
drag, startPoint x: 147, startPoint y: 80, endPoint x: 503, endPoint y: 99, distance: 355.9
click at [503, 99] on div "25 Commercial Auto Chubb Group - Add vehicle 2025 Chevrolet Trax and driver Seg…" at bounding box center [471, 321] width 685 height 556
copy div "25 Commercial Auto Chubb Group - Add"
click at [155, 21] on icon "close" at bounding box center [156, 22] width 9 height 9
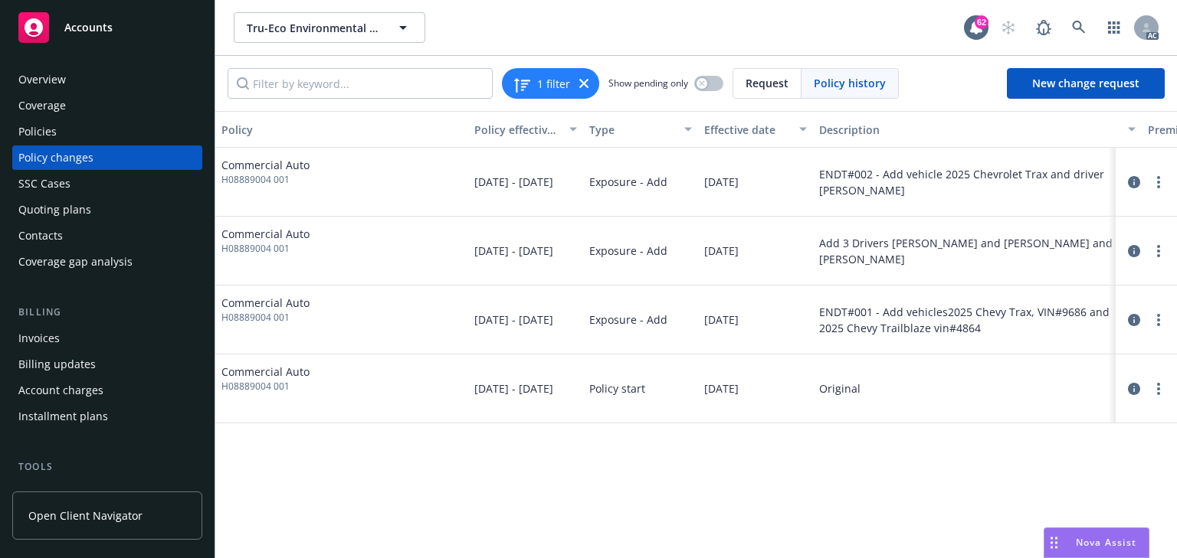
click at [61, 134] on div "Policies" at bounding box center [107, 131] width 178 height 25
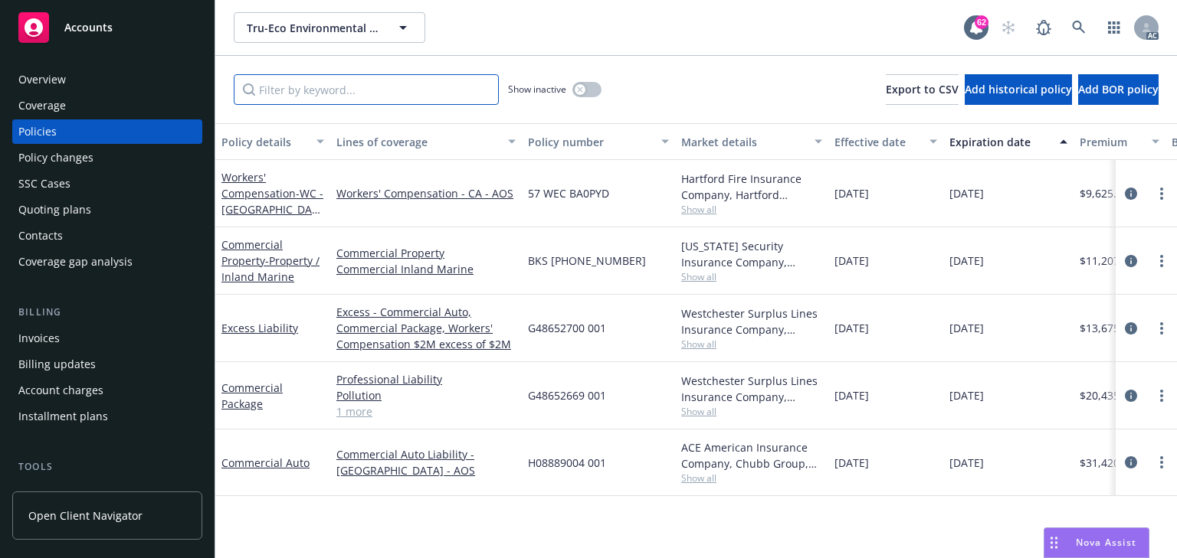
click at [294, 94] on input "Filter by keyword..." at bounding box center [366, 89] width 265 height 31
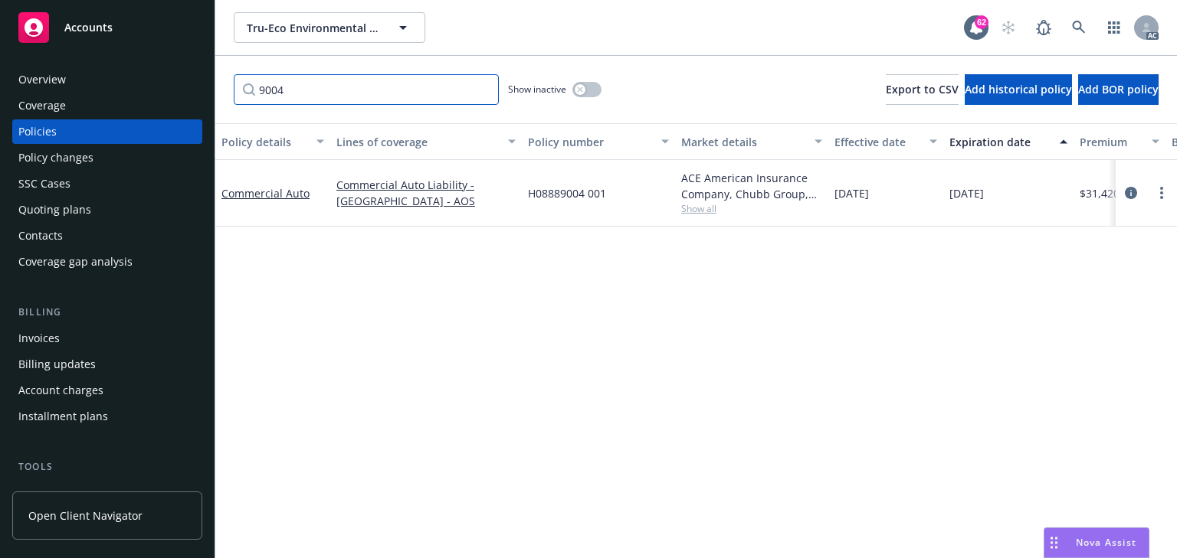
type input "9004"
click at [702, 205] on span "Show all" at bounding box center [751, 208] width 141 height 13
click at [971, 291] on div "Policy details Lines of coverage Policy number Market details Effective date Ex…" at bounding box center [695, 340] width 961 height 435
click at [67, 169] on div "Policy changes" at bounding box center [55, 158] width 75 height 25
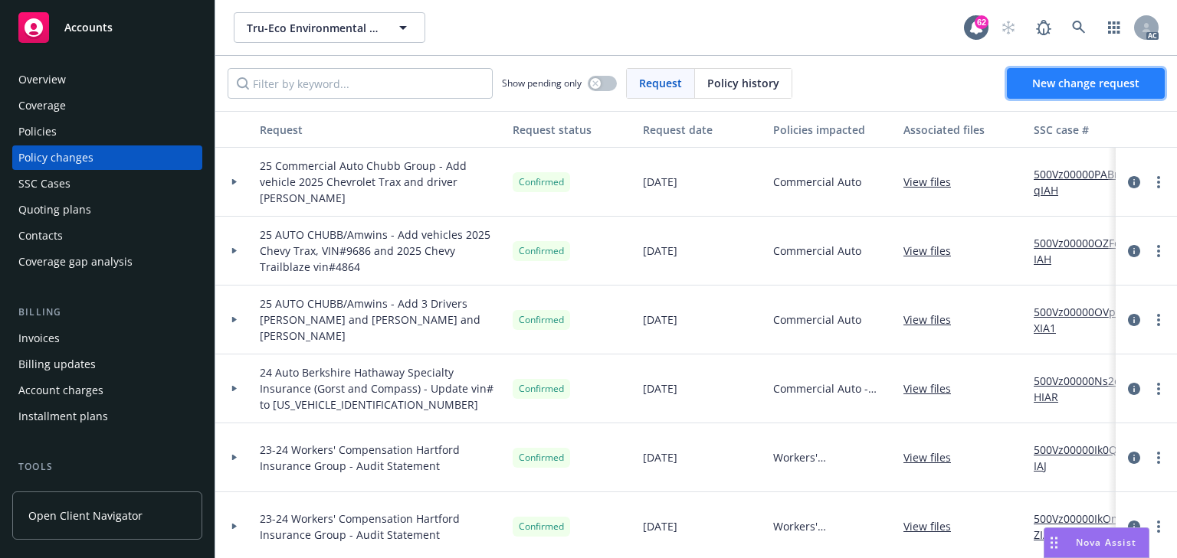
click at [1103, 95] on link "New change request" at bounding box center [1086, 83] width 158 height 31
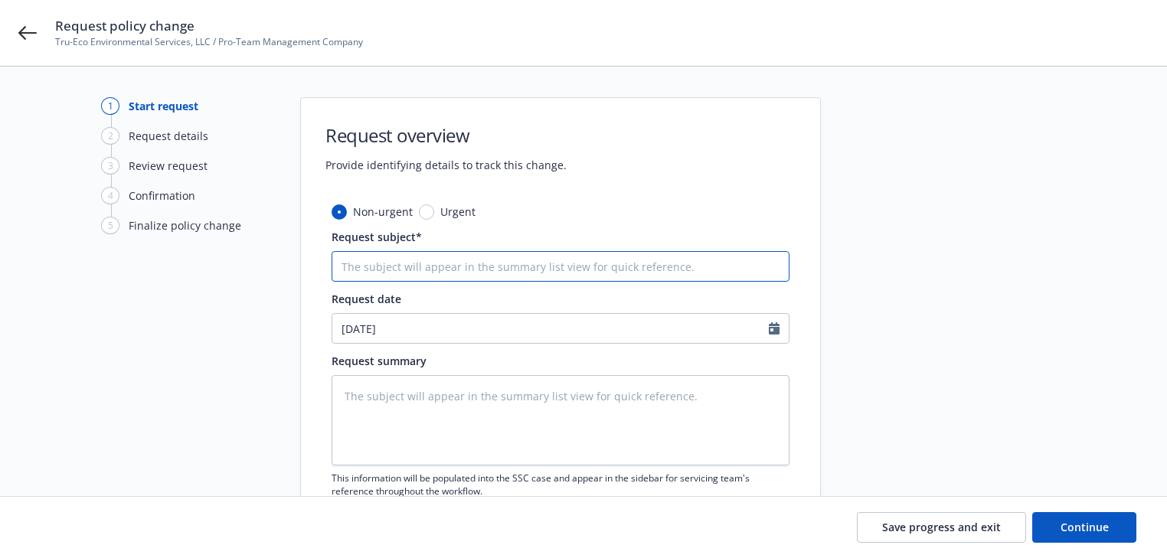
click at [469, 276] on input "Request subject*" at bounding box center [561, 266] width 458 height 31
paste input "25 Commercial Auto Chubb Group - Add"
type textarea "x"
type input "25 Commercial Auto Chubb Group - Add"
click at [654, 264] on input "25 Commercial Auto Chubb Group - Add" at bounding box center [561, 266] width 458 height 31
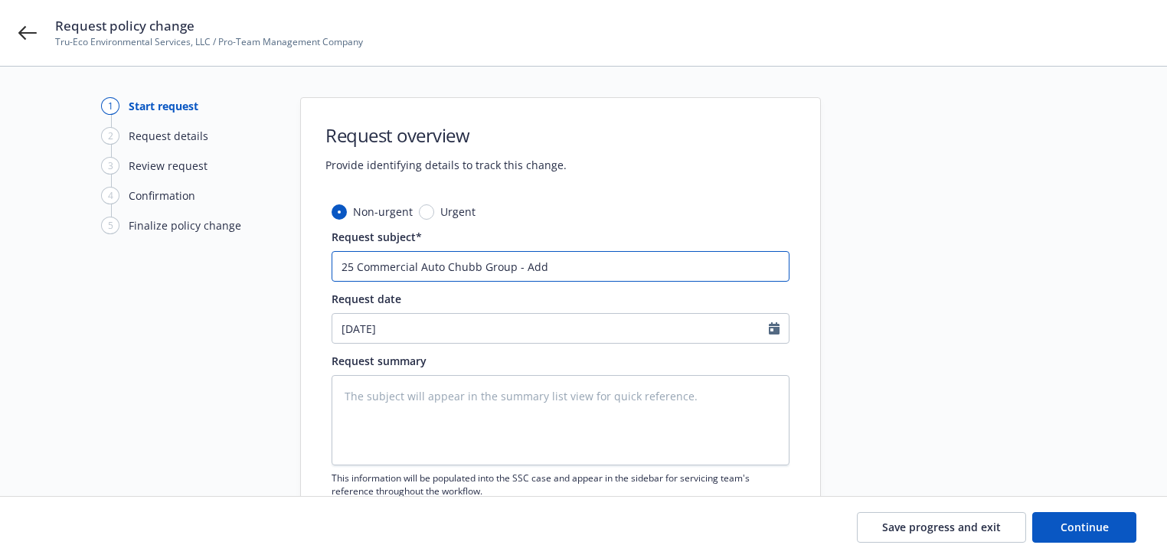
type textarea "x"
type input "25 Commercial Auto Chubb Group - Add d"
type textarea "x"
type input "25 Commercial Auto Chubb Group - Add dr"
type textarea "x"
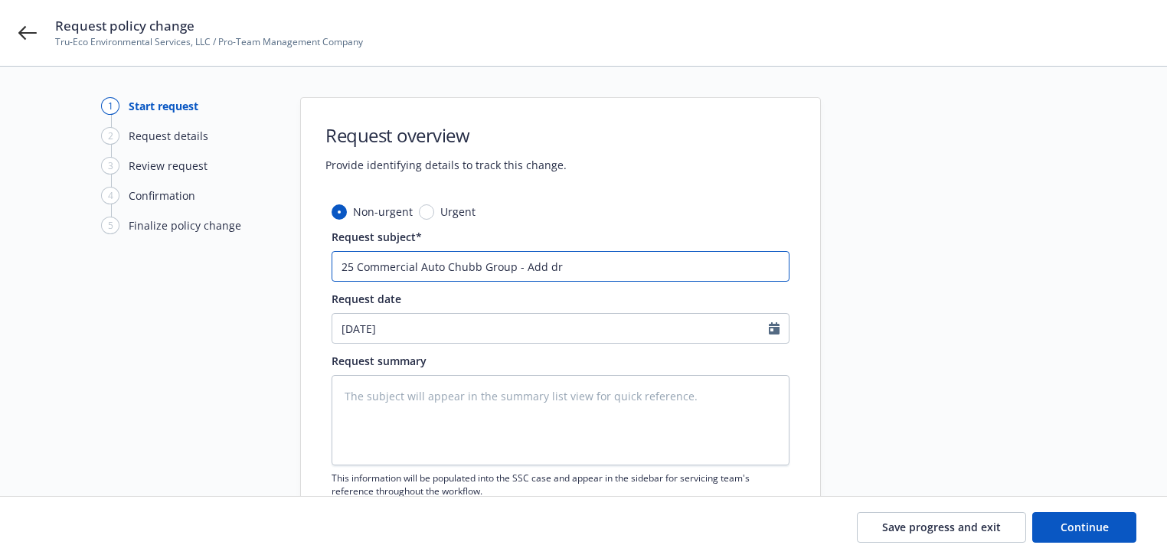
type input "25 Commercial Auto Chubb Group - Add dri"
type textarea "x"
type input "25 Commercial Auto Chubb Group - Add driv"
type textarea "x"
type input "25 Commercial Auto Chubb Group - Add drive"
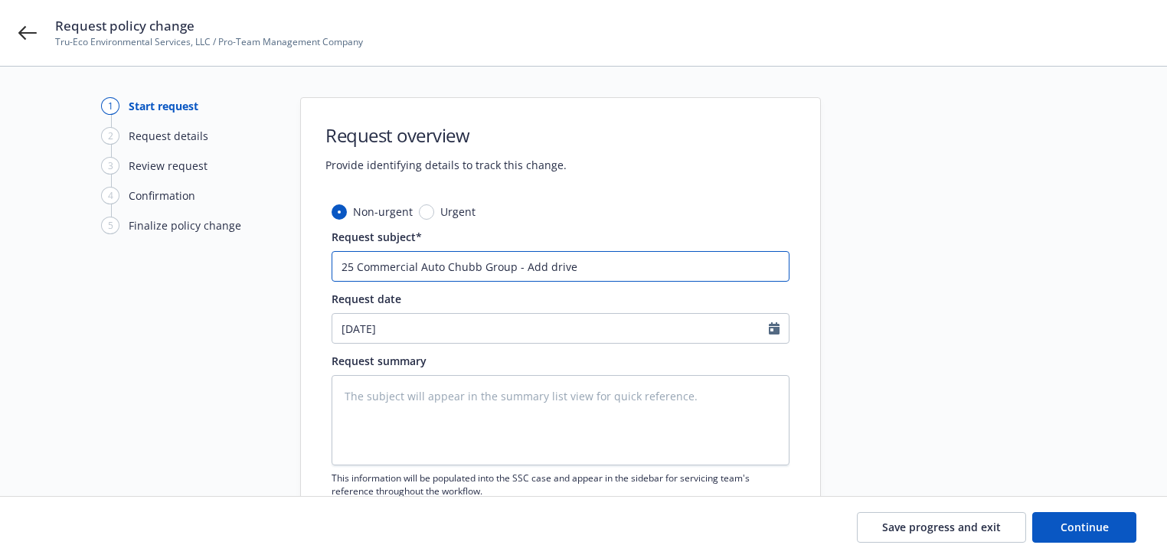
type textarea "x"
type input "25 Commercial Auto Chubb Group - Add driver"
type textarea "x"
type input "25 Commercial Auto Chubb Group - Add drivers"
type textarea "x"
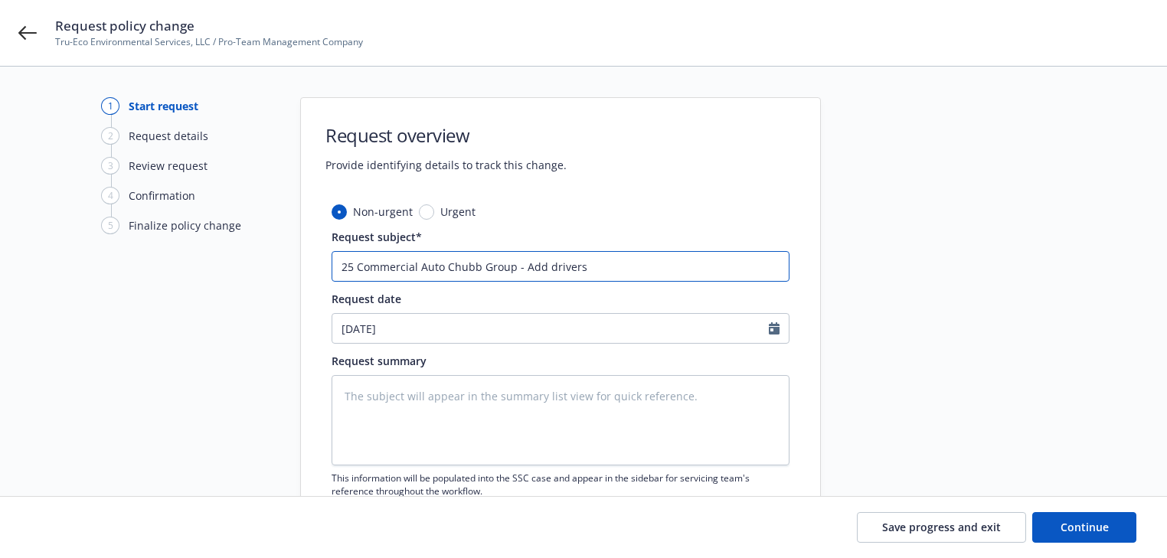
type input "25 Commercial Auto Chubb Group - Add drivers"
paste input "Marlen Wilson"
type textarea "x"
type input "25 Commercial Auto Chubb Group - Add drivers Marlen Wilson"
type textarea "x"
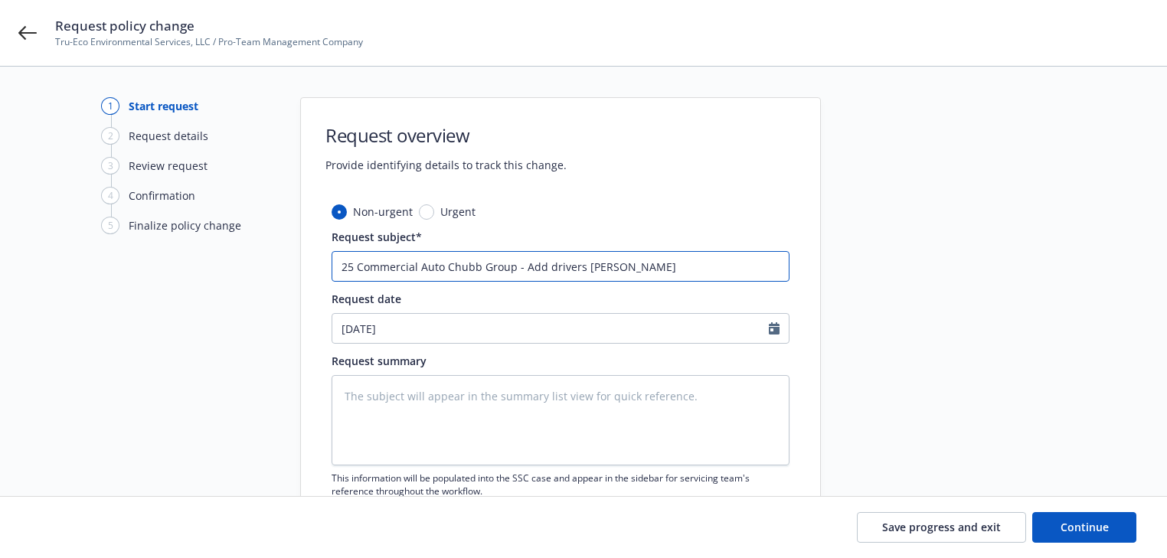
type input "25 Commercial Auto Chubb Group - Add drivers Marlen Wilson"
type textarea "x"
type input "25 Commercial Auto Chubb Group - Add drivers Marlen Wilson a"
type textarea "x"
type input "25 Commercial Auto Chubb Group - Add drivers Marlen Wilson an"
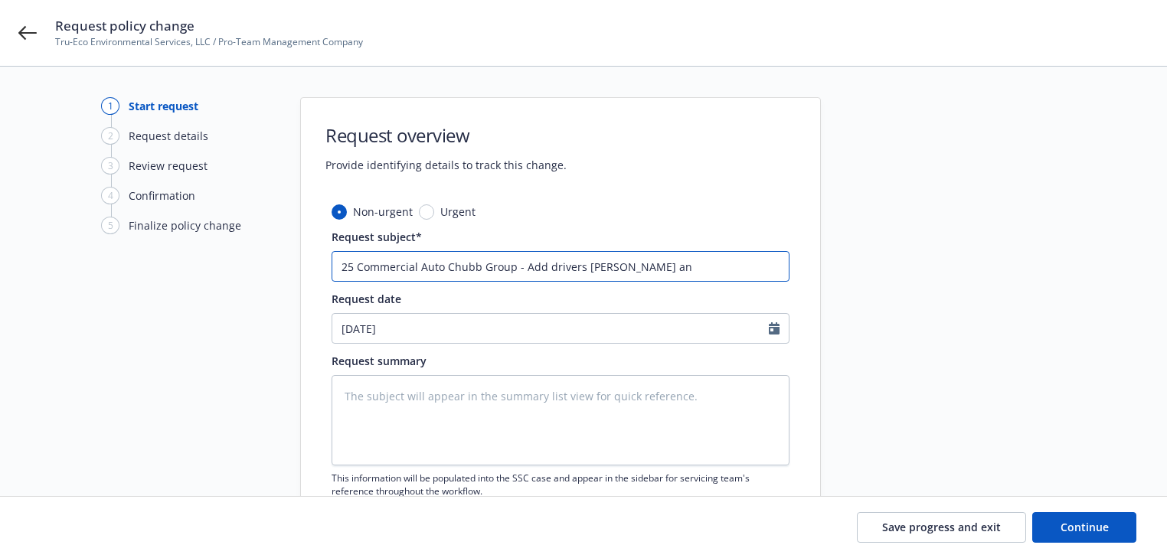
type textarea "x"
type input "25 Commercial Auto Chubb Group - Add drivers Marlen Wilson and"
type textarea "x"
type input "25 Commercial Auto Chubb Group - Add drivers Marlen Wilson and"
click at [757, 270] on input "25 Commercial Auto Chubb Group - Add drivers Marlen Wilson and" at bounding box center [561, 266] width 458 height 31
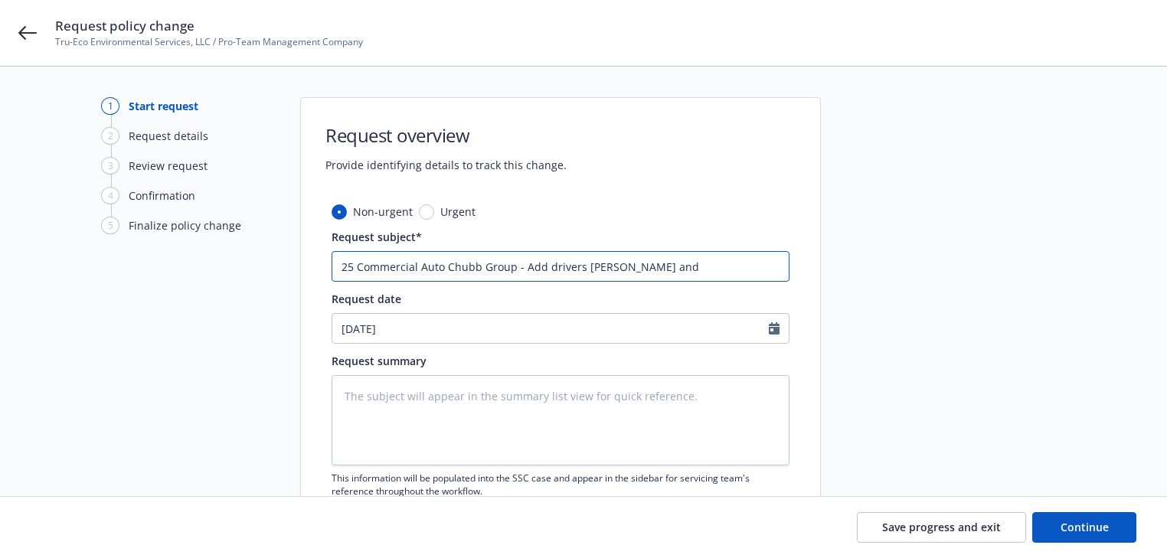
paste input "Michael John Chenevert"
type textarea "x"
type input "25 Commercial Auto Chubb Group - Add drivers Marlen Wilson and Michael John Che…"
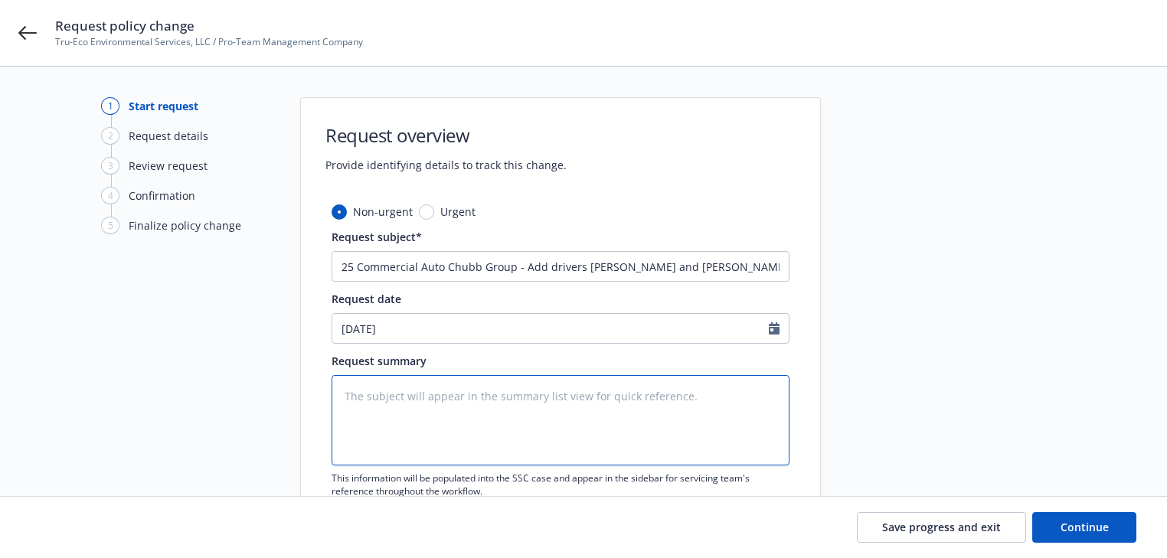
click at [429, 408] on textarea at bounding box center [561, 420] width 458 height 90
paste textarea "Effective 08/08/2025, please add the following drivers to the above referenced …"
type textarea "x"
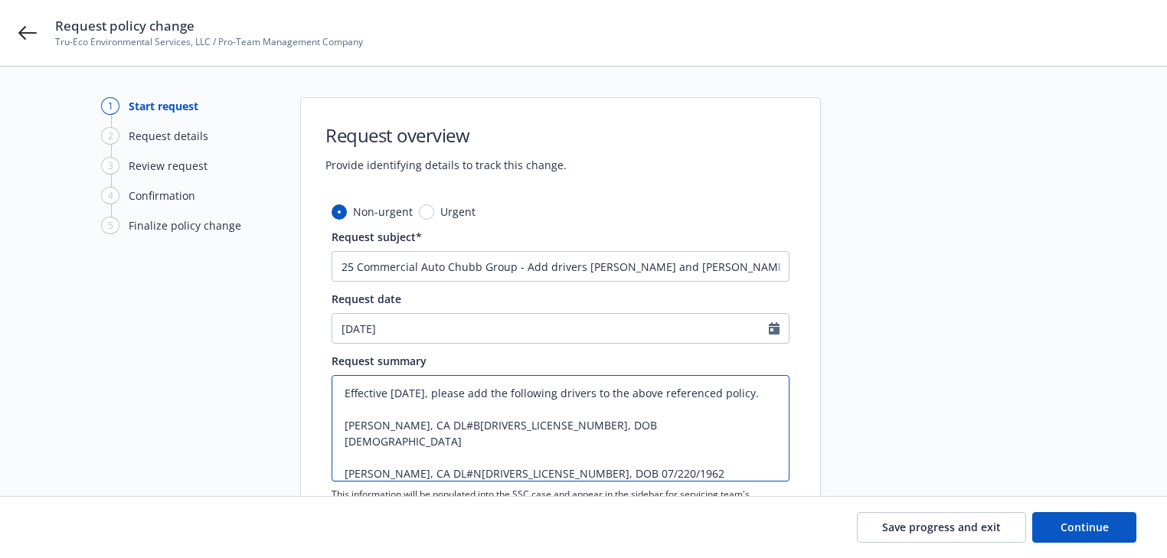
scroll to position [16, 0]
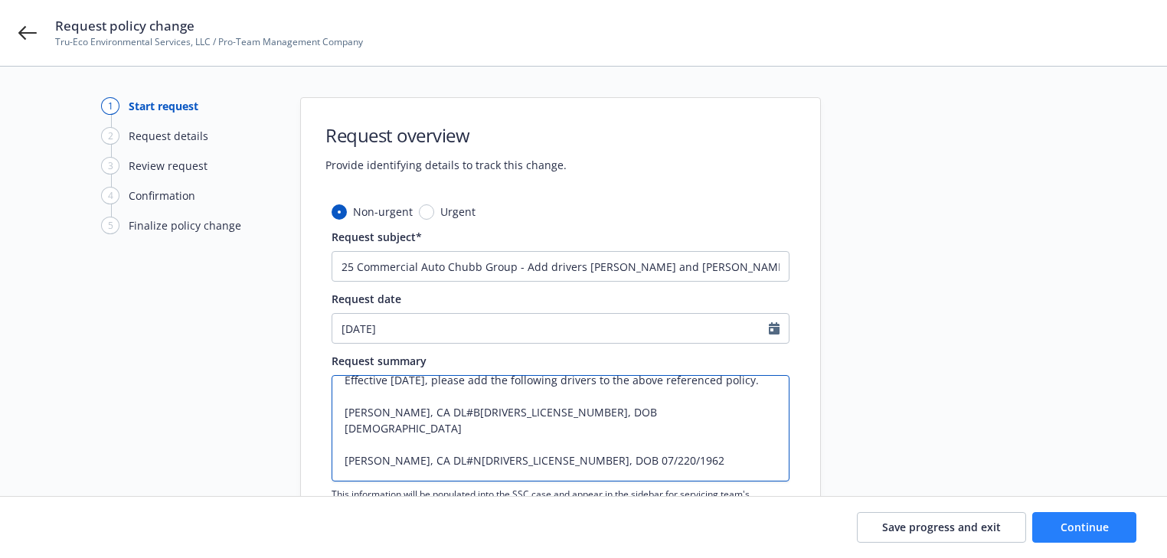
type textarea "Effective 08/08/2025, please add the following drivers to the above referenced …"
click at [1064, 538] on button "Continue" at bounding box center [1085, 527] width 104 height 31
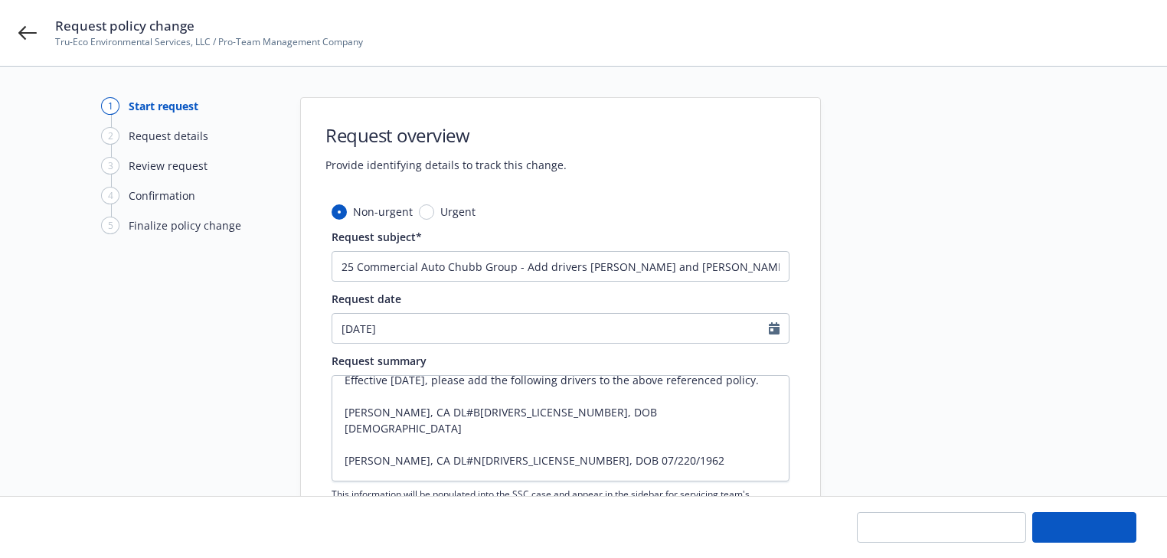
type textarea "x"
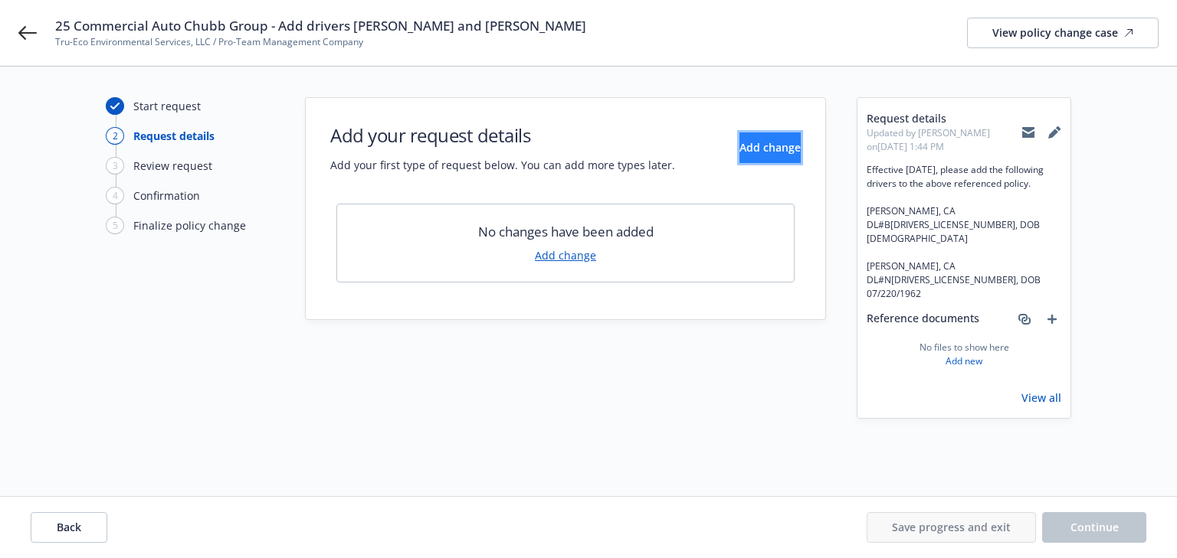
click at [755, 155] on button "Add change" at bounding box center [769, 148] width 61 height 31
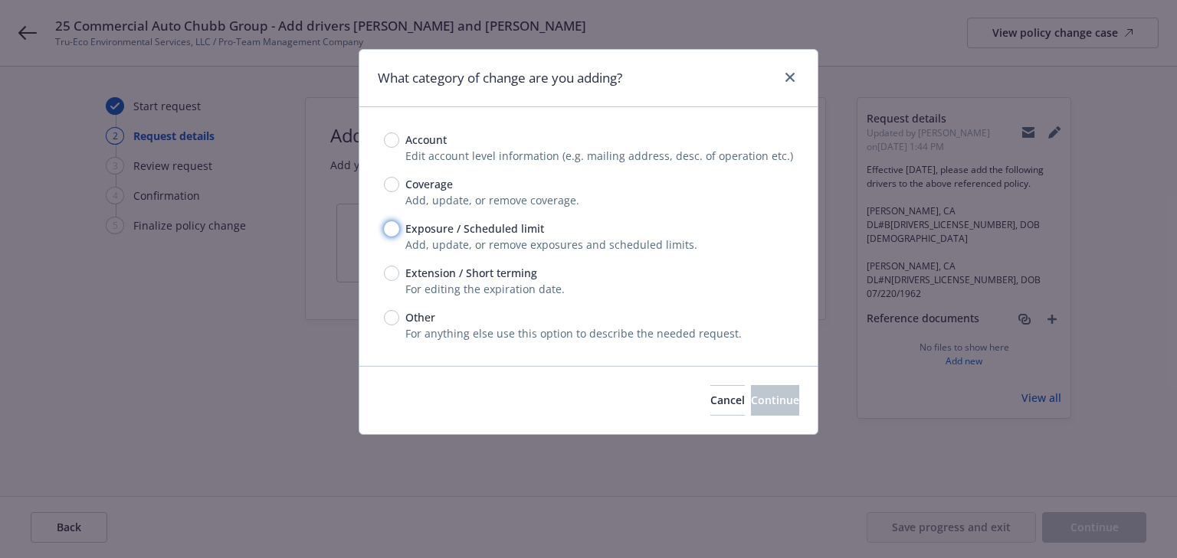
click at [389, 229] on input "Exposure / Scheduled limit" at bounding box center [391, 228] width 15 height 15
radio input "true"
click at [771, 411] on button "Continue" at bounding box center [775, 400] width 48 height 31
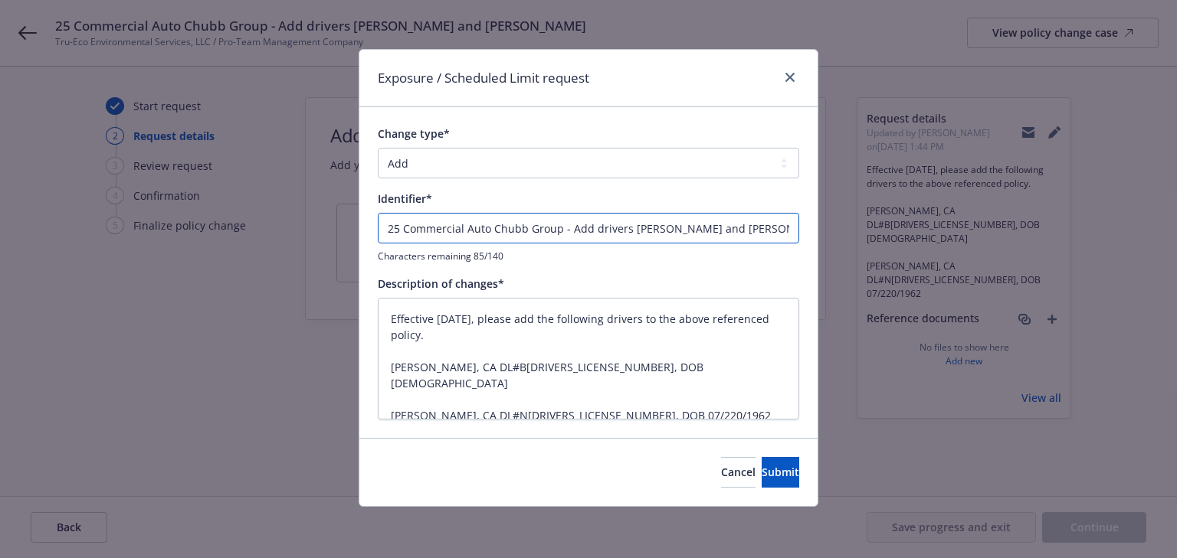
drag, startPoint x: 571, startPoint y: 230, endPoint x: -133, endPoint y: 224, distance: 704.8
click at [0, 224] on html "25 Commercial Auto Chubb Group - Add drivers Marlen Wilson and Michael John Che…" at bounding box center [588, 279] width 1177 height 558
type textarea "x"
type input "Add drivers Marlen Wilson and Michael John Chenevert"
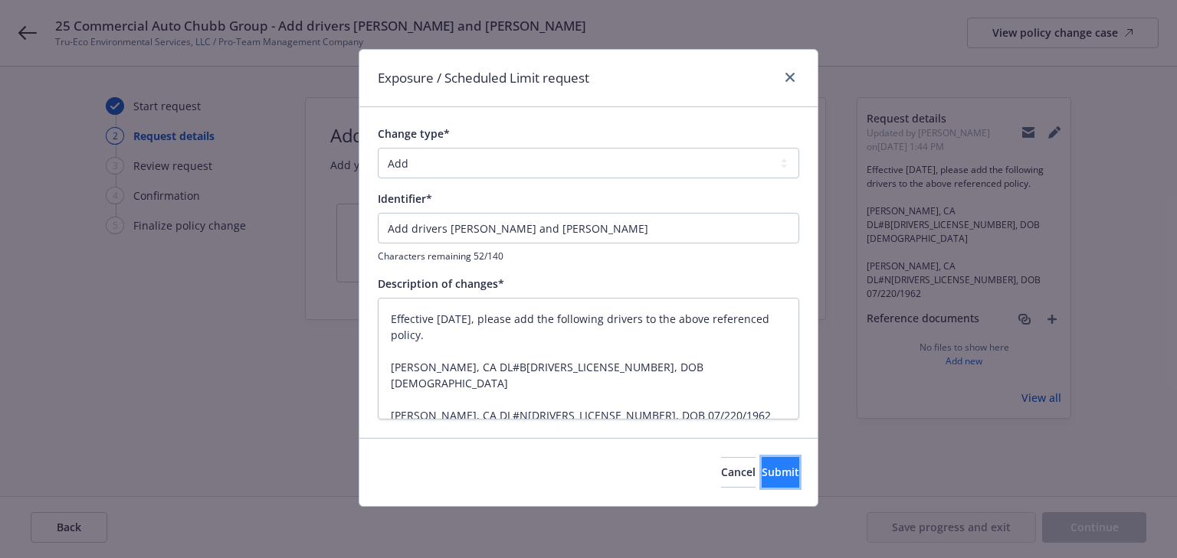
click at [761, 469] on button "Submit" at bounding box center [780, 472] width 38 height 31
type textarea "x"
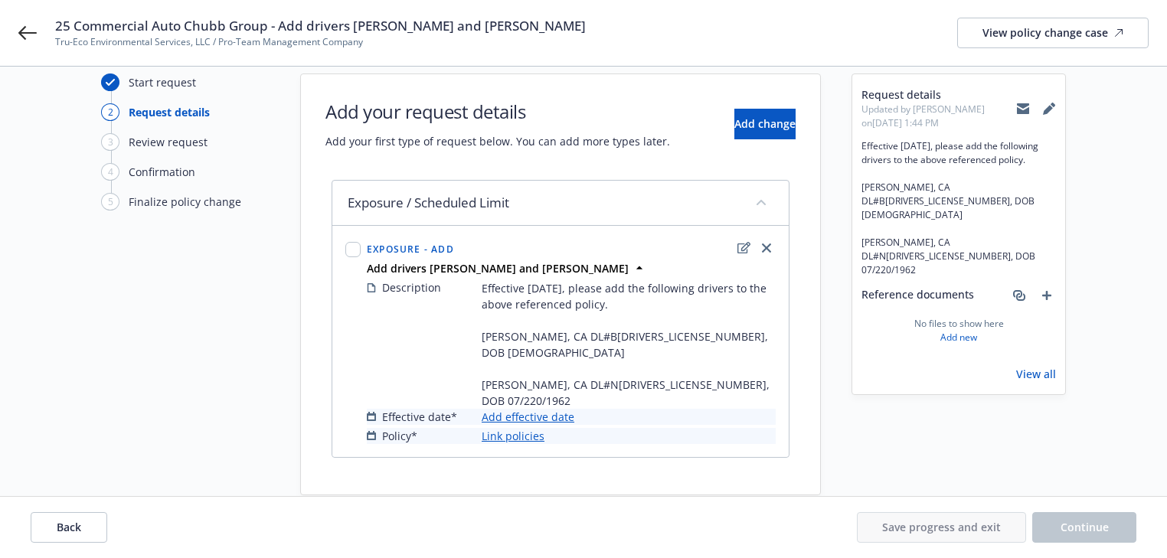
scroll to position [36, 0]
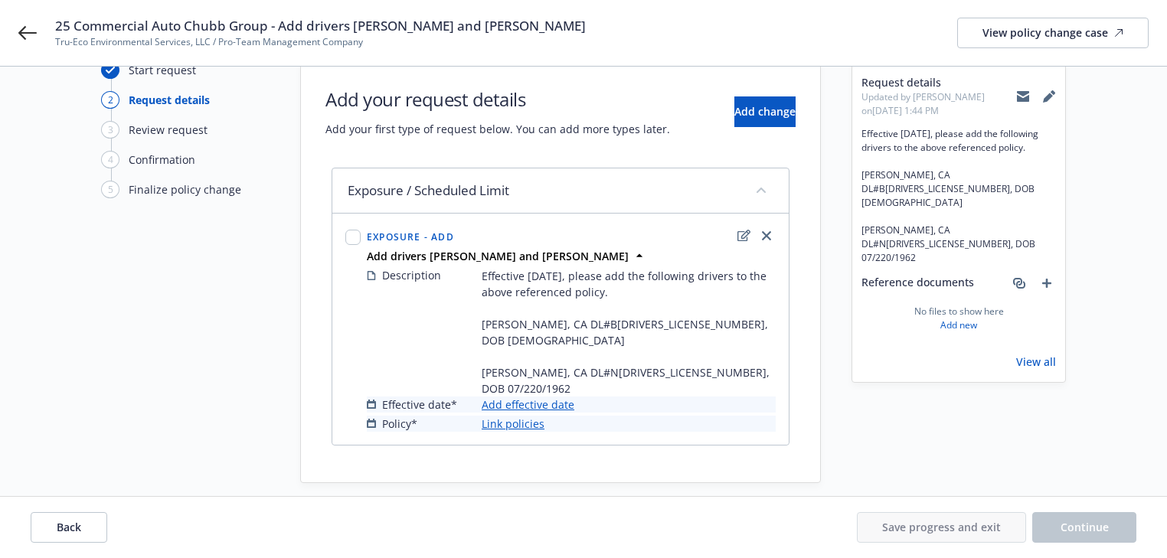
click at [552, 397] on link "Add effective date" at bounding box center [528, 405] width 93 height 16
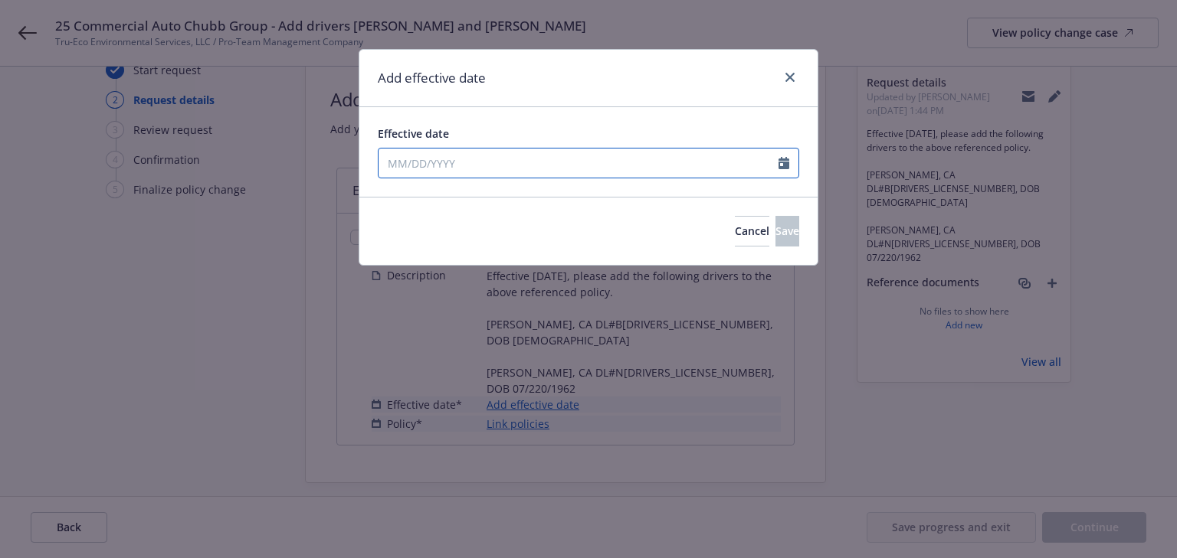
click at [476, 152] on input "Effective date" at bounding box center [578, 163] width 400 height 29
select select "8"
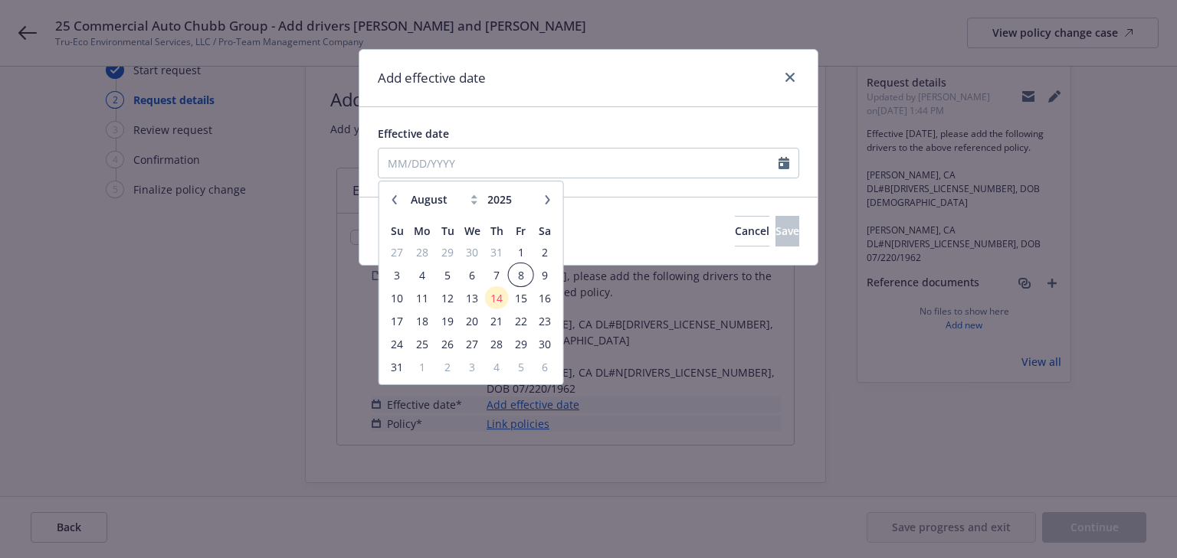
click at [517, 278] on span "8" at bounding box center [520, 275] width 21 height 19
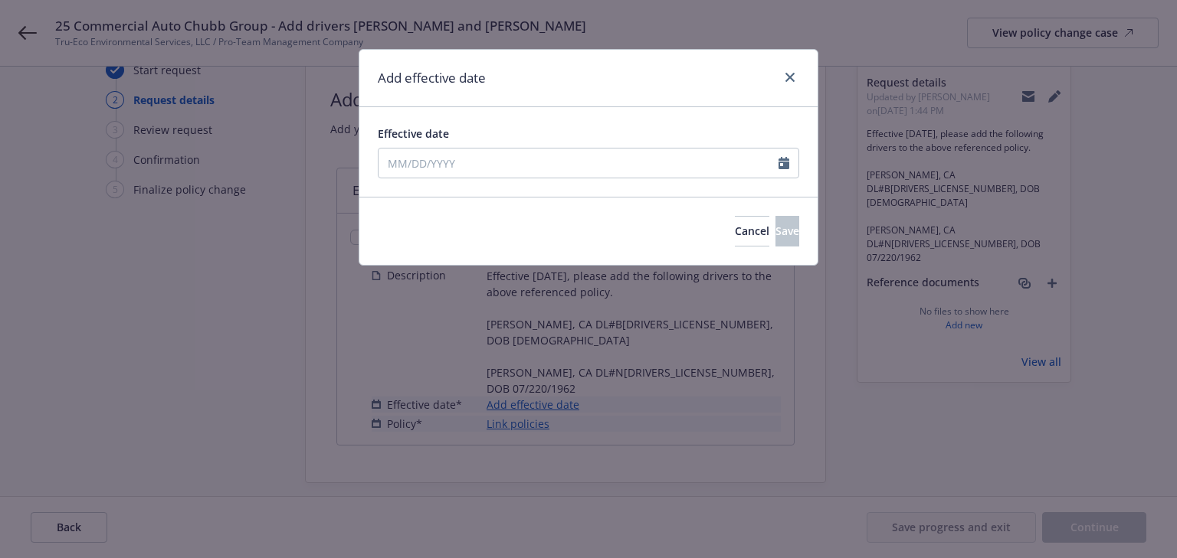
type input "08/08/2025"
click at [776, 237] on button "Save" at bounding box center [787, 231] width 24 height 31
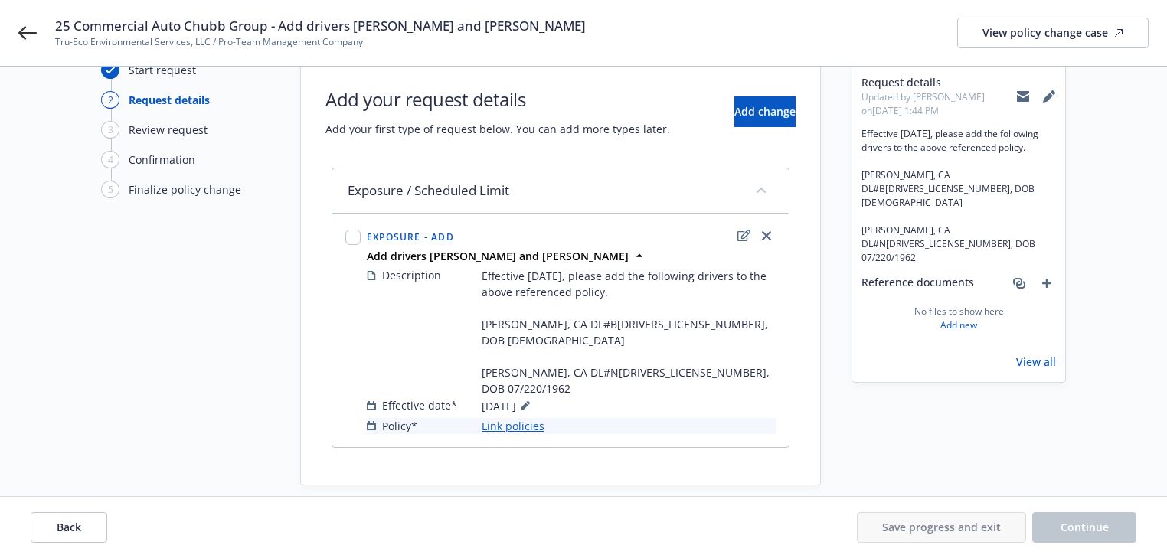
click at [536, 418] on link "Link policies" at bounding box center [513, 426] width 63 height 16
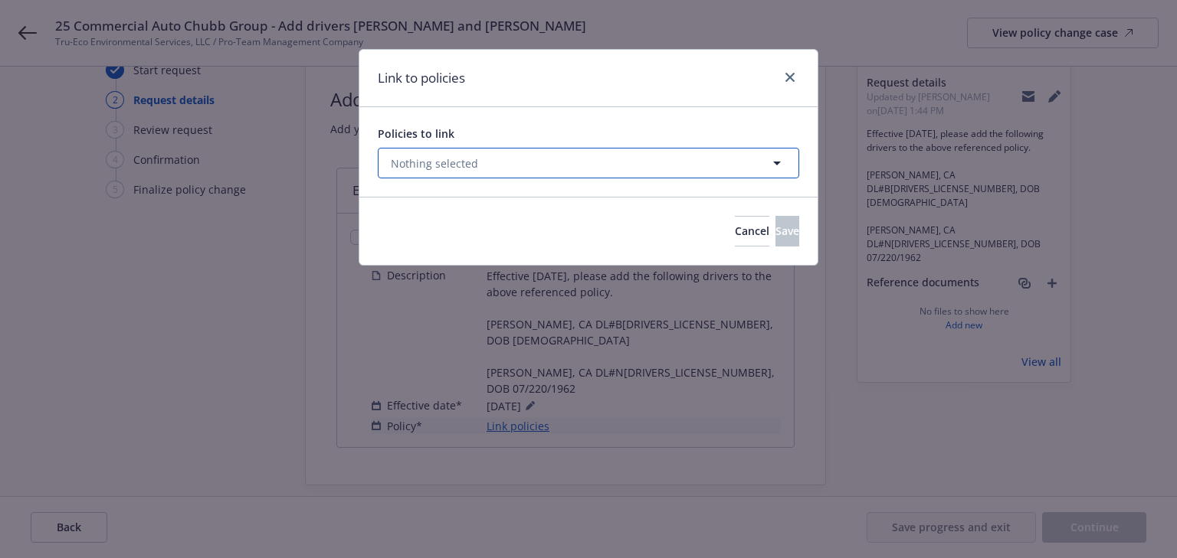
click at [492, 172] on button "Nothing selected" at bounding box center [588, 163] width 421 height 31
select select "ACTIVE"
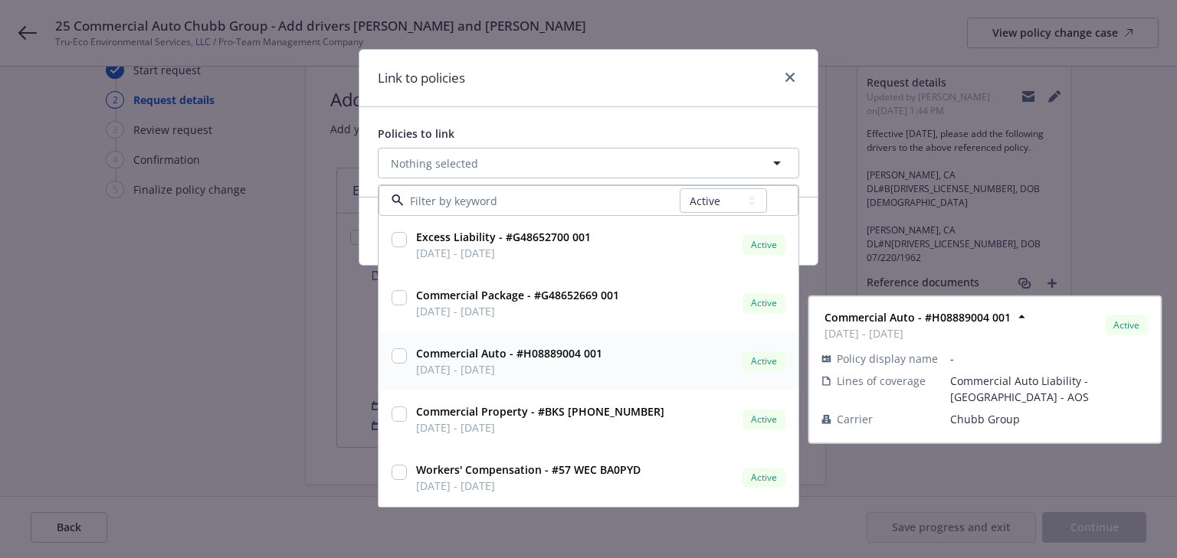
click at [400, 355] on input "checkbox" at bounding box center [398, 356] width 15 height 15
checkbox input "true"
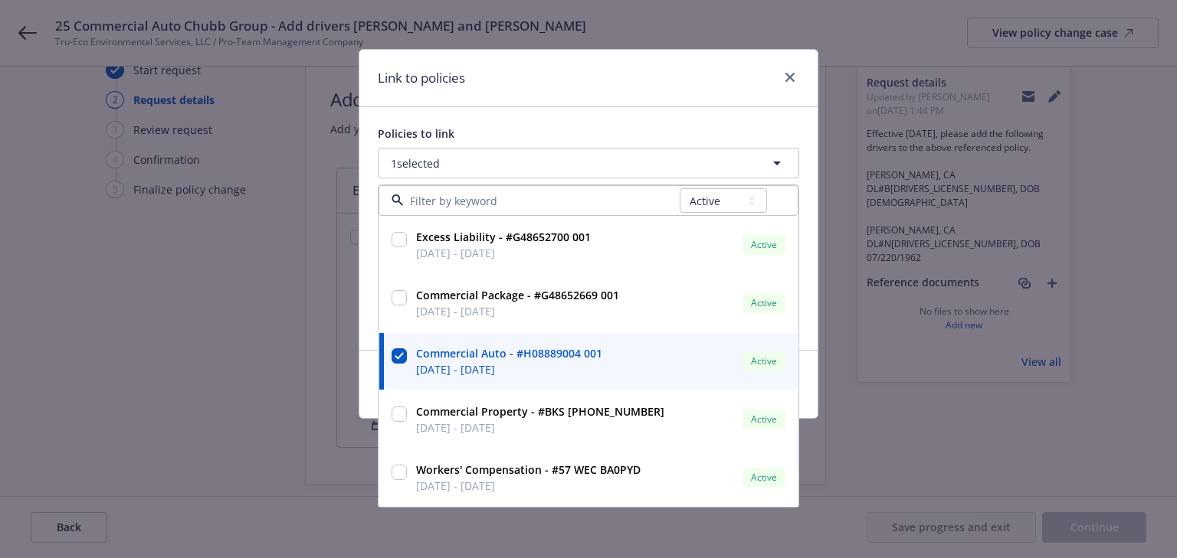
click at [711, 78] on div "Link to policies" at bounding box center [588, 78] width 458 height 57
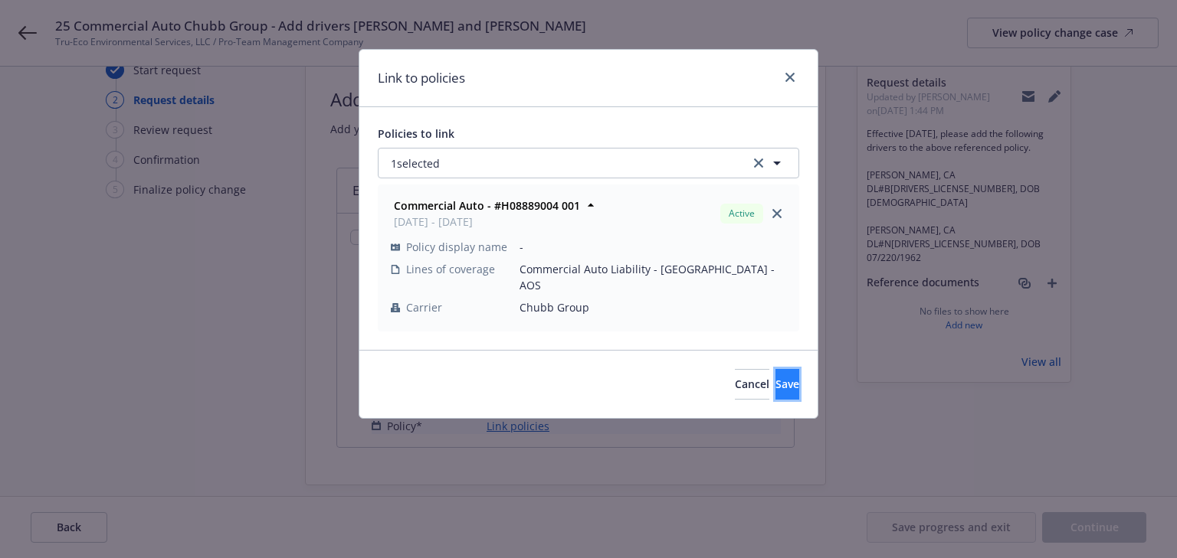
click at [775, 374] on button "Save" at bounding box center [787, 384] width 24 height 31
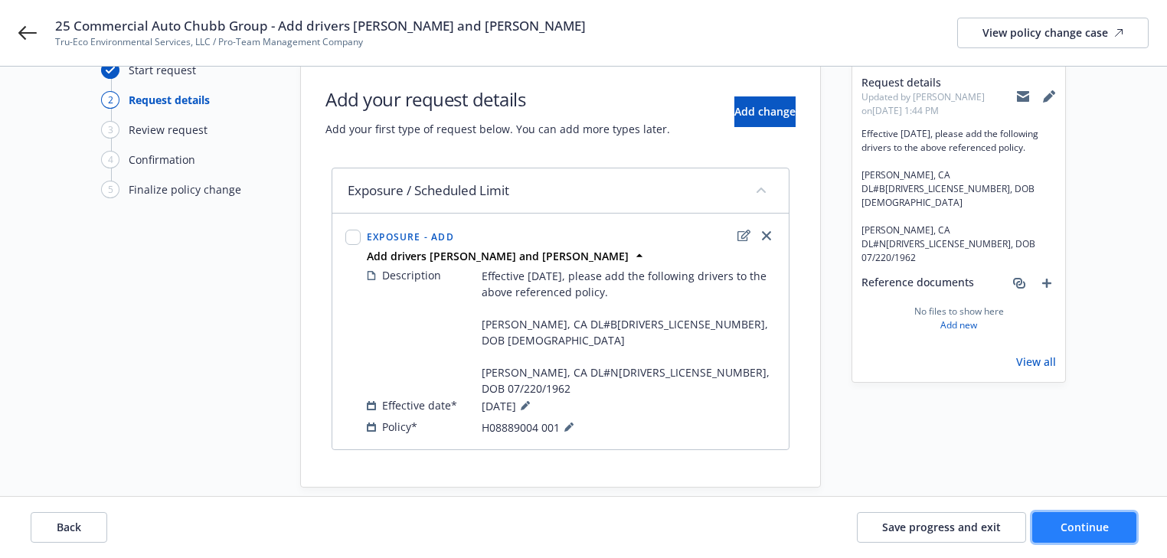
click at [1124, 537] on button "Continue" at bounding box center [1085, 527] width 104 height 31
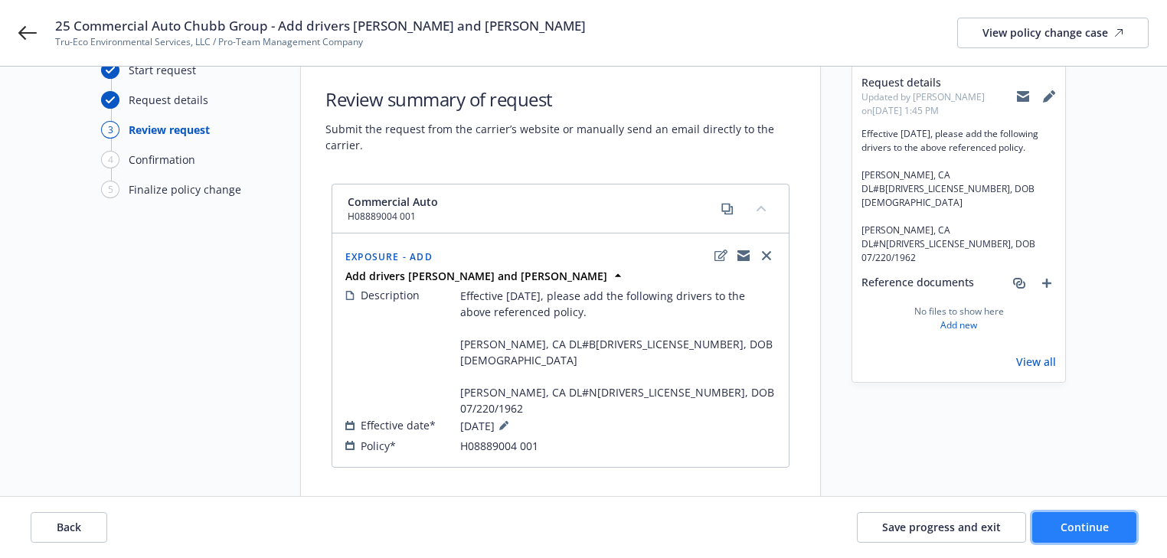
click at [1116, 535] on button "Continue" at bounding box center [1085, 527] width 104 height 31
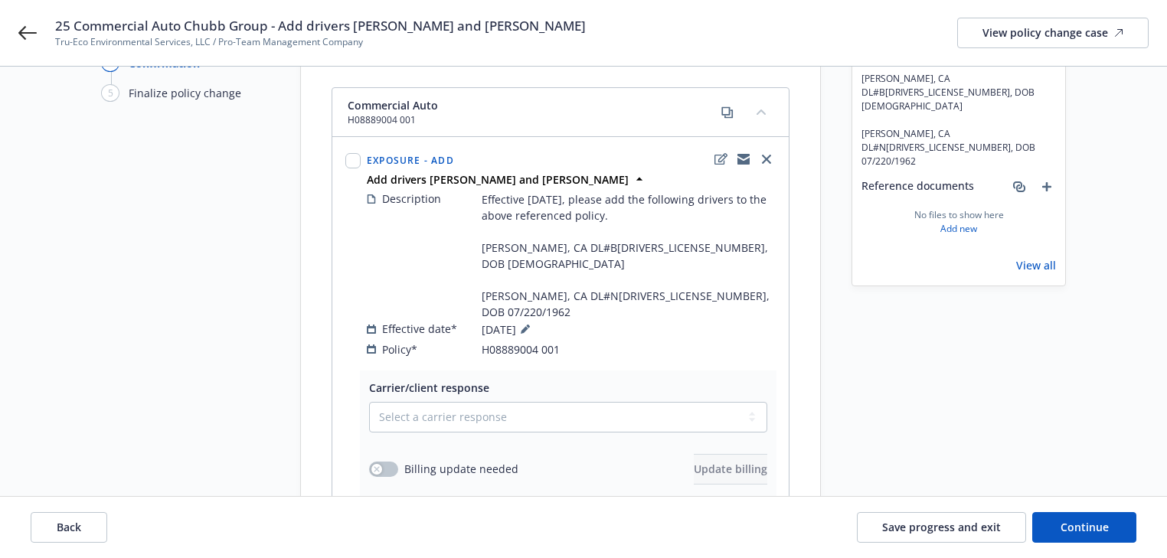
scroll to position [281, 0]
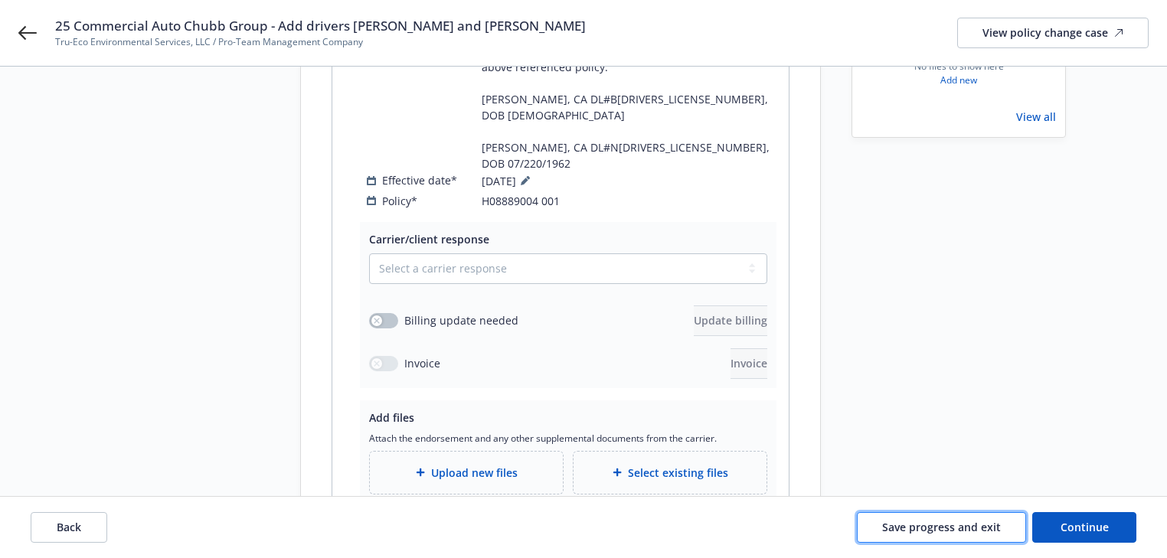
click at [956, 516] on button "Save progress and exit" at bounding box center [941, 527] width 169 height 31
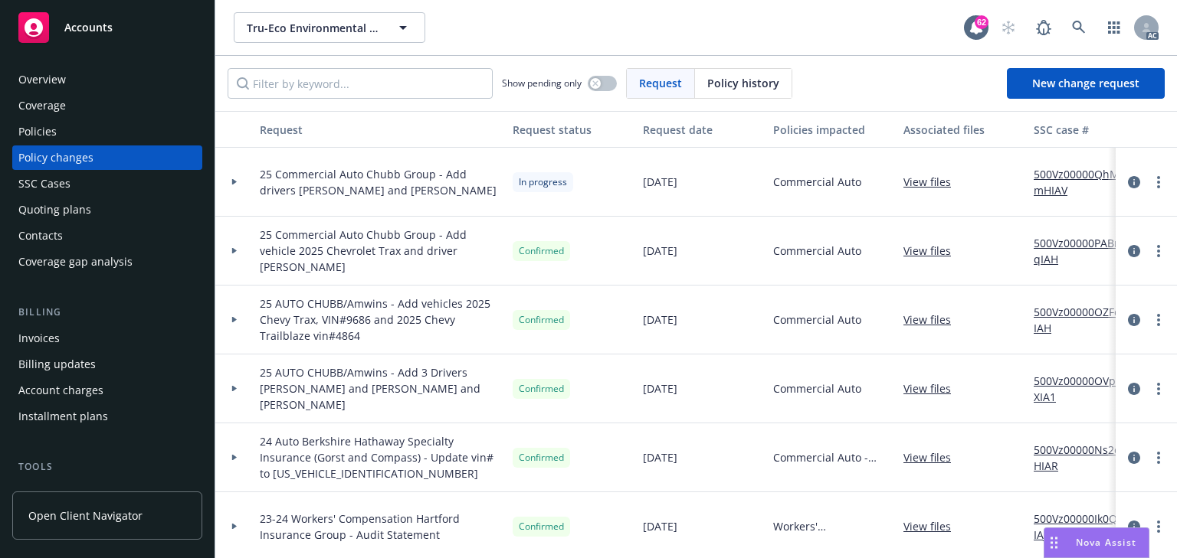
click at [1081, 169] on link "500Vz00000QhMmHIAV" at bounding box center [1084, 182] width 103 height 32
click at [67, 123] on div "Policies" at bounding box center [107, 131] width 178 height 25
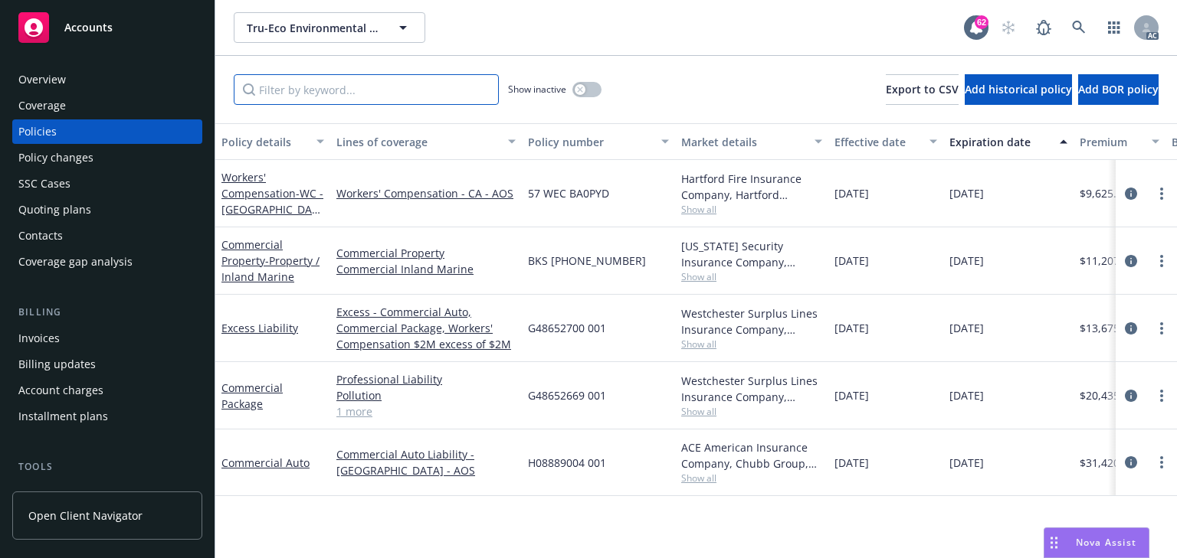
click at [337, 94] on input "Filter by keyword..." at bounding box center [366, 89] width 265 height 31
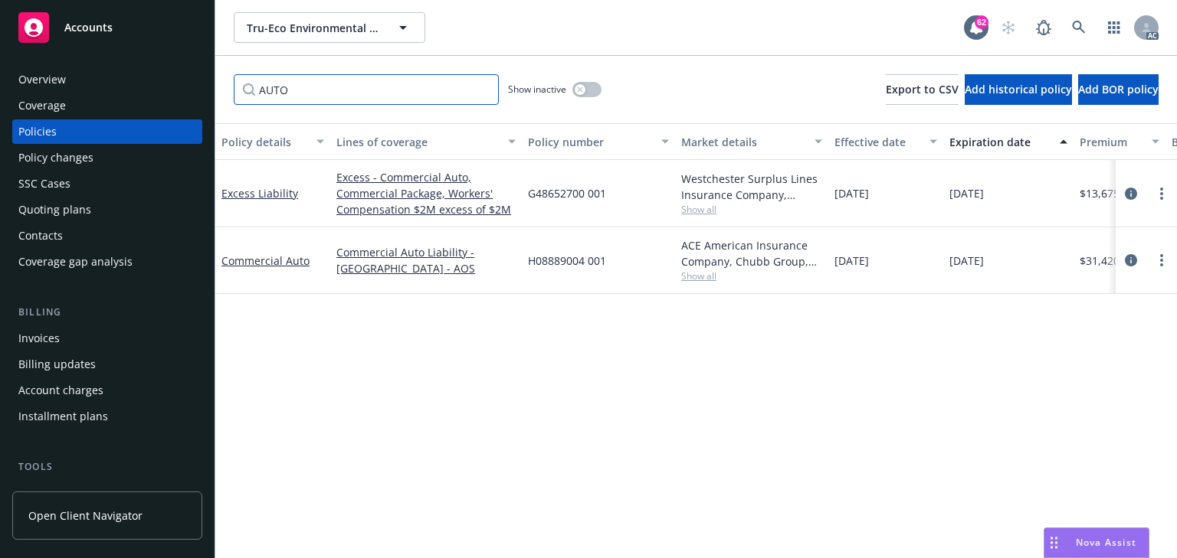
type input "AUTO"
click at [717, 277] on span "Show all" at bounding box center [751, 276] width 141 height 13
click at [1127, 260] on icon "circleInformation" at bounding box center [1131, 260] width 12 height 12
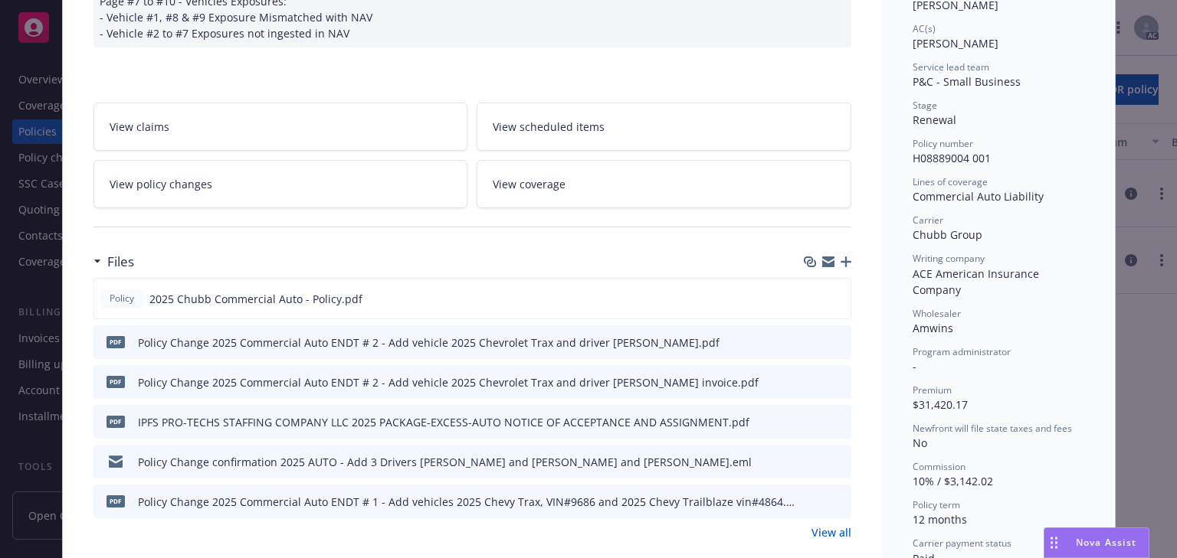
scroll to position [291, 0]
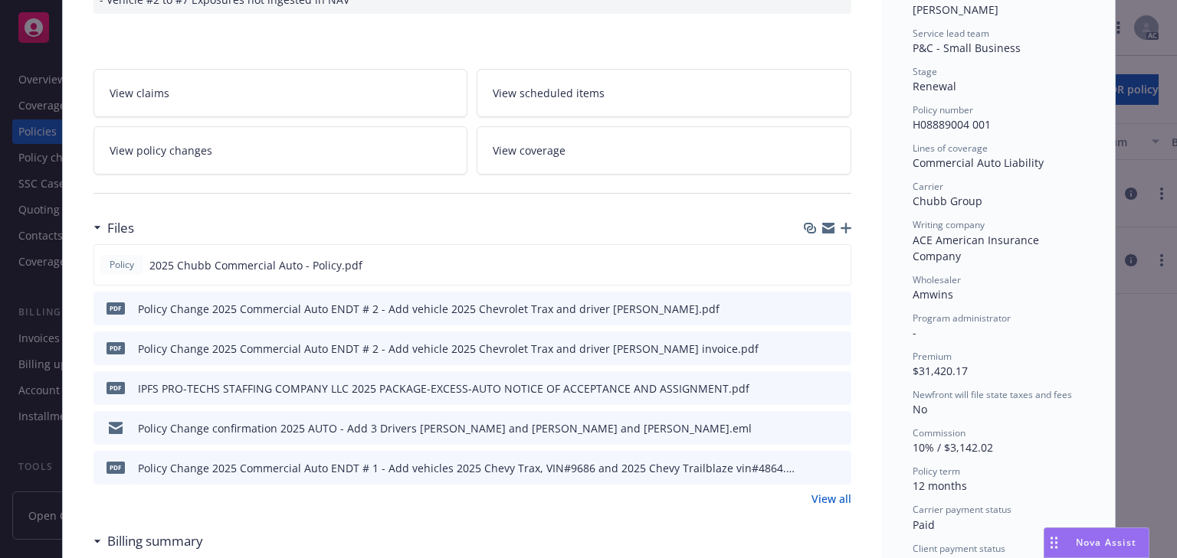
click at [830, 422] on icon "preview file" at bounding box center [837, 427] width 14 height 11
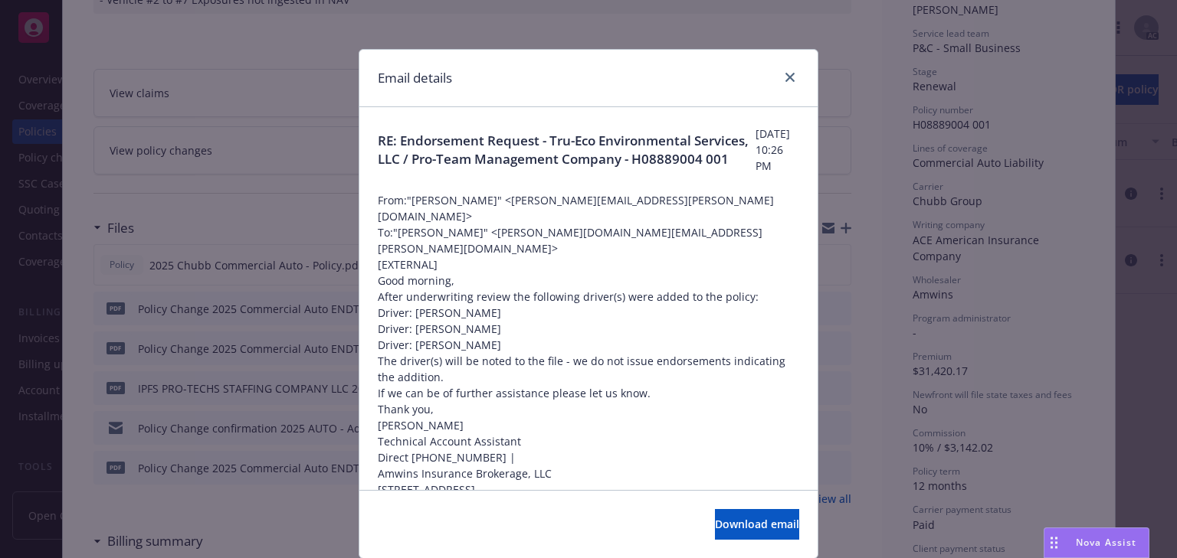
click at [594, 273] on p "Good morning," at bounding box center [588, 281] width 421 height 16
drag, startPoint x: 470, startPoint y: 208, endPoint x: 605, endPoint y: 209, distance: 134.8
click at [605, 209] on span "From: "Jona Rada" <jonalyn.rada@amwins.com>" at bounding box center [588, 208] width 421 height 32
copy span "jonalyn.rada@amwins.com"
click at [787, 73] on icon "close" at bounding box center [789, 77] width 9 height 9
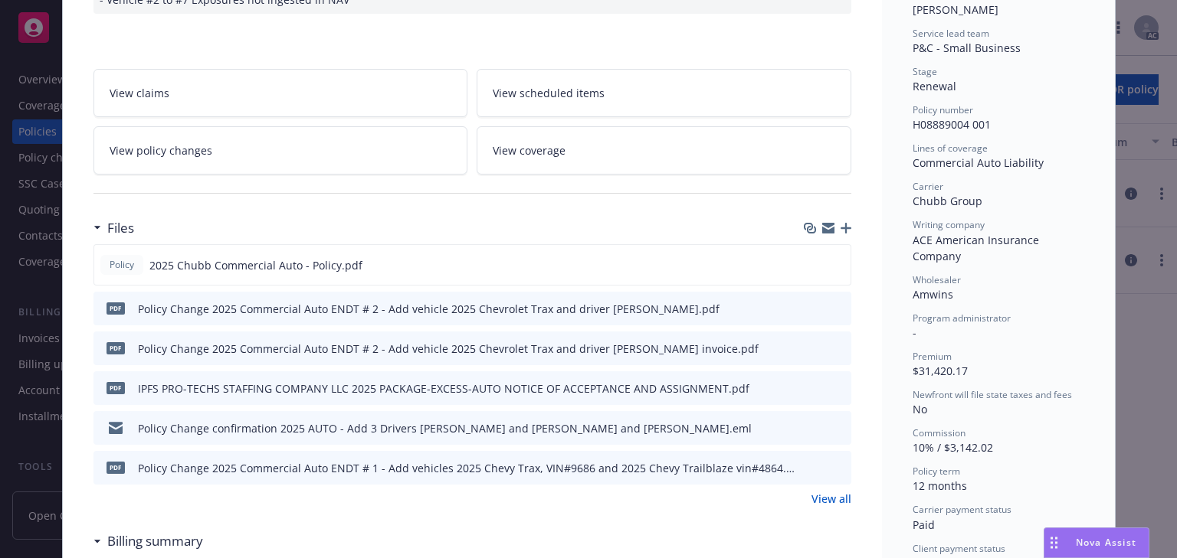
click at [843, 292] on div "pdf Policy Change 2025 Commercial Auto ENDT # 2 - Add vehicle 2025 Chevrolet Tr…" at bounding box center [472, 309] width 758 height 34
copy span "H08889004 001"
drag, startPoint x: 907, startPoint y: 129, endPoint x: 1004, endPoint y: 128, distance: 97.3
click at [1004, 128] on div "Policy number H08889004 001" at bounding box center [998, 117] width 172 height 29
click at [266, 128] on link "View policy changes" at bounding box center [280, 150] width 375 height 48
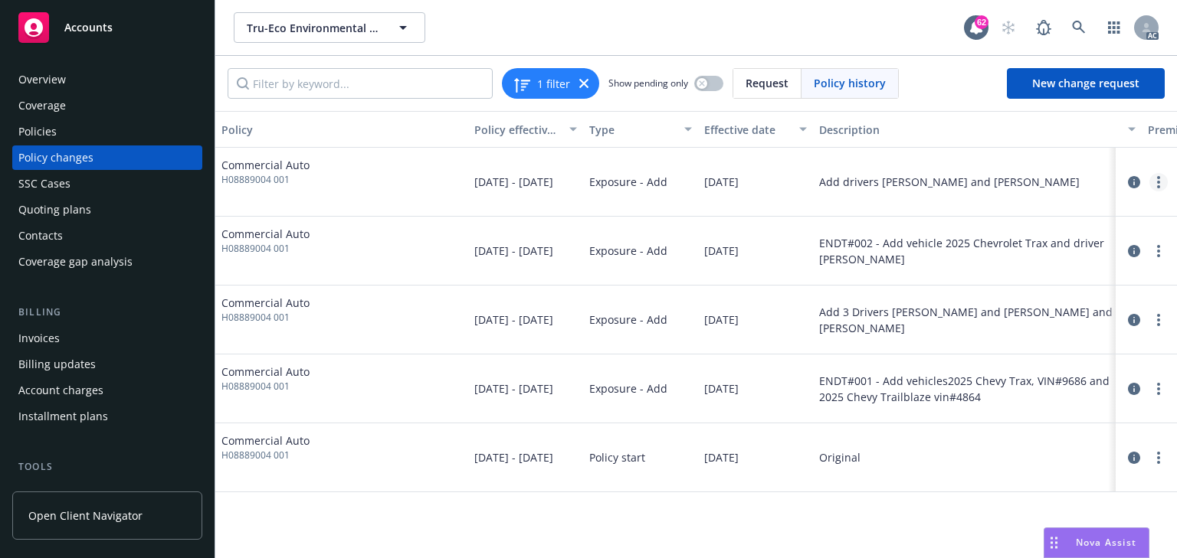
click at [1161, 187] on link "more" at bounding box center [1158, 182] width 18 height 18
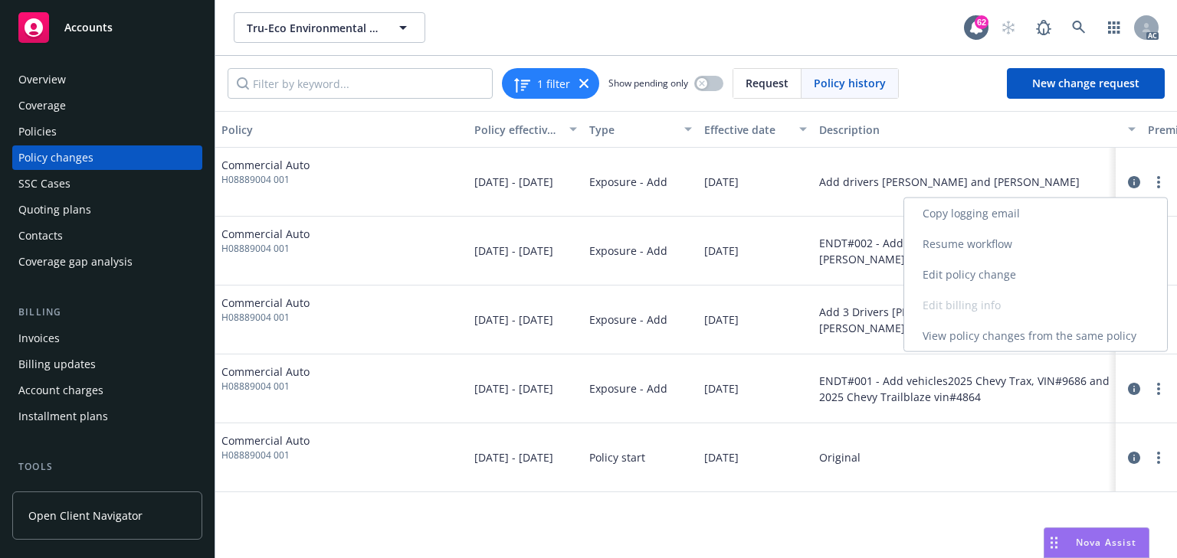
click at [964, 218] on link "Copy logging email" at bounding box center [1035, 213] width 263 height 31
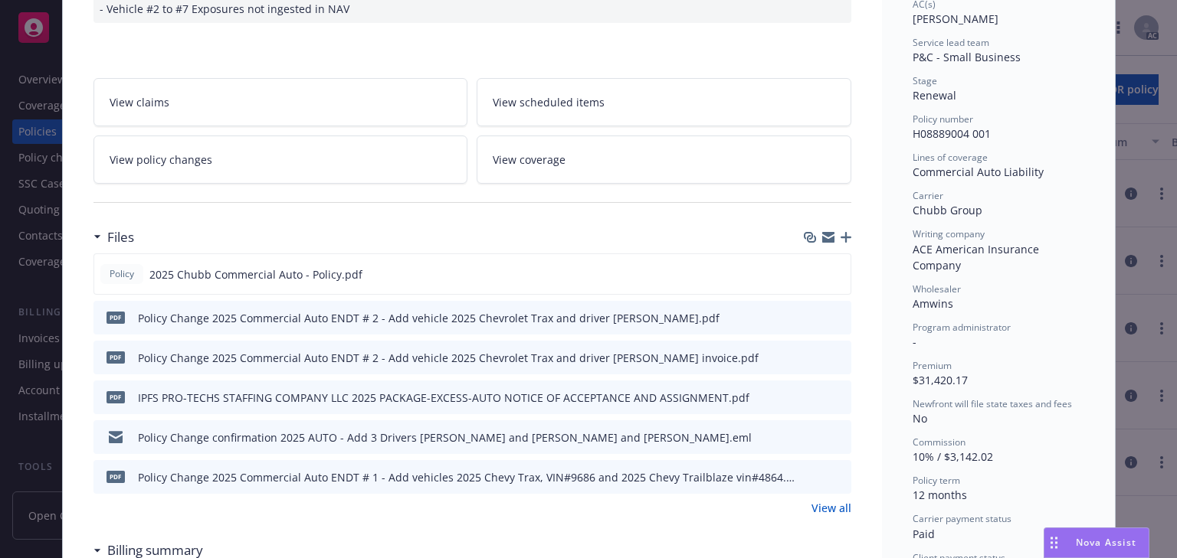
scroll to position [291, 0]
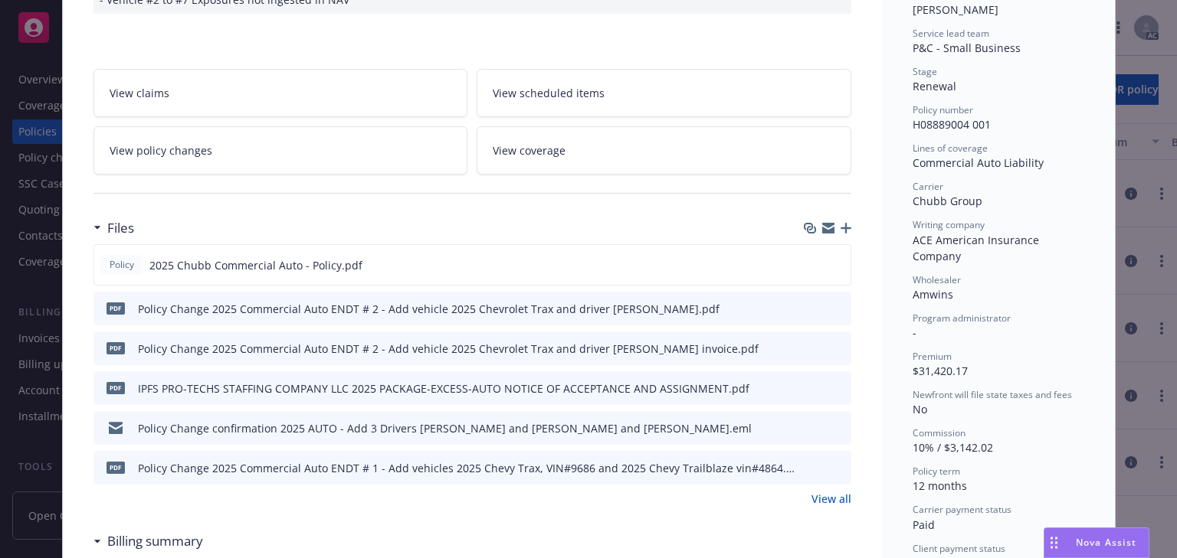
click at [833, 422] on icon "preview file" at bounding box center [837, 427] width 14 height 11
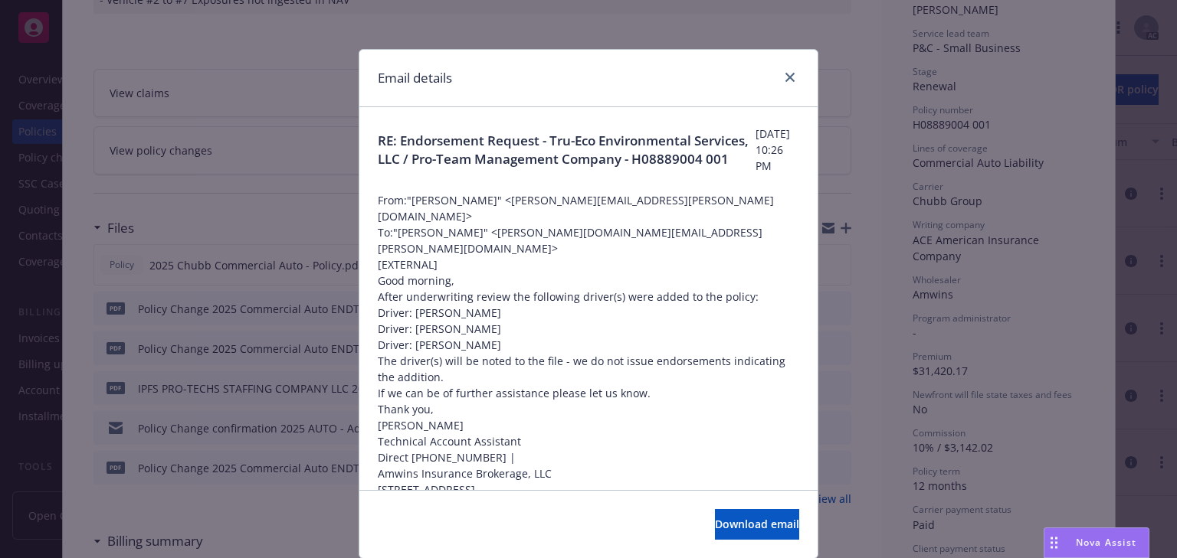
click at [699, 289] on p "After underwriting review the following driver(s) were added to the policy:" at bounding box center [588, 297] width 421 height 16
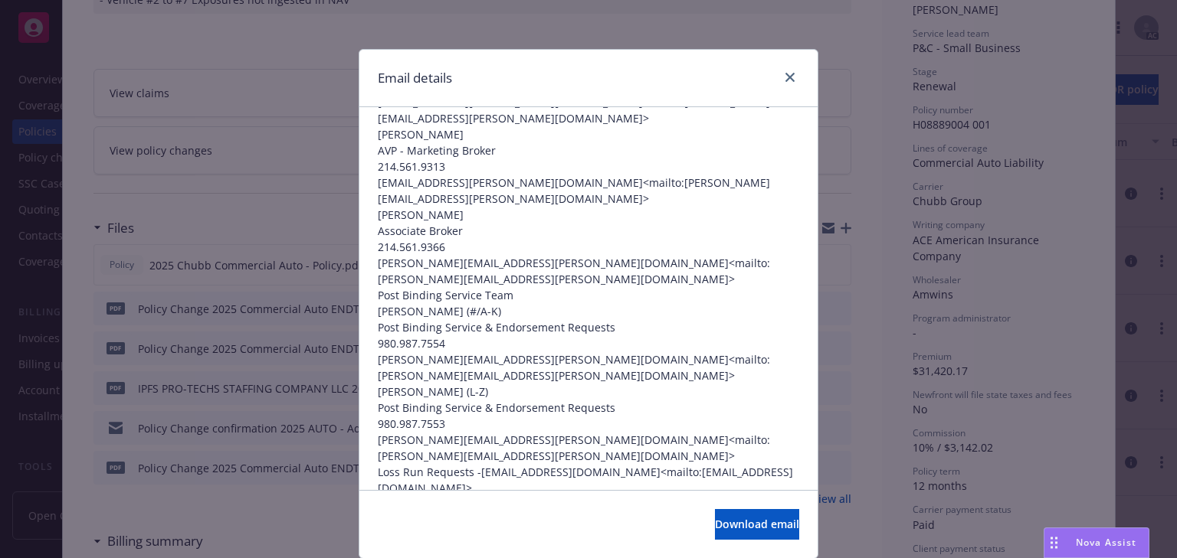
scroll to position [919, 0]
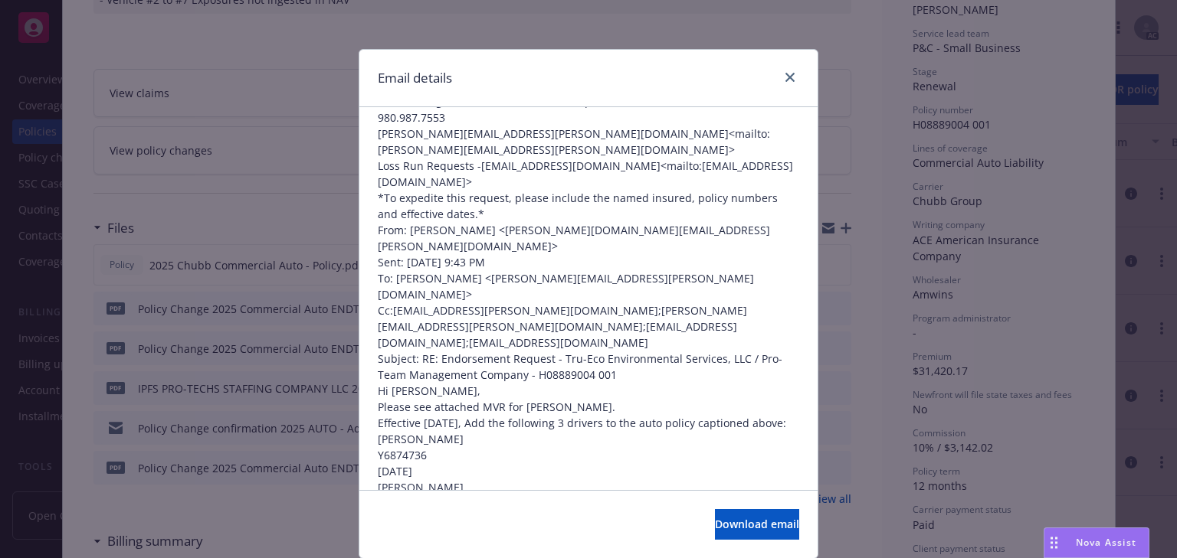
click at [705, 431] on p "Evan Foor Y6874736 11/08/2000" at bounding box center [588, 455] width 421 height 48
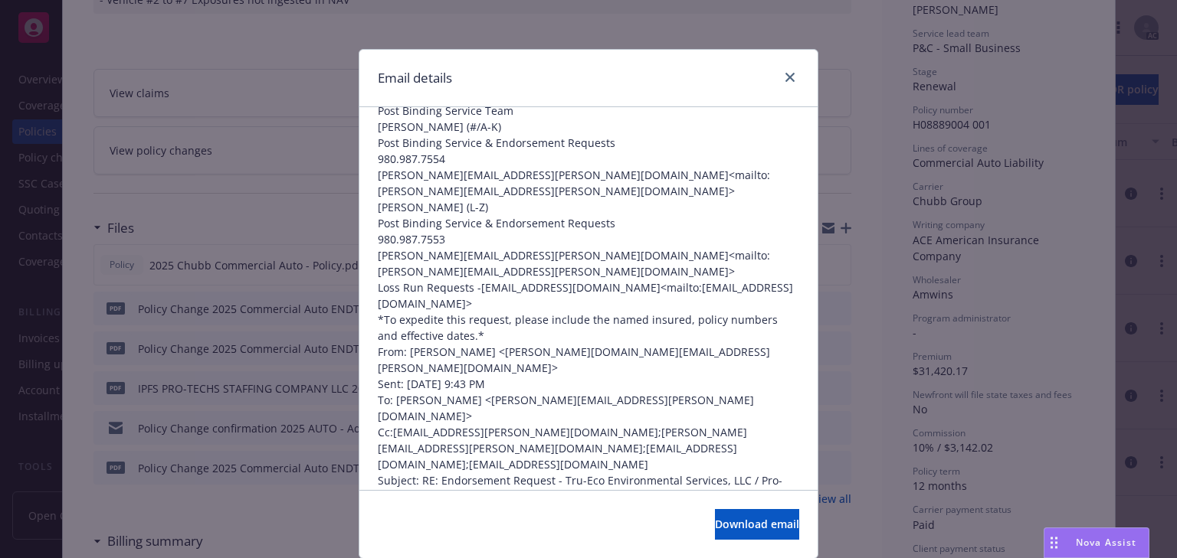
scroll to position [797, 0]
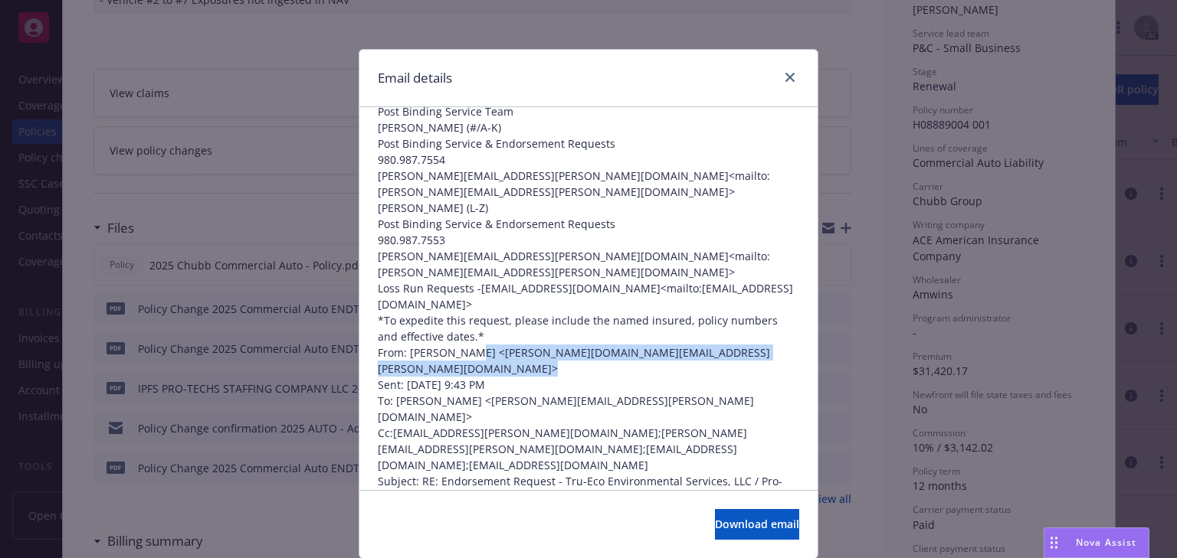
drag, startPoint x: 463, startPoint y: 196, endPoint x: 623, endPoint y: 203, distance: 160.2
click at [623, 345] on p "From: Alice Wang < alice.wang@newfront.com > Sent: Thursday, July 17, 2025 9:43…" at bounding box center [588, 425] width 421 height 161
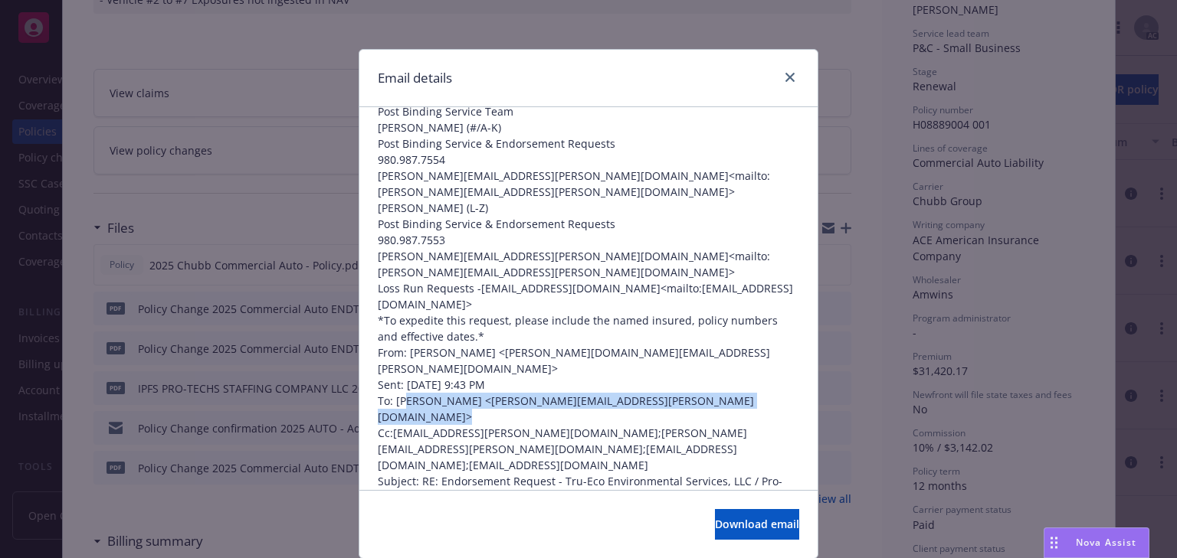
drag, startPoint x: 403, startPoint y: 230, endPoint x: 614, endPoint y: 233, distance: 211.4
click at [614, 345] on p "From: Alice Wang < alice.wang@newfront.com > Sent: Thursday, July 17, 2025 9:43…" at bounding box center [588, 425] width 421 height 161
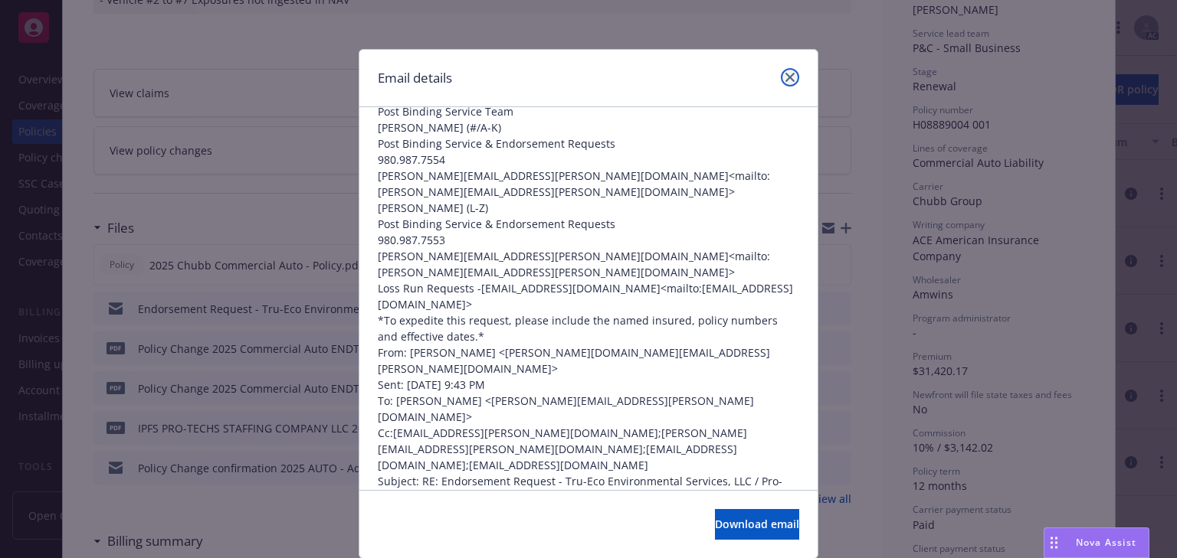
click at [785, 77] on icon "close" at bounding box center [789, 77] width 9 height 9
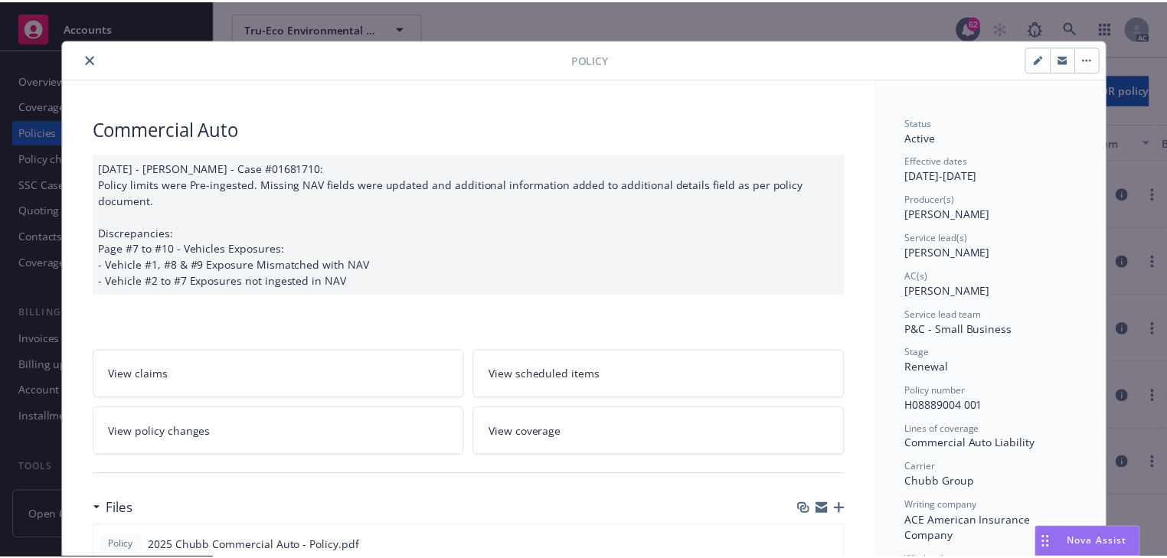
scroll to position [0, 0]
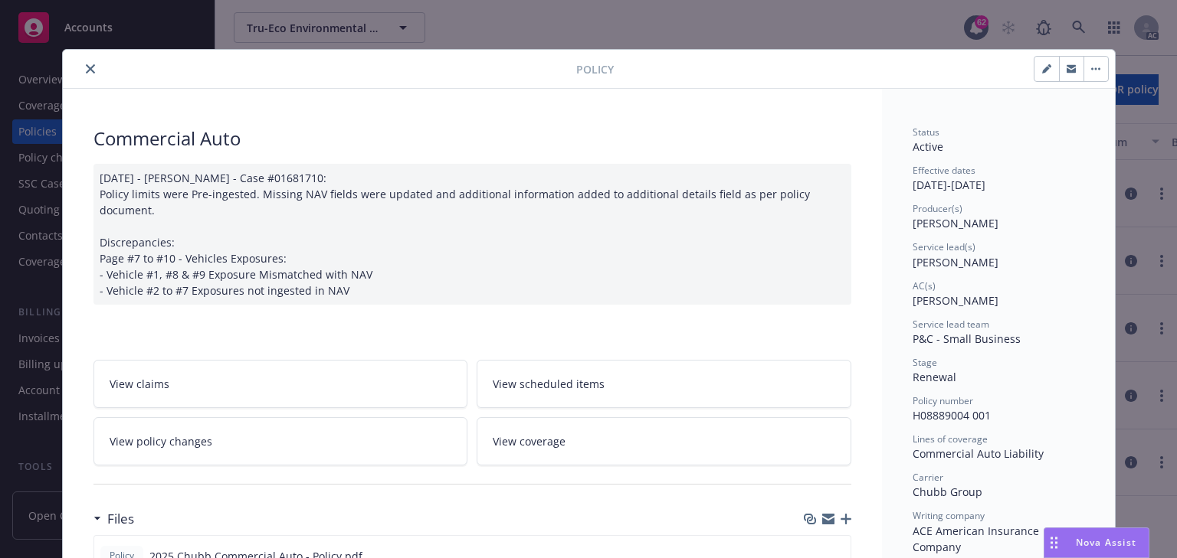
drag, startPoint x: 87, startPoint y: 70, endPoint x: 121, endPoint y: 70, distance: 34.5
click at [87, 70] on icon "close" at bounding box center [90, 68] width 9 height 9
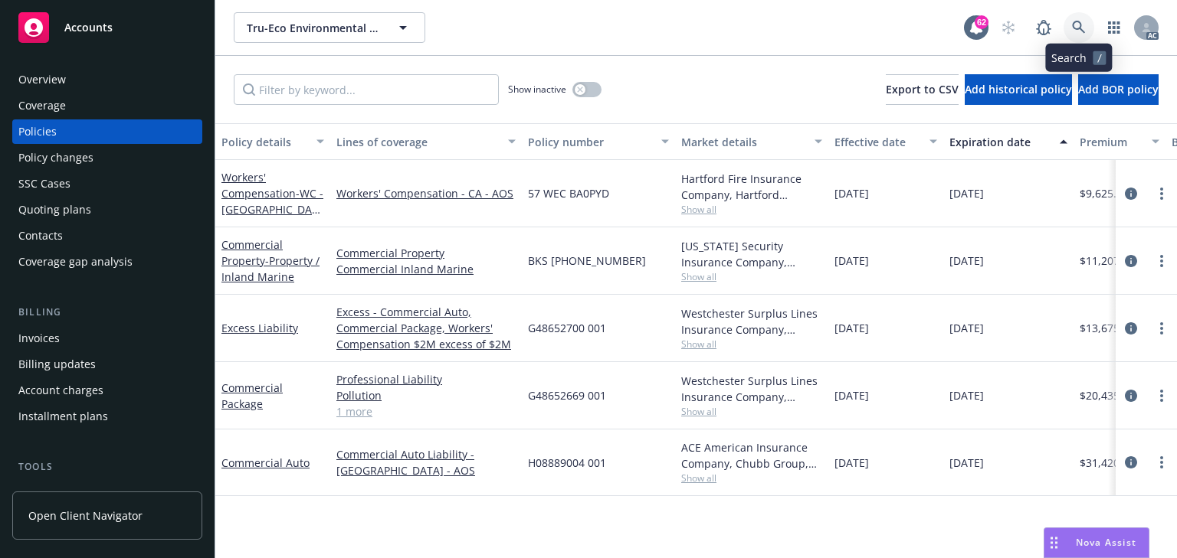
click at [1072, 31] on icon at bounding box center [1079, 28] width 14 height 14
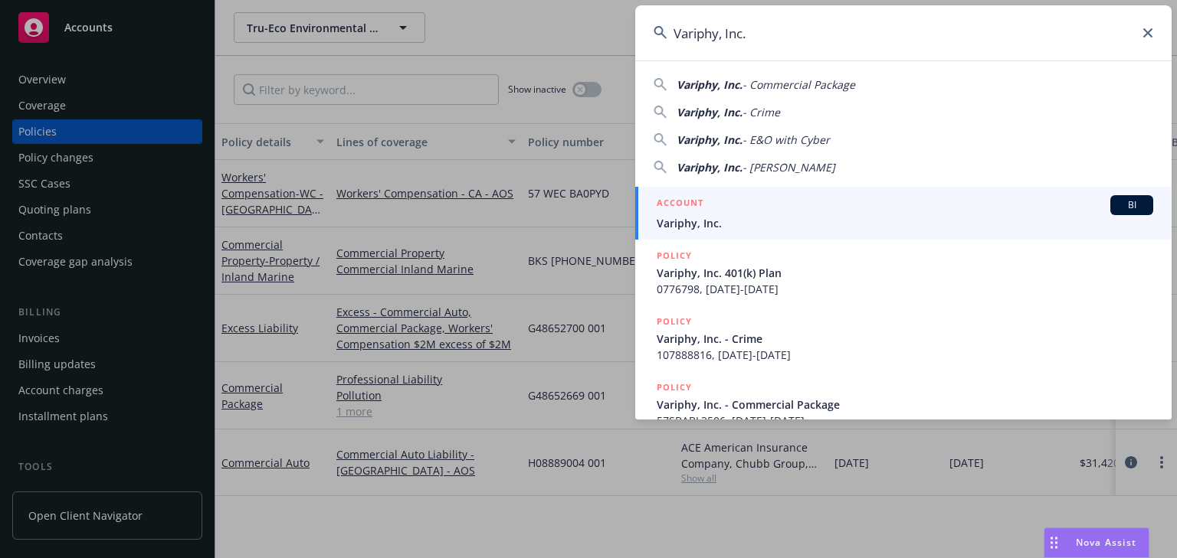
type input "Variphy, Inc."
click at [701, 219] on span "Variphy, Inc." at bounding box center [904, 223] width 496 height 16
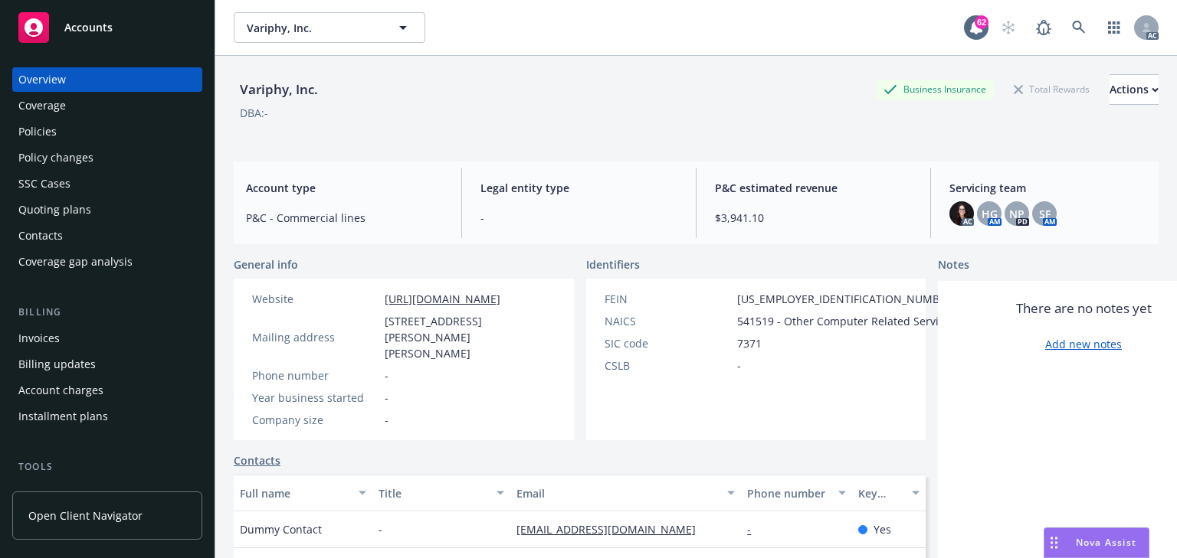
click at [77, 144] on div "Overview Coverage Policies Policy changes SSC Cases Quoting plans Contacts Cove…" at bounding box center [107, 170] width 190 height 207
click at [70, 137] on div "Policies" at bounding box center [107, 131] width 178 height 25
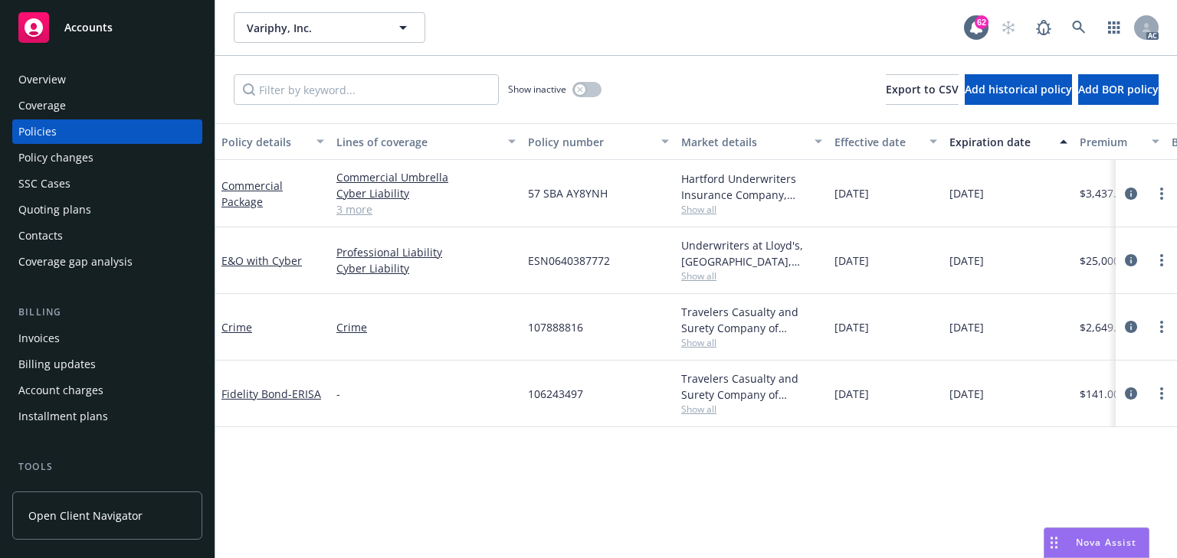
click at [696, 408] on span "Show all" at bounding box center [751, 409] width 141 height 13
click at [533, 469] on div "Policy details Lines of coverage Policy number Market details Effective date Ex…" at bounding box center [695, 340] width 961 height 435
click at [1130, 394] on icon "circleInformation" at bounding box center [1131, 394] width 12 height 12
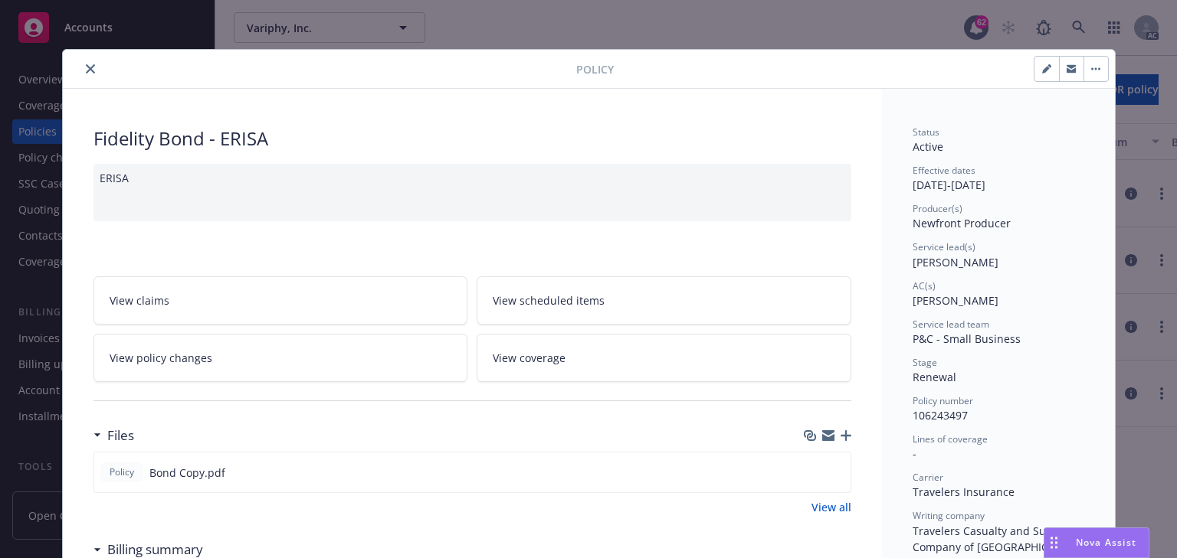
click at [187, 350] on span "View policy changes" at bounding box center [161, 358] width 103 height 16
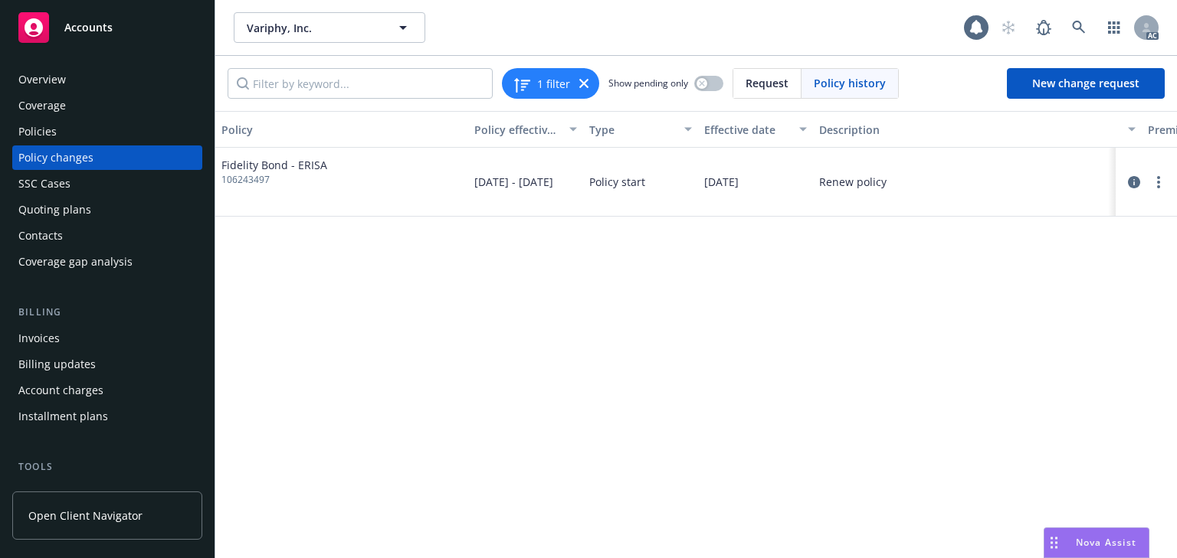
click at [546, 404] on div "Policy Policy effective dates Type Effective date Description Premium change An…" at bounding box center [695, 334] width 961 height 447
click at [53, 129] on div "Policies" at bounding box center [37, 131] width 38 height 25
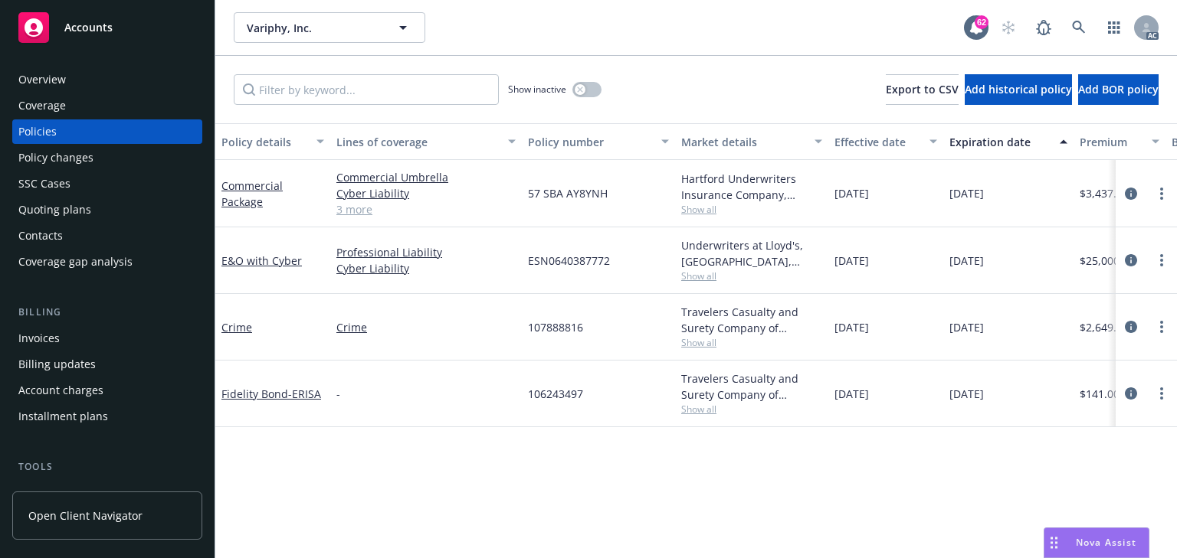
click at [745, 476] on div "Policy details Lines of coverage Policy number Market details Effective date Ex…" at bounding box center [695, 340] width 961 height 435
click at [338, 97] on input "Filter by keyword..." at bounding box center [366, 89] width 265 height 31
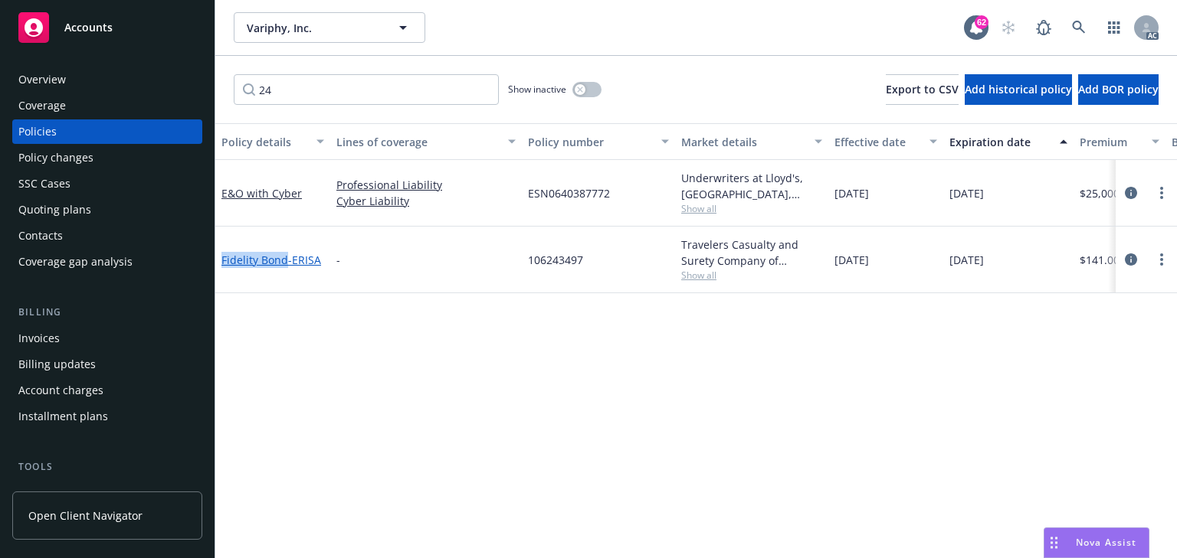
drag, startPoint x: 218, startPoint y: 245, endPoint x: 285, endPoint y: 263, distance: 69.7
click at [285, 263] on div "Fidelity Bond - ERISA" at bounding box center [272, 260] width 115 height 67
copy link "Fidelity Bond"
click at [313, 93] on input "24" at bounding box center [366, 89] width 265 height 31
paste input "Fidelity Bond"
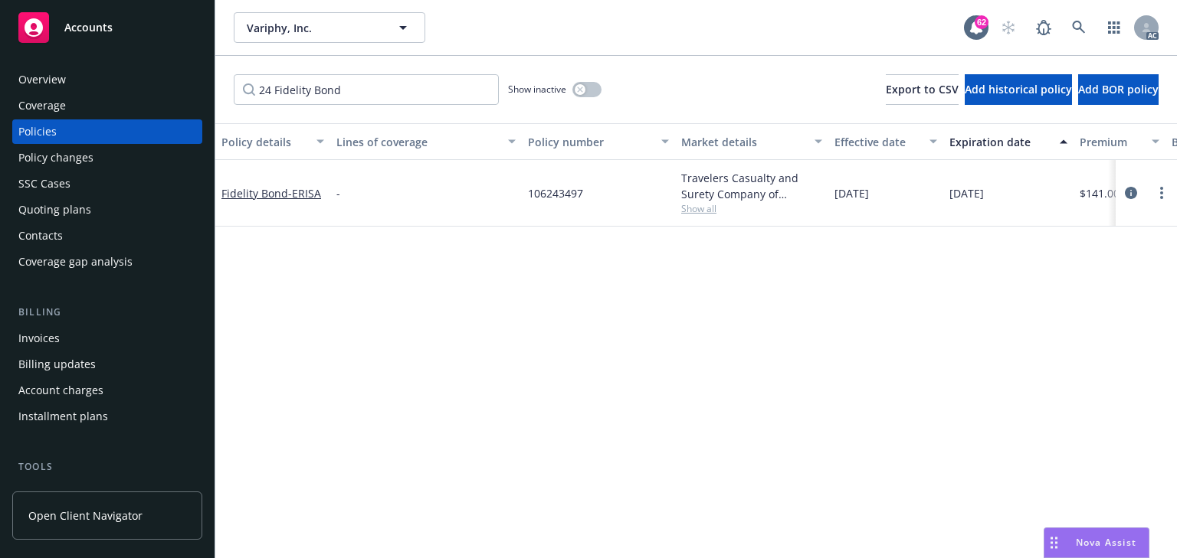
click at [702, 212] on span "Show all" at bounding box center [751, 208] width 141 height 13
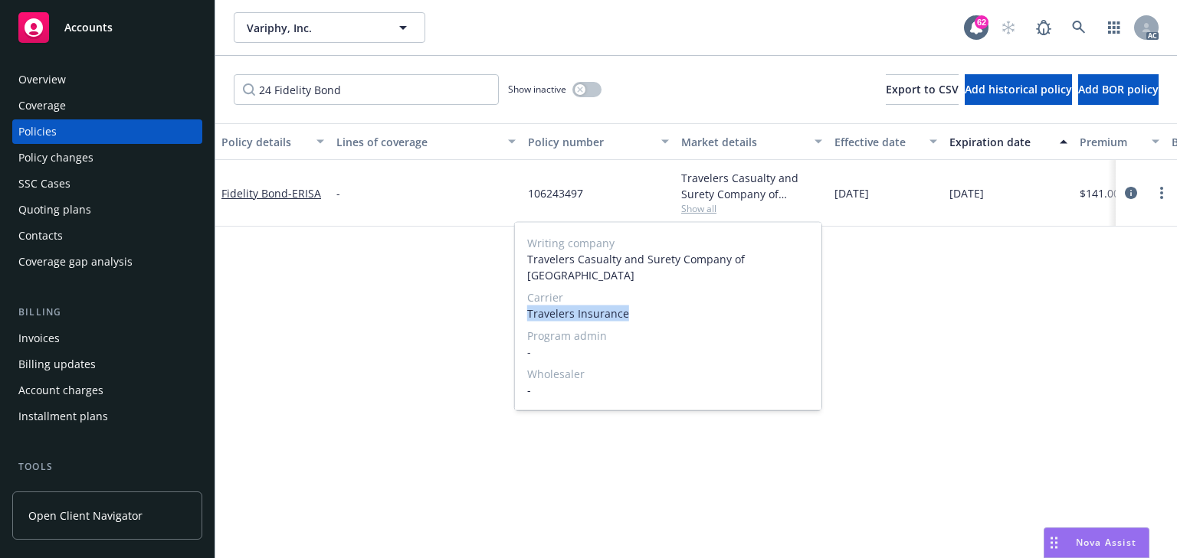
drag, startPoint x: 538, startPoint y: 297, endPoint x: 665, endPoint y: 303, distance: 127.3
click at [665, 306] on span "Travelers Insurance" at bounding box center [668, 314] width 282 height 16
copy span "Travelers Insurance"
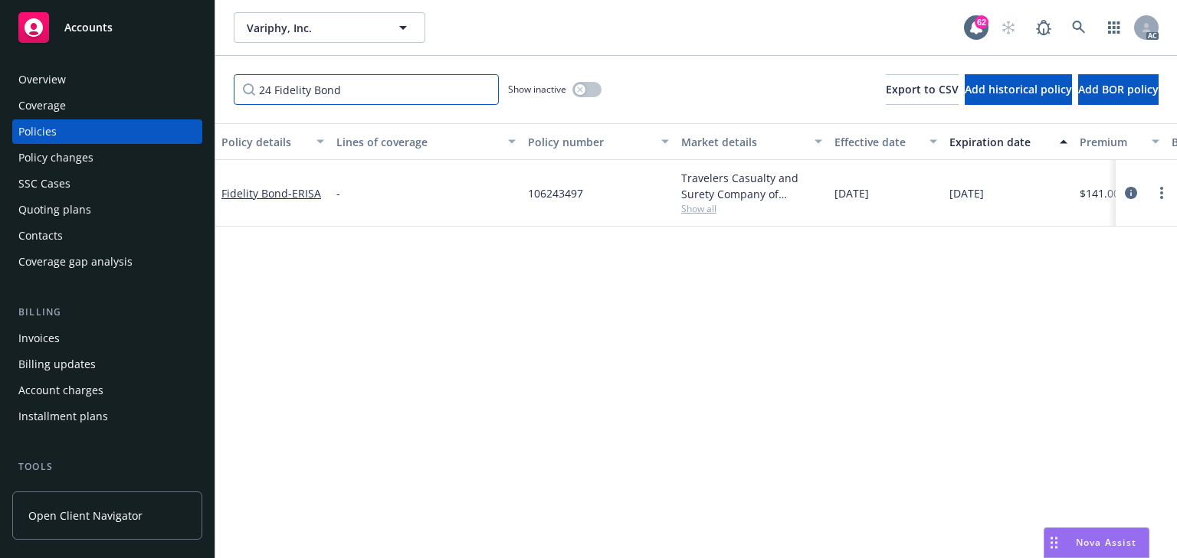
click at [402, 93] on input "24 Fidelity Bond" at bounding box center [366, 89] width 265 height 31
paste input "Travelers Insurance"
type input "24 Fidelity Bond Travelers Insurance"
click at [67, 162] on div "Policy changes" at bounding box center [55, 158] width 75 height 25
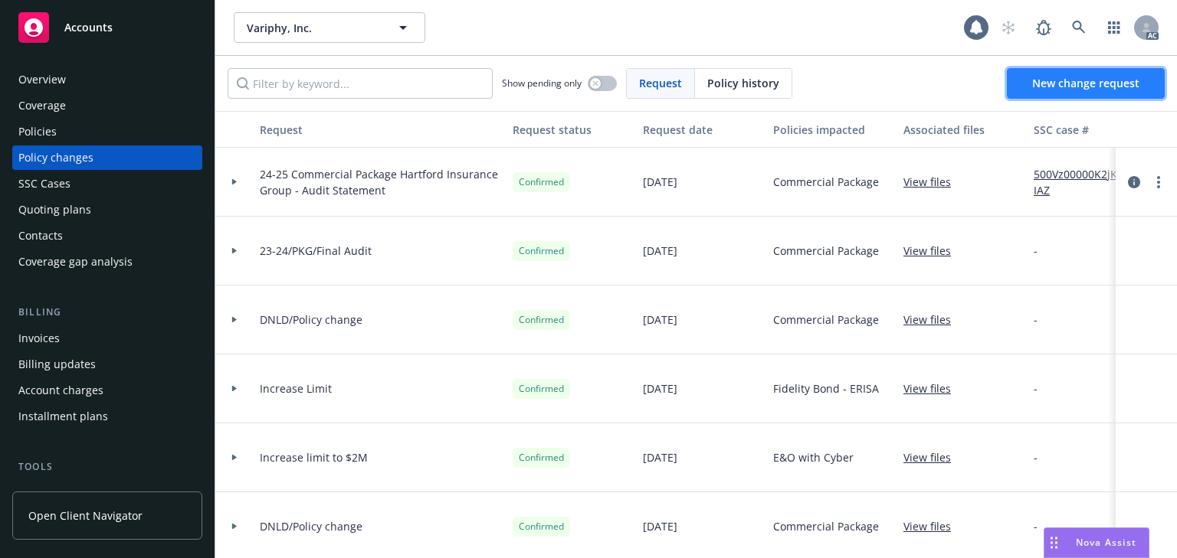
click at [1088, 90] on link "New change request" at bounding box center [1086, 83] width 158 height 31
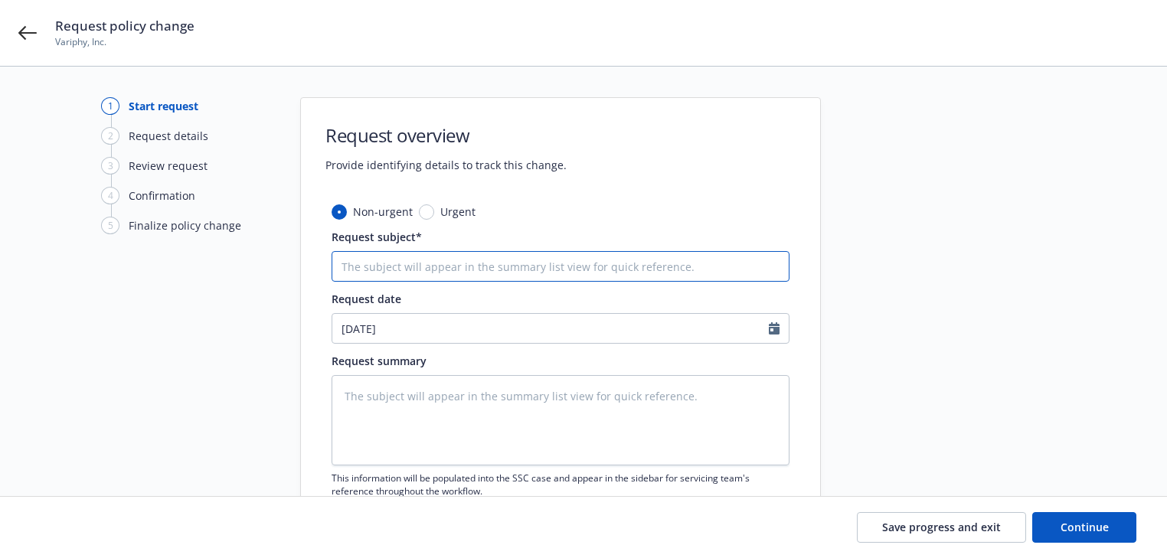
click at [473, 271] on input "Request subject*" at bounding box center [561, 266] width 458 height 31
paste input "24 Fidelity Bond Travelers Insurance"
type textarea "x"
type input "24 Fidelity Bond Travelers Insurance"
type textarea "x"
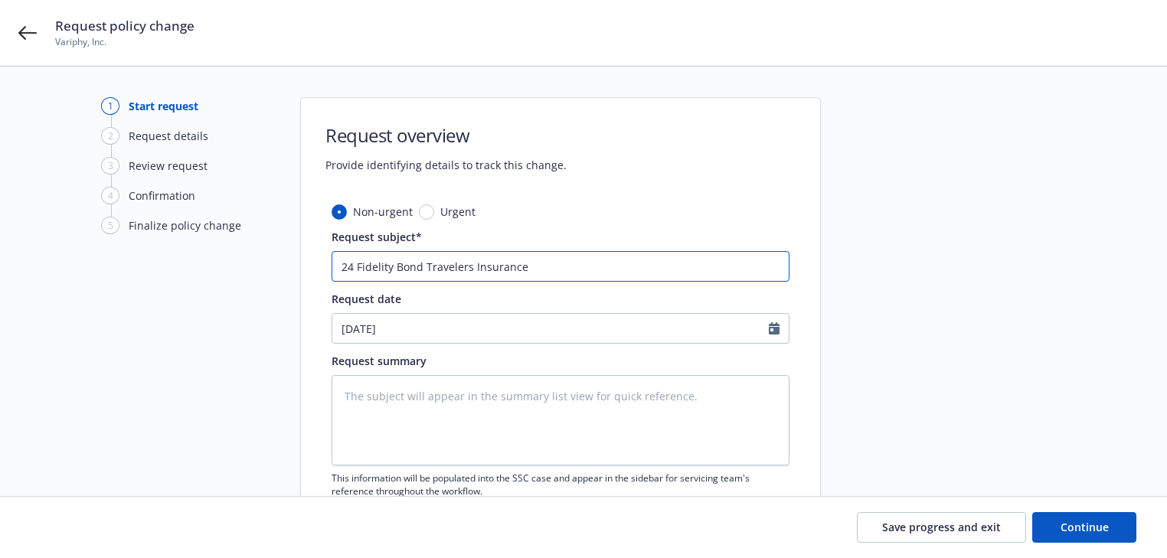
type input "24 Fidelity Bond Travelers Insurance"
type textarea "x"
type input "24 Fidelity Bond Travelers Insurance -"
type textarea "x"
type input "24 Fidelity Bond Travelers Insurance -"
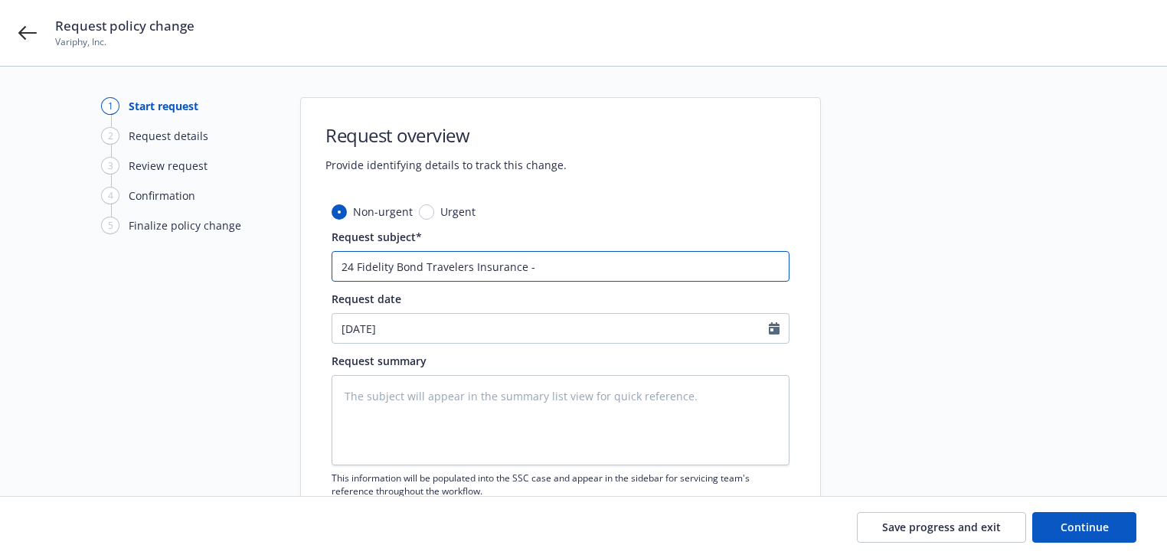
click at [616, 268] on input "24 Fidelity Bond Travelers Insurance -" at bounding box center [561, 266] width 458 height 31
paste input "increase Travelers Fidelity bond to $206,674"
type textarea "x"
type input "24 Fidelity Bond Travelers Insurance - increase Travelers Fidelity bond to $206…"
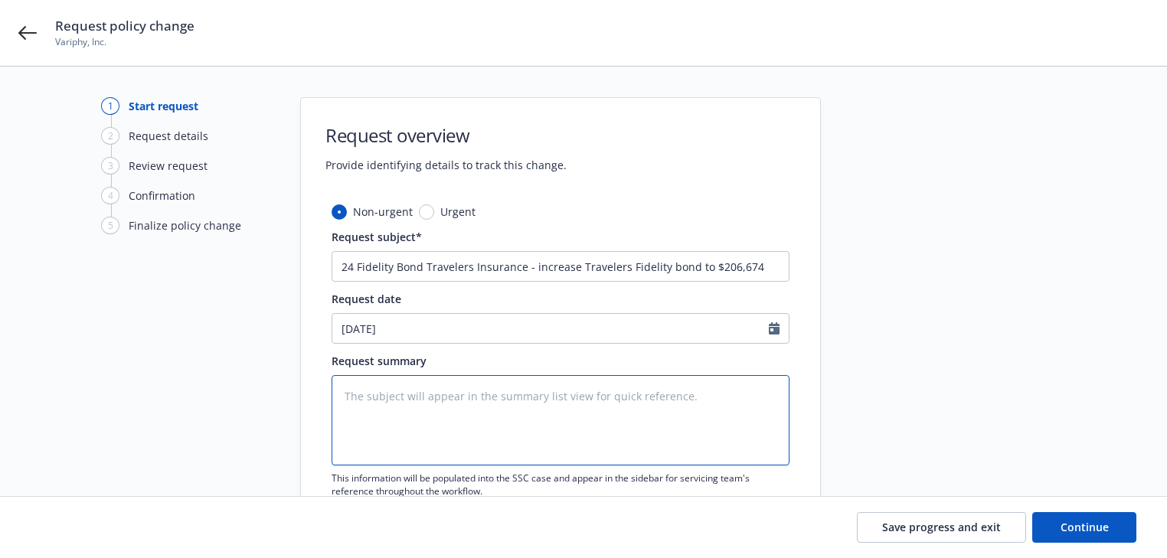
click at [480, 408] on textarea at bounding box center [561, 420] width 458 height 90
paste textarea "Effective today 8/13/25 increase Travelers Fidelity bond to $206,674"
type textarea "x"
type textarea "Effective today 8/13/25 increase Travelers Fidelity bond to $206,674"
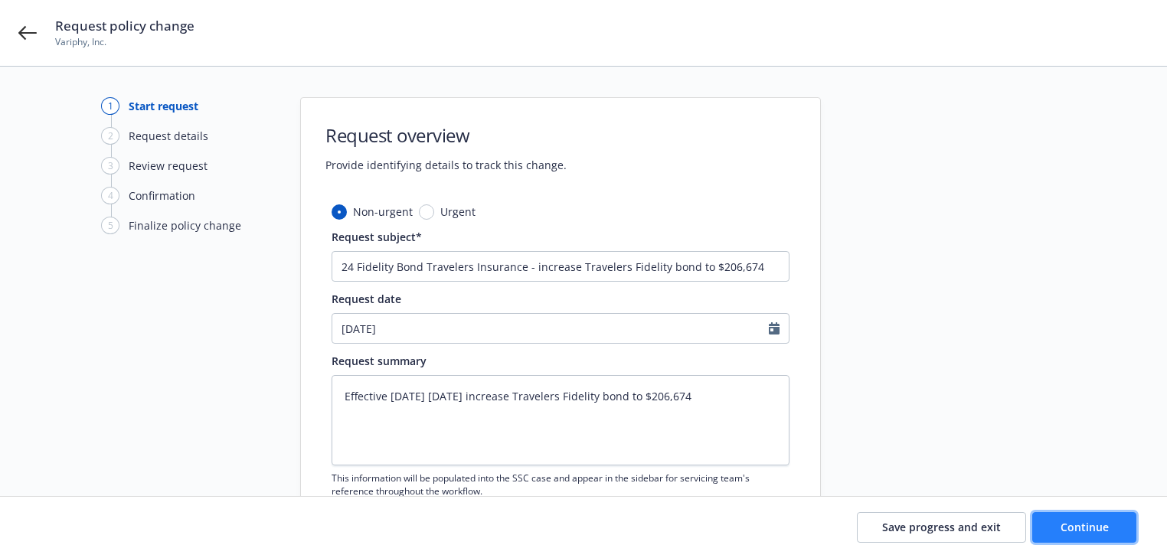
click at [1053, 527] on button "Continue" at bounding box center [1085, 527] width 104 height 31
type textarea "x"
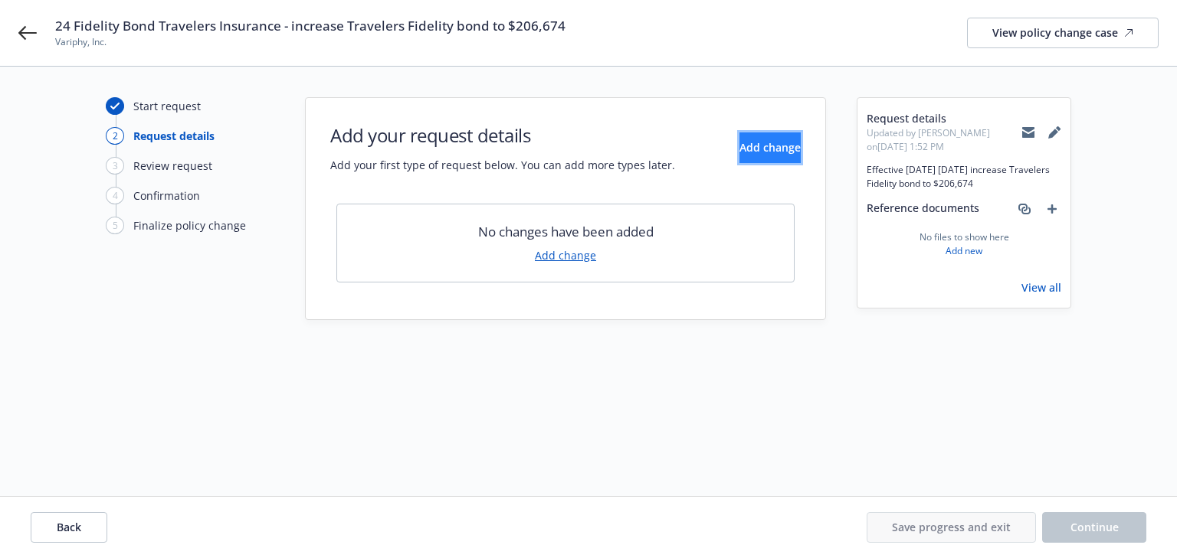
click at [739, 154] on button "Add change" at bounding box center [769, 148] width 61 height 31
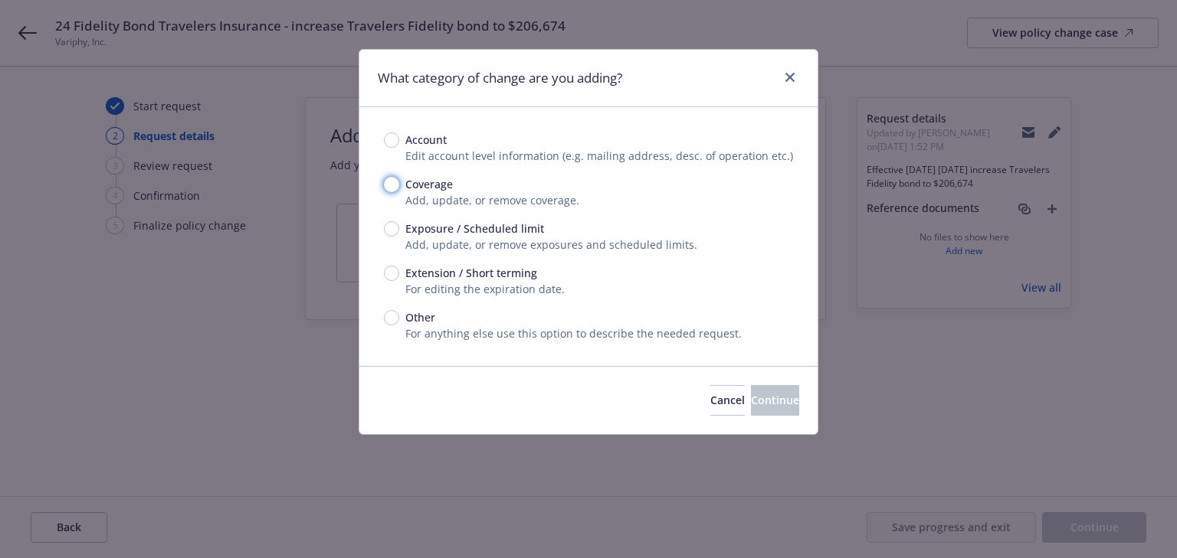
drag, startPoint x: 388, startPoint y: 182, endPoint x: 535, endPoint y: 261, distance: 166.2
click at [389, 182] on input "Coverage" at bounding box center [391, 184] width 15 height 15
radio input "true"
click at [763, 397] on span "Continue" at bounding box center [775, 400] width 48 height 15
type textarea "x"
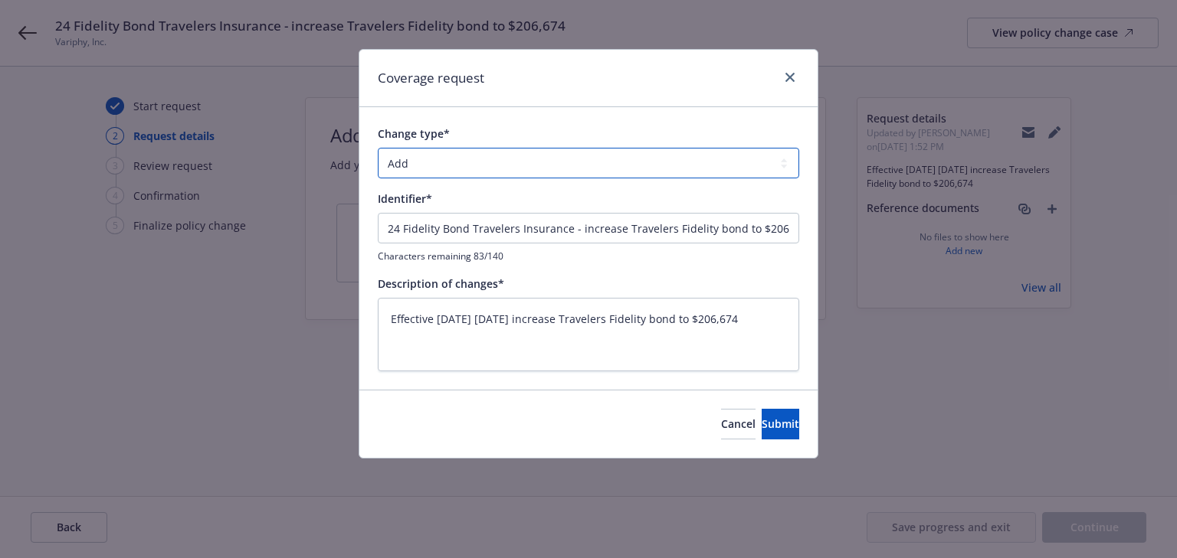
drag, startPoint x: 436, startPoint y: 165, endPoint x: 434, endPoint y: 175, distance: 9.5
click at [436, 165] on select "Add Audit Change Remove" at bounding box center [588, 163] width 421 height 31
select select "CHANGE"
click at [378, 148] on select "Add Audit Change Remove" at bounding box center [588, 163] width 421 height 31
drag, startPoint x: 349, startPoint y: 246, endPoint x: -378, endPoint y: 281, distance: 727.0
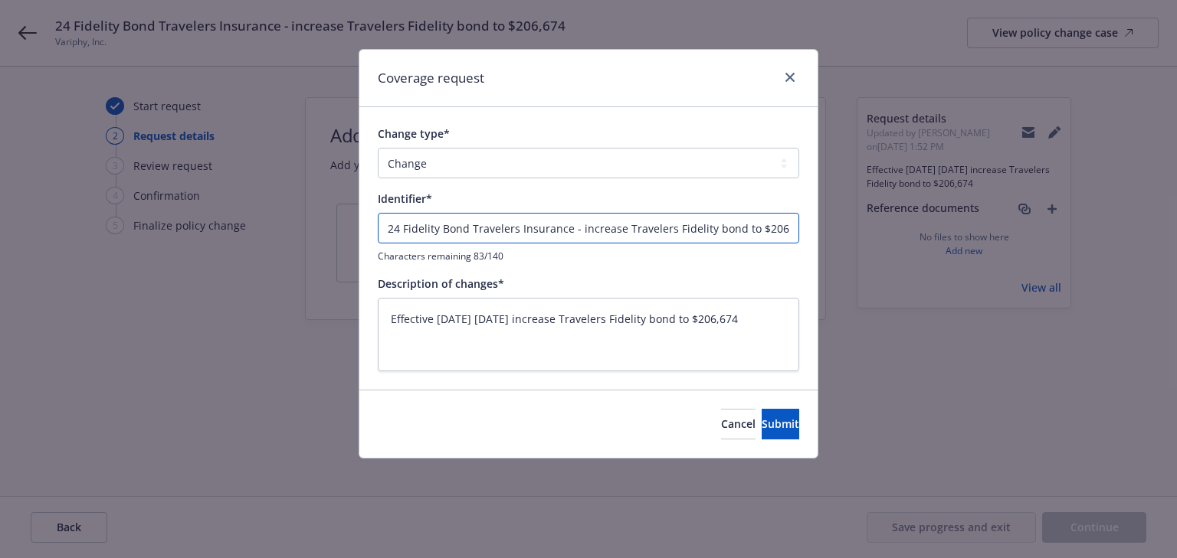
click at [0, 281] on html "24 Fidelity Bond Travelers Insurance - increase Travelers Fidelity bond to $206…" at bounding box center [588, 279] width 1177 height 558
type textarea "x"
type input "ncrease Travelers Fidelity bond to $206,674"
type textarea "x"
type input "Increase Travelers Fidelity bond to $206,674"
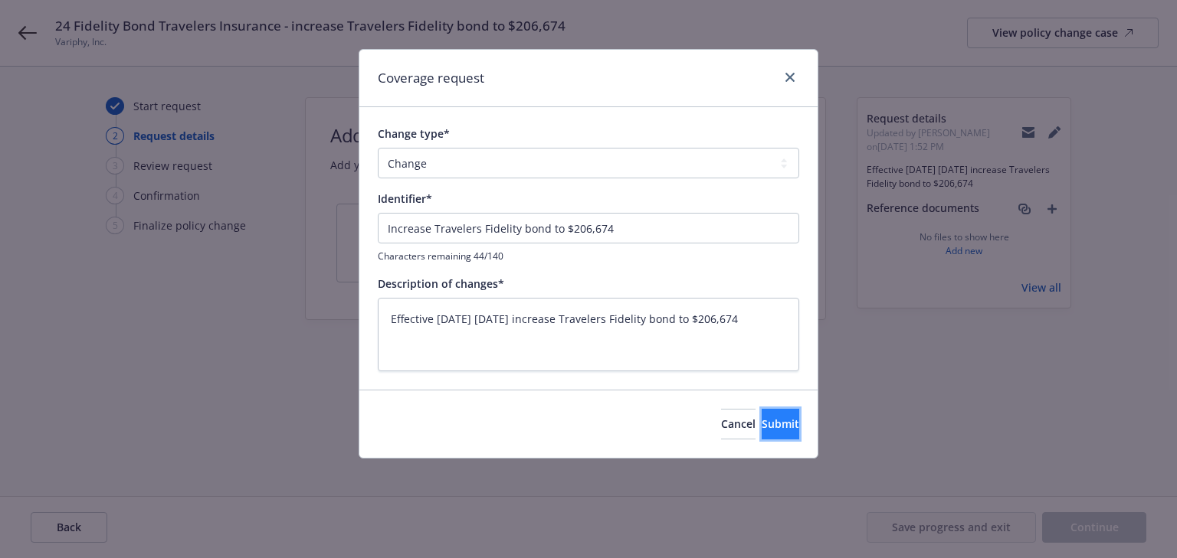
click at [768, 418] on span "Submit" at bounding box center [780, 424] width 38 height 15
type textarea "x"
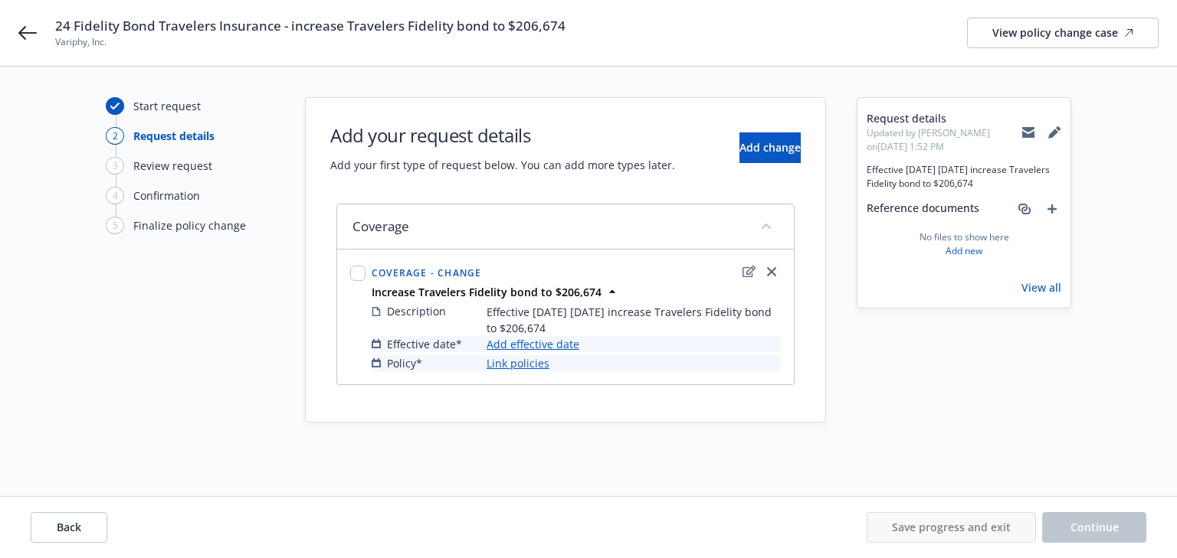
click at [542, 352] on link "Add effective date" at bounding box center [532, 344] width 93 height 16
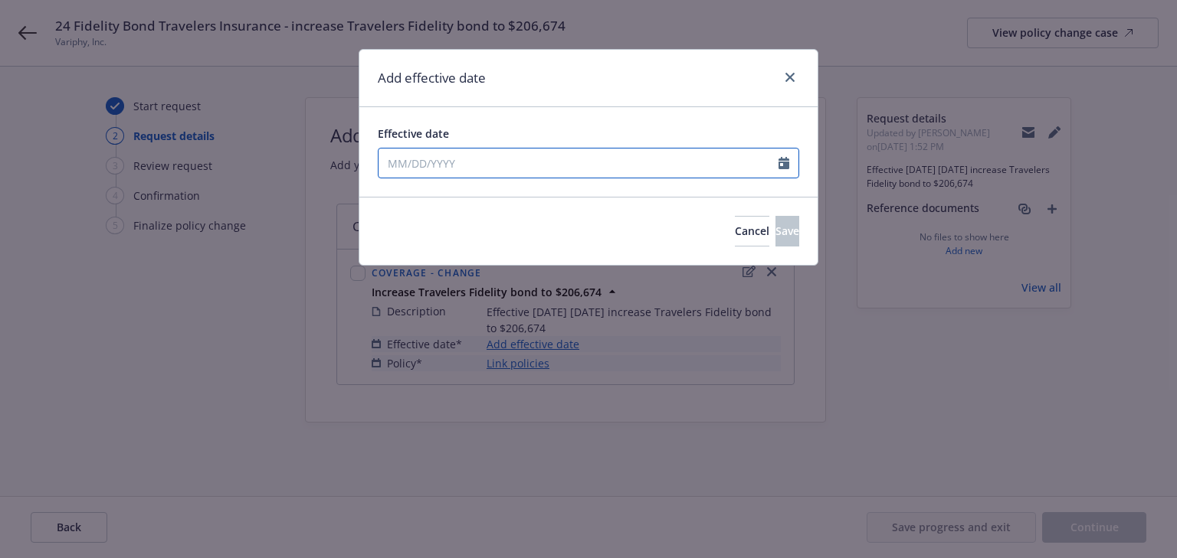
click at [525, 175] on div at bounding box center [588, 163] width 421 height 31
select select "8"
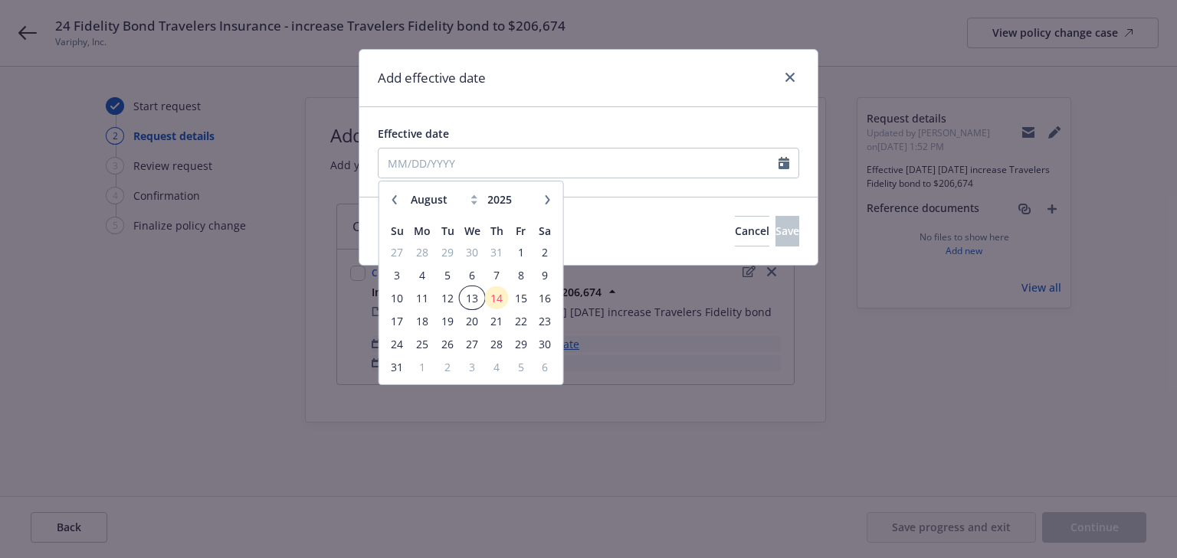
click at [476, 297] on span "13" at bounding box center [472, 298] width 22 height 19
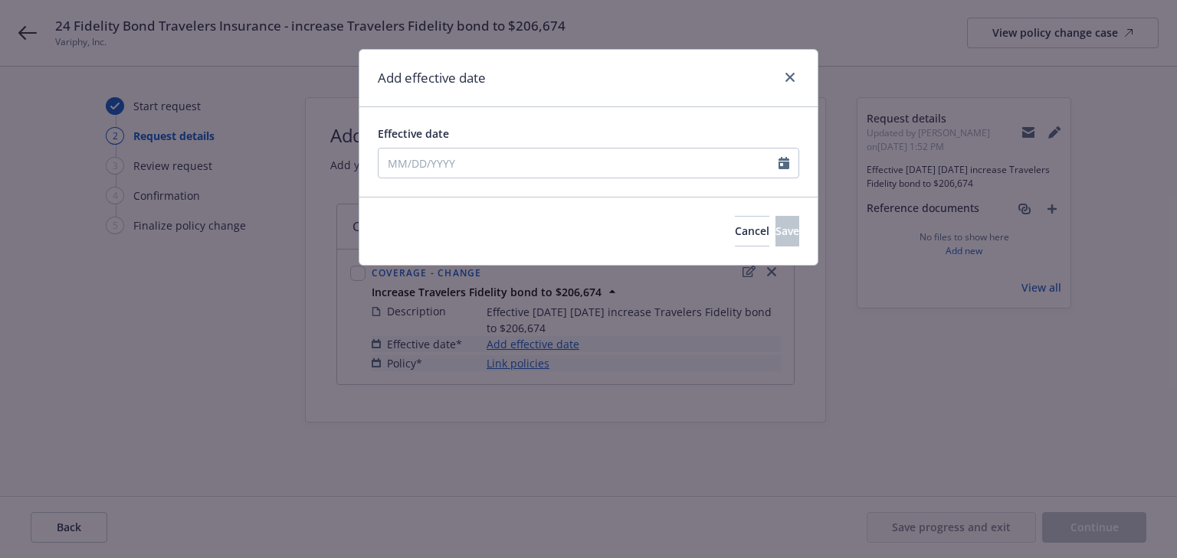
type input "08/13/2025"
click at [775, 235] on span "Save" at bounding box center [787, 231] width 24 height 15
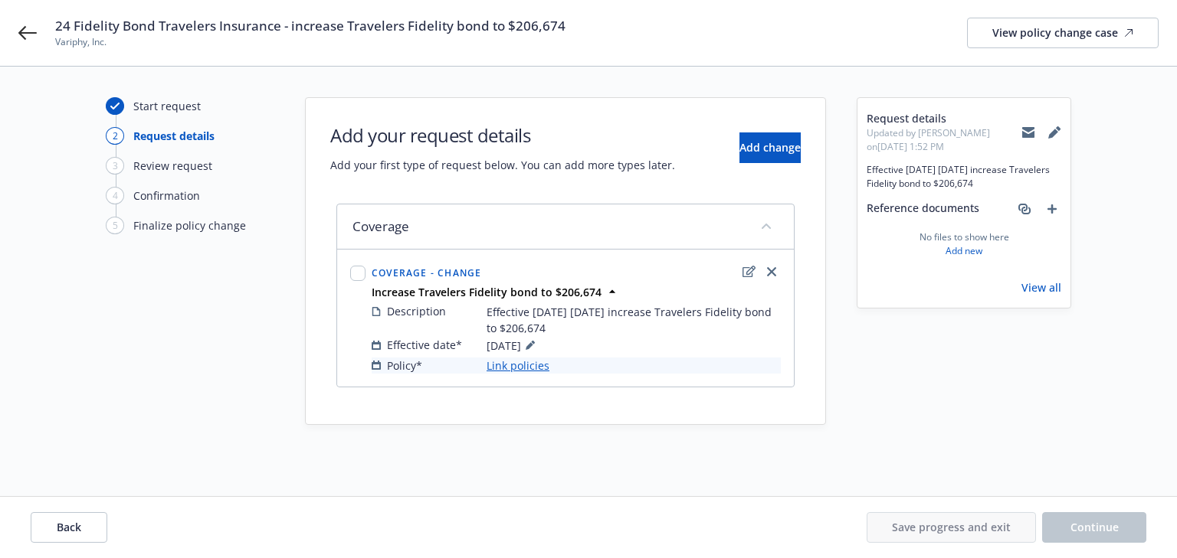
click at [528, 374] on link "Link policies" at bounding box center [517, 366] width 63 height 16
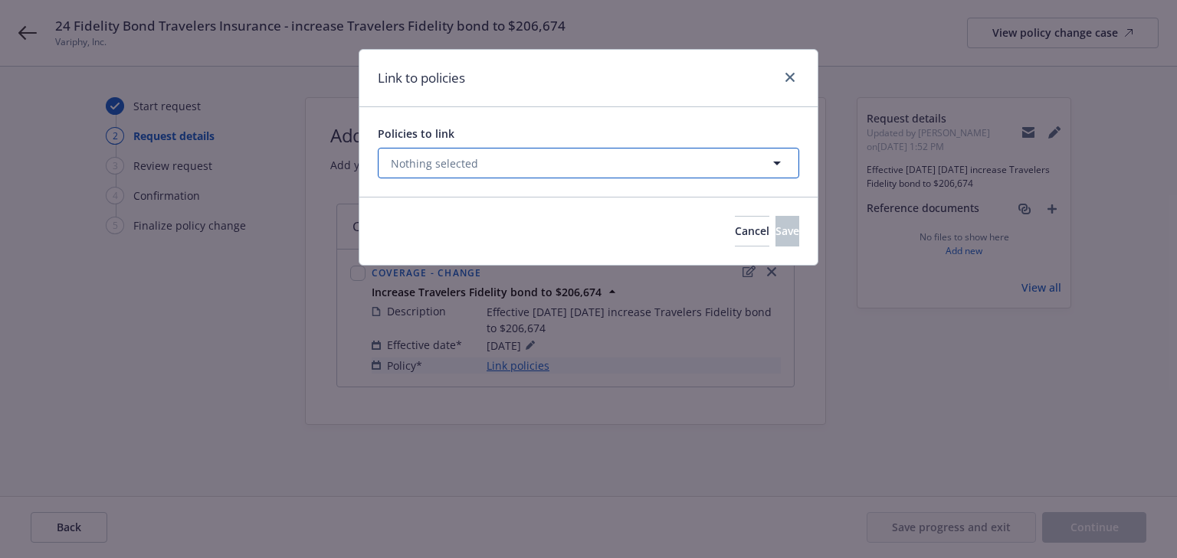
click at [467, 164] on span "Nothing selected" at bounding box center [434, 164] width 87 height 16
select select "ACTIVE"
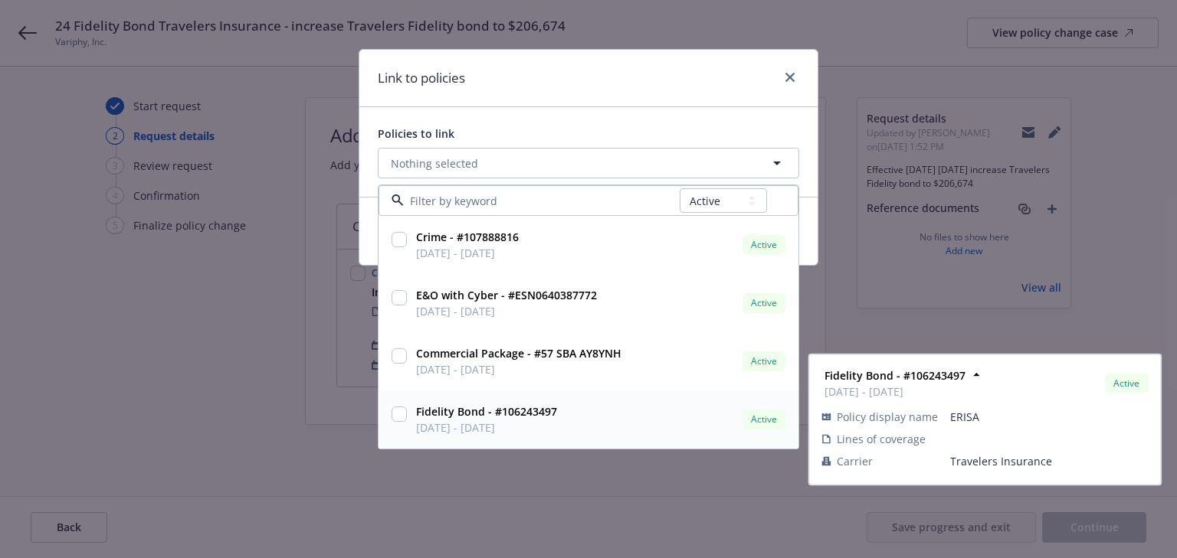
click at [392, 411] on input "checkbox" at bounding box center [398, 414] width 15 height 15
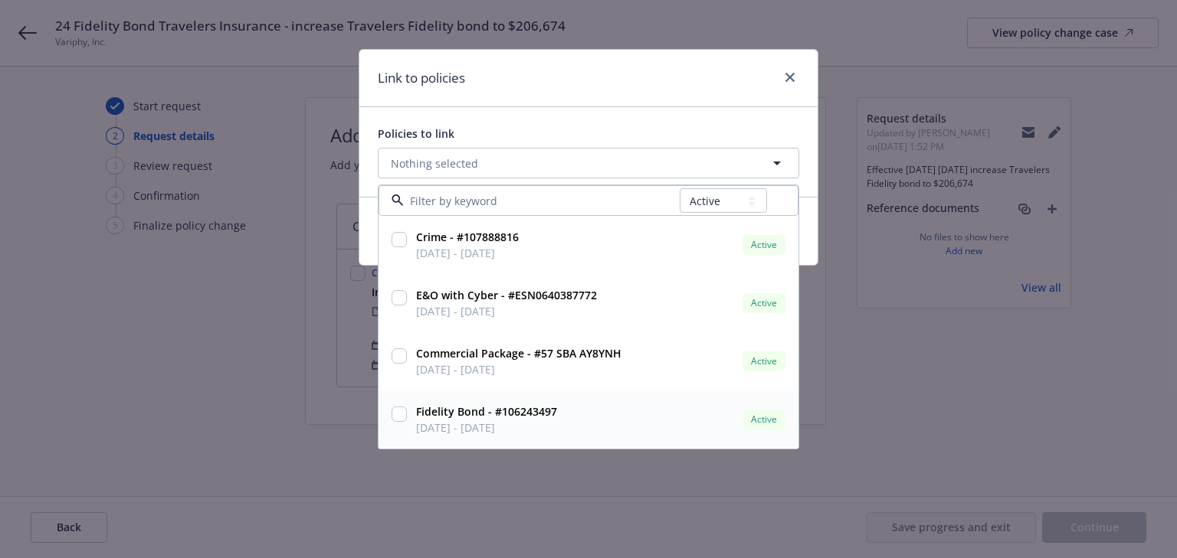
checkbox input "true"
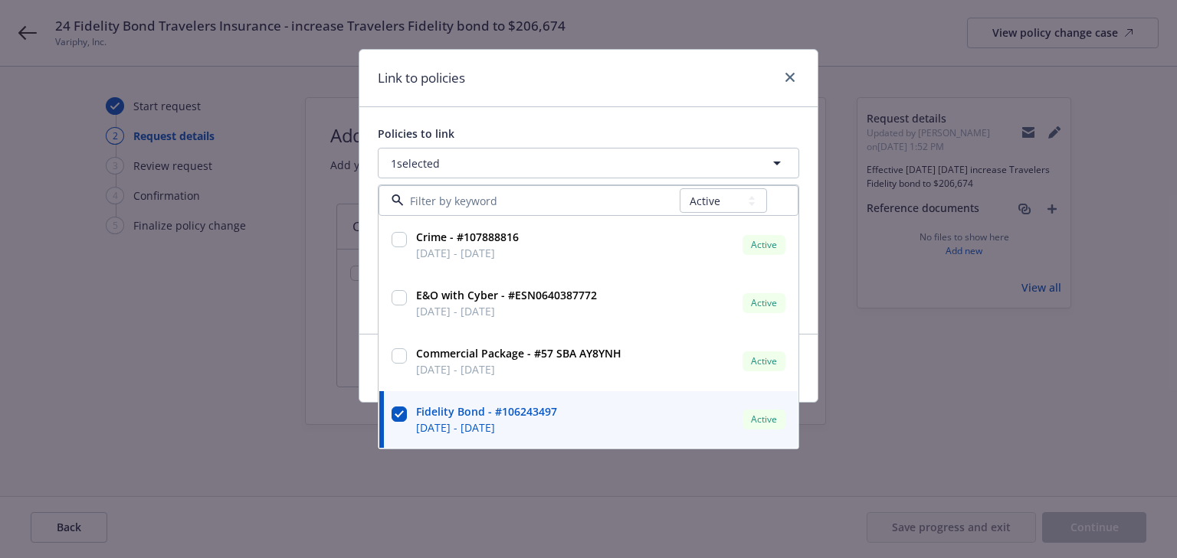
click at [665, 77] on div "Link to policies" at bounding box center [588, 78] width 458 height 57
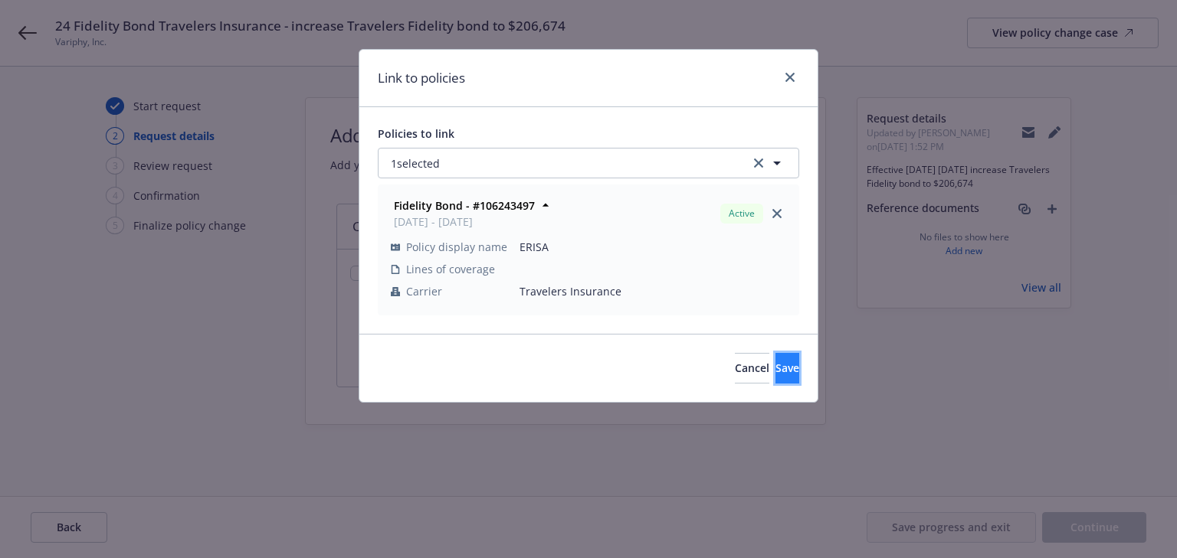
click at [775, 364] on span "Save" at bounding box center [787, 368] width 24 height 15
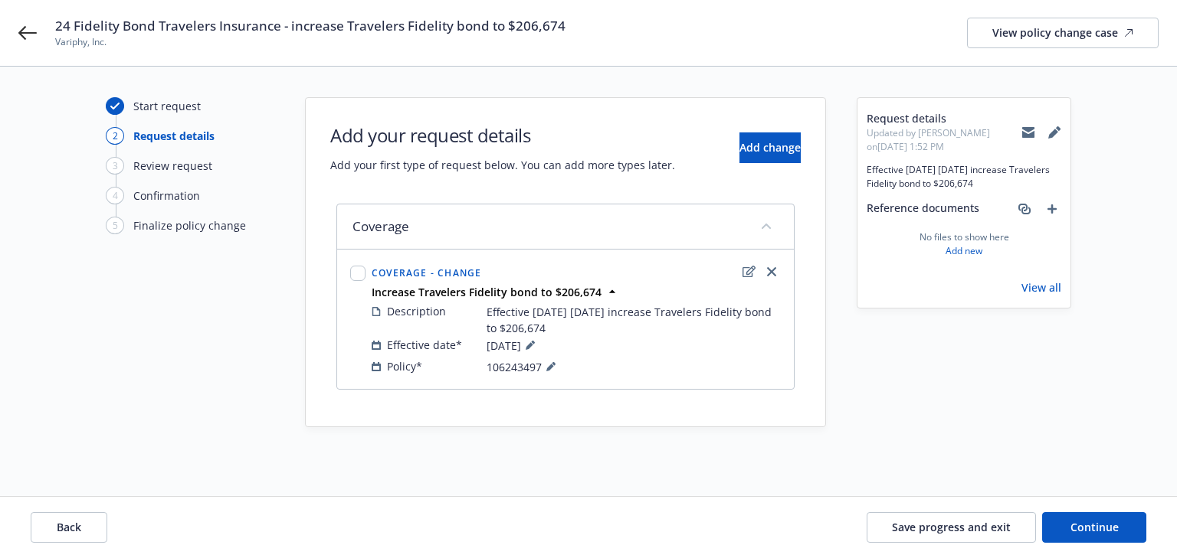
click at [899, 408] on div "Request details Updated by Melody Zhang on 08/14/2025, 1:52 PM Effective today …" at bounding box center [963, 281] width 214 height 368
click at [1069, 531] on button "Continue" at bounding box center [1094, 527] width 104 height 31
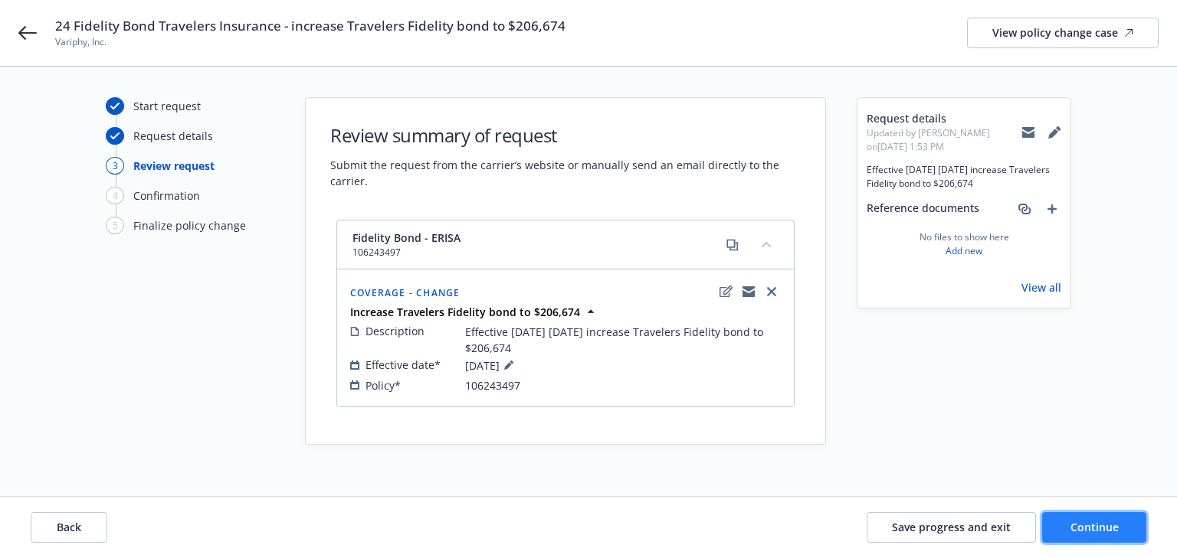
click at [1131, 515] on button "Continue" at bounding box center [1094, 527] width 104 height 31
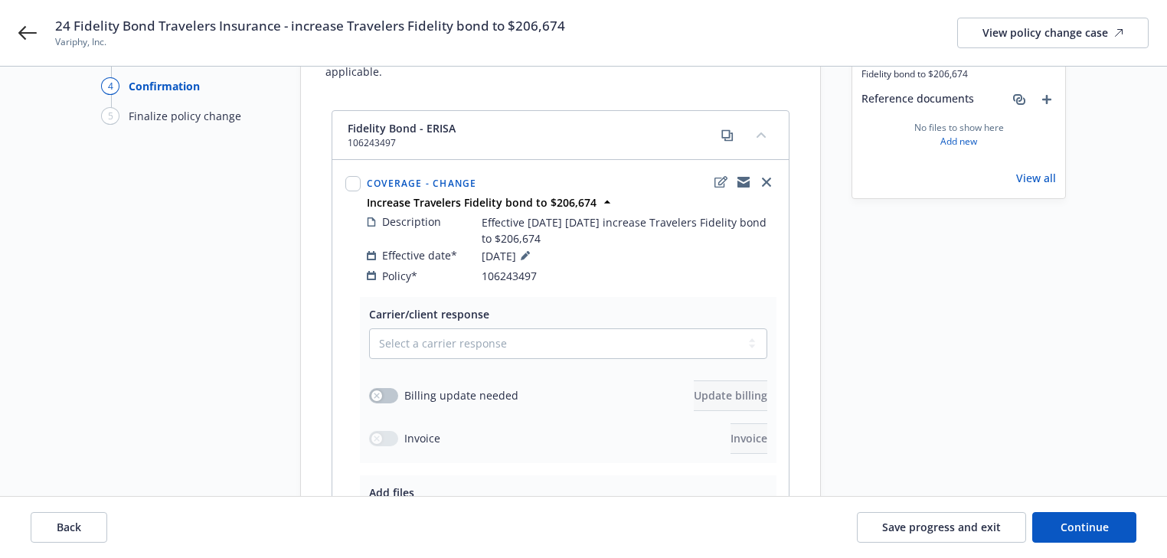
scroll to position [245, 0]
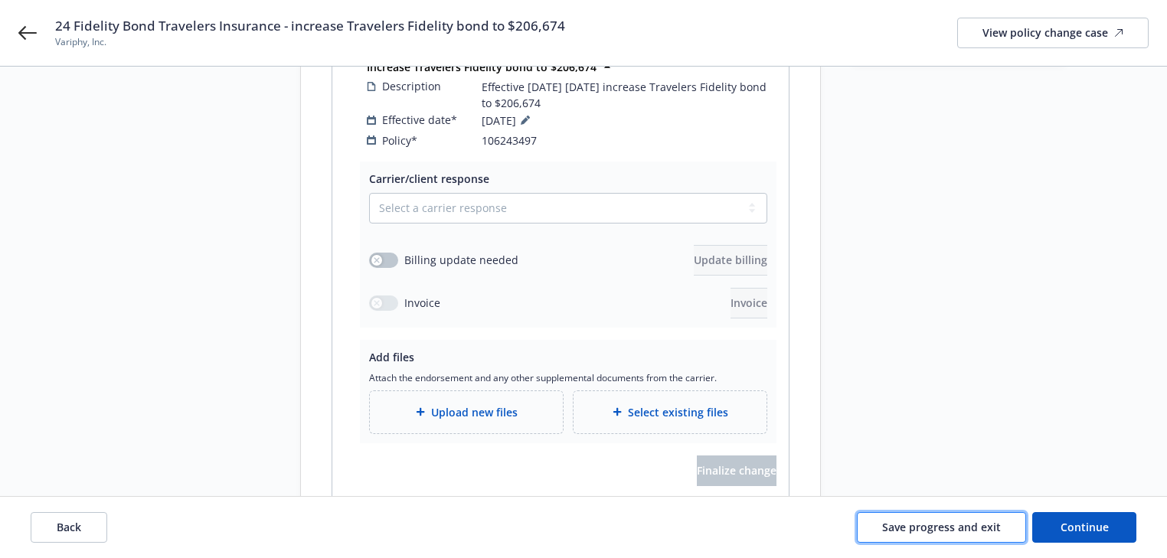
click at [958, 522] on span "Save progress and exit" at bounding box center [941, 527] width 119 height 15
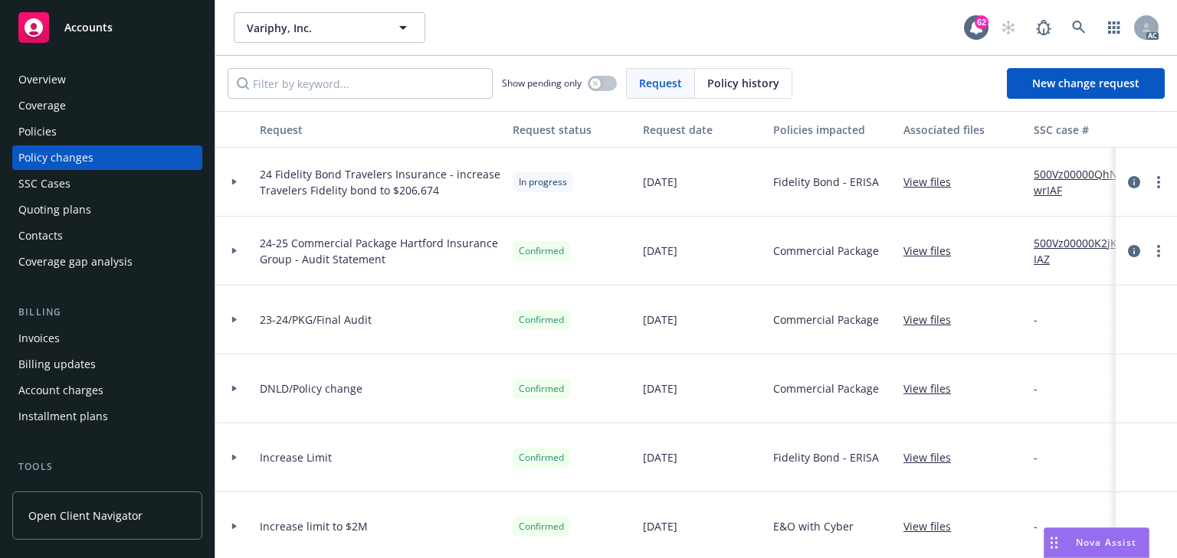
click at [1082, 167] on link "500Vz00000QhNwrIAF" at bounding box center [1084, 182] width 103 height 32
click at [1157, 182] on icon "more" at bounding box center [1158, 182] width 3 height 12
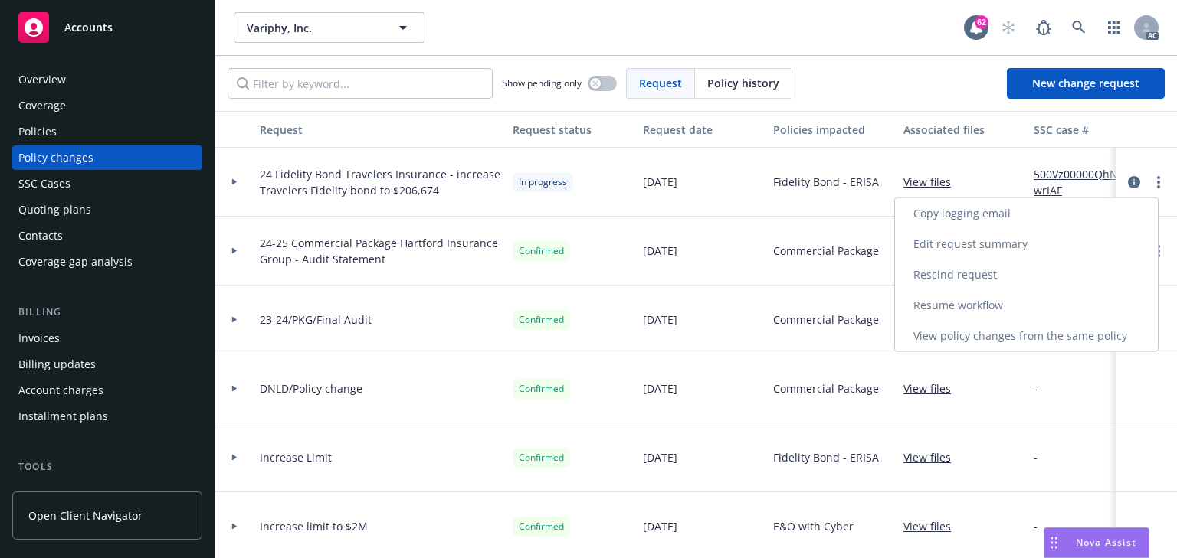
click at [971, 218] on link "Copy logging email" at bounding box center [1026, 213] width 263 height 31
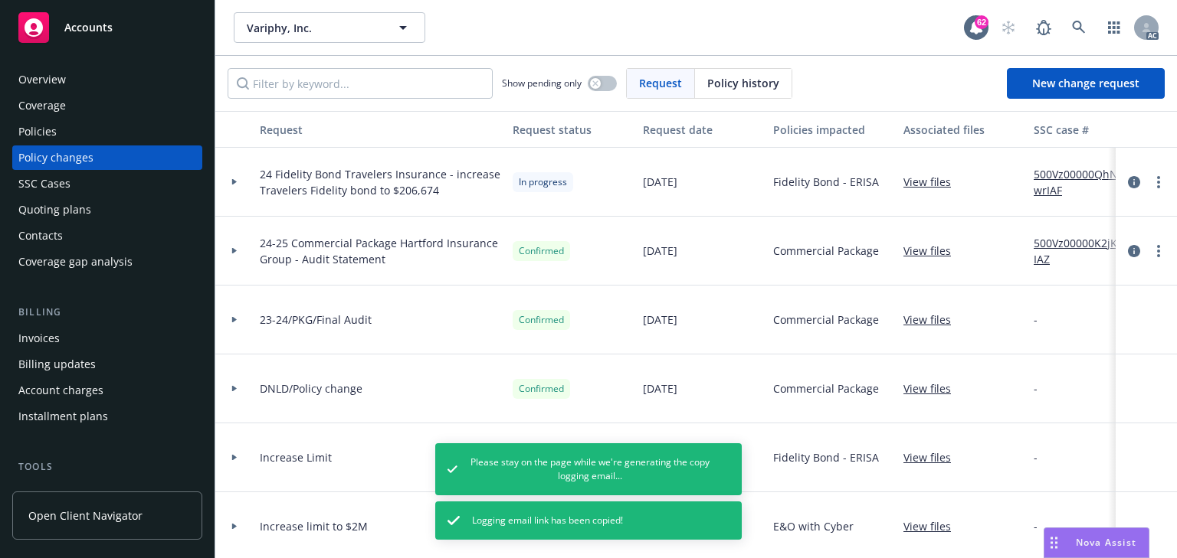
click at [41, 128] on div "Policies" at bounding box center [37, 131] width 38 height 25
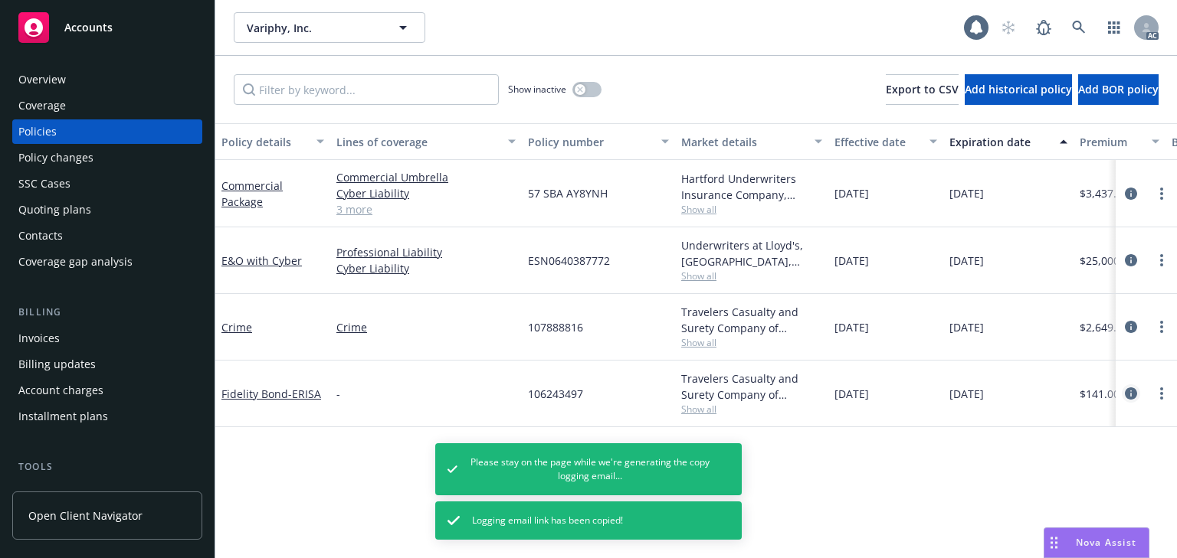
click at [1130, 389] on icon "circleInformation" at bounding box center [1131, 394] width 12 height 12
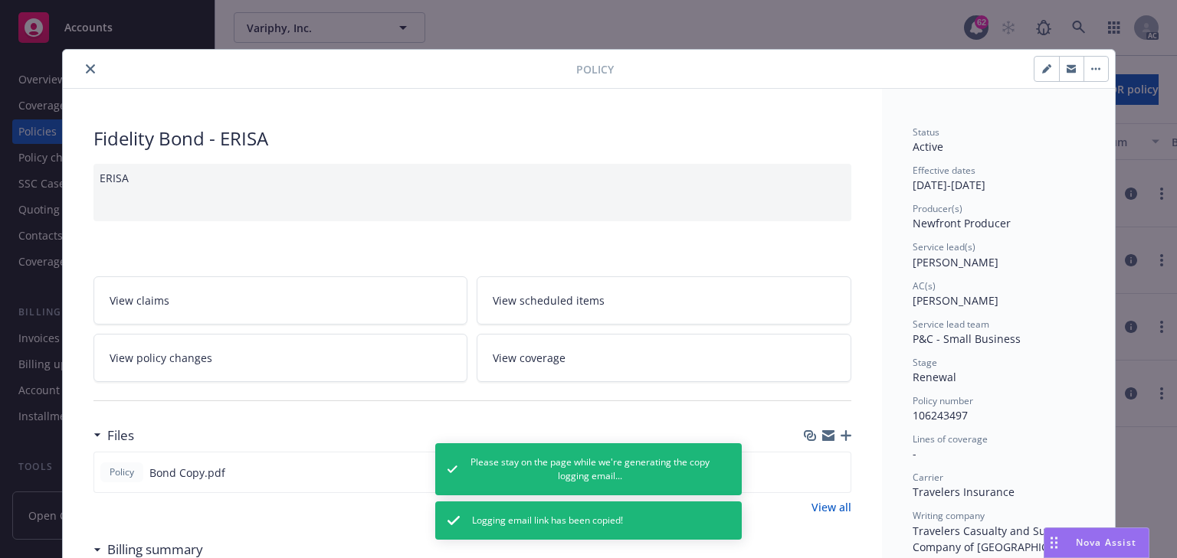
scroll to position [46, 0]
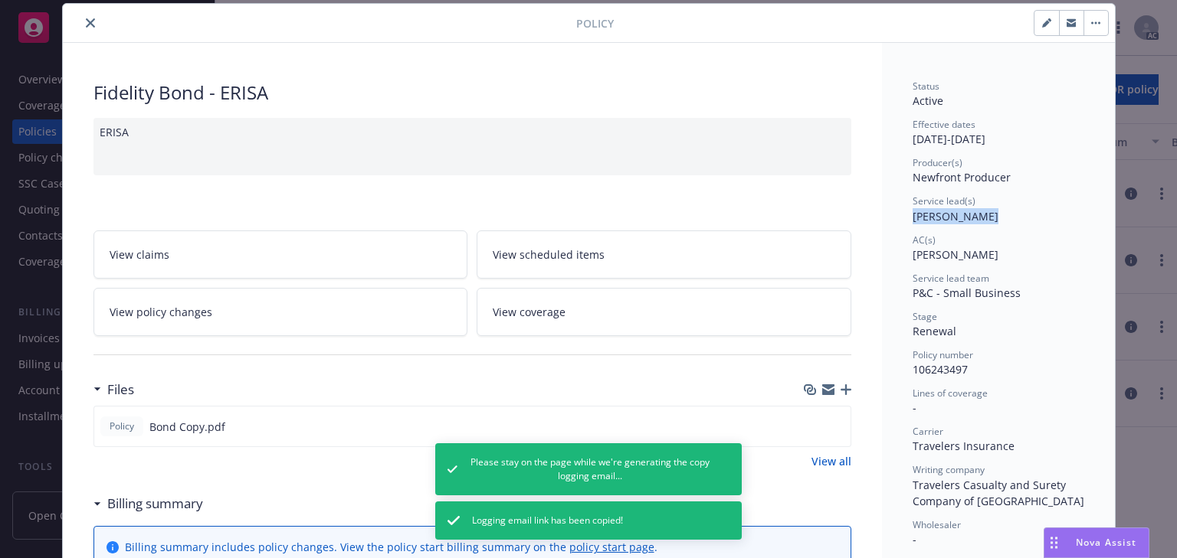
drag, startPoint x: 895, startPoint y: 214, endPoint x: 989, endPoint y: 214, distance: 94.2
copy span "Shelly Flores"
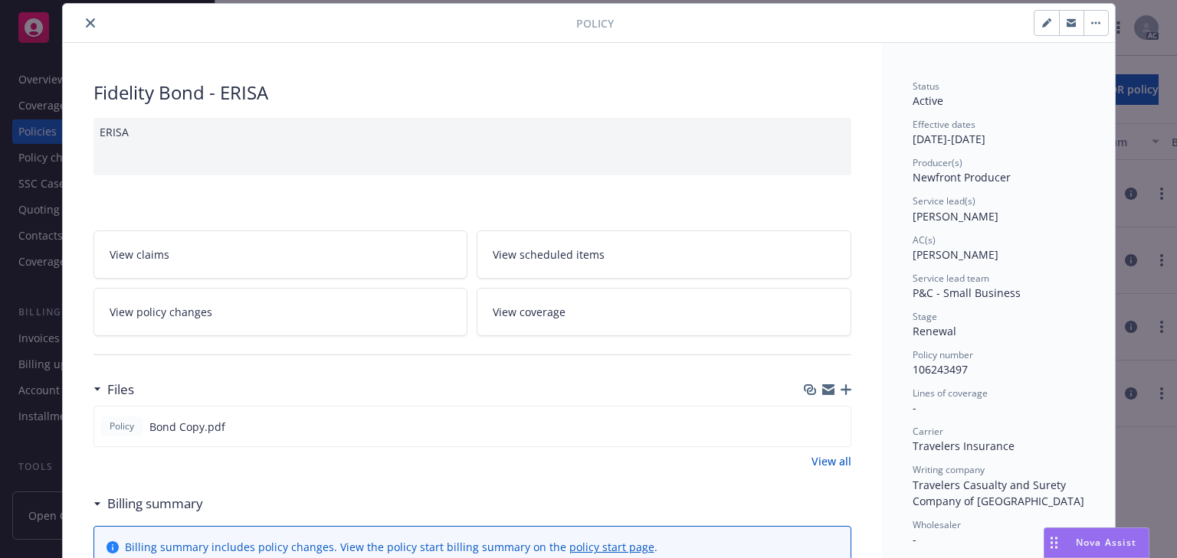
click at [1013, 259] on div "AC(s) Herani Gebre" at bounding box center [998, 248] width 172 height 29
drag, startPoint x: 901, startPoint y: 368, endPoint x: 1034, endPoint y: 370, distance: 133.3
drag, startPoint x: 904, startPoint y: 254, endPoint x: 986, endPoint y: 258, distance: 82.1
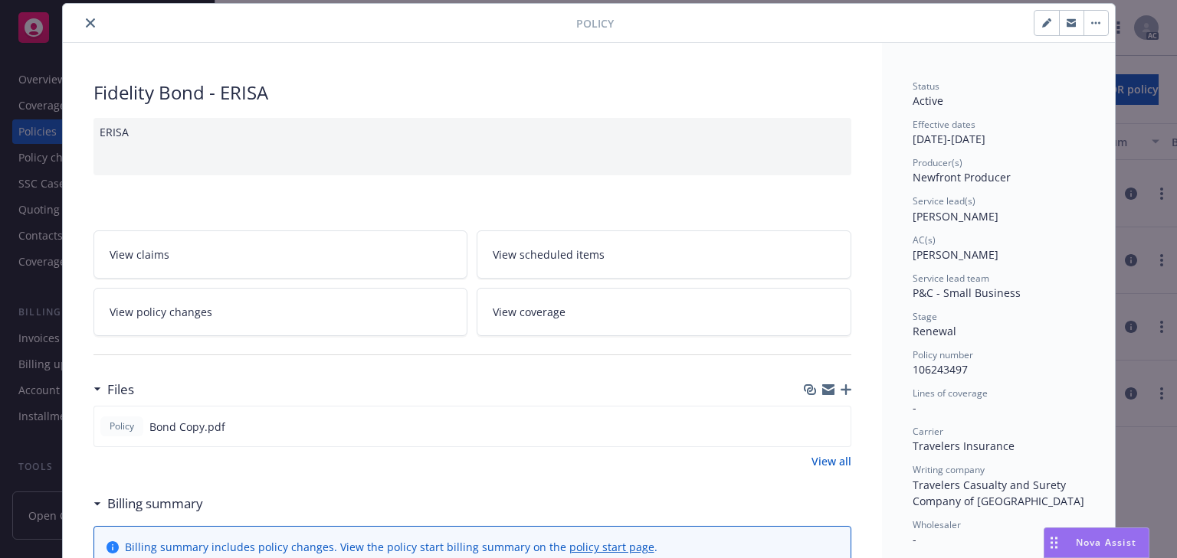
drag, startPoint x: 1023, startPoint y: 374, endPoint x: 918, endPoint y: 388, distance: 105.9
click at [1023, 374] on div "Policy number 106243497" at bounding box center [998, 363] width 172 height 29
drag, startPoint x: 908, startPoint y: 368, endPoint x: 969, endPoint y: 368, distance: 60.5
click at [969, 368] on div "Policy number 106243497" at bounding box center [998, 363] width 172 height 29
click at [290, 313] on link "View policy changes" at bounding box center [280, 312] width 375 height 48
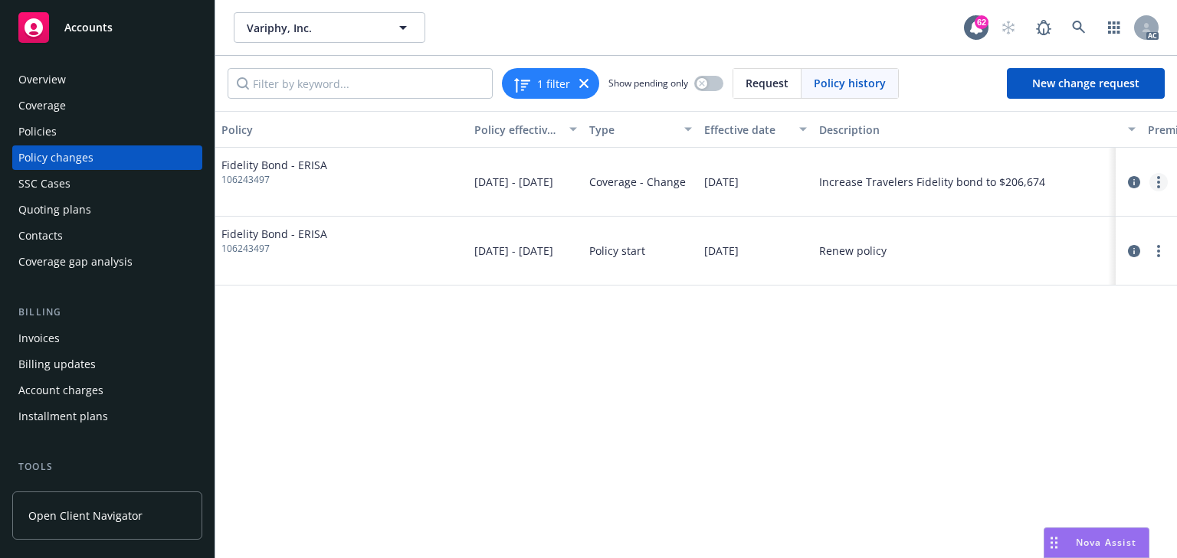
click at [1163, 188] on link "more" at bounding box center [1158, 182] width 18 height 18
click at [980, 224] on link "Copy logging email" at bounding box center [1035, 213] width 263 height 31
click at [74, 129] on div "Policies" at bounding box center [107, 131] width 178 height 25
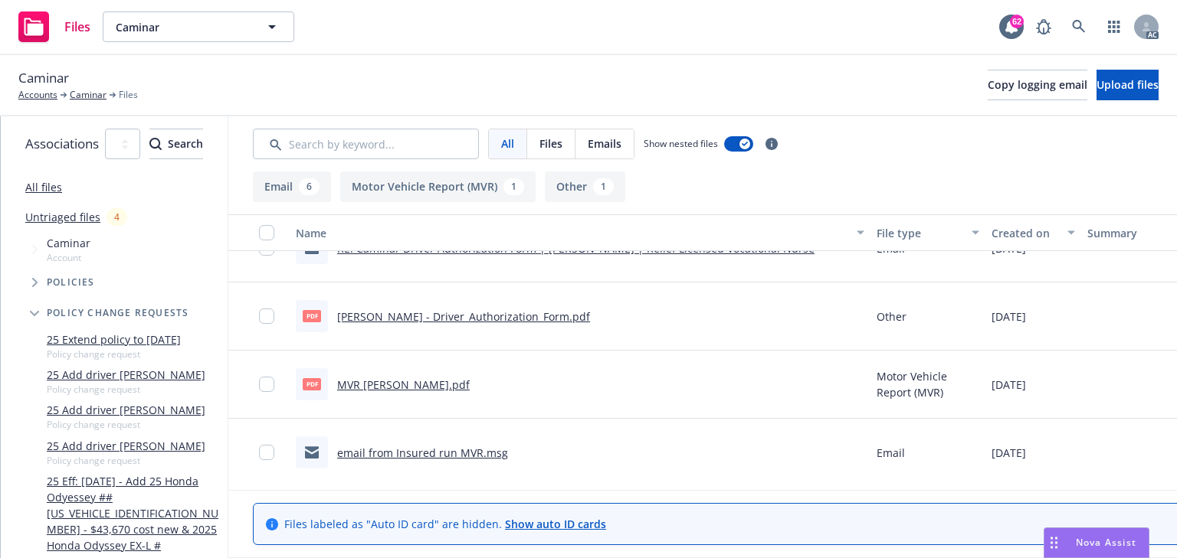
scroll to position [309, 0]
click at [470, 379] on link "MVR [PERSON_NAME].pdf" at bounding box center [403, 383] width 133 height 15
click at [274, 382] on input "checkbox" at bounding box center [266, 382] width 15 height 15
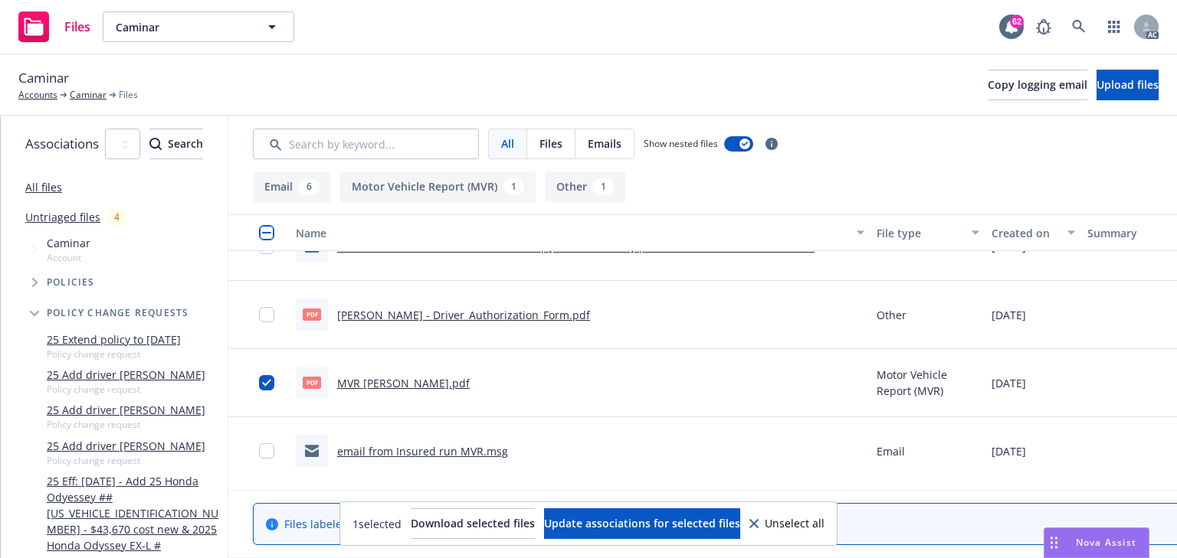
scroll to position [0, 289]
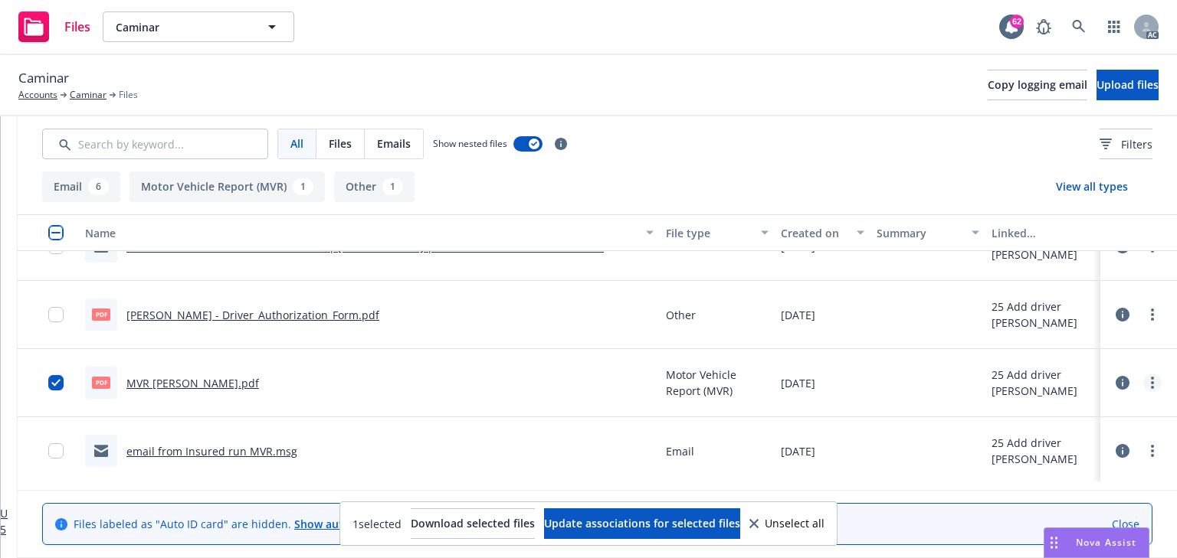
click at [1143, 380] on link "more" at bounding box center [1152, 383] width 18 height 18
click at [1022, 449] on link "Download" at bounding box center [1066, 444] width 152 height 31
